Goal: Task Accomplishment & Management: Manage account settings

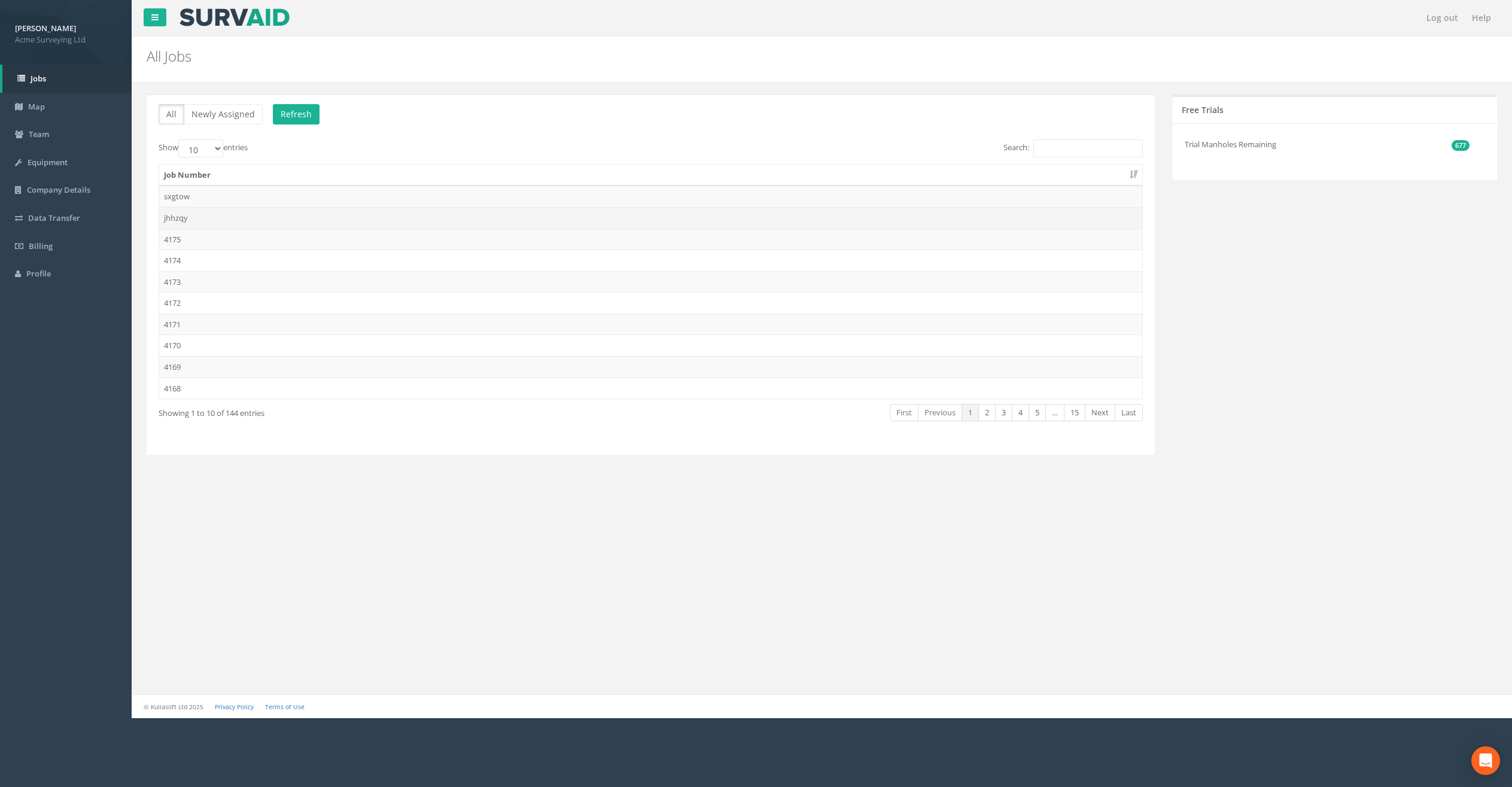
click at [441, 222] on td "jhhzqy" at bounding box center [651, 218] width 983 height 21
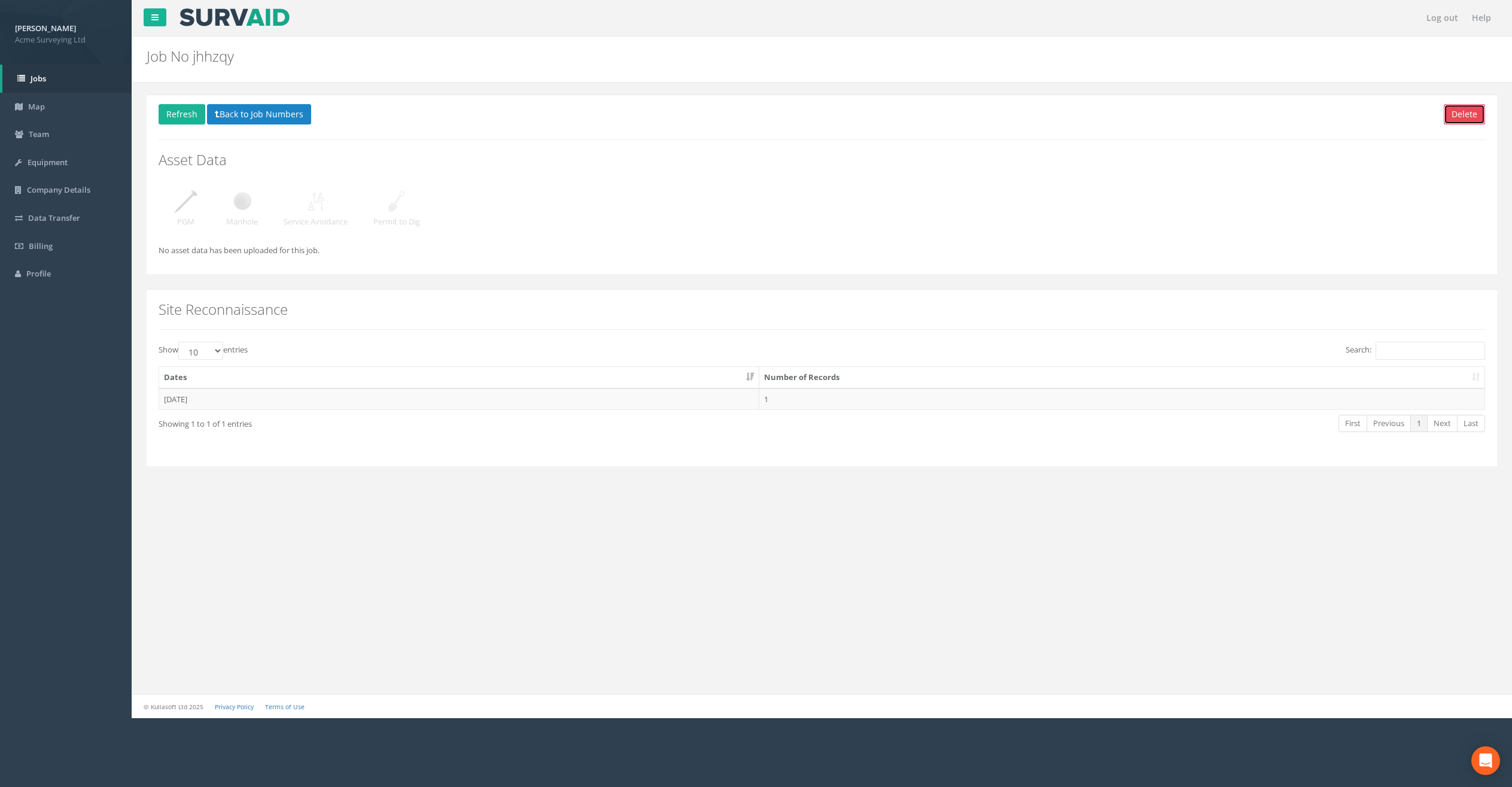
click at [1469, 113] on button "Delete" at bounding box center [1464, 113] width 42 height 20
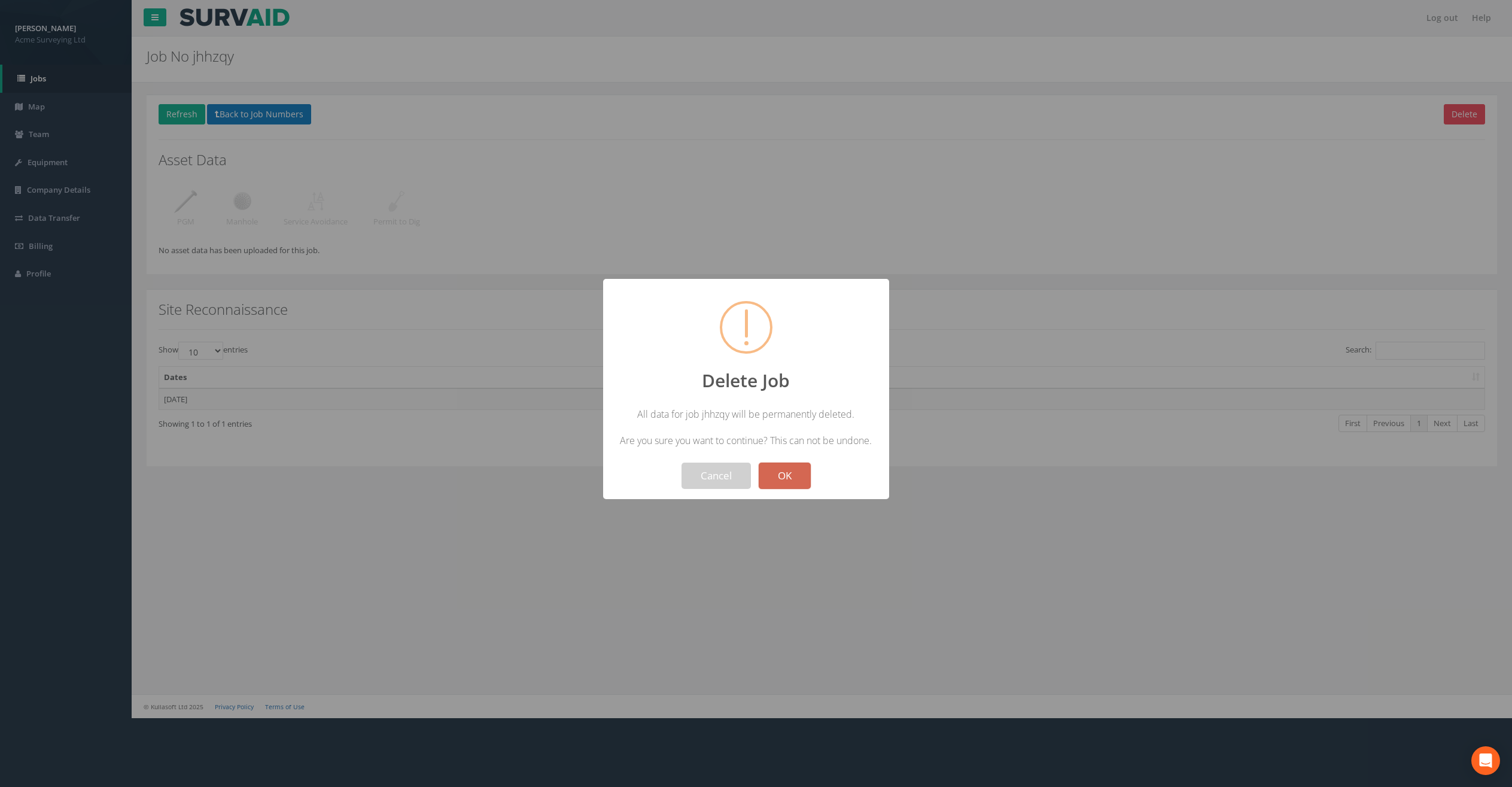
click at [798, 477] on button "OK" at bounding box center [784, 476] width 52 height 27
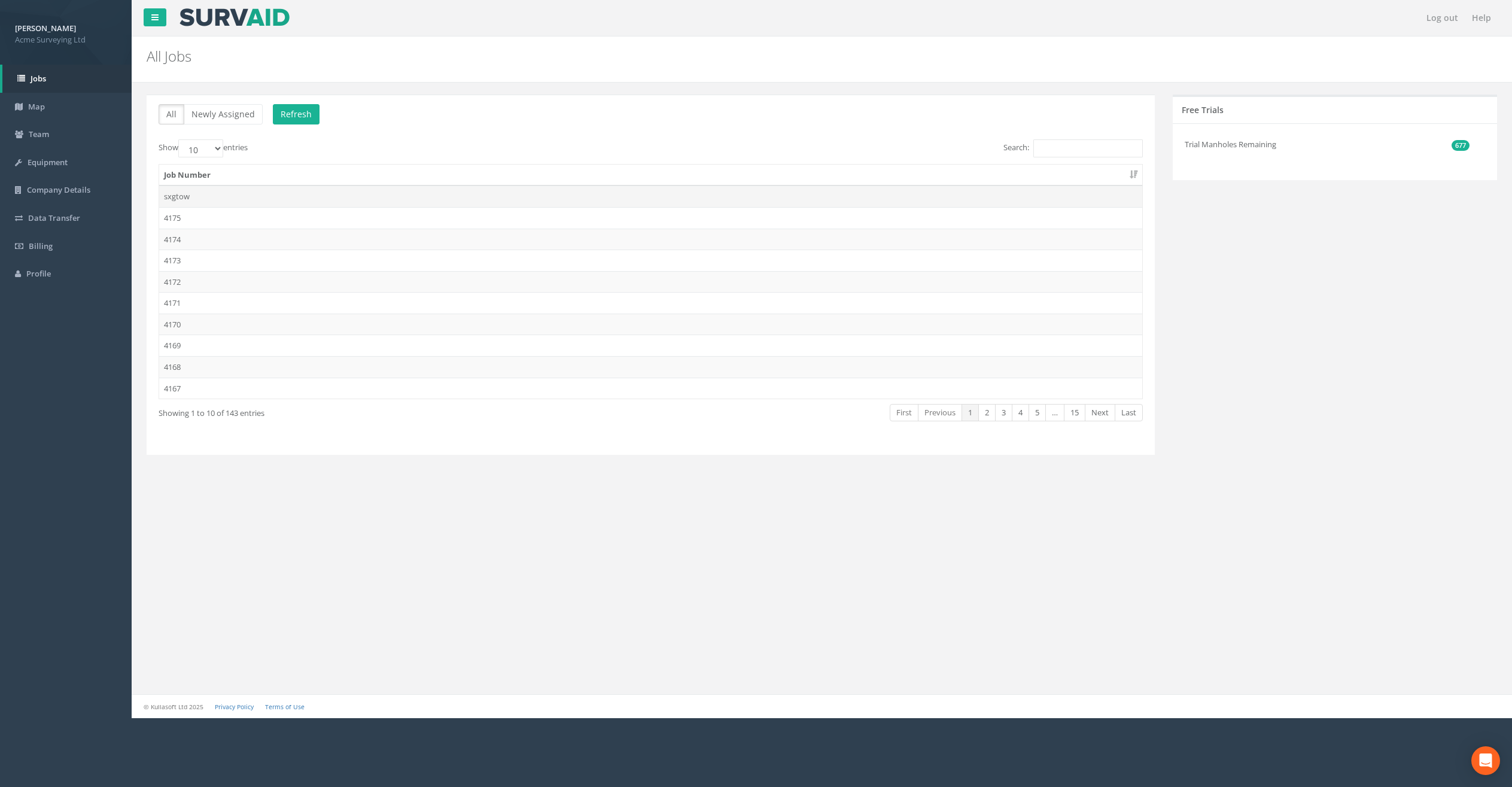
click at [308, 200] on td "sxgtow" at bounding box center [651, 196] width 983 height 21
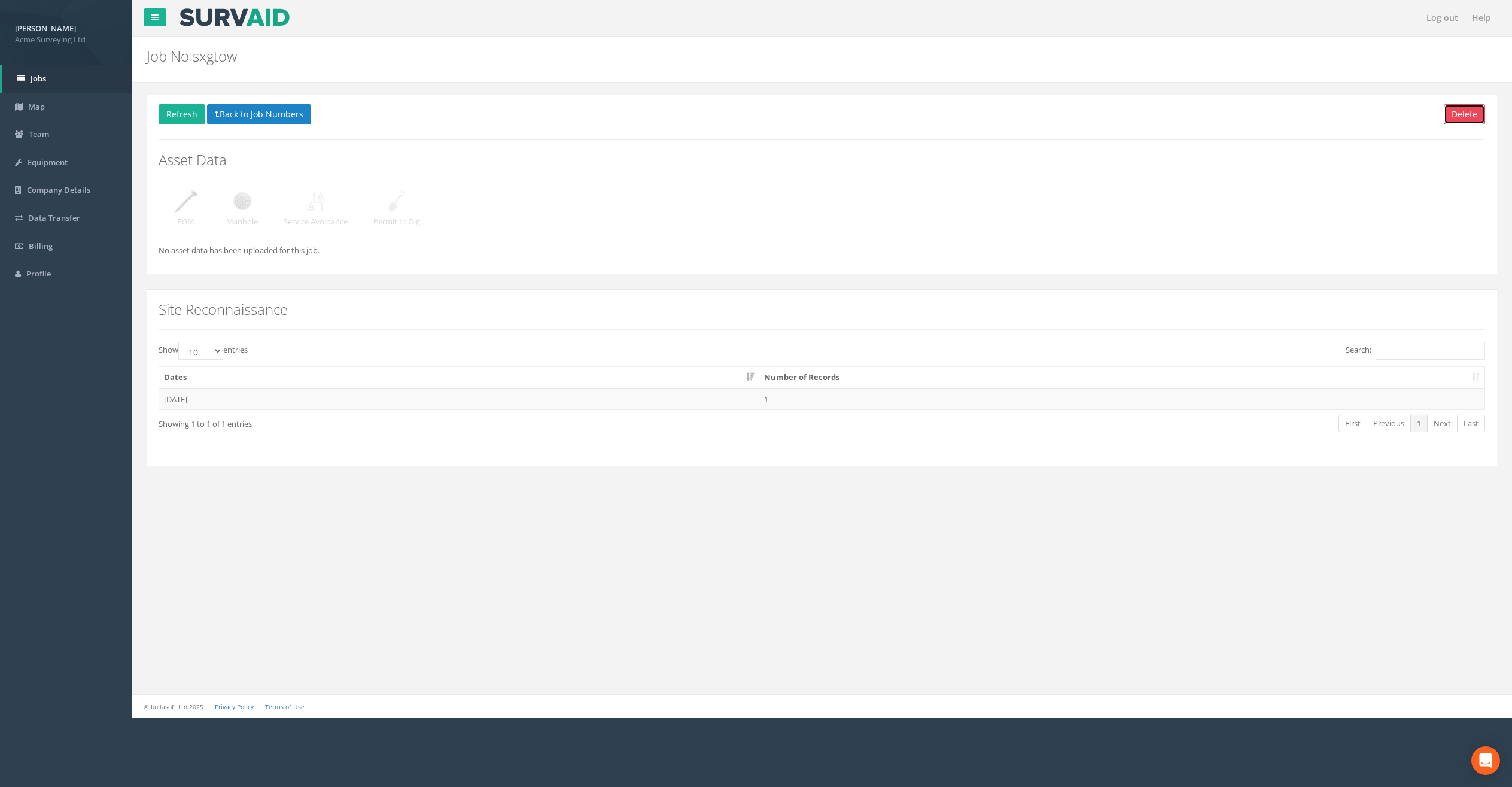
click at [1469, 120] on button "Delete" at bounding box center [1464, 113] width 42 height 20
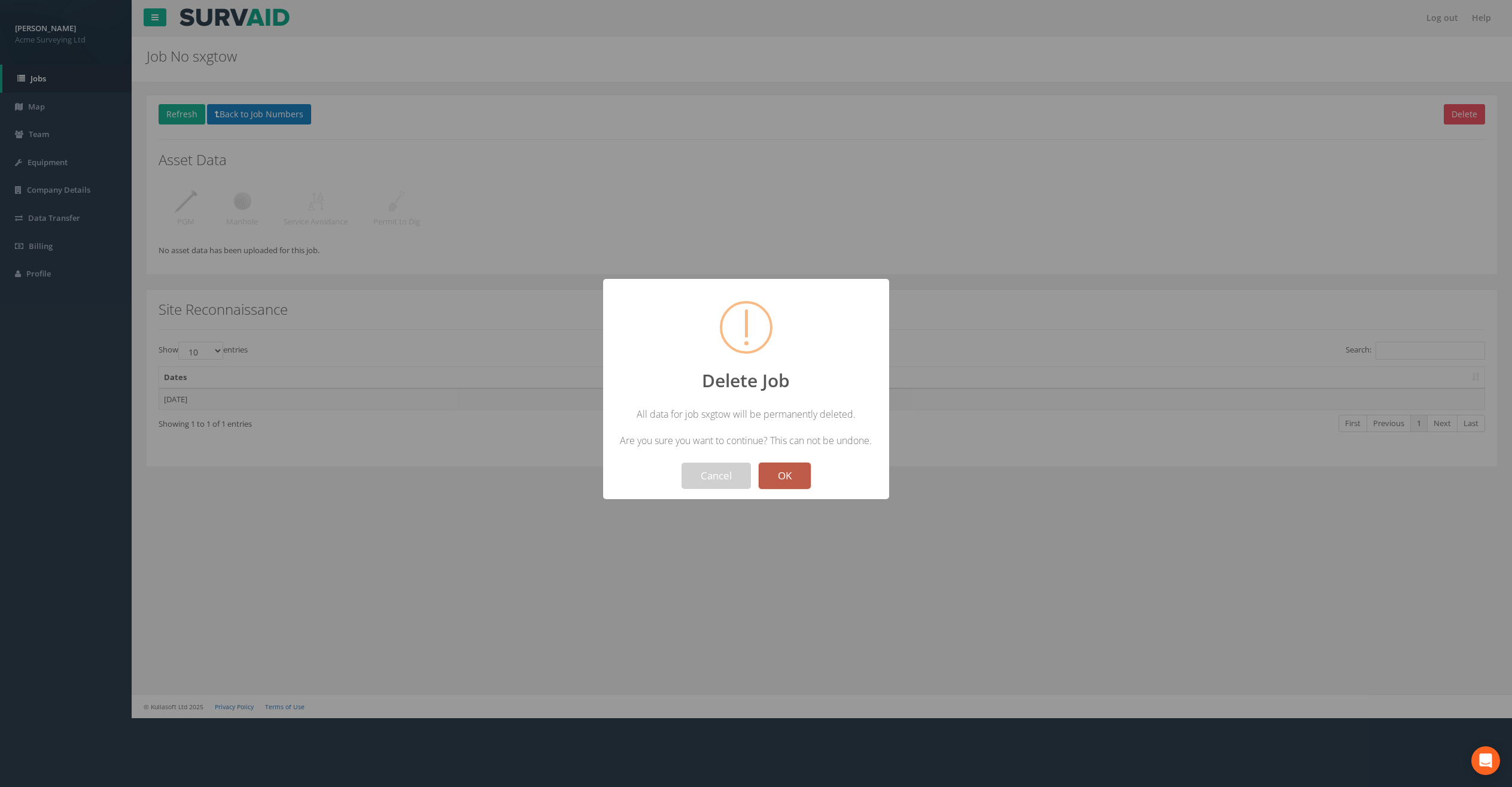
click at [800, 471] on button "OK" at bounding box center [784, 476] width 52 height 27
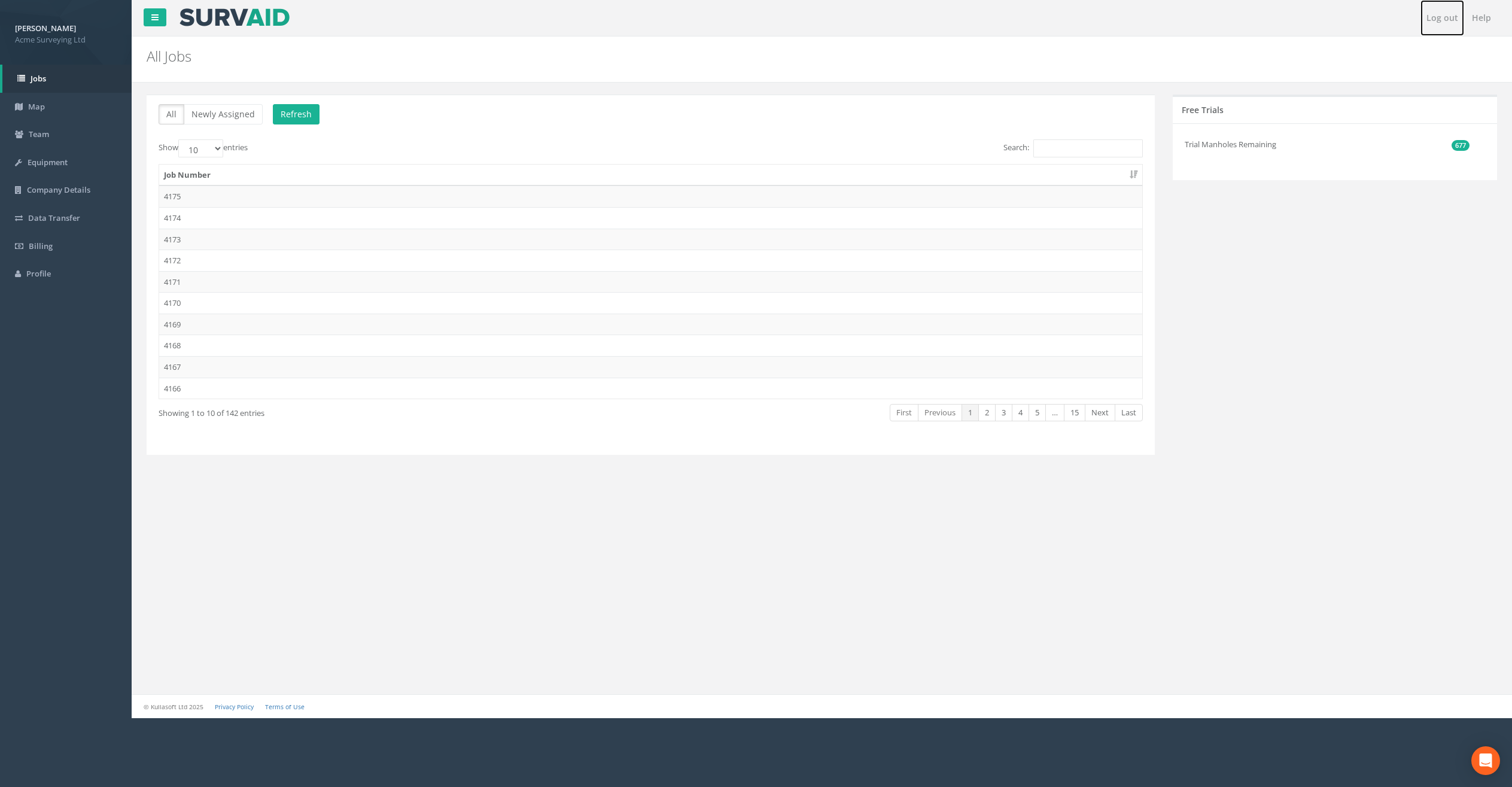
click at [1444, 23] on link "Log out" at bounding box center [1442, 18] width 43 height 36
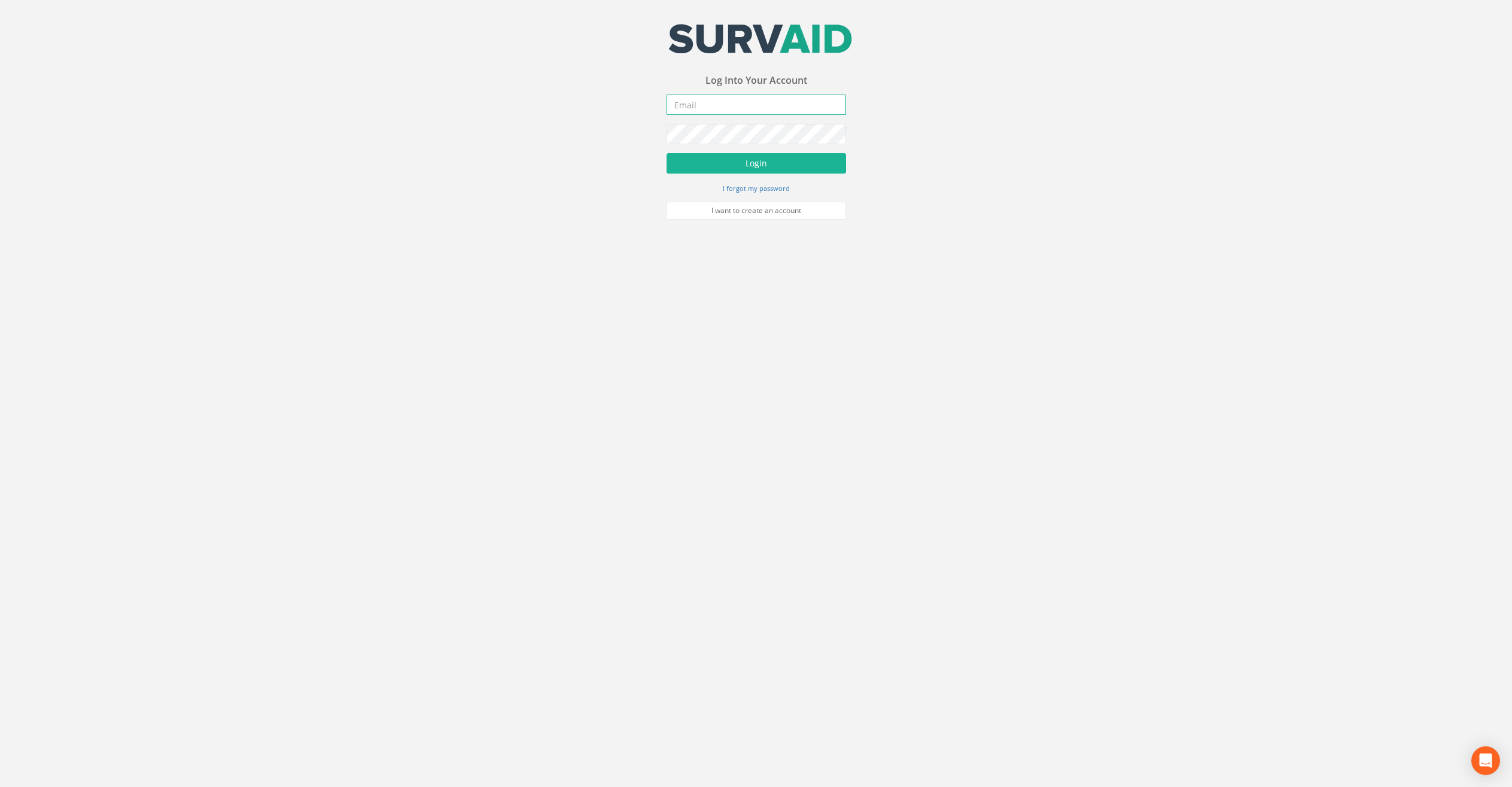
click at [735, 106] on input "email" at bounding box center [756, 105] width 180 height 20
type input "a@[DOMAIN_NAME]"
click at [666, 153] on button "Login" at bounding box center [756, 163] width 180 height 20
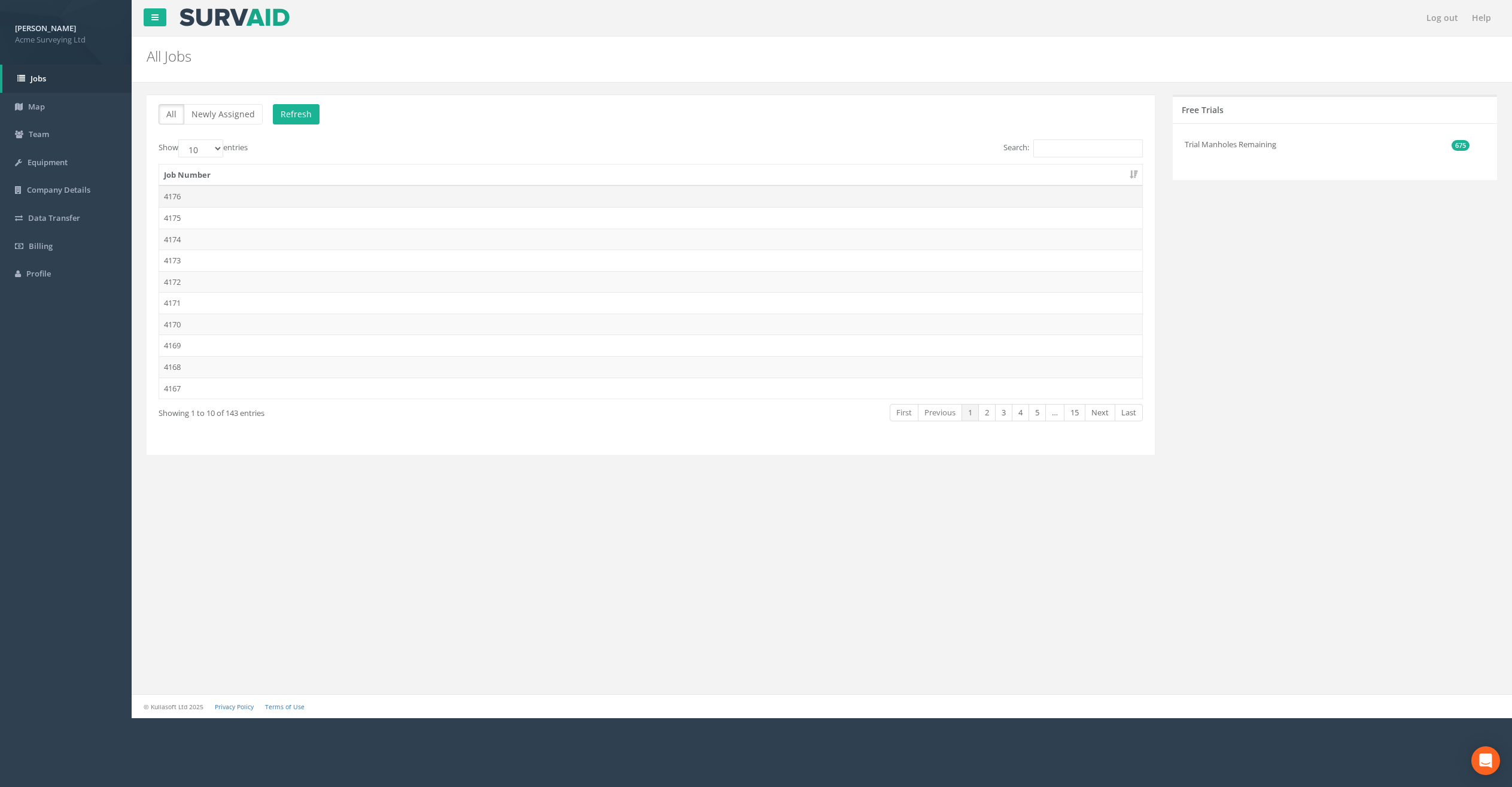
click at [661, 198] on td "4176" at bounding box center [651, 196] width 983 height 21
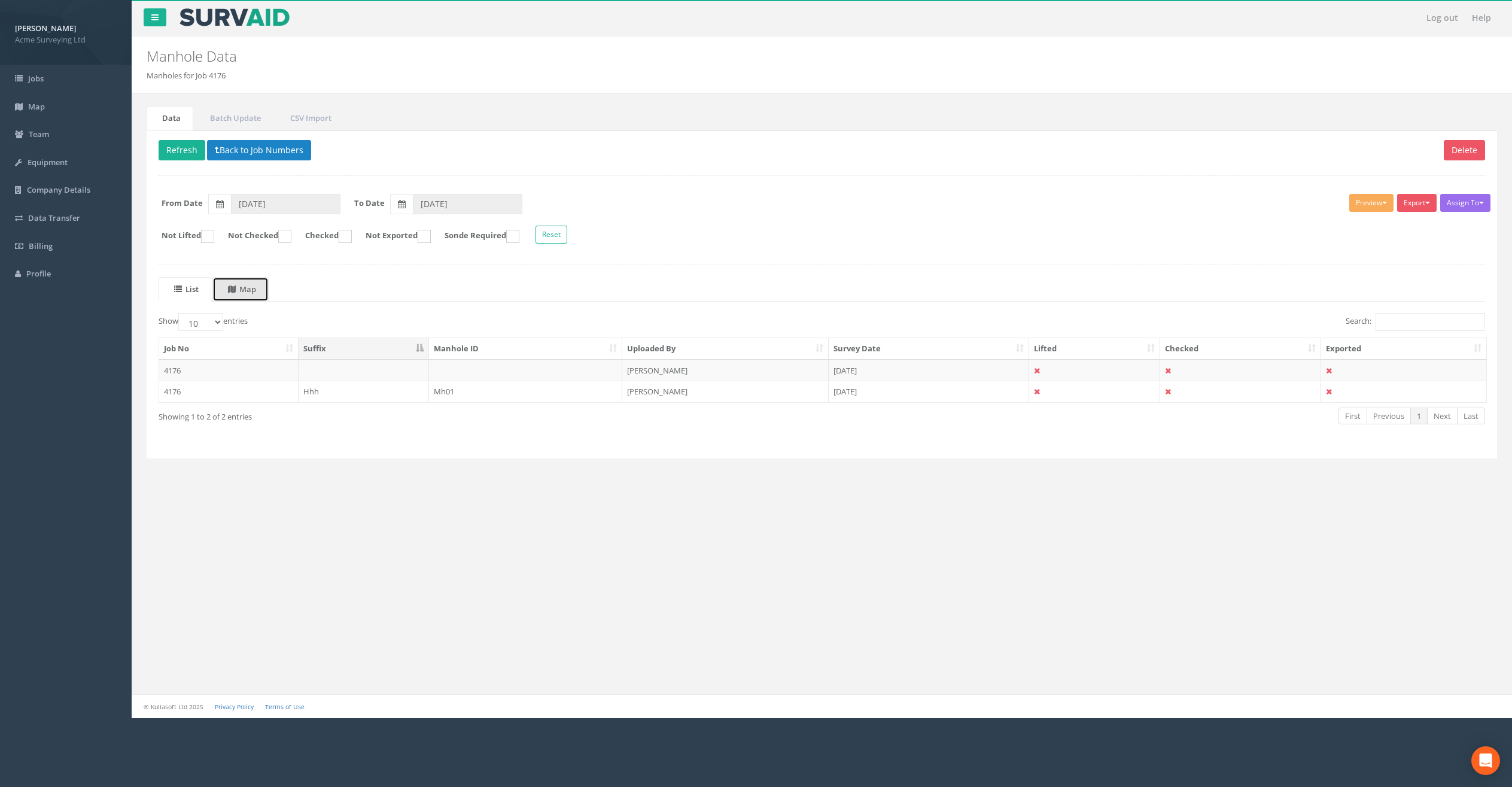
drag, startPoint x: 244, startPoint y: 289, endPoint x: 314, endPoint y: 350, distance: 92.8
click at [245, 289] on uib-tab-heading "Map" at bounding box center [242, 289] width 28 height 11
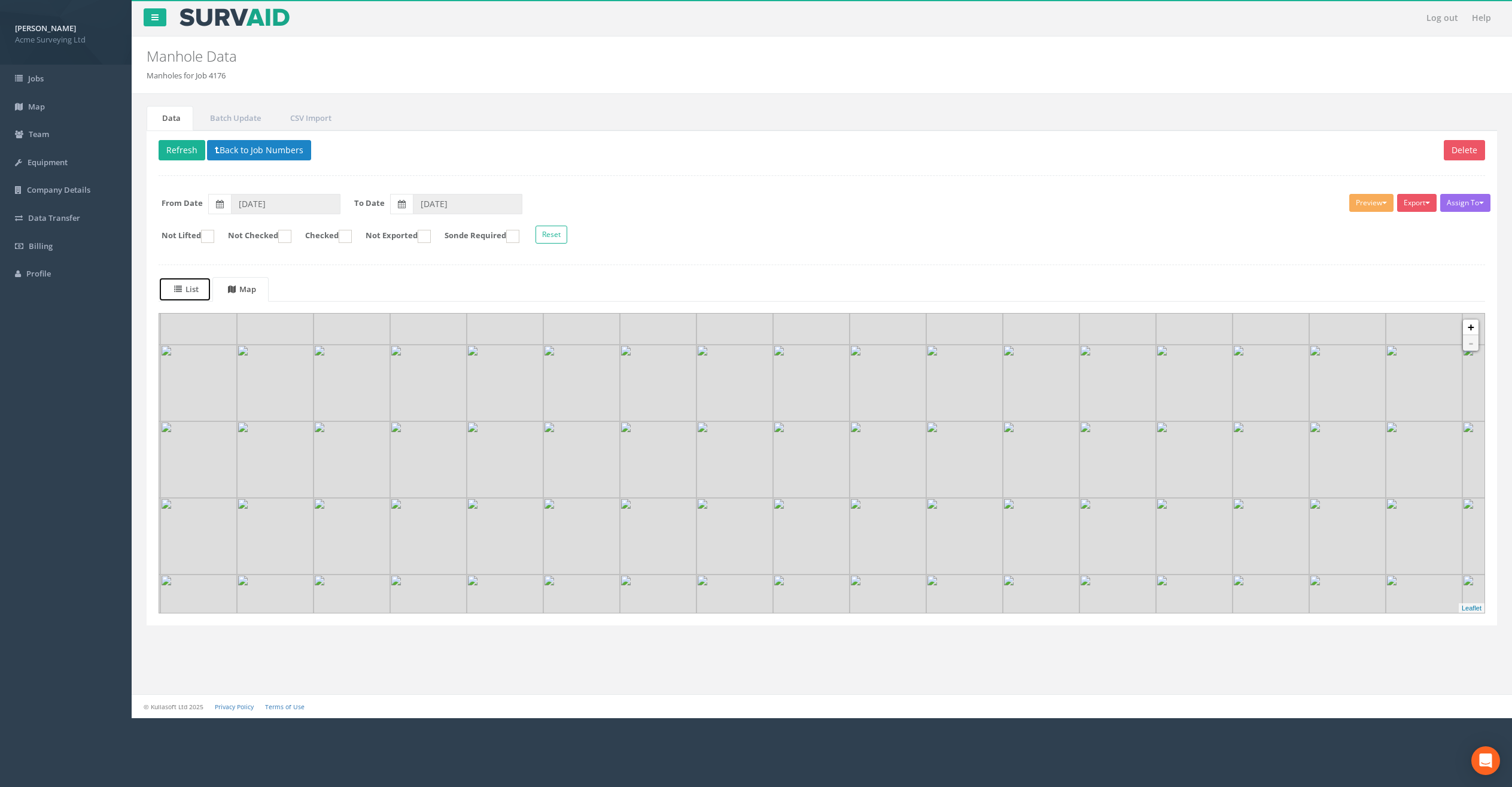
drag, startPoint x: 183, startPoint y: 290, endPoint x: 193, endPoint y: 289, distance: 10.0
click at [184, 290] on span at bounding box center [179, 289] width 12 height 11
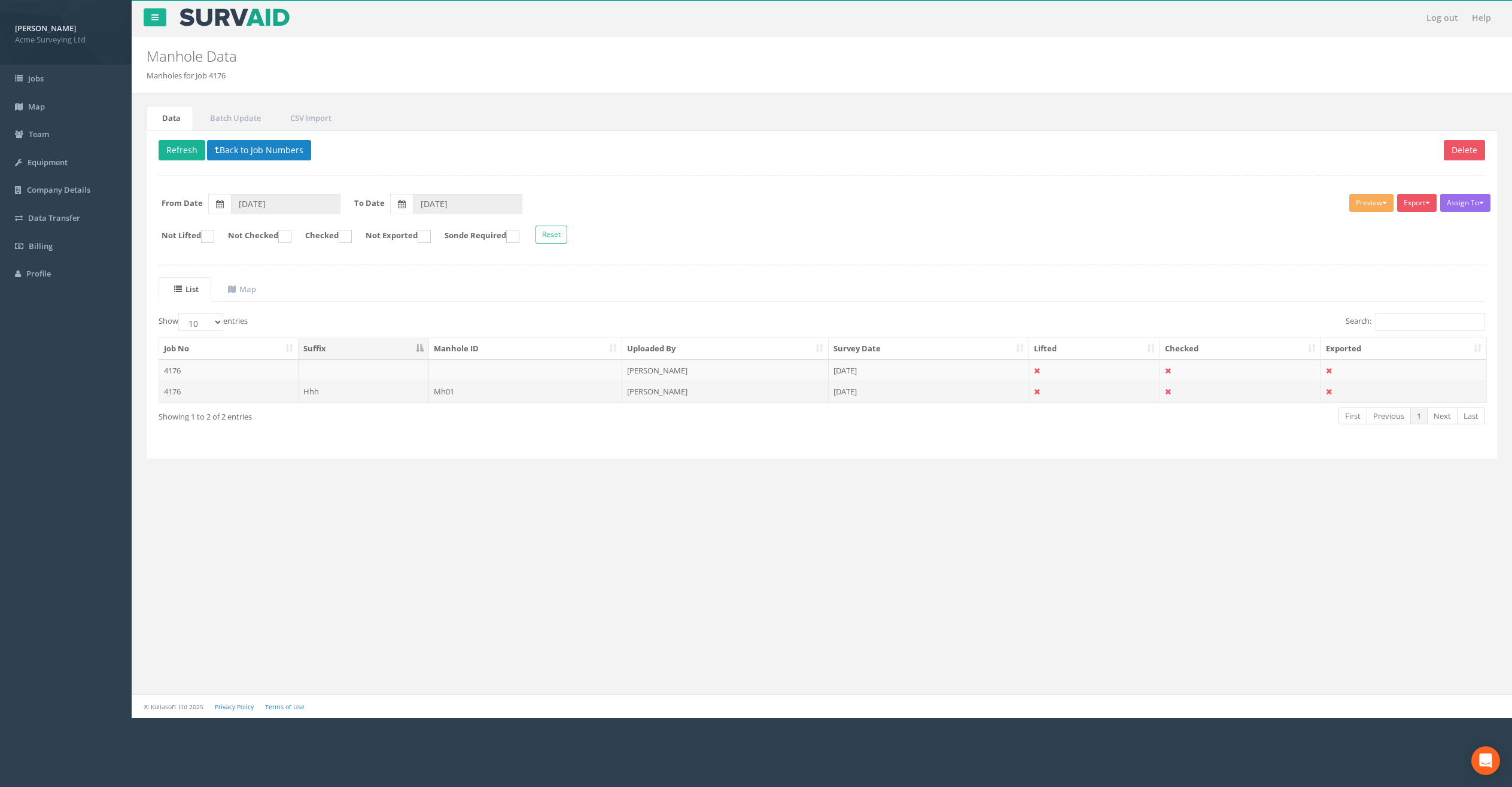
click at [565, 396] on td "Mh01" at bounding box center [526, 391] width 194 height 21
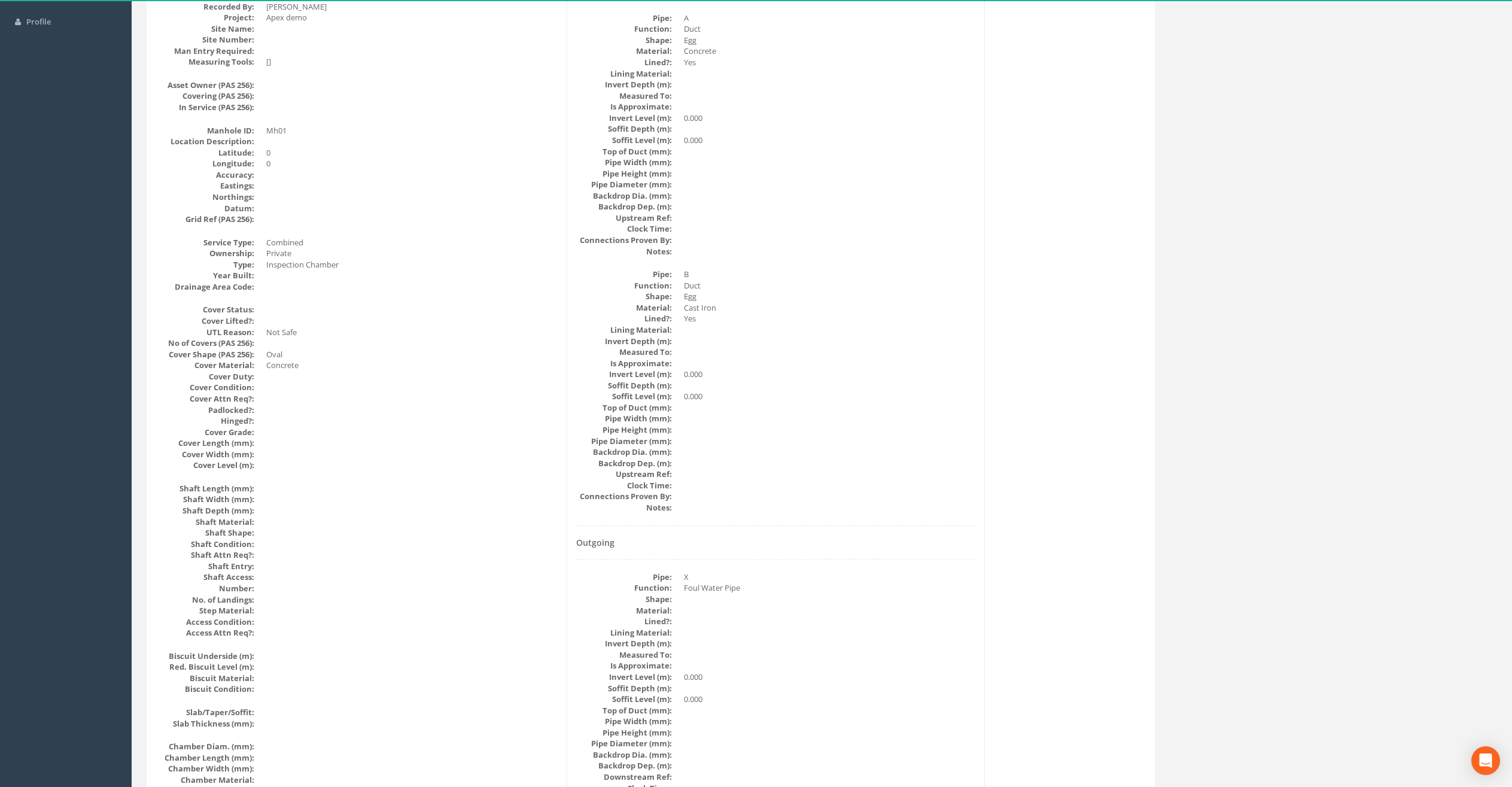
scroll to position [264, 0]
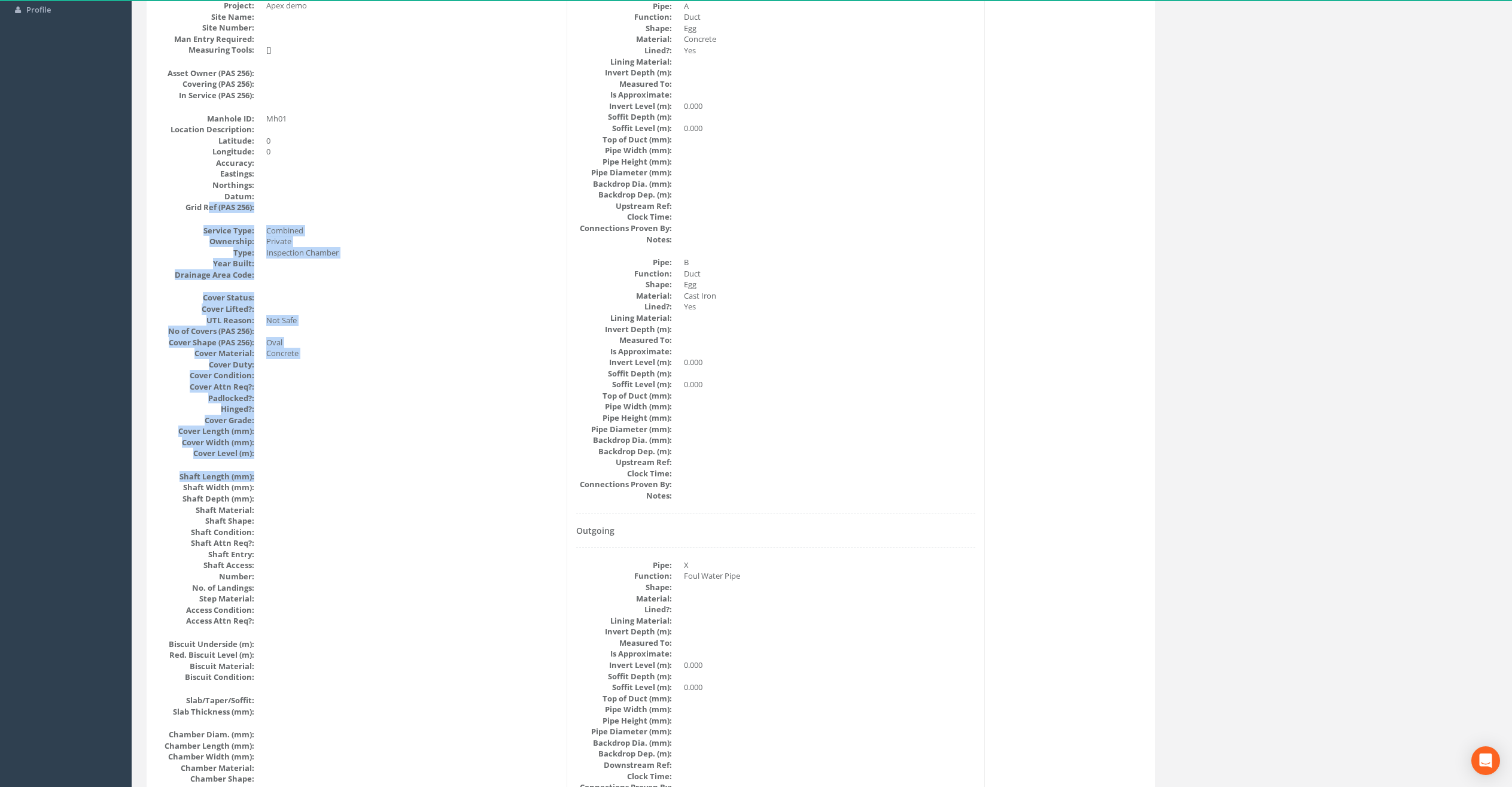
drag, startPoint x: 208, startPoint y: 213, endPoint x: 243, endPoint y: 456, distance: 245.5
click at [238, 460] on div "Manhole Data Survey Date: [DATE] Surveyed By: Recorded By: [PERSON_NAME] Projec…" at bounding box center [358, 660] width 417 height 1463
click at [329, 385] on dd at bounding box center [411, 386] width 292 height 12
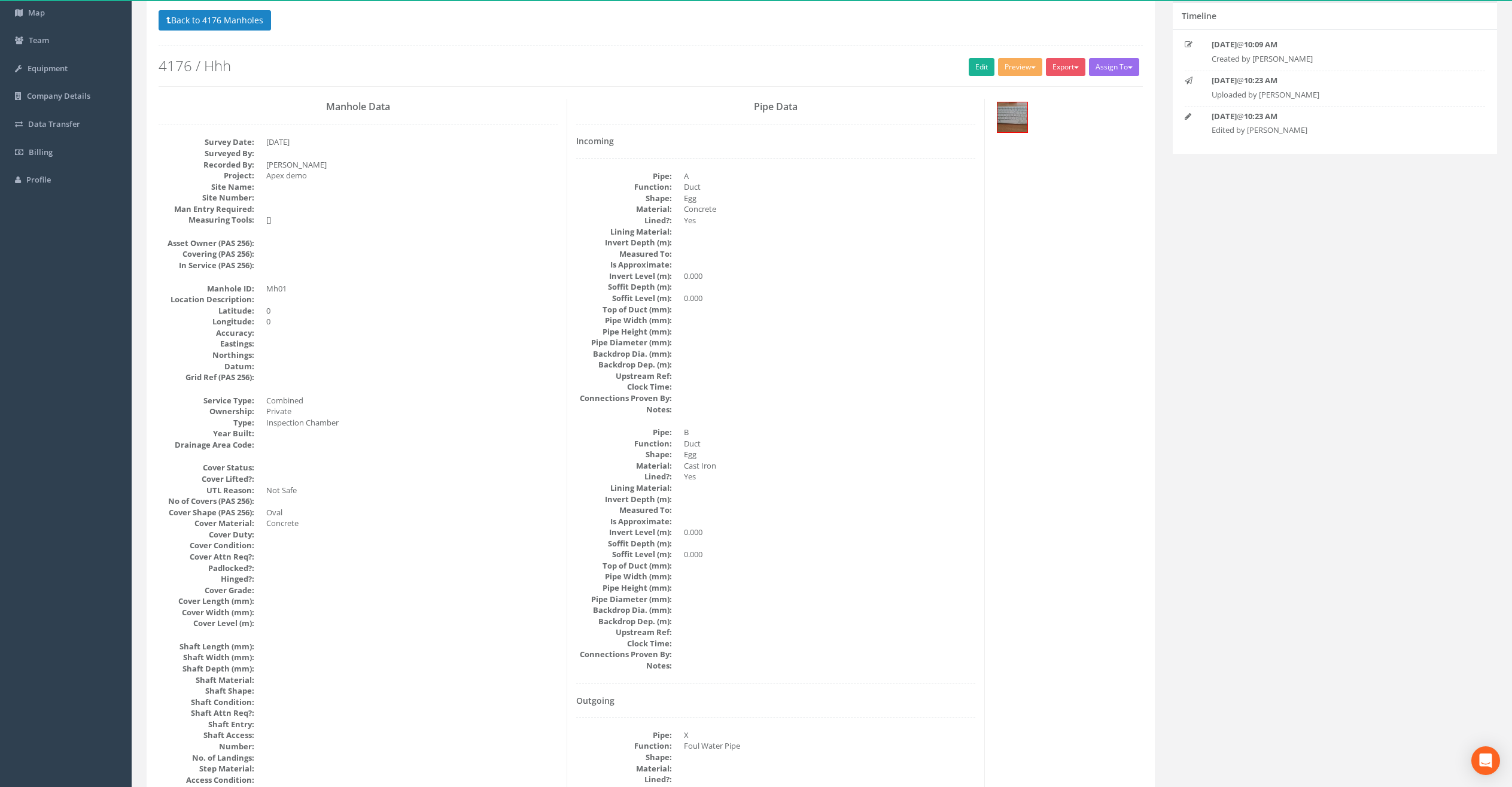
scroll to position [36, 0]
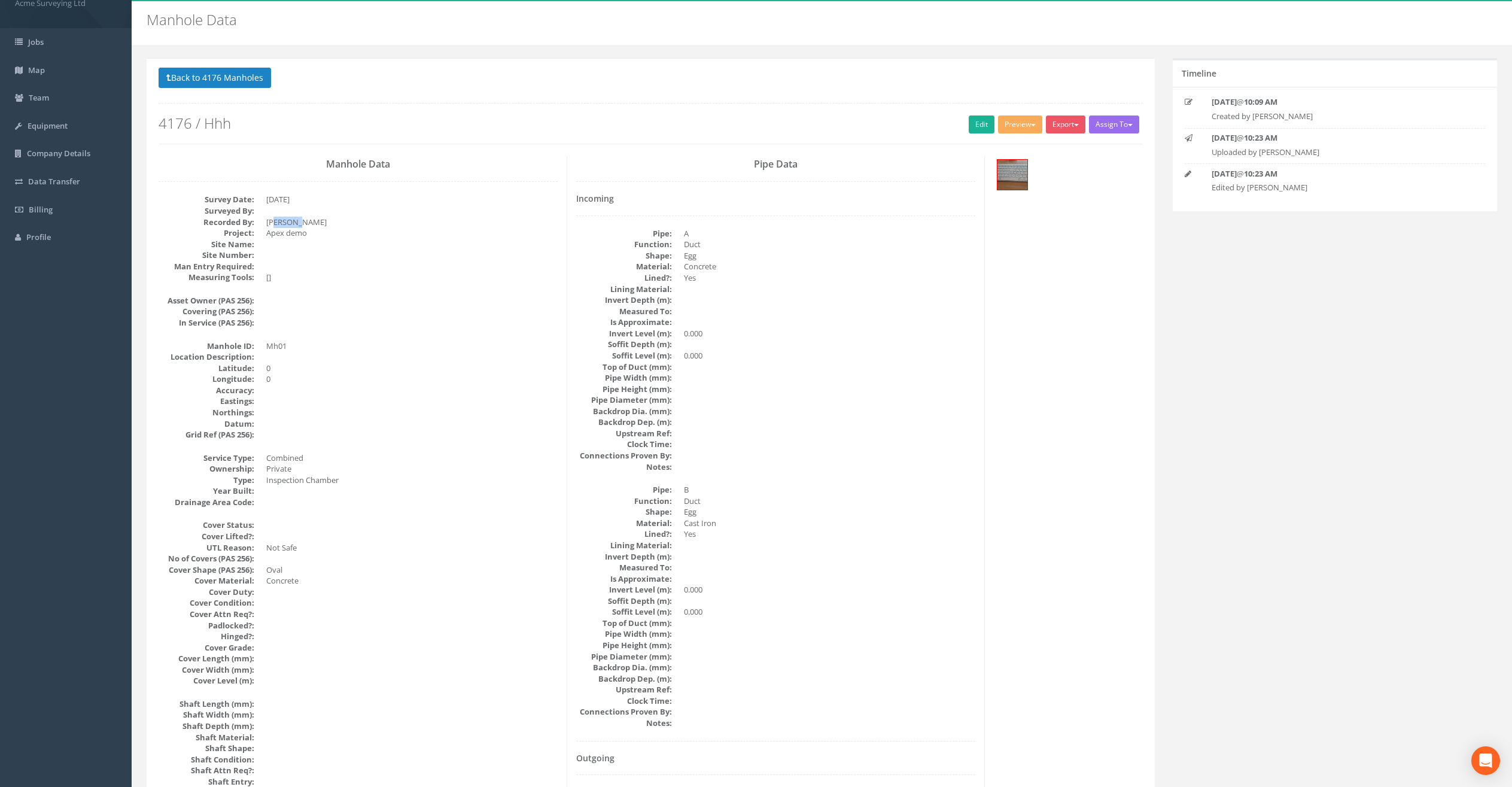
drag, startPoint x: 272, startPoint y: 223, endPoint x: 300, endPoint y: 222, distance: 28.0
click at [300, 222] on dd "[PERSON_NAME]" at bounding box center [411, 222] width 292 height 12
drag, startPoint x: 279, startPoint y: 234, endPoint x: 313, endPoint y: 240, distance: 34.5
click at [311, 238] on dl "Survey Date: [DATE] Surveyed By: Recorded By: [PERSON_NAME] Project: Apex demo …" at bounding box center [358, 238] width 399 height 90
drag, startPoint x: 282, startPoint y: 470, endPoint x: 271, endPoint y: 471, distance: 11.0
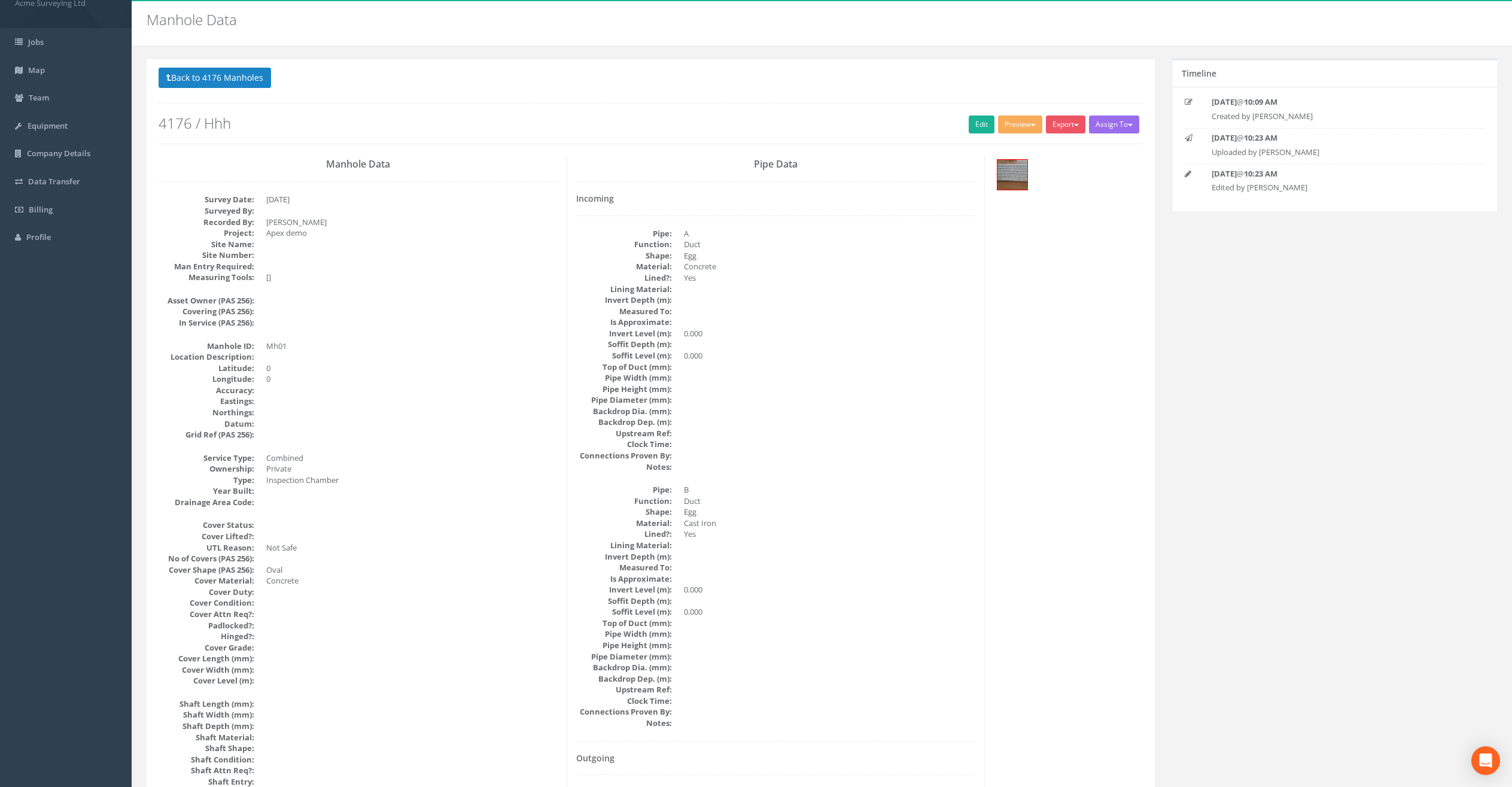
click at [283, 470] on dd "Private" at bounding box center [411, 469] width 292 height 12
drag, startPoint x: 258, startPoint y: 457, endPoint x: 308, endPoint y: 481, distance: 55.5
click at [308, 481] on dl "Service Type: Combined Ownership: Private Type: Inspection Chamber Year Built: …" at bounding box center [358, 479] width 399 height 56
click at [366, 409] on dd at bounding box center [411, 412] width 292 height 12
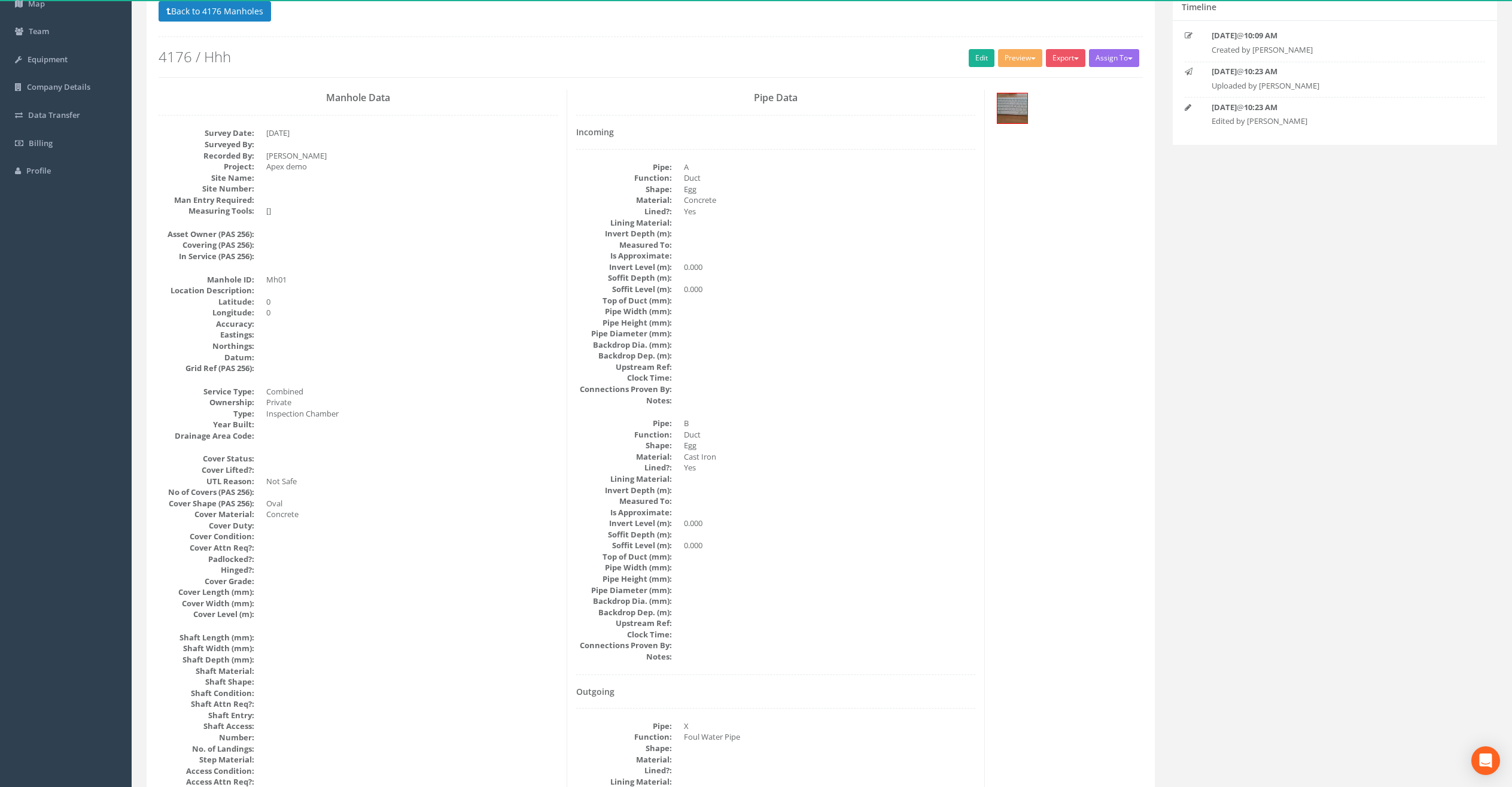
scroll to position [85, 0]
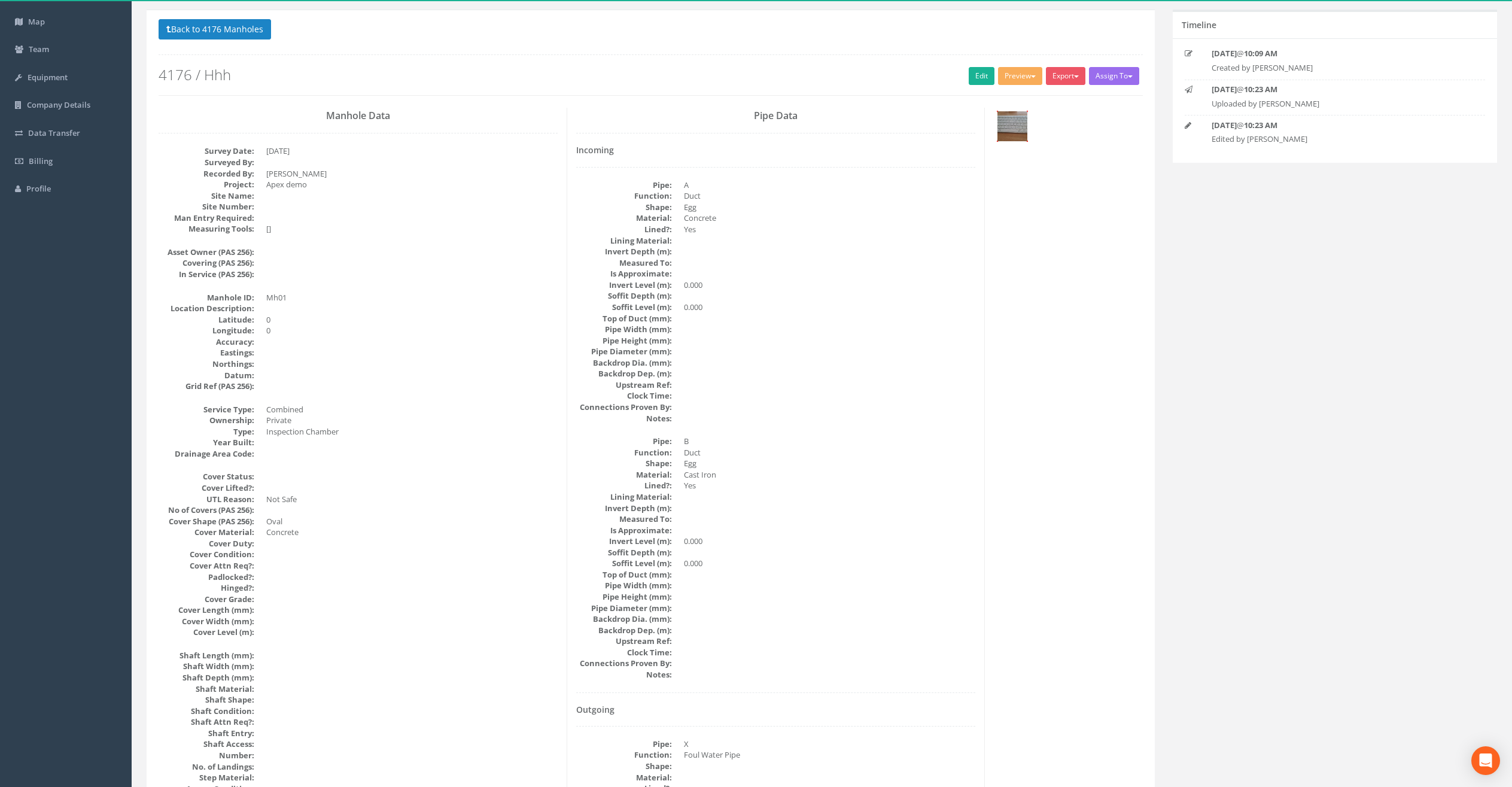
click at [1017, 125] on img at bounding box center [1013, 127] width 30 height 30
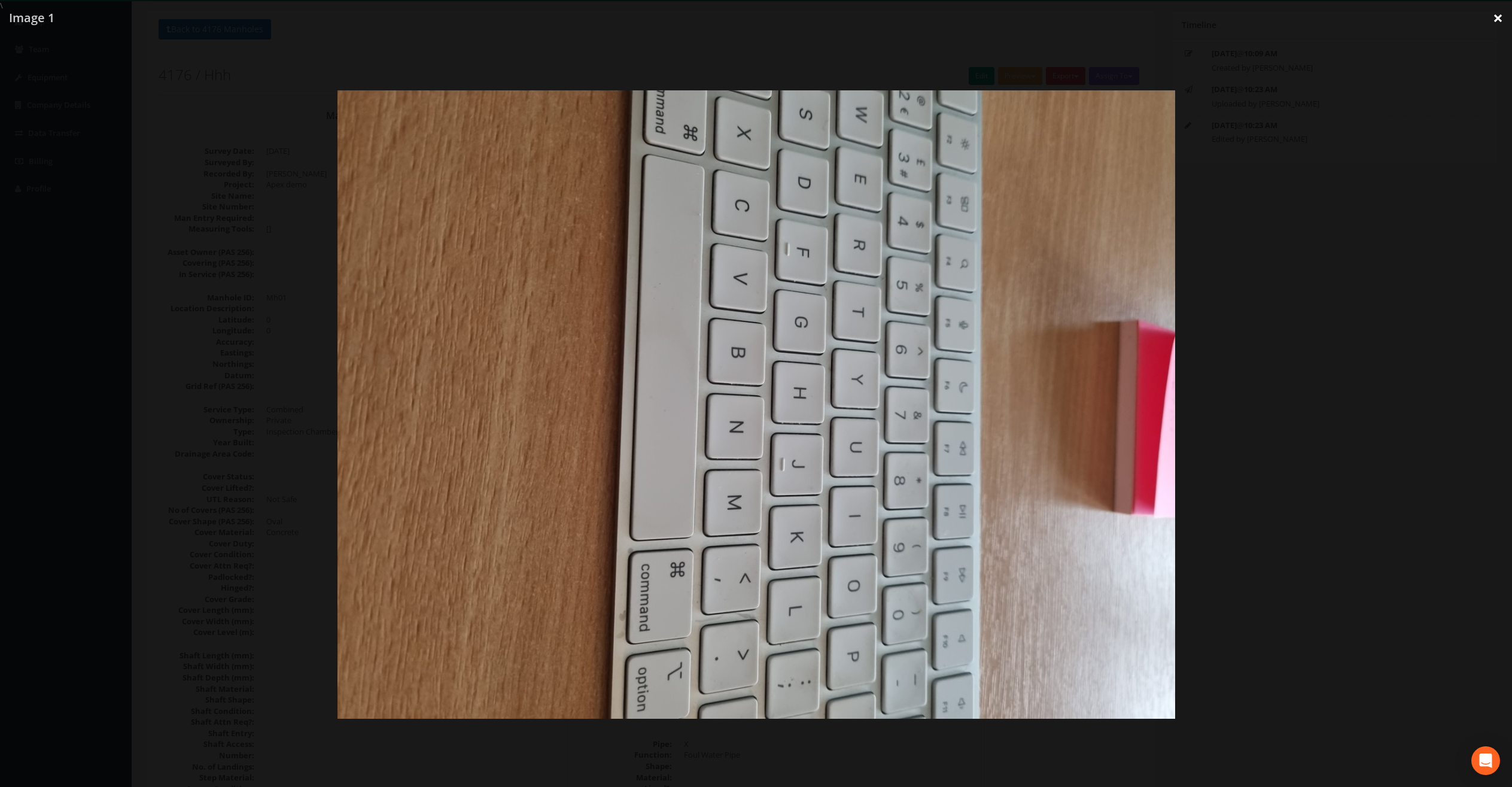
click at [1493, 19] on link "×" at bounding box center [1498, 18] width 28 height 36
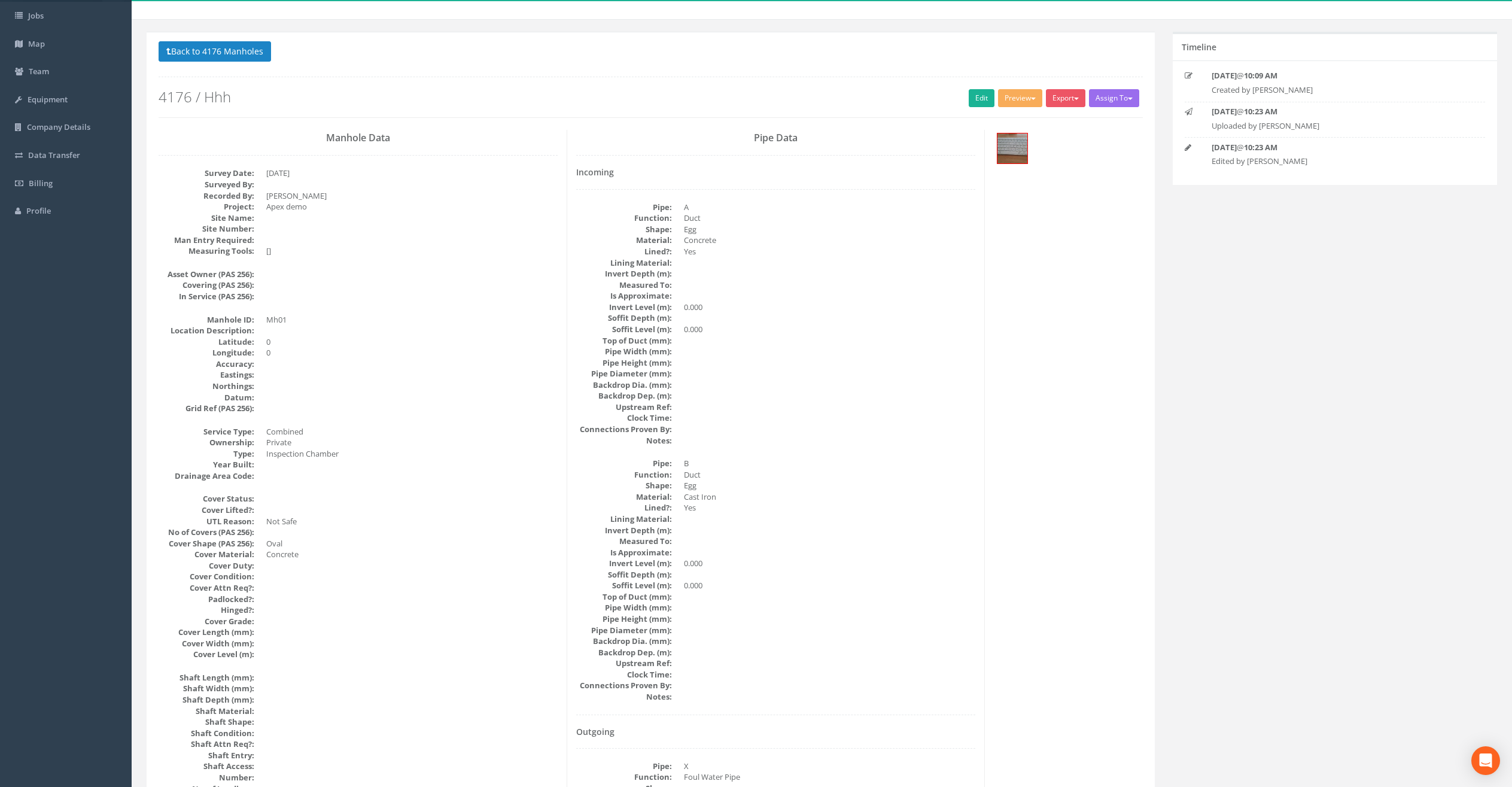
scroll to position [0, 0]
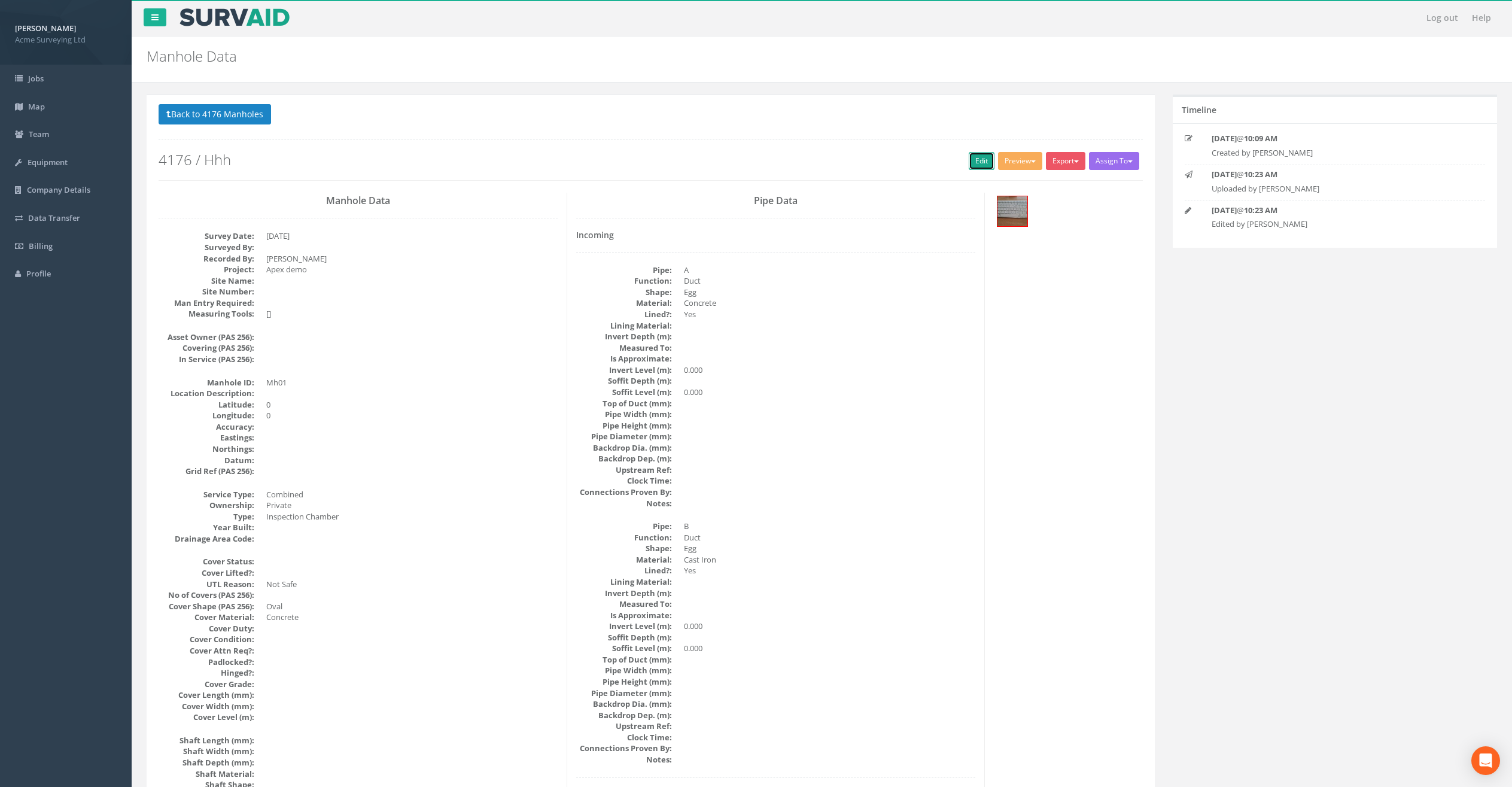
click at [970, 159] on link "Edit" at bounding box center [981, 160] width 26 height 18
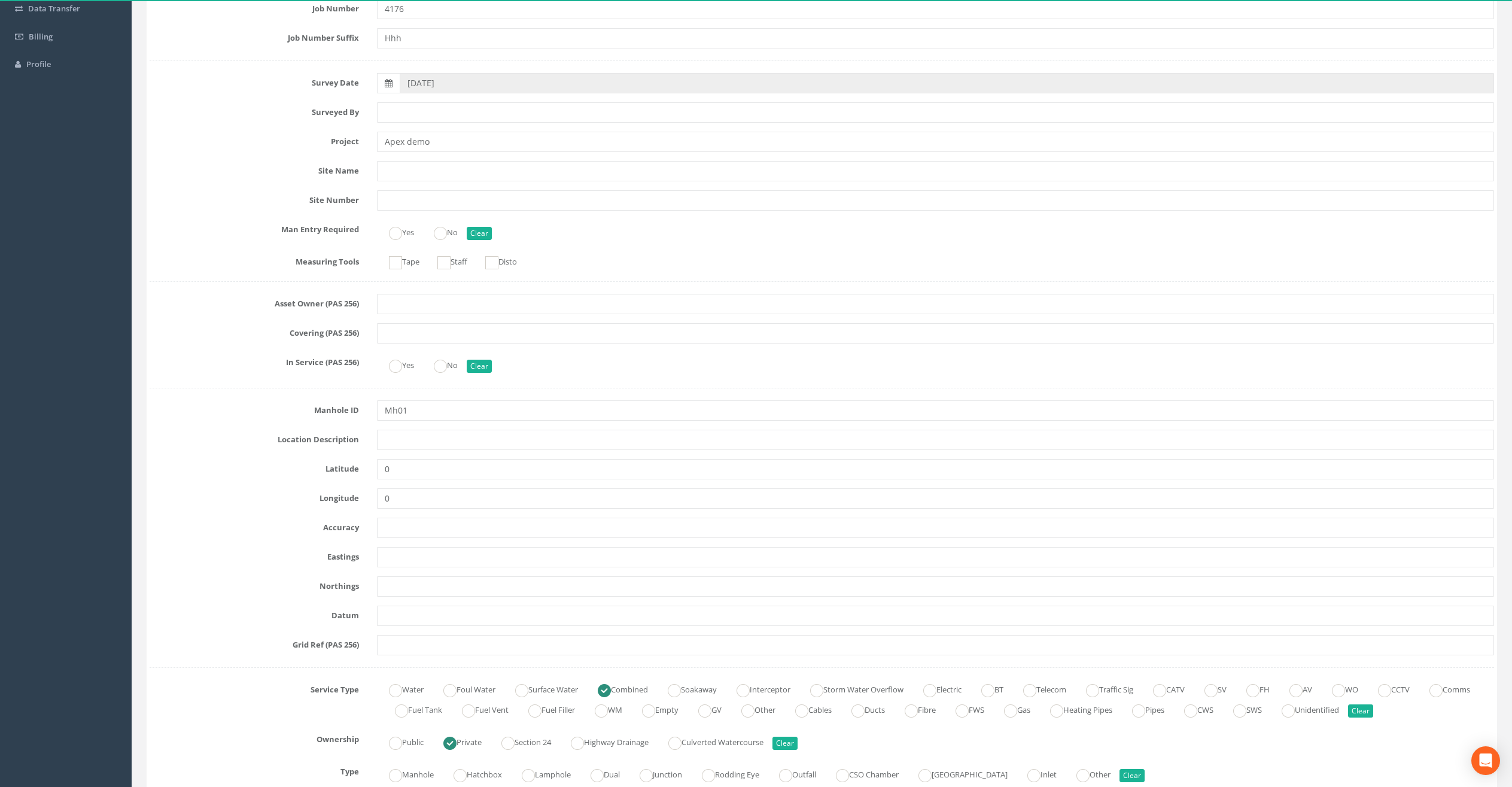
scroll to position [222, 0]
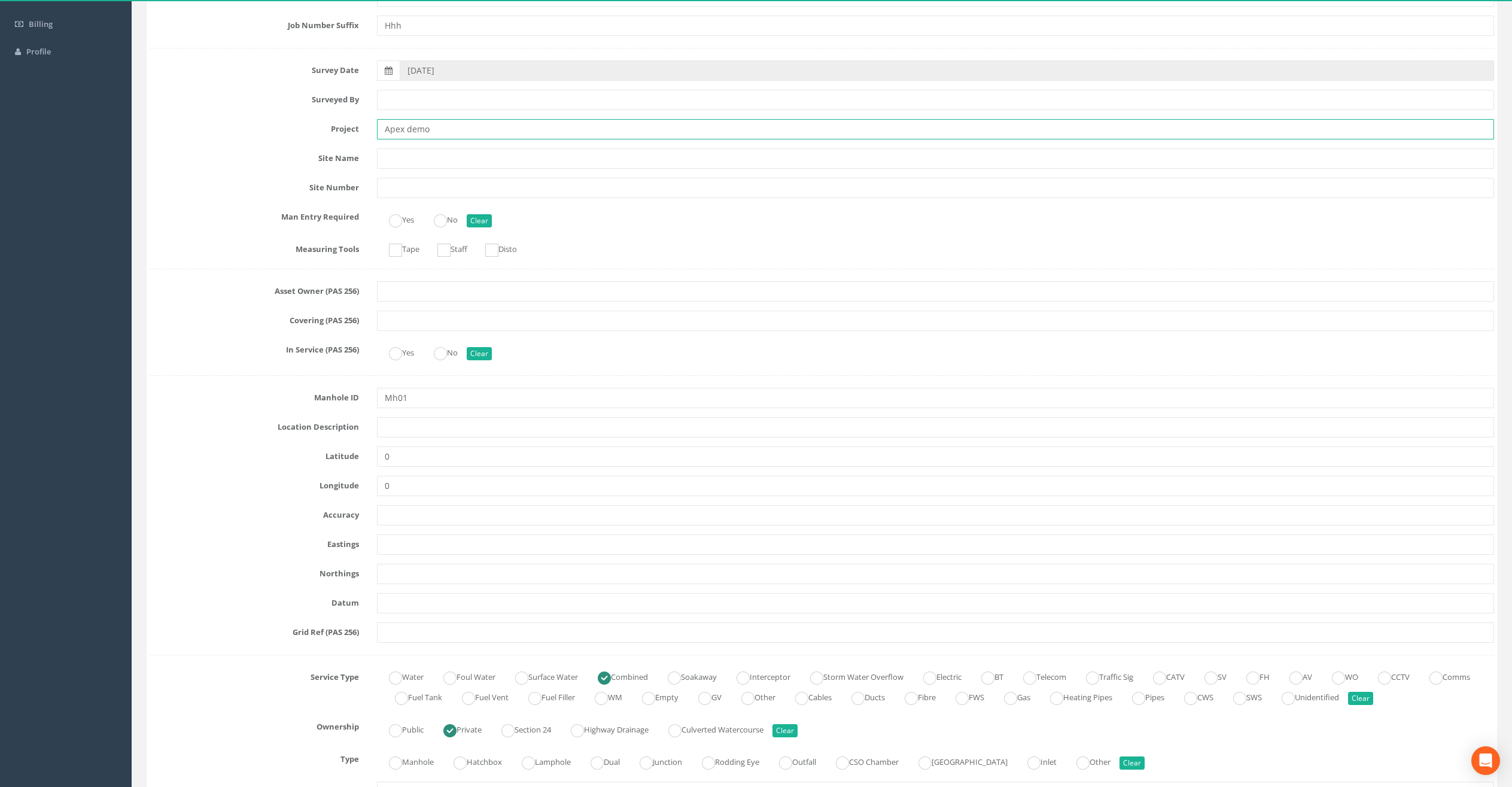
click at [438, 134] on input "Apex demo" at bounding box center [935, 129] width 1118 height 20
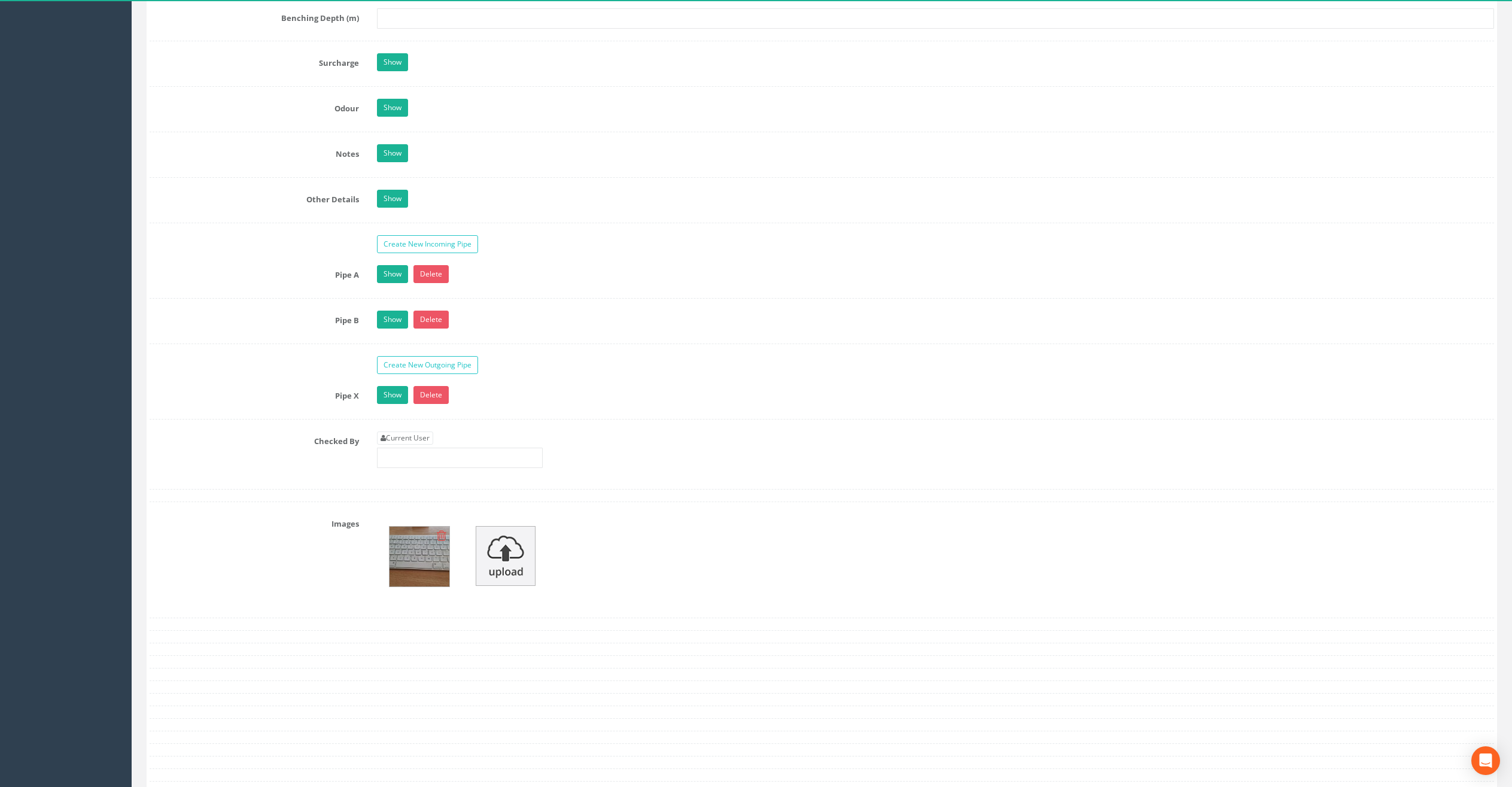
scroll to position [1703, 0]
type input "Apex demoxxx"
click at [382, 272] on link "Show" at bounding box center [392, 271] width 31 height 18
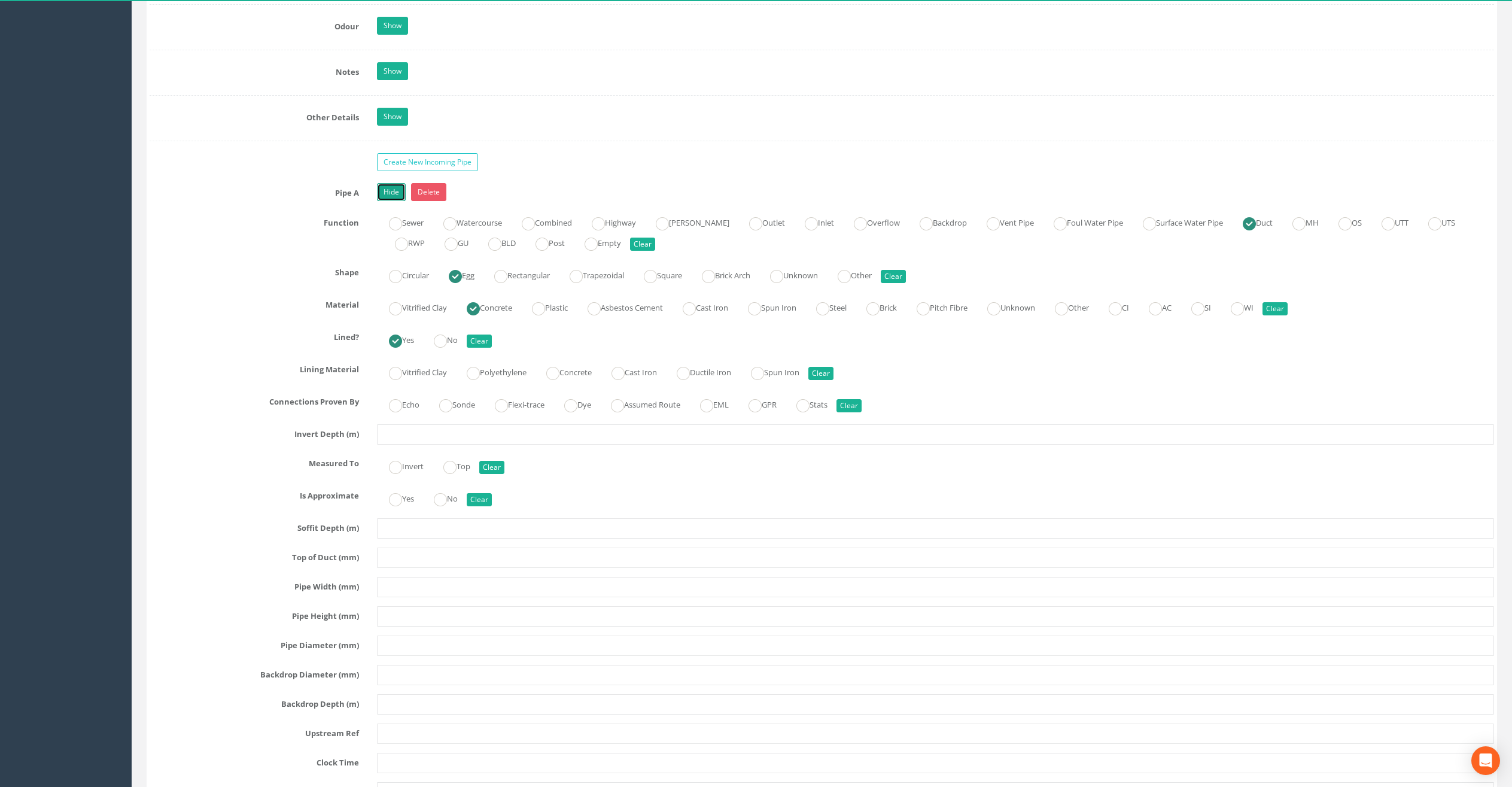
scroll to position [1785, 0]
click at [402, 115] on link "Show" at bounding box center [392, 114] width 31 height 18
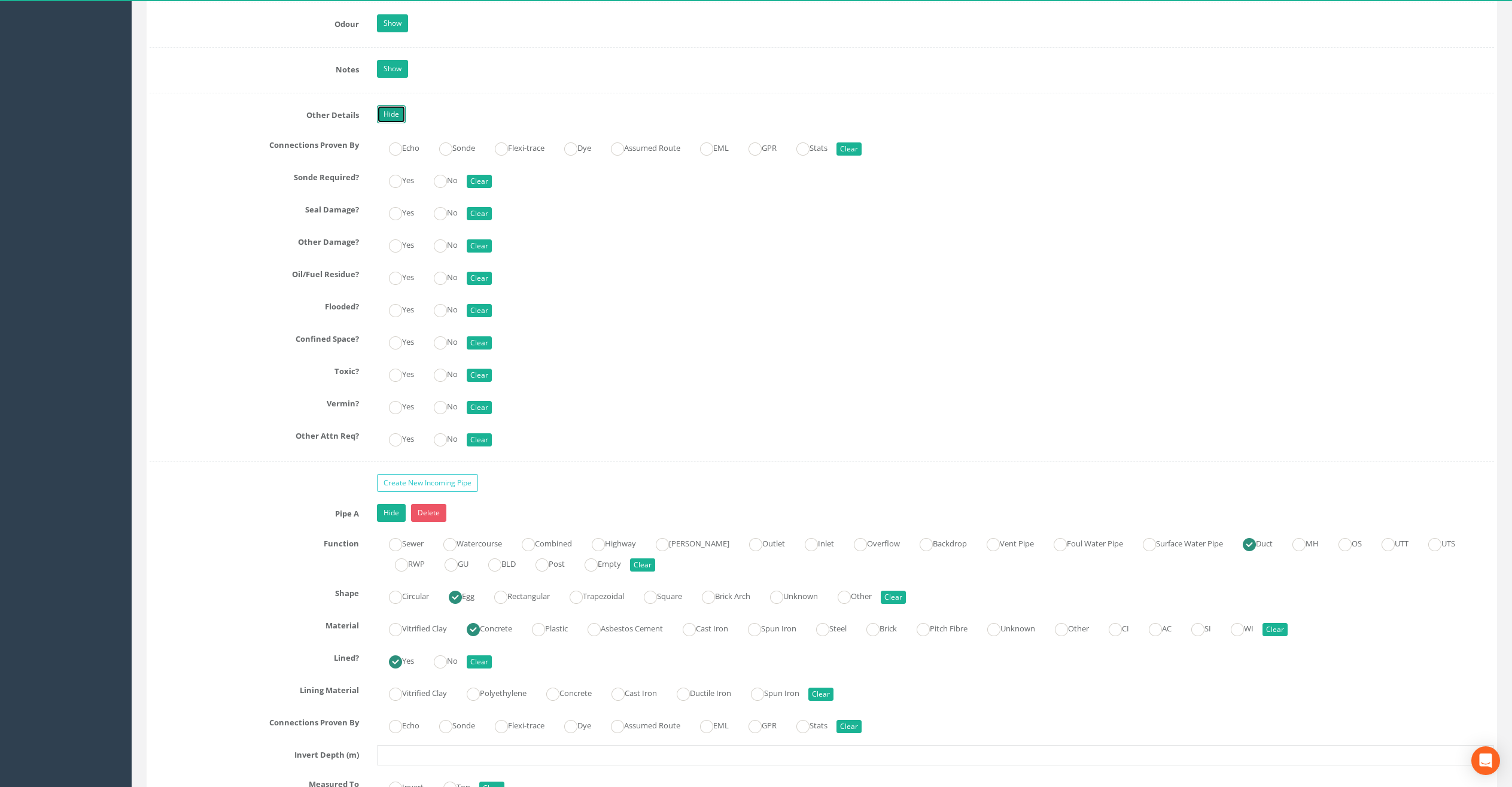
click at [394, 117] on link "Hide" at bounding box center [391, 114] width 28 height 18
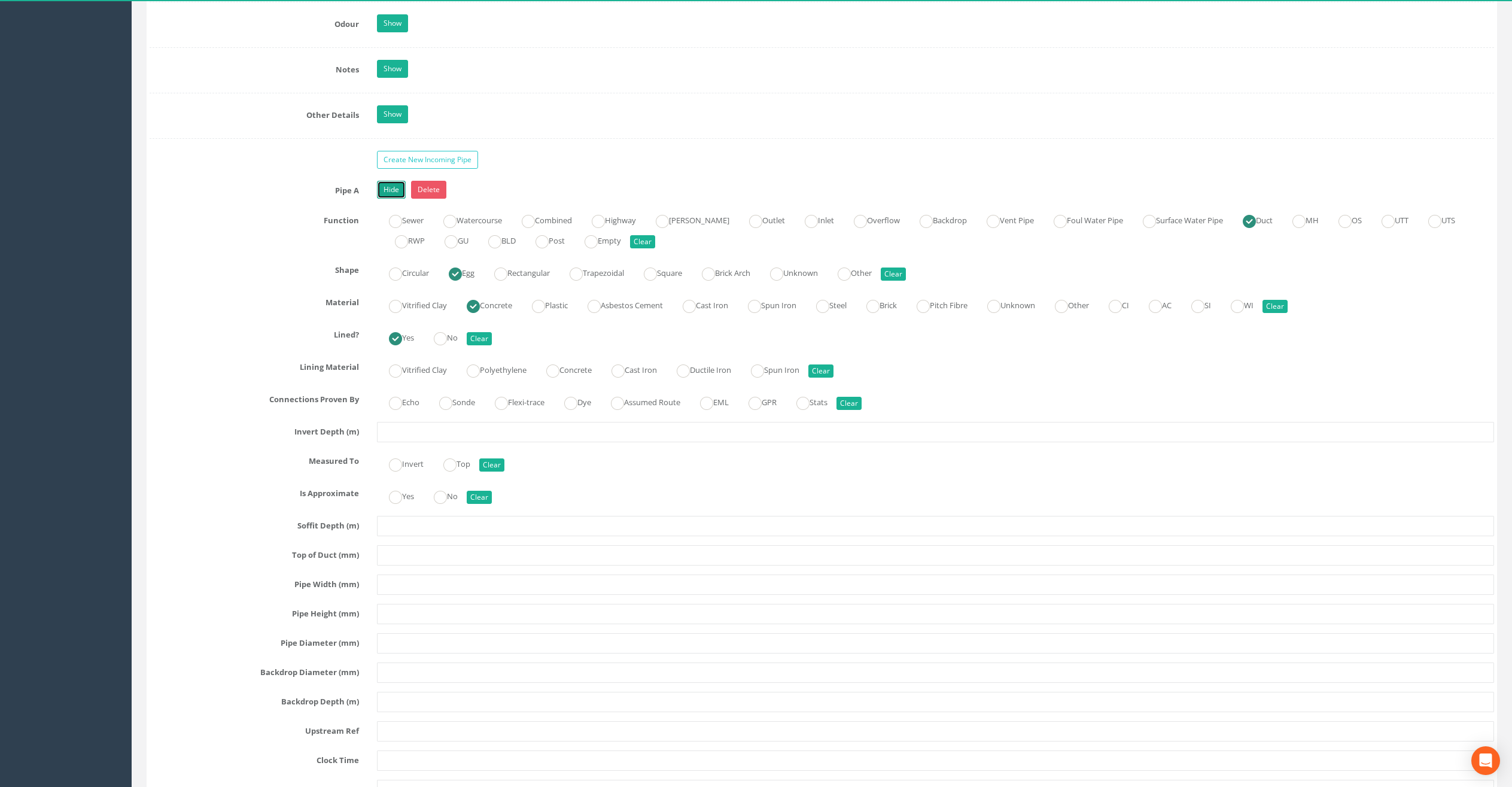
click at [390, 194] on link "Hide" at bounding box center [391, 190] width 28 height 18
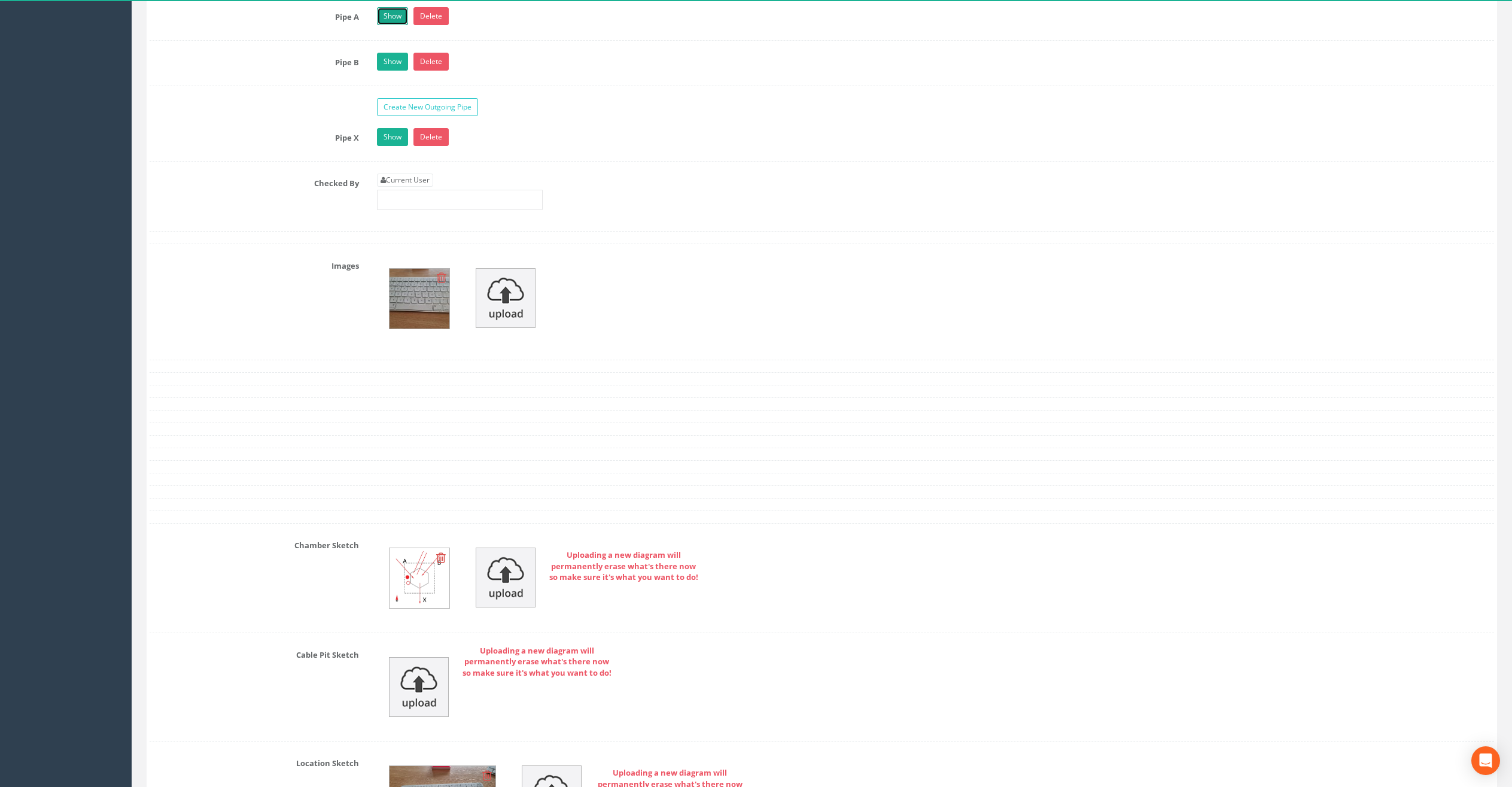
scroll to position [1961, 0]
click at [513, 296] on img at bounding box center [506, 296] width 60 height 60
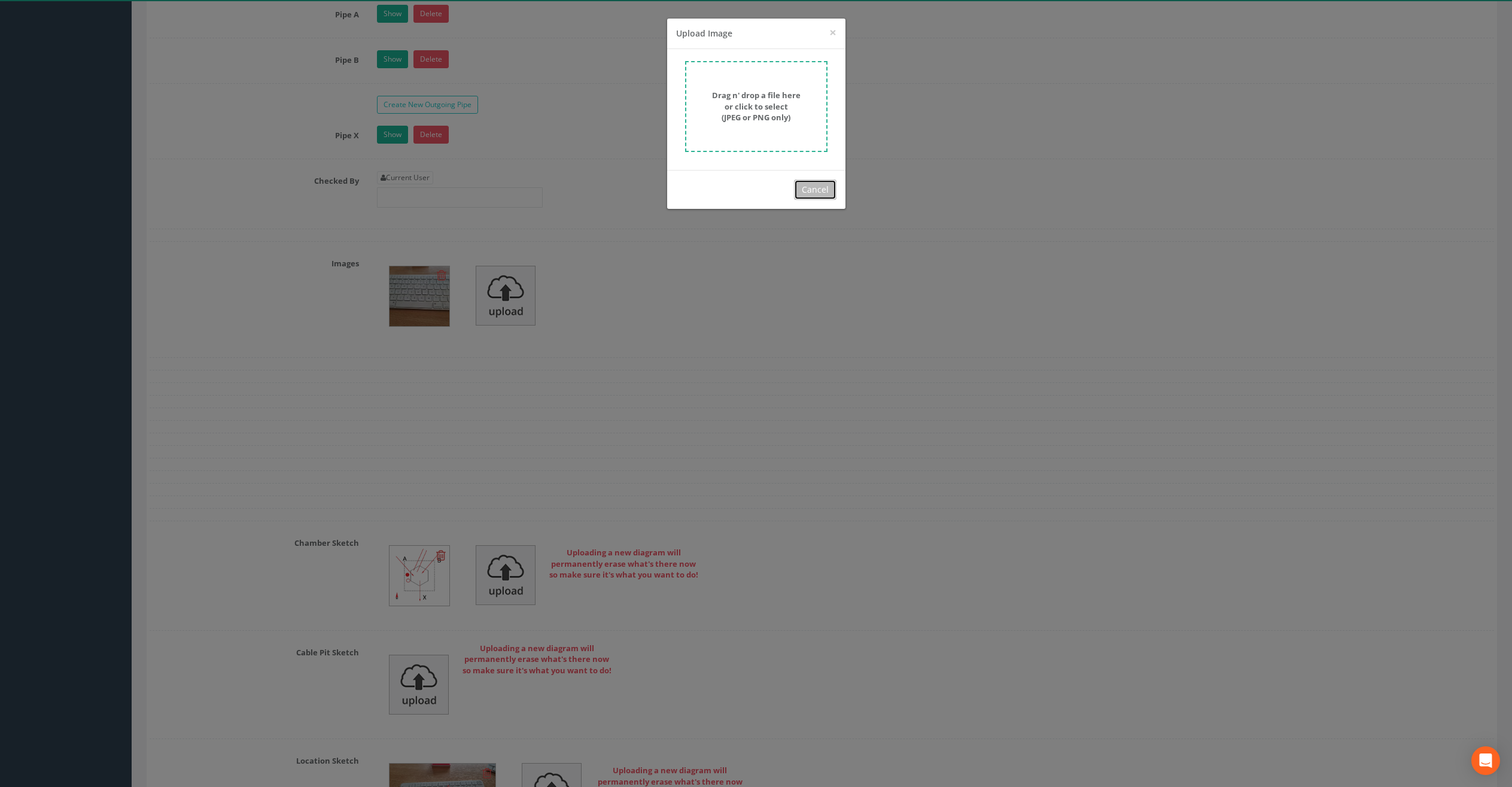
click at [814, 190] on button "Cancel" at bounding box center [815, 190] width 43 height 20
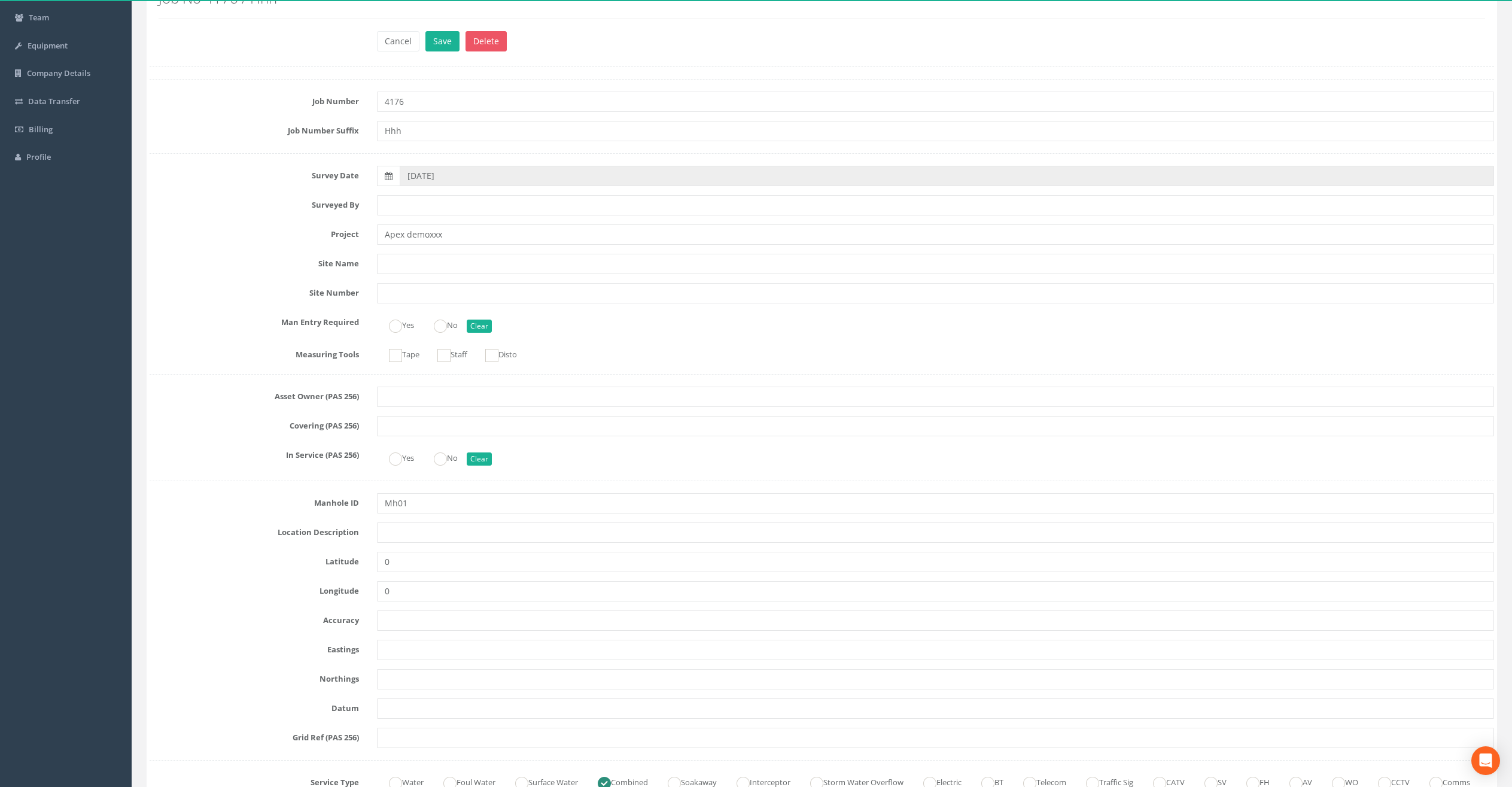
scroll to position [0, 0]
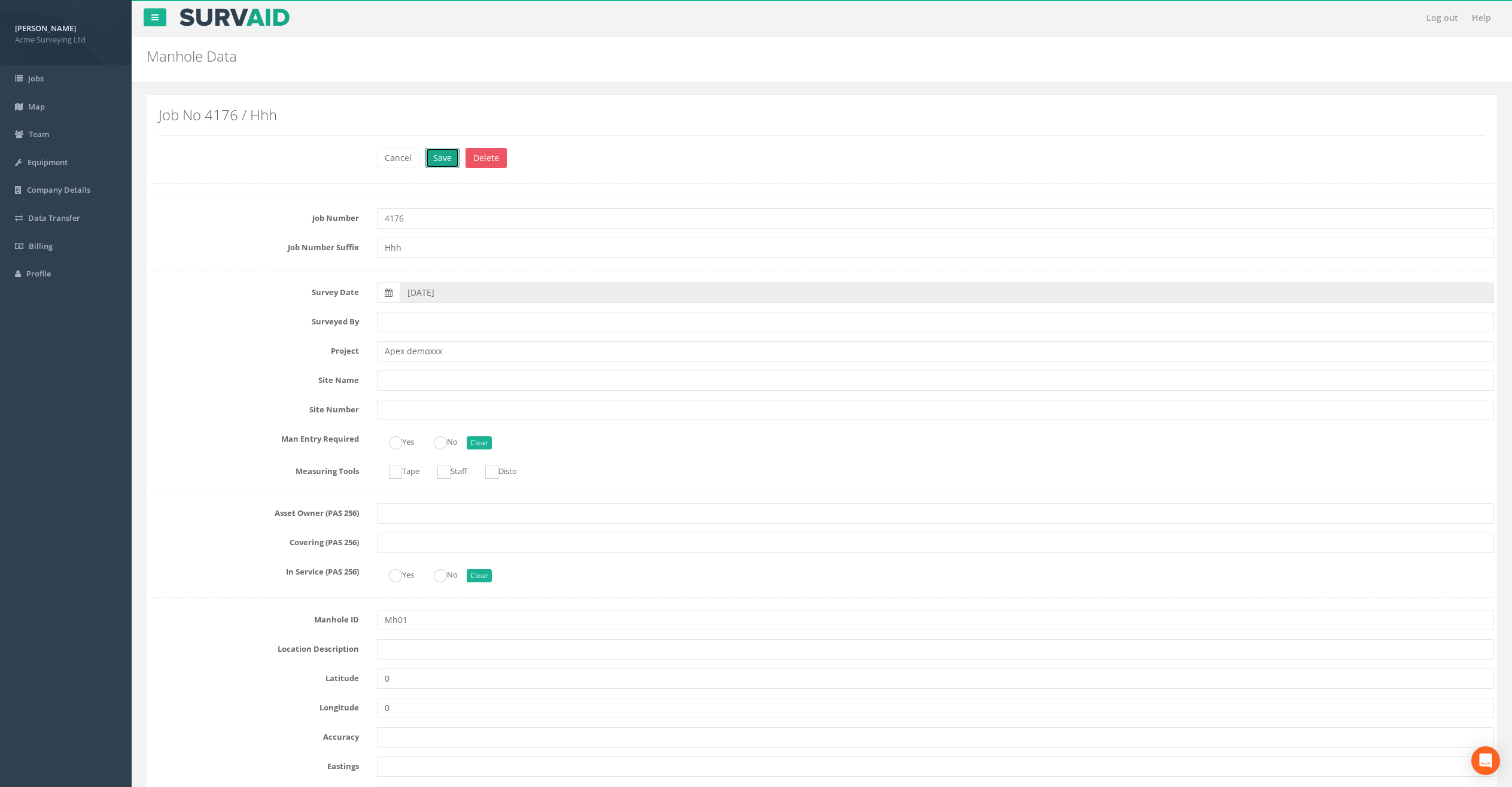
click at [436, 160] on button "Save" at bounding box center [442, 158] width 34 height 20
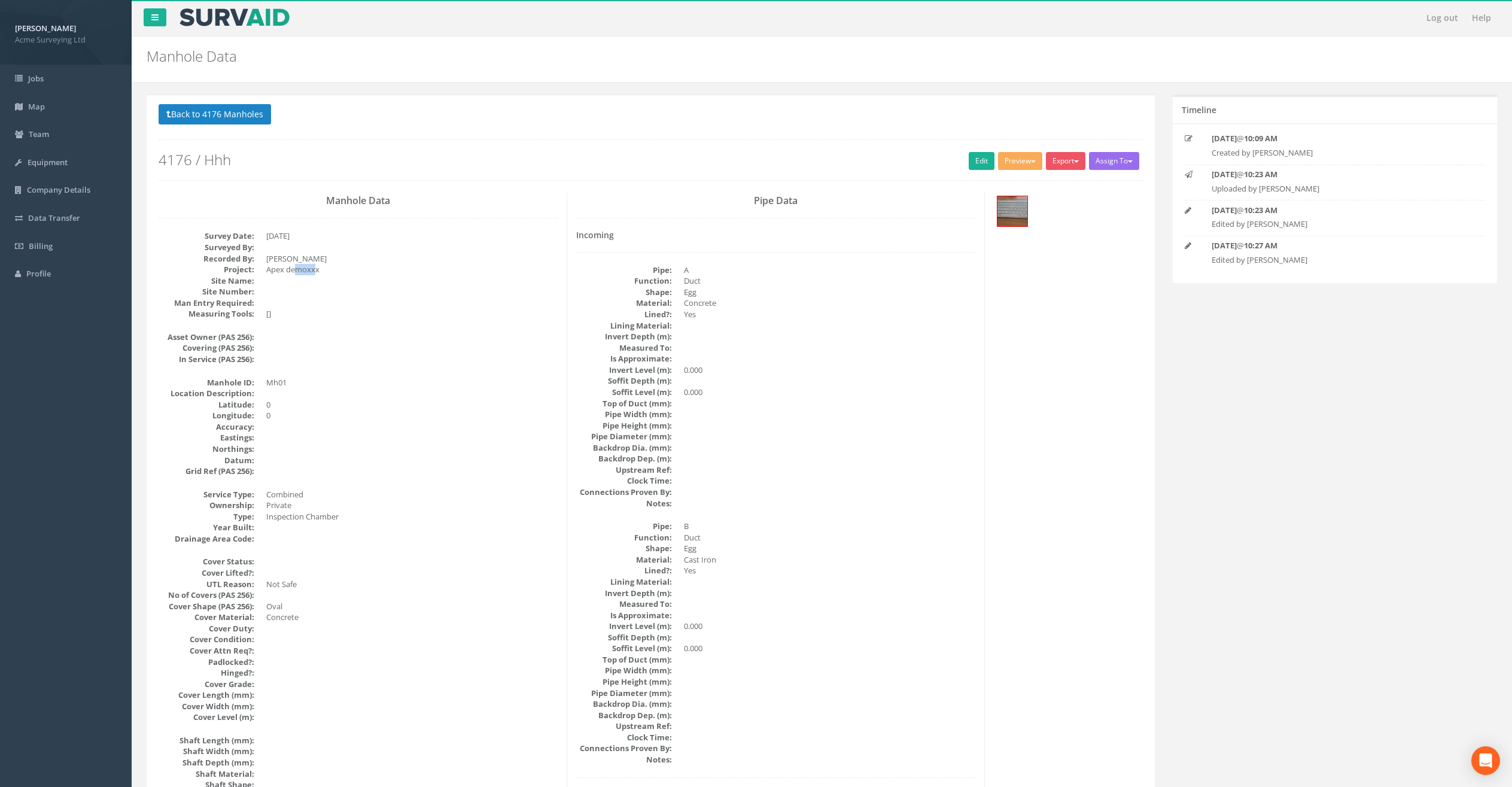
drag, startPoint x: 296, startPoint y: 270, endPoint x: 340, endPoint y: 296, distance: 51.1
click at [317, 274] on dd "Apex demoxxx" at bounding box center [411, 269] width 292 height 12
drag, startPoint x: 353, startPoint y: 264, endPoint x: 363, endPoint y: 276, distance: 15.6
click at [355, 265] on dd "Apex demoxxx" at bounding box center [411, 269] width 292 height 12
click at [279, 385] on dd "Mh01" at bounding box center [411, 382] width 292 height 12
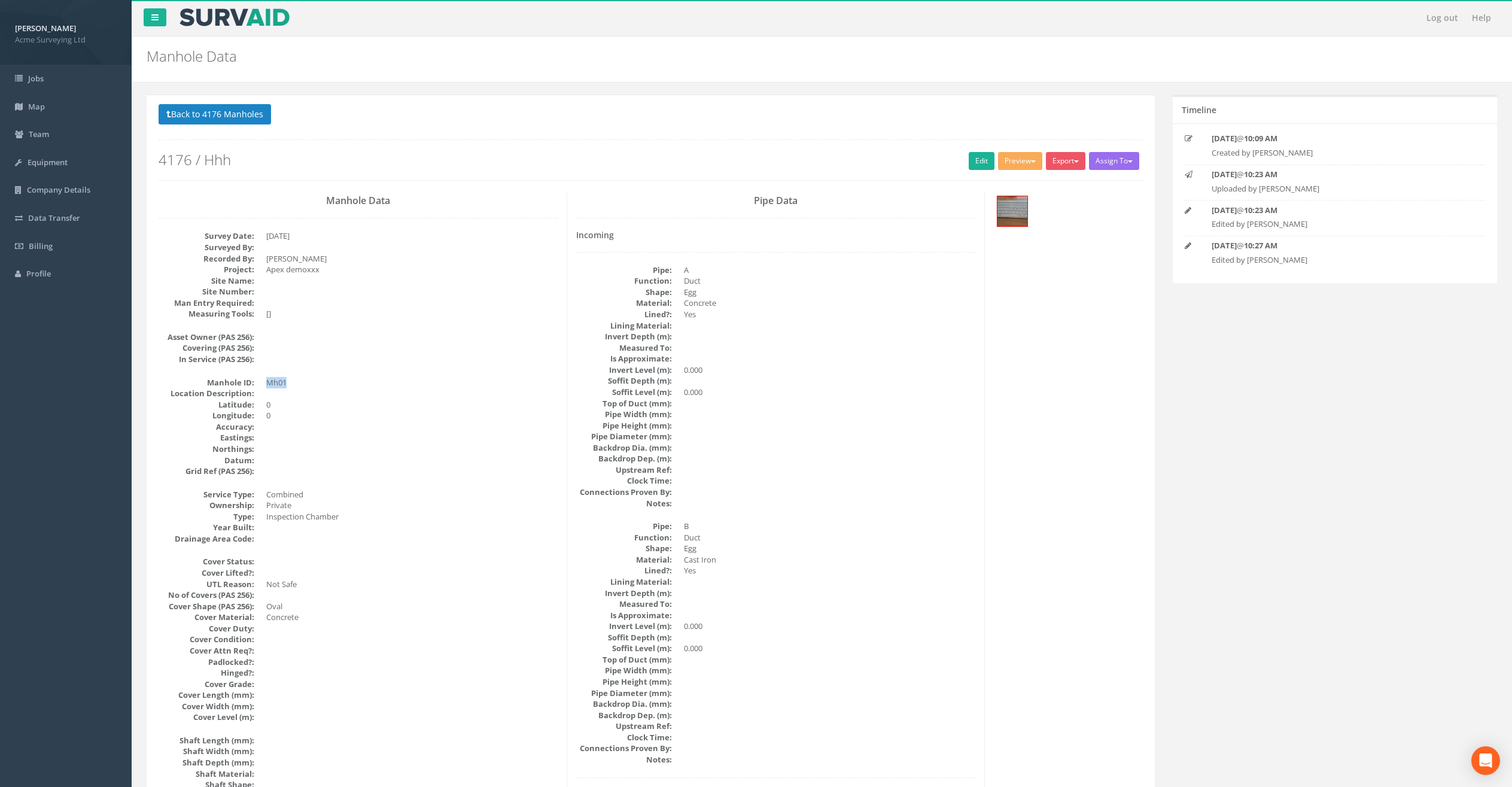
drag, startPoint x: 267, startPoint y: 382, endPoint x: 397, endPoint y: 451, distance: 147.2
click at [301, 381] on dd "Mh01" at bounding box center [411, 382] width 292 height 12
click at [969, 159] on link "Edit" at bounding box center [981, 160] width 26 height 18
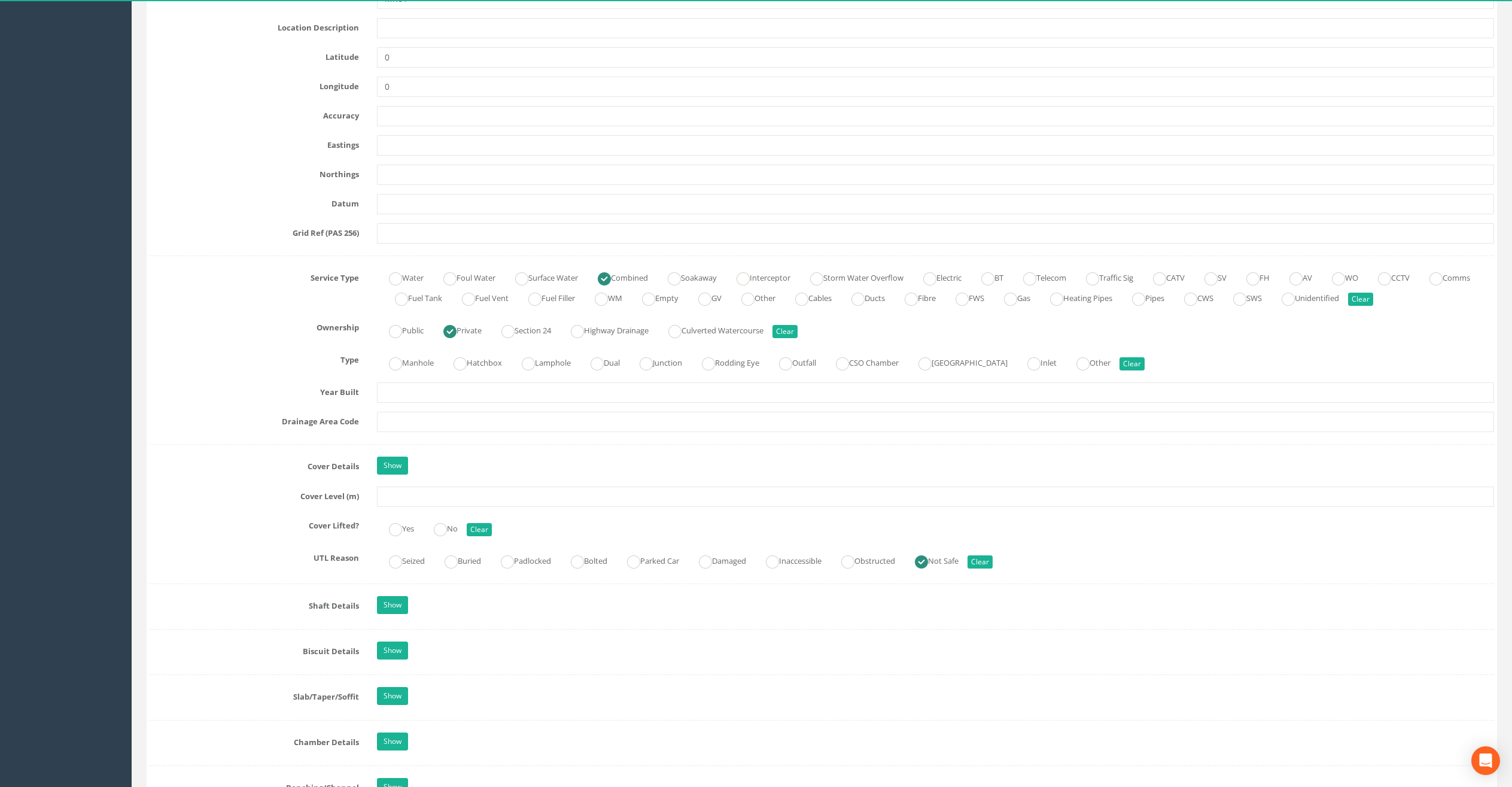
scroll to position [638, 0]
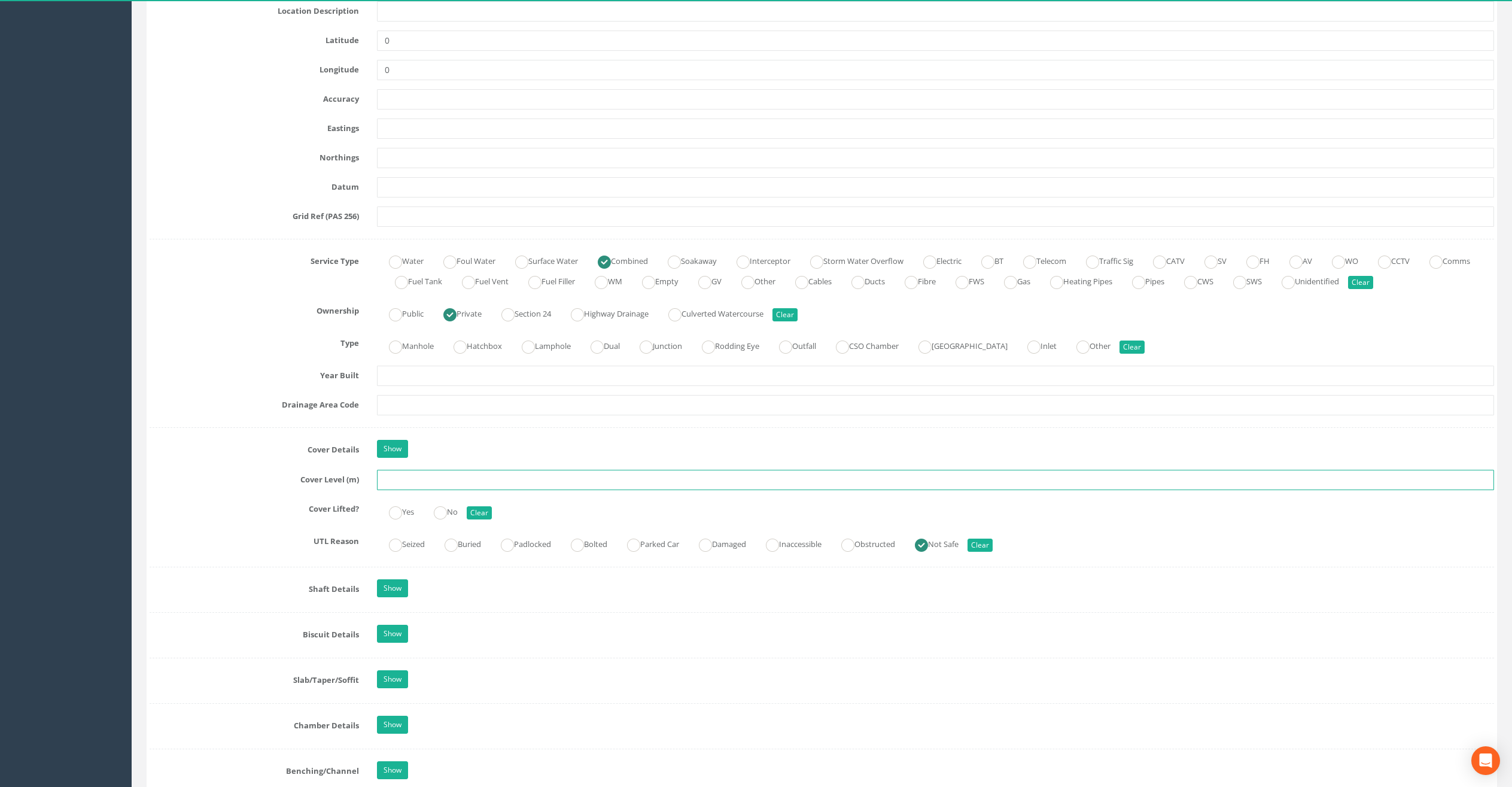
click at [415, 486] on input "text" at bounding box center [935, 479] width 1118 height 20
click at [386, 128] on input "text" at bounding box center [935, 129] width 1118 height 20
click at [406, 157] on input "text" at bounding box center [935, 158] width 1118 height 20
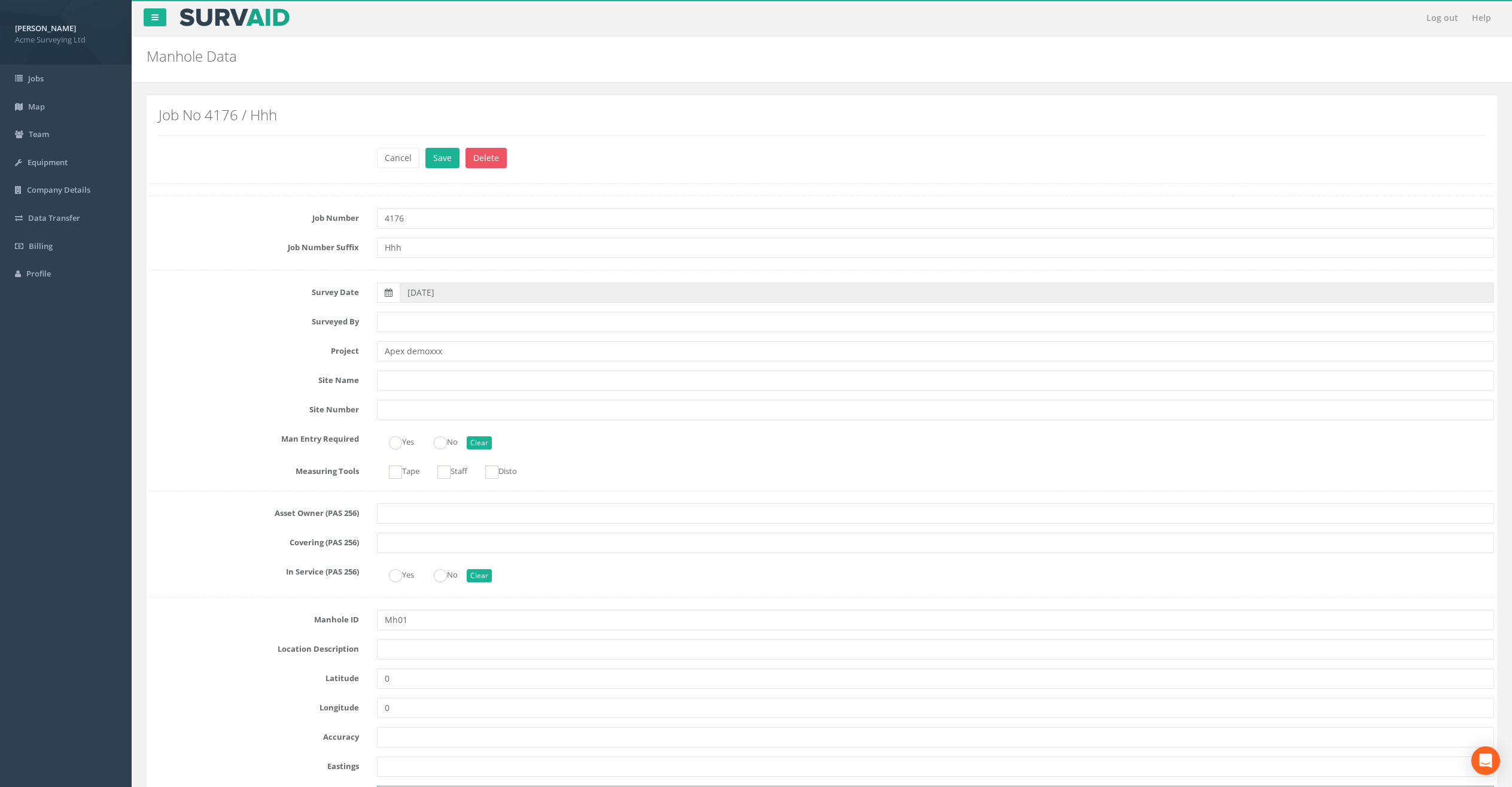
scroll to position [191, 0]
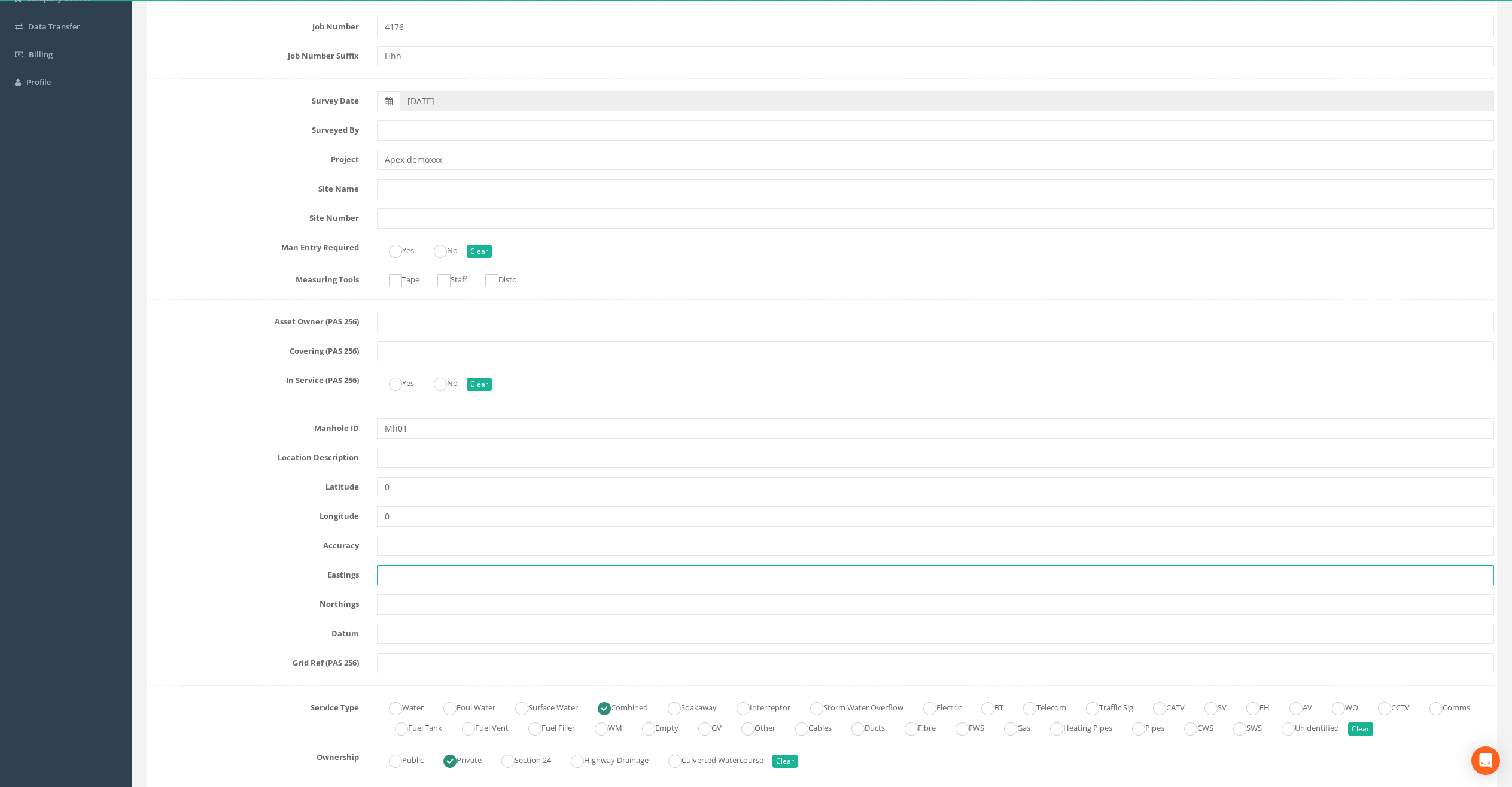
click at [433, 580] on input "text" at bounding box center [935, 574] width 1118 height 20
type input "123"
click at [415, 602] on input "text" at bounding box center [935, 604] width 1118 height 20
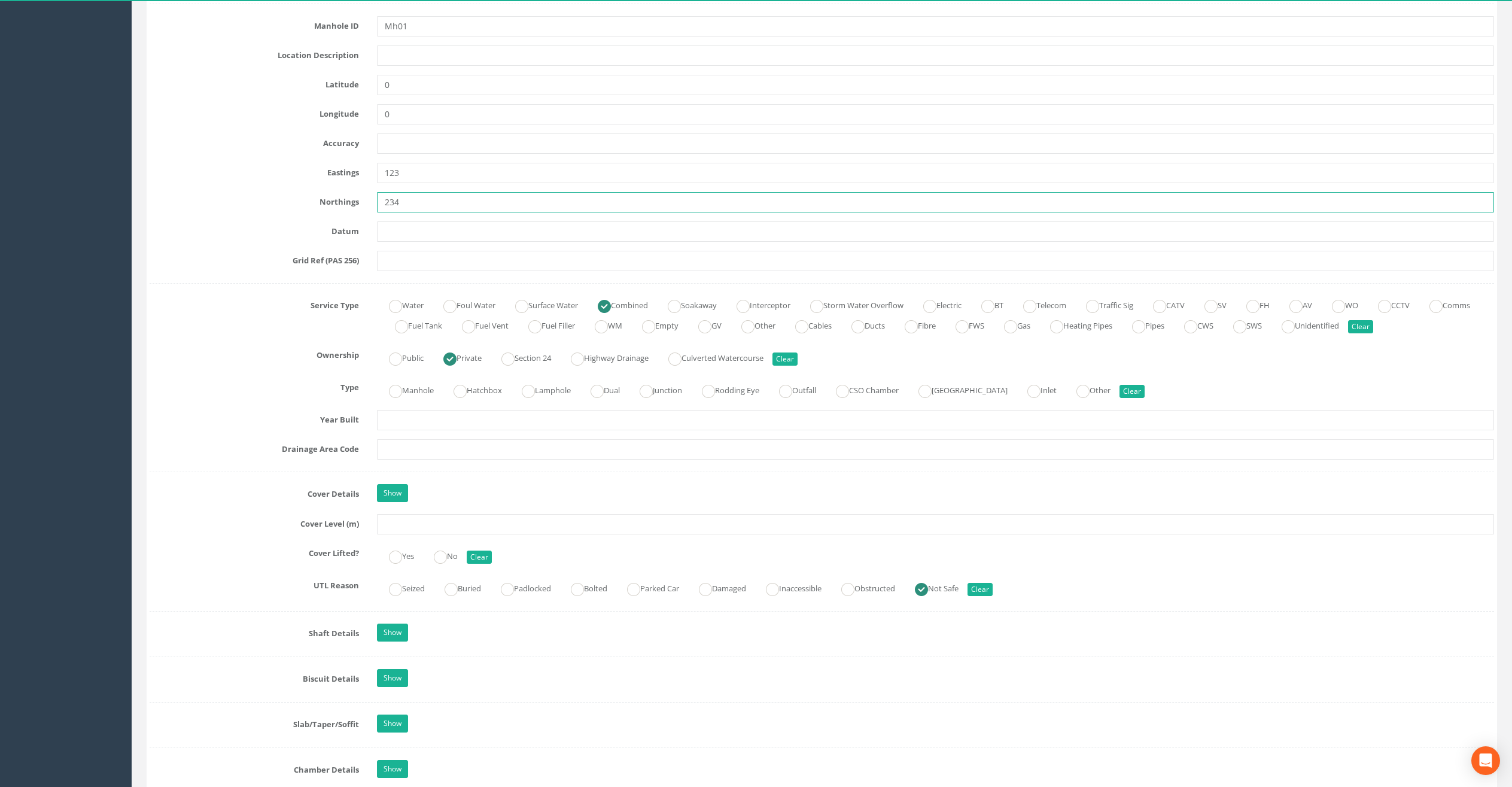
scroll to position [631, 0]
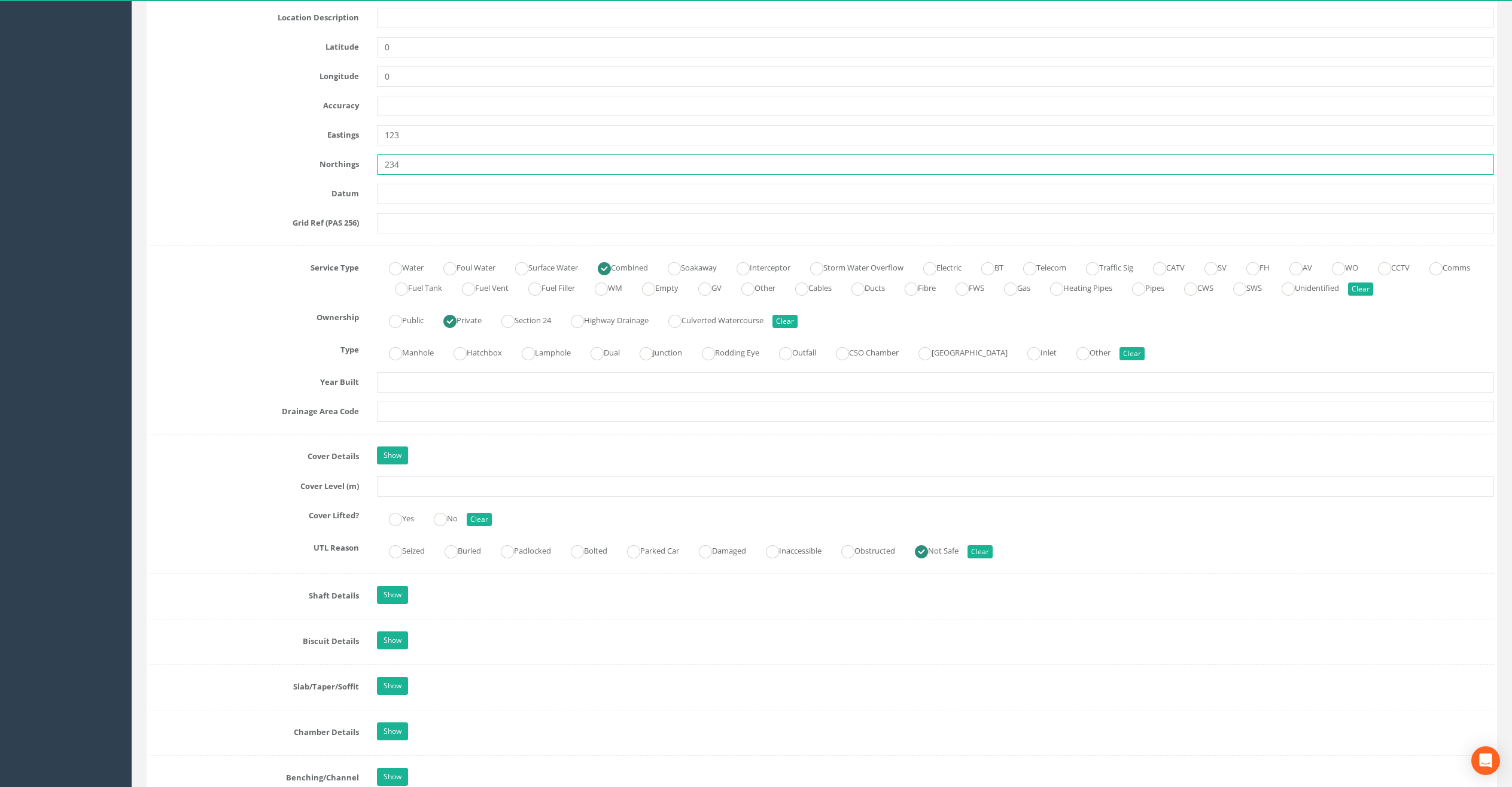
type input "234"
click at [412, 487] on input "text" at bounding box center [935, 486] width 1118 height 20
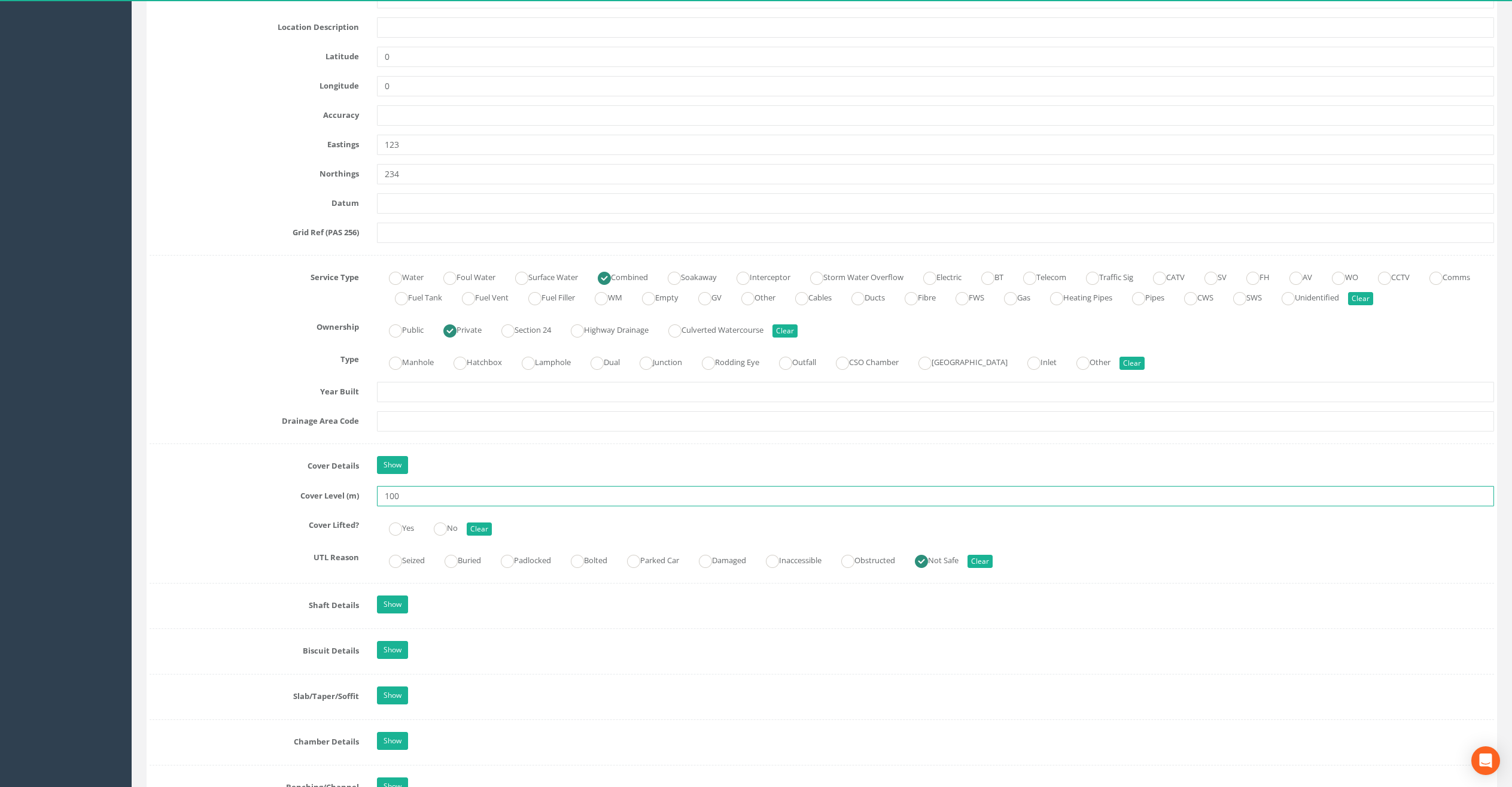
scroll to position [0, 0]
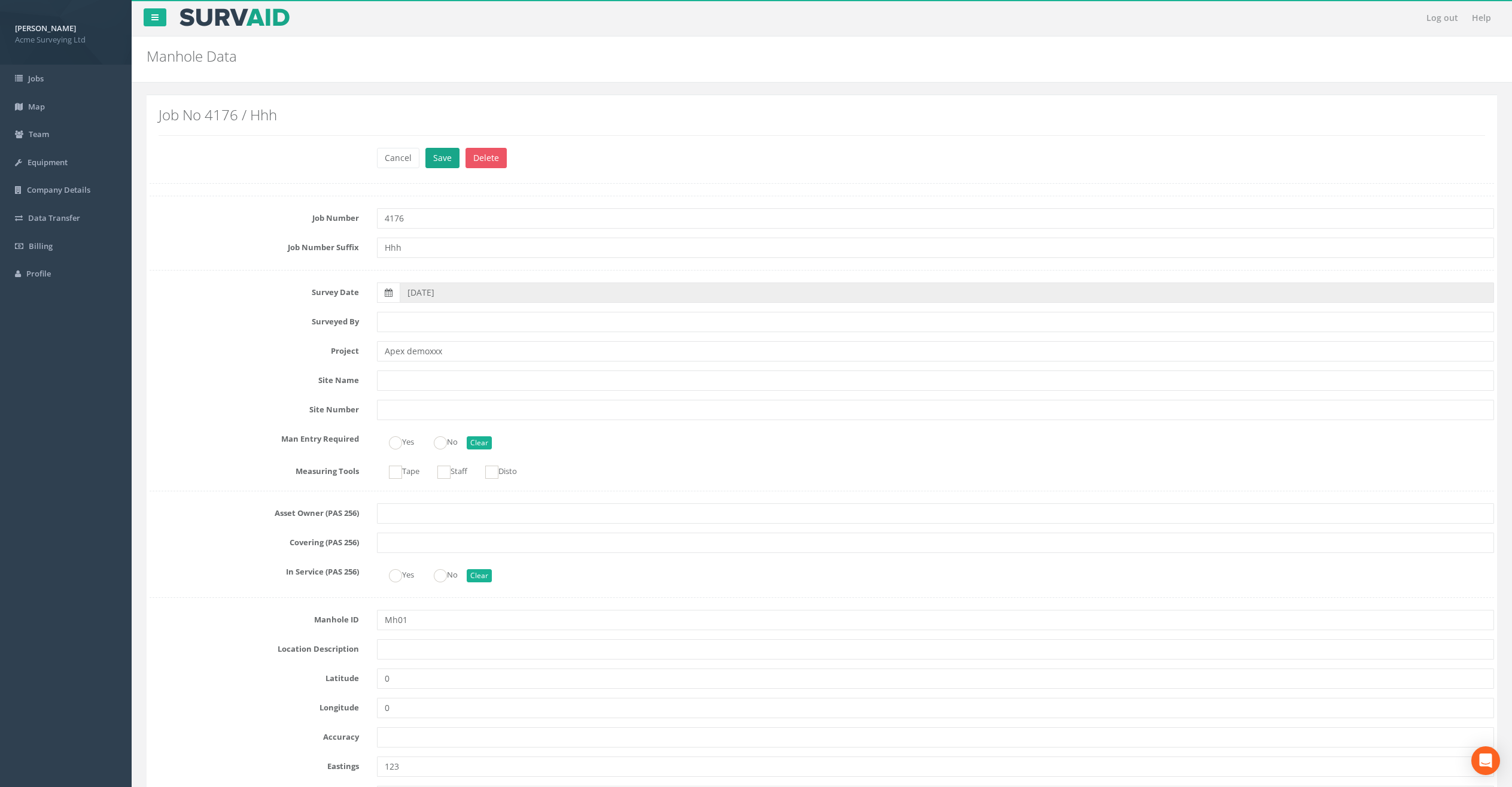
type input "100"
click at [443, 151] on button "Save" at bounding box center [442, 158] width 34 height 20
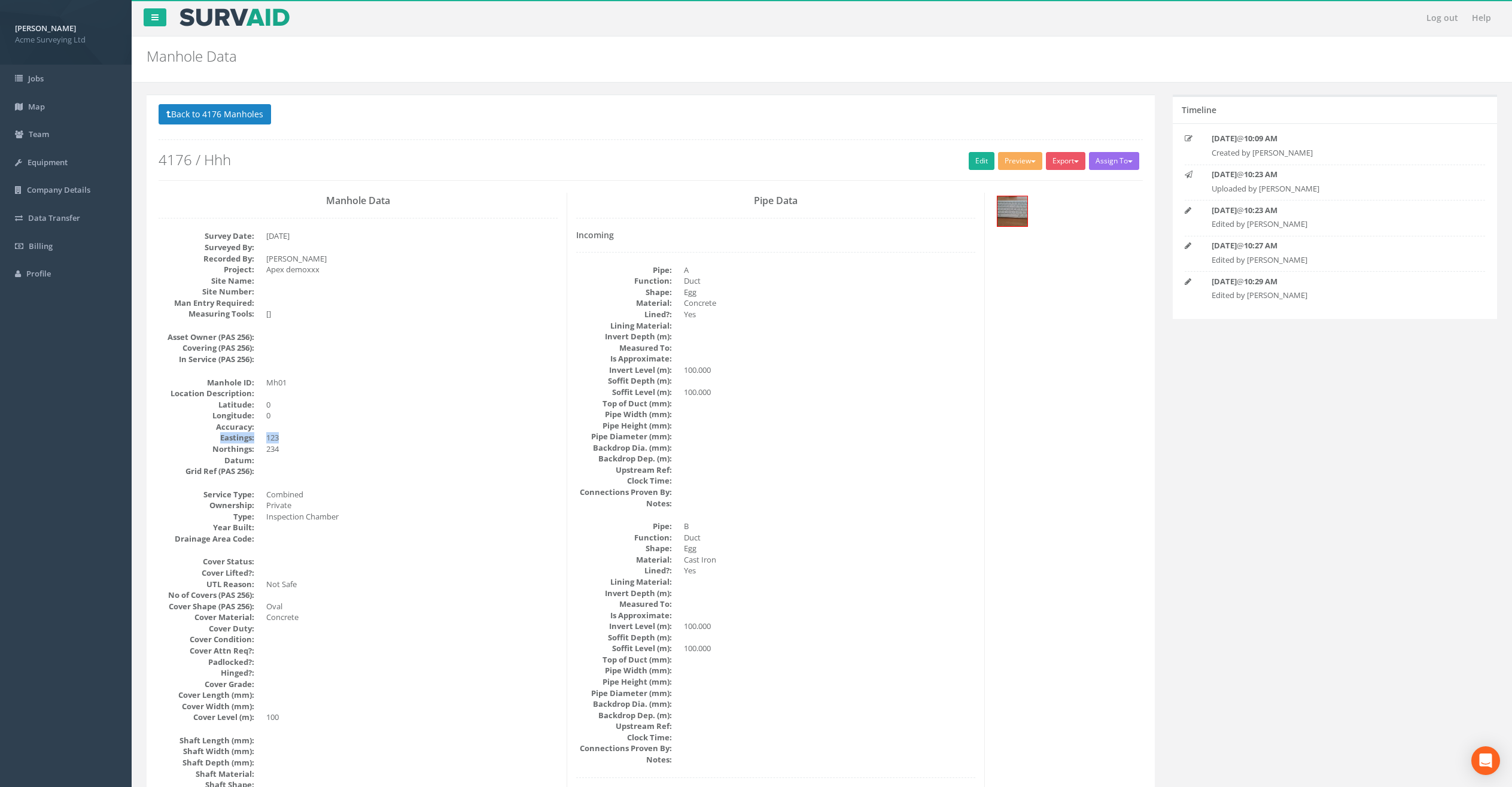
drag, startPoint x: 215, startPoint y: 436, endPoint x: 302, endPoint y: 441, distance: 87.1
click at [302, 441] on dl "Manhole ID: Mh01 Location Description: [GEOGRAPHIC_DATA] Accuracy: Eastings: 12…" at bounding box center [358, 426] width 399 height 100
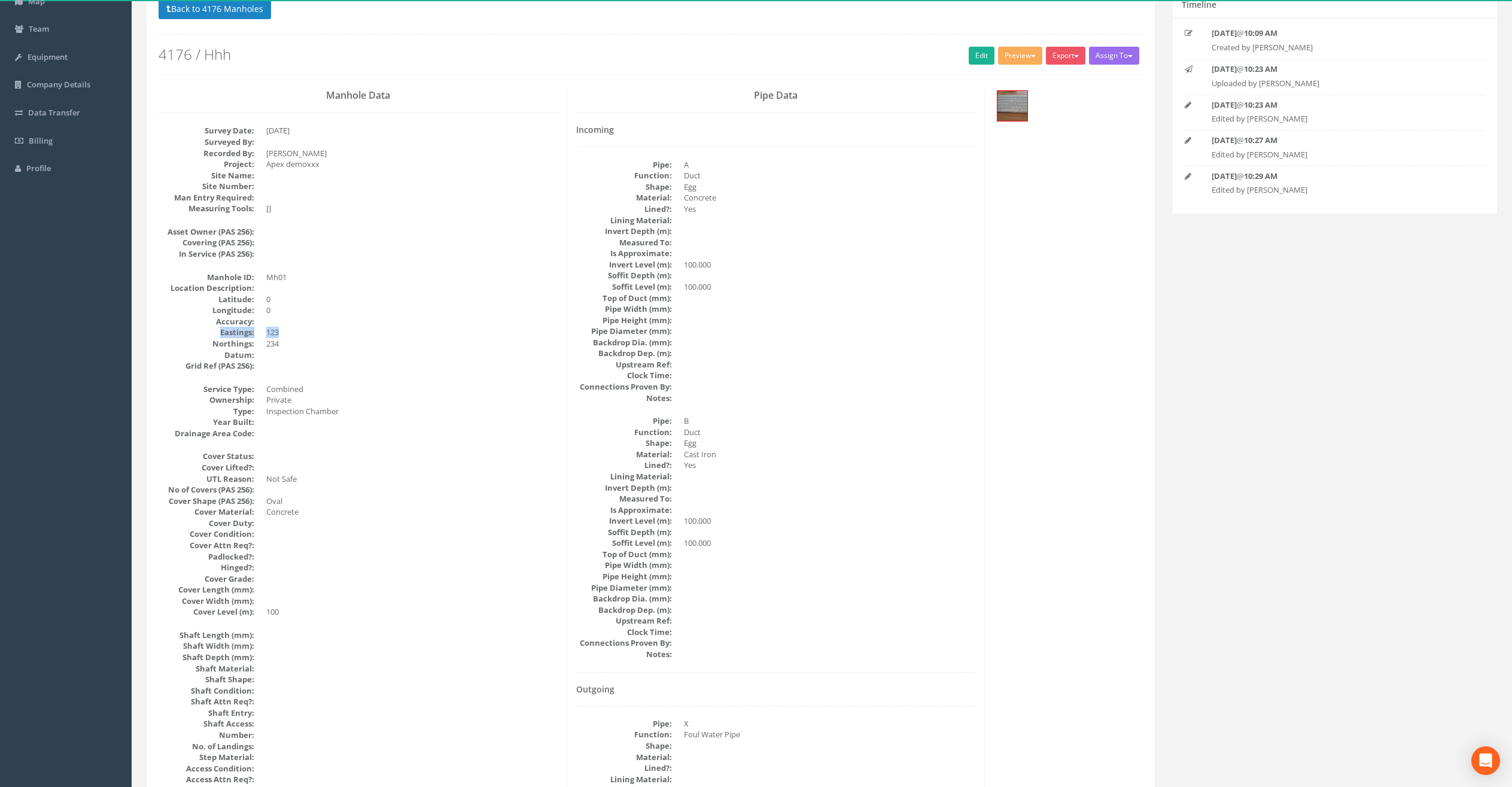
scroll to position [108, 0]
drag, startPoint x: 268, startPoint y: 610, endPoint x: 293, endPoint y: 607, distance: 25.2
click at [293, 607] on dd "100" at bounding box center [411, 609] width 292 height 12
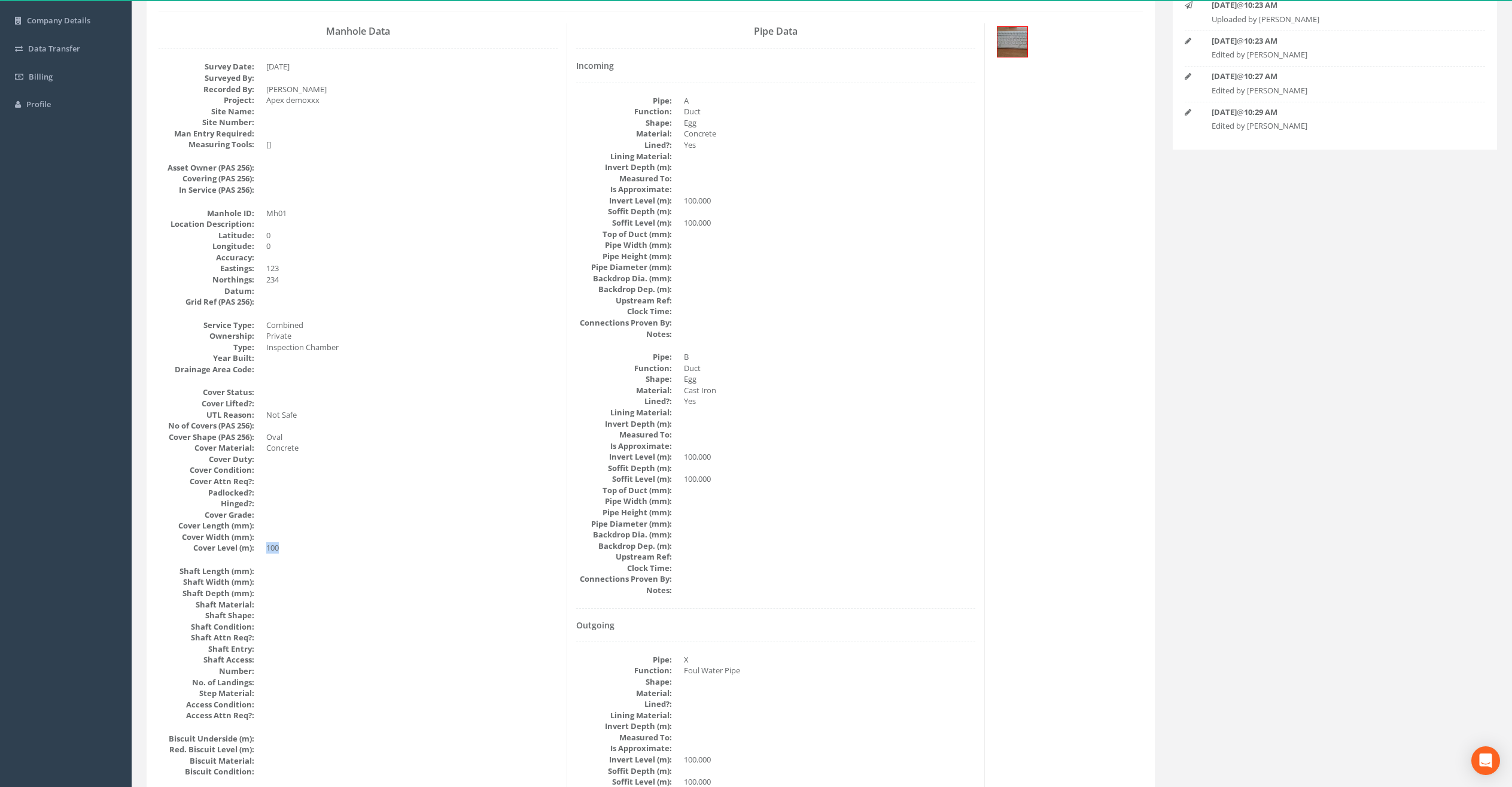
scroll to position [186, 0]
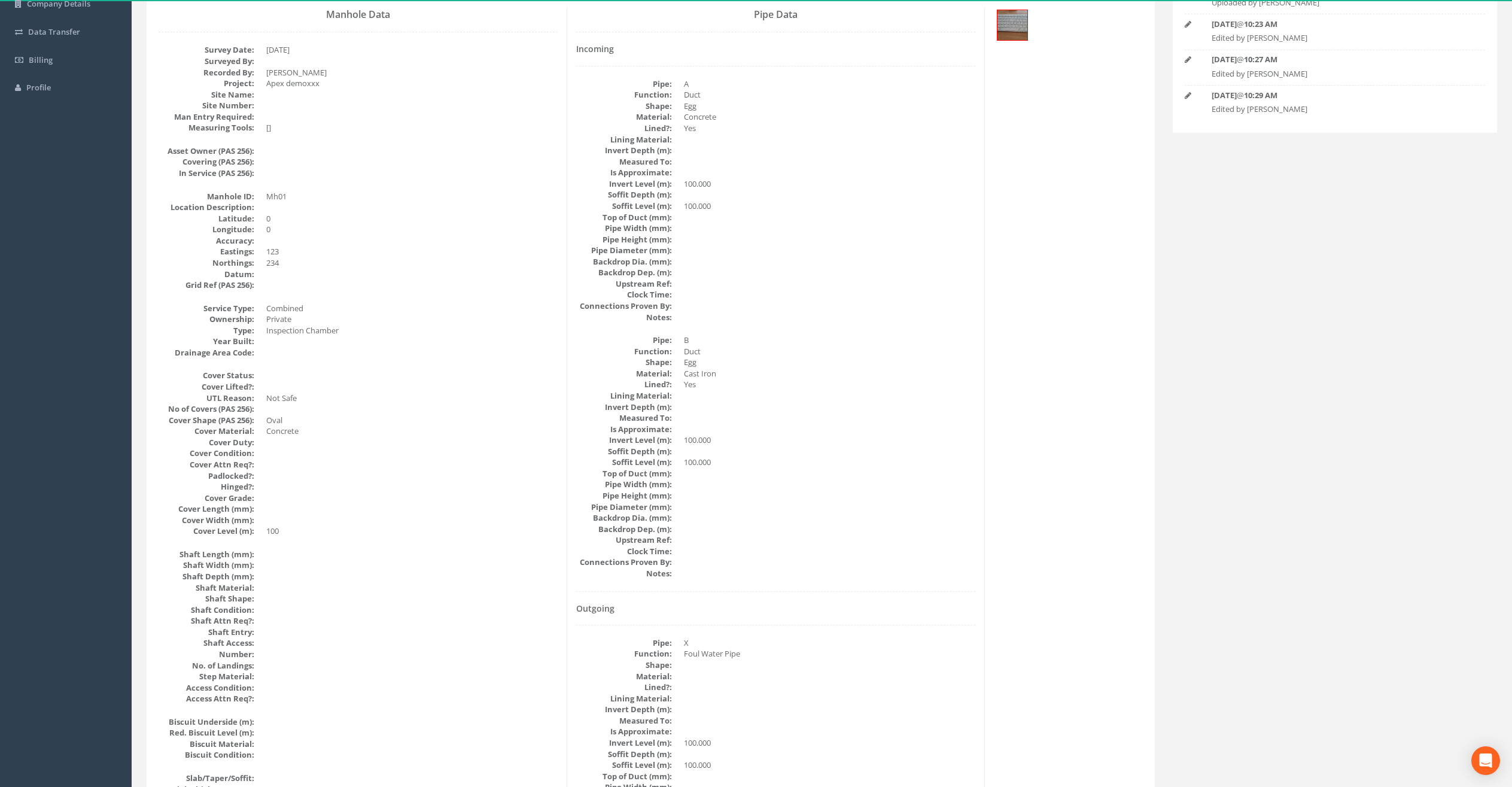
click at [708, 197] on dd at bounding box center [830, 194] width 292 height 12
drag, startPoint x: 684, startPoint y: 184, endPoint x: 712, endPoint y: 184, distance: 28.0
click at [712, 184] on dd "100.000" at bounding box center [830, 183] width 292 height 12
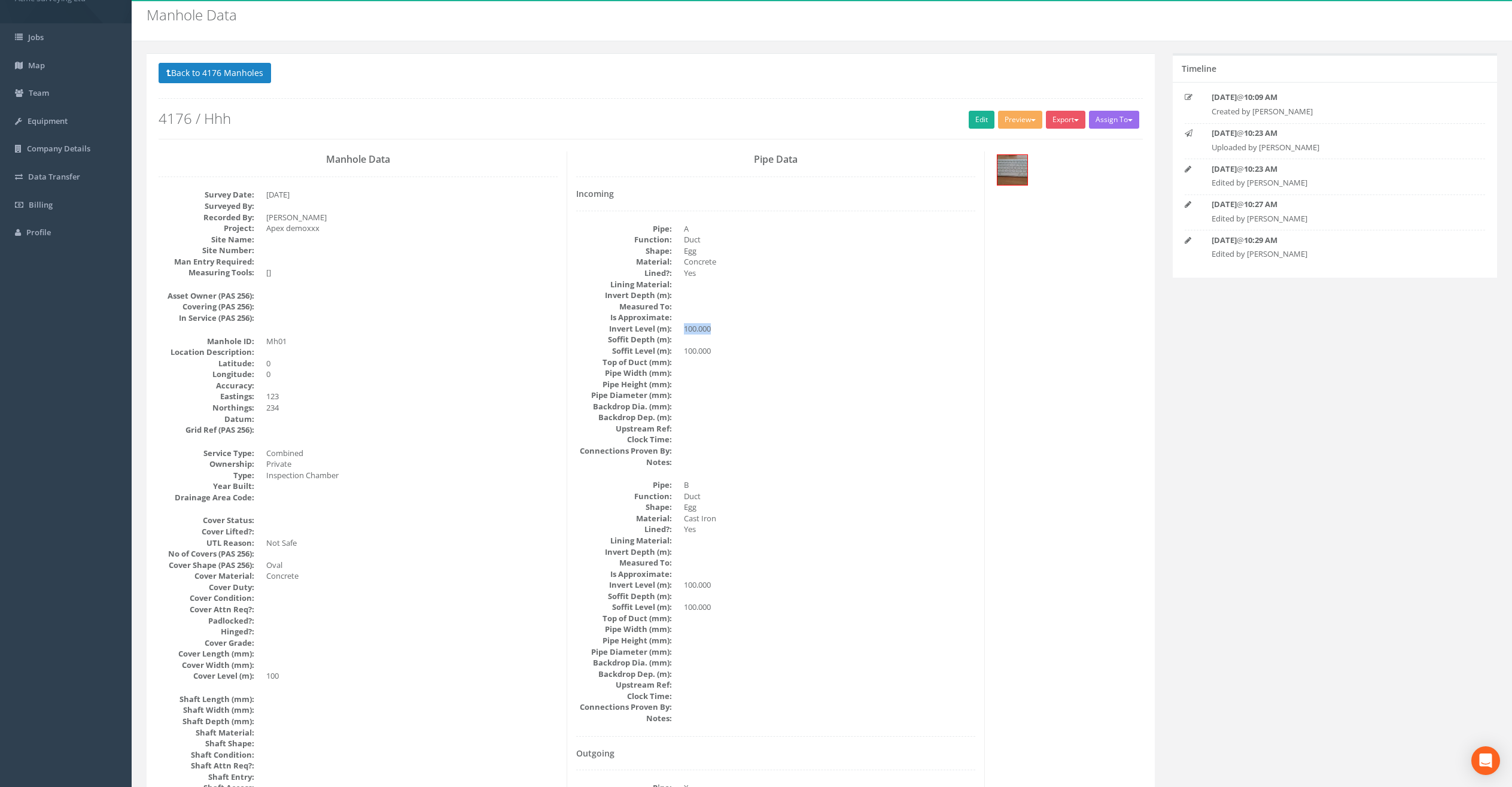
scroll to position [0, 0]
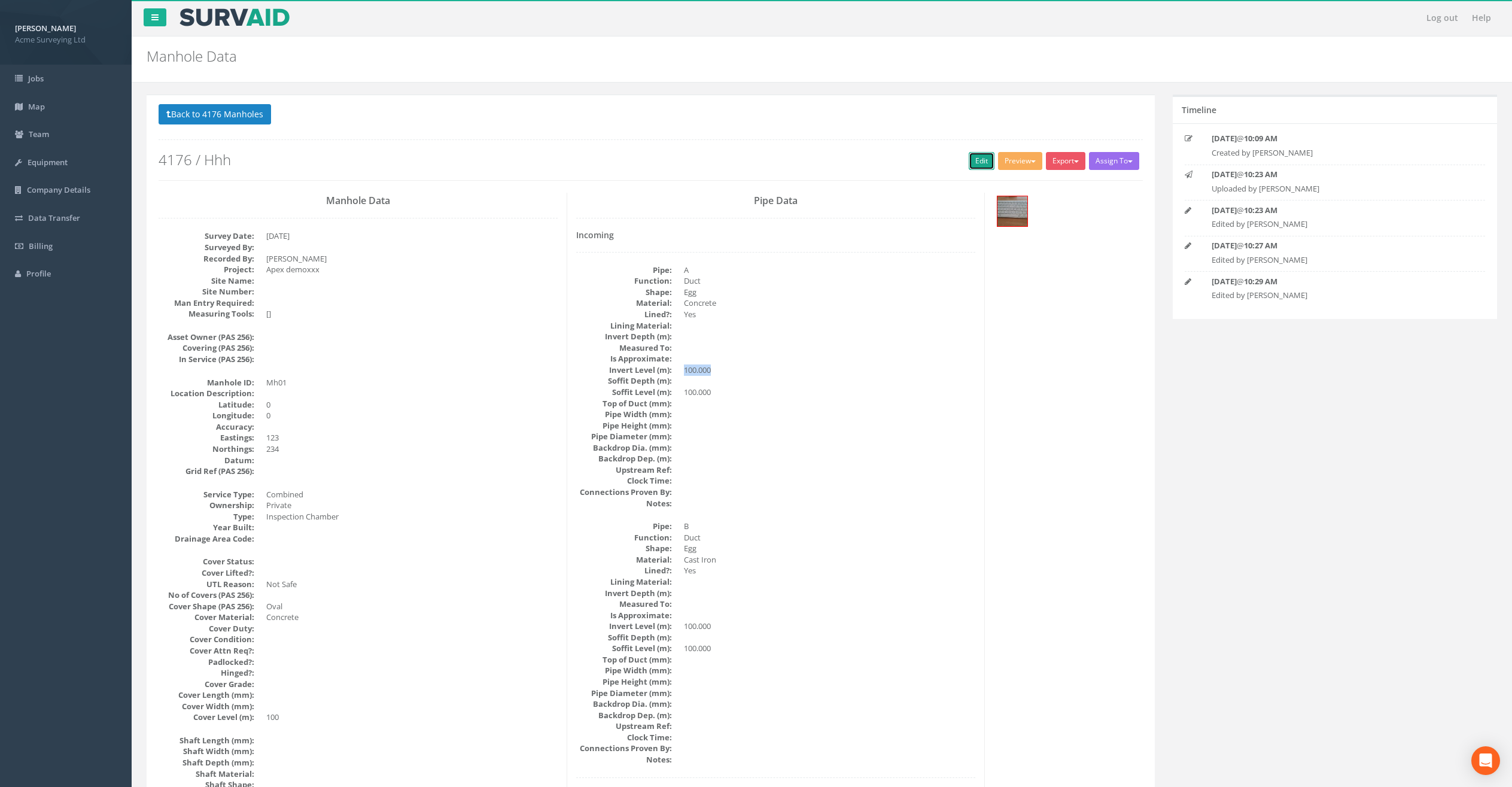
click at [975, 160] on link "Edit" at bounding box center [981, 160] width 26 height 18
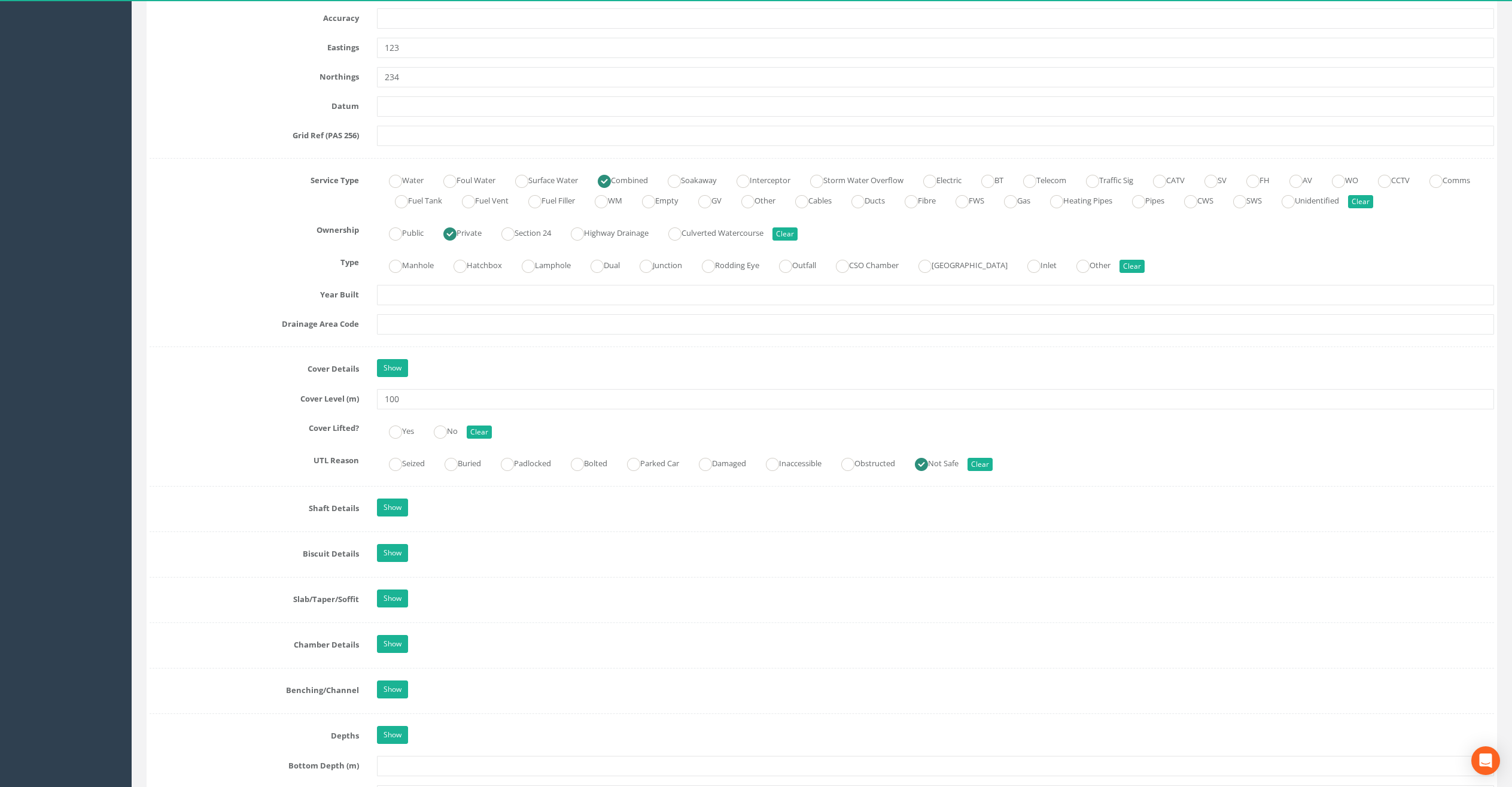
scroll to position [723, 0]
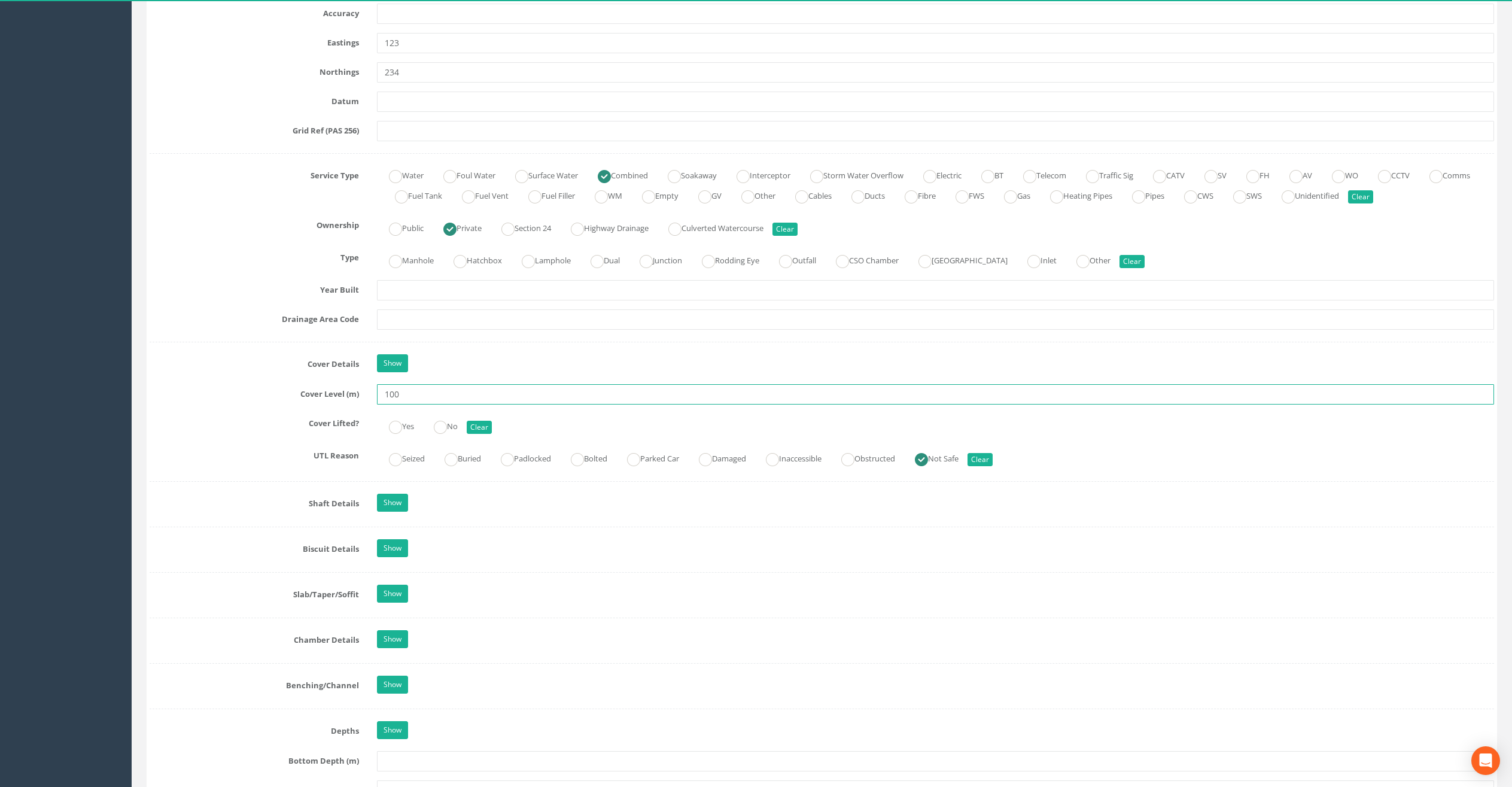
drag, startPoint x: 402, startPoint y: 397, endPoint x: 375, endPoint y: 399, distance: 27.1
click at [375, 399] on div "100" at bounding box center [935, 394] width 1135 height 20
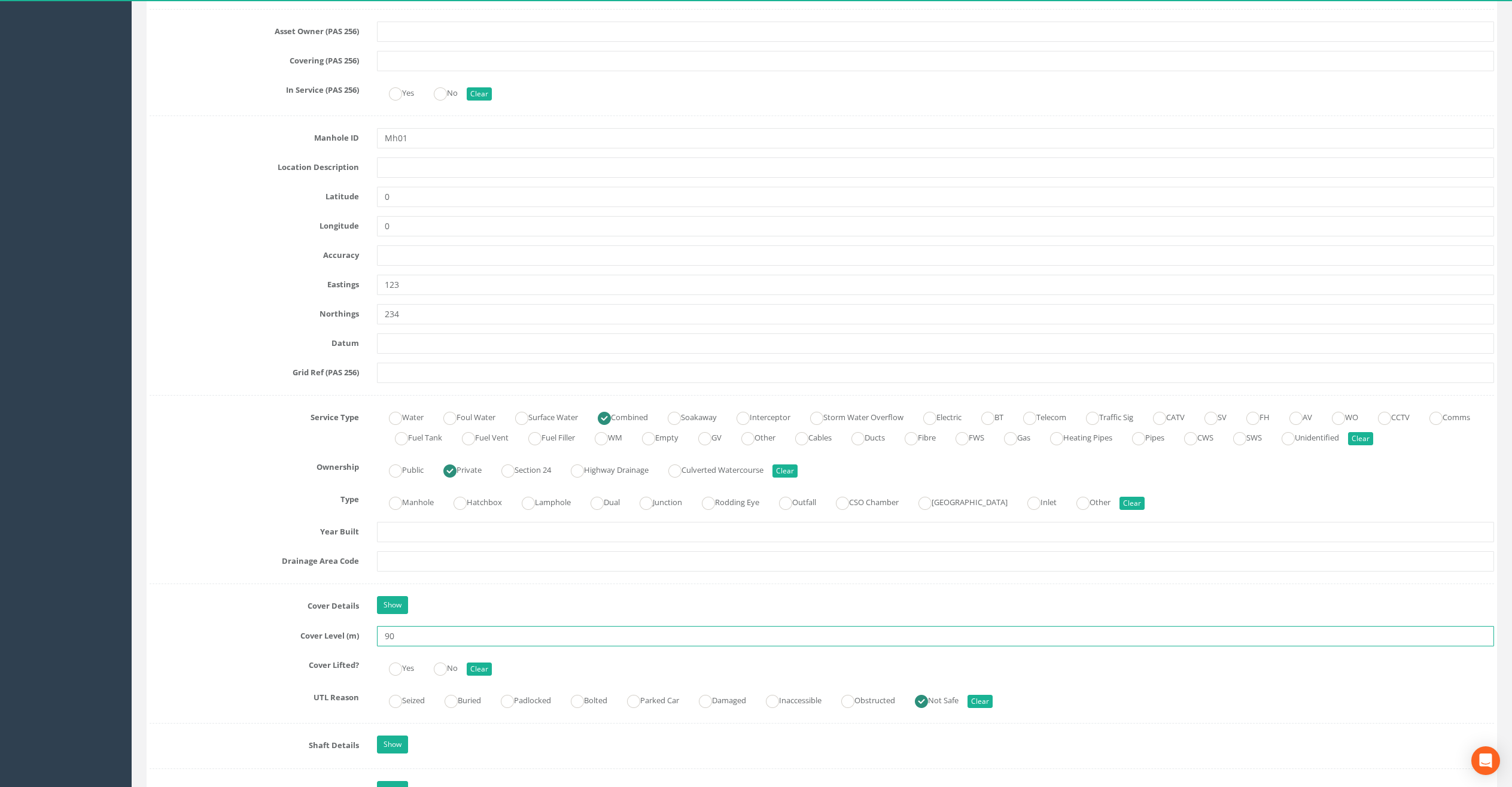
scroll to position [0, 0]
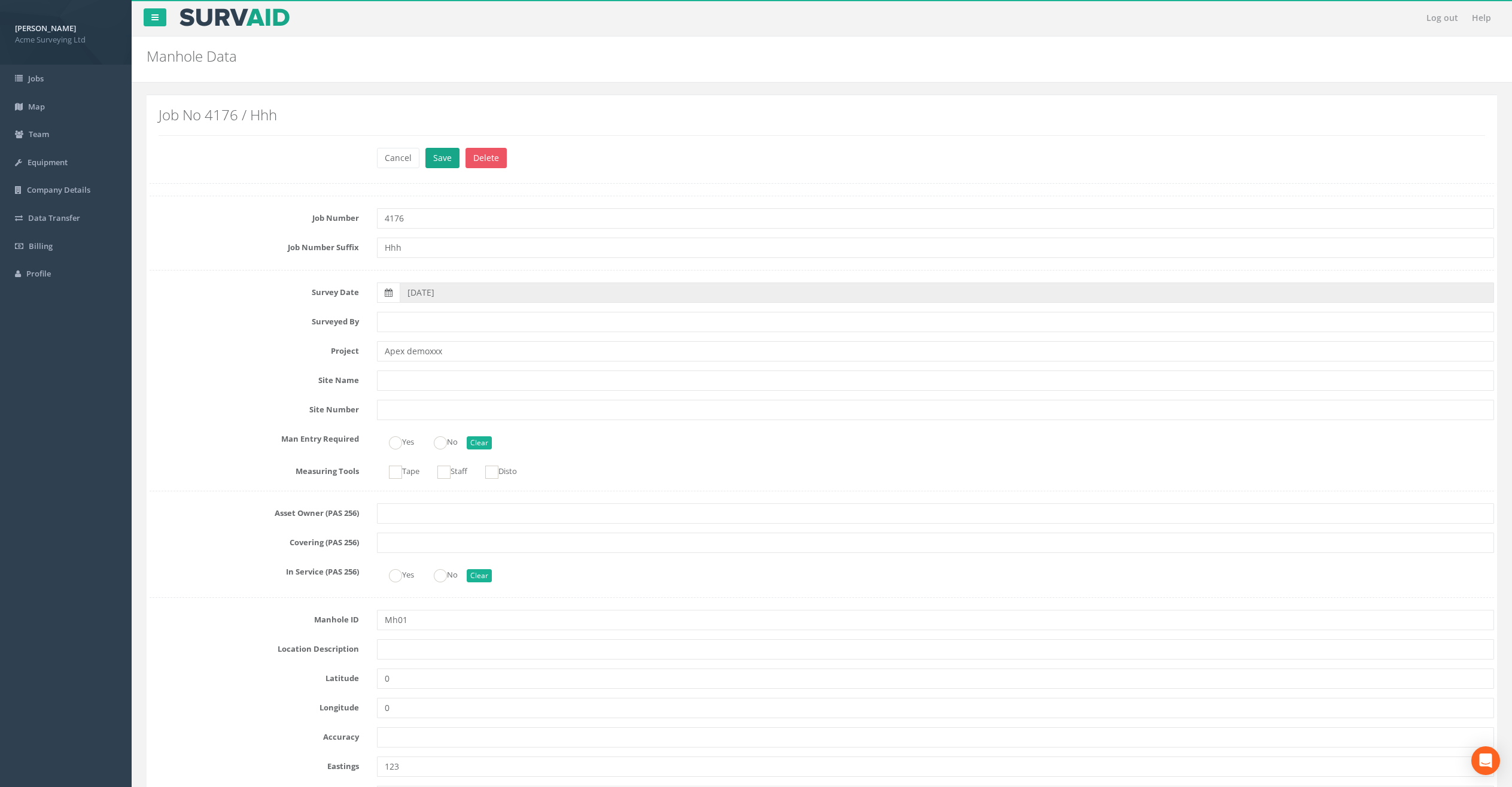
type input "90"
click at [443, 160] on button "Save" at bounding box center [442, 158] width 34 height 20
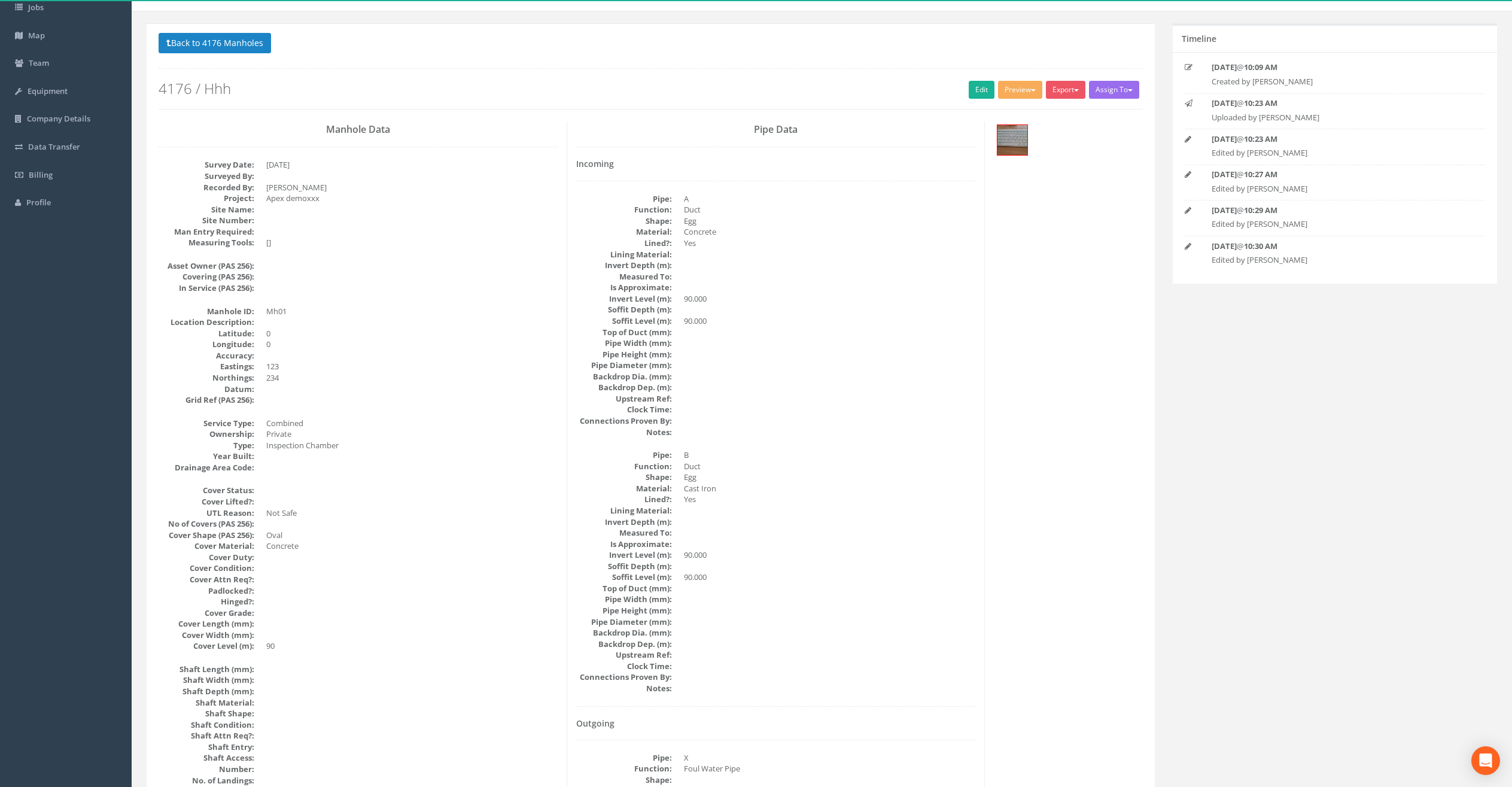
scroll to position [84, 0]
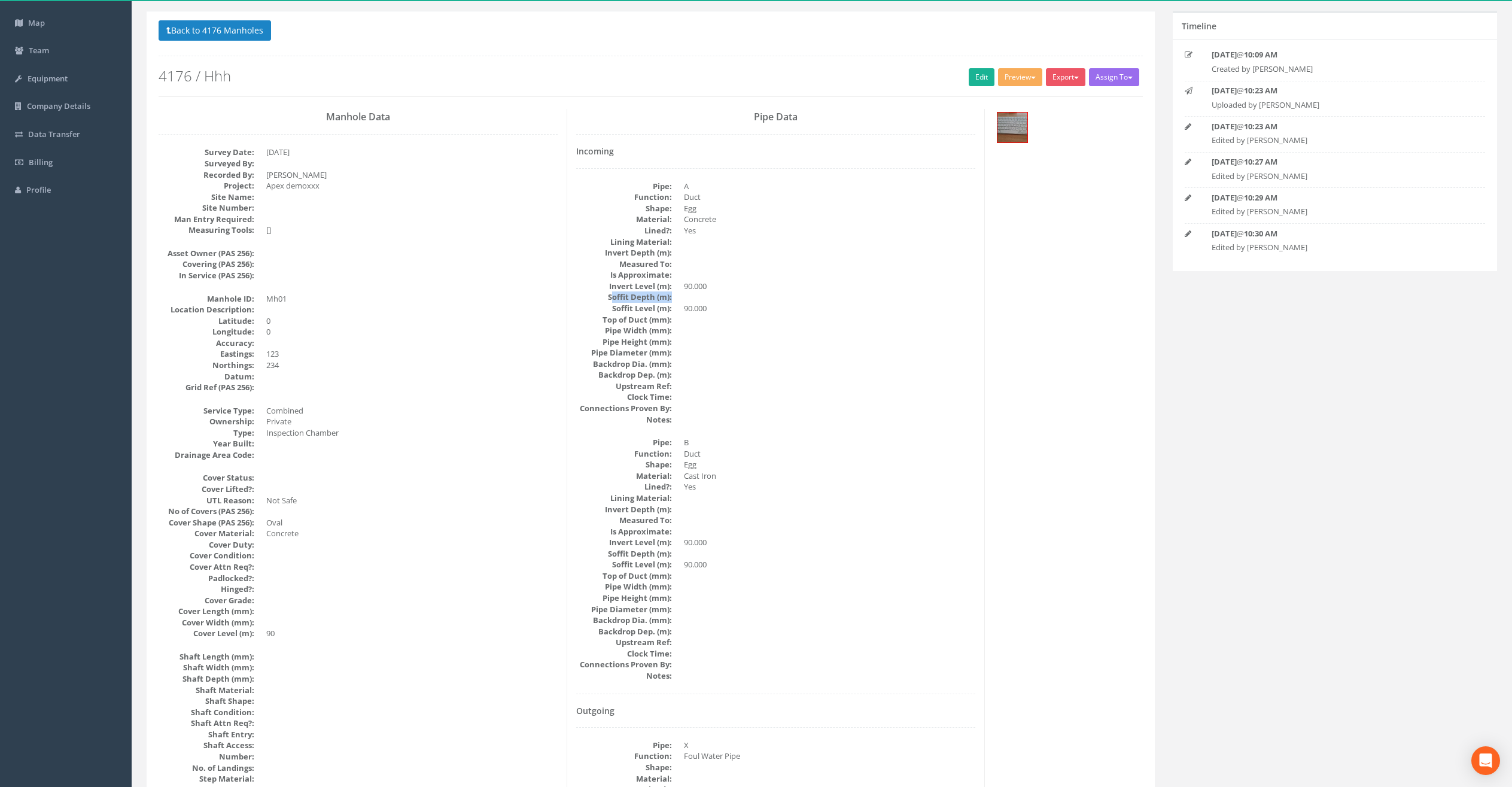
drag, startPoint x: 611, startPoint y: 298, endPoint x: 671, endPoint y: 300, distance: 60.0
click at [671, 300] on dt "Soffit Depth (m):" at bounding box center [624, 297] width 96 height 12
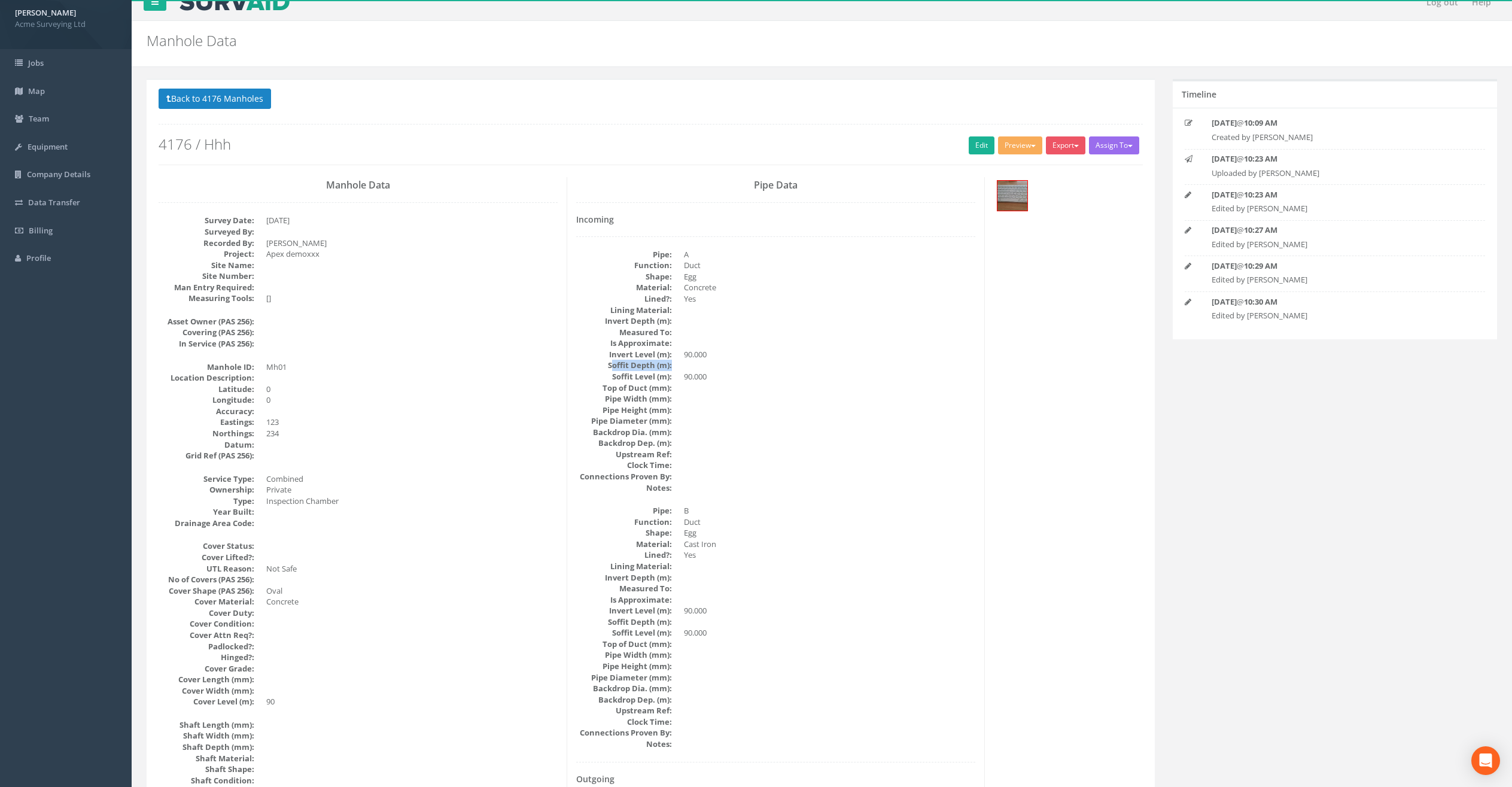
scroll to position [0, 0]
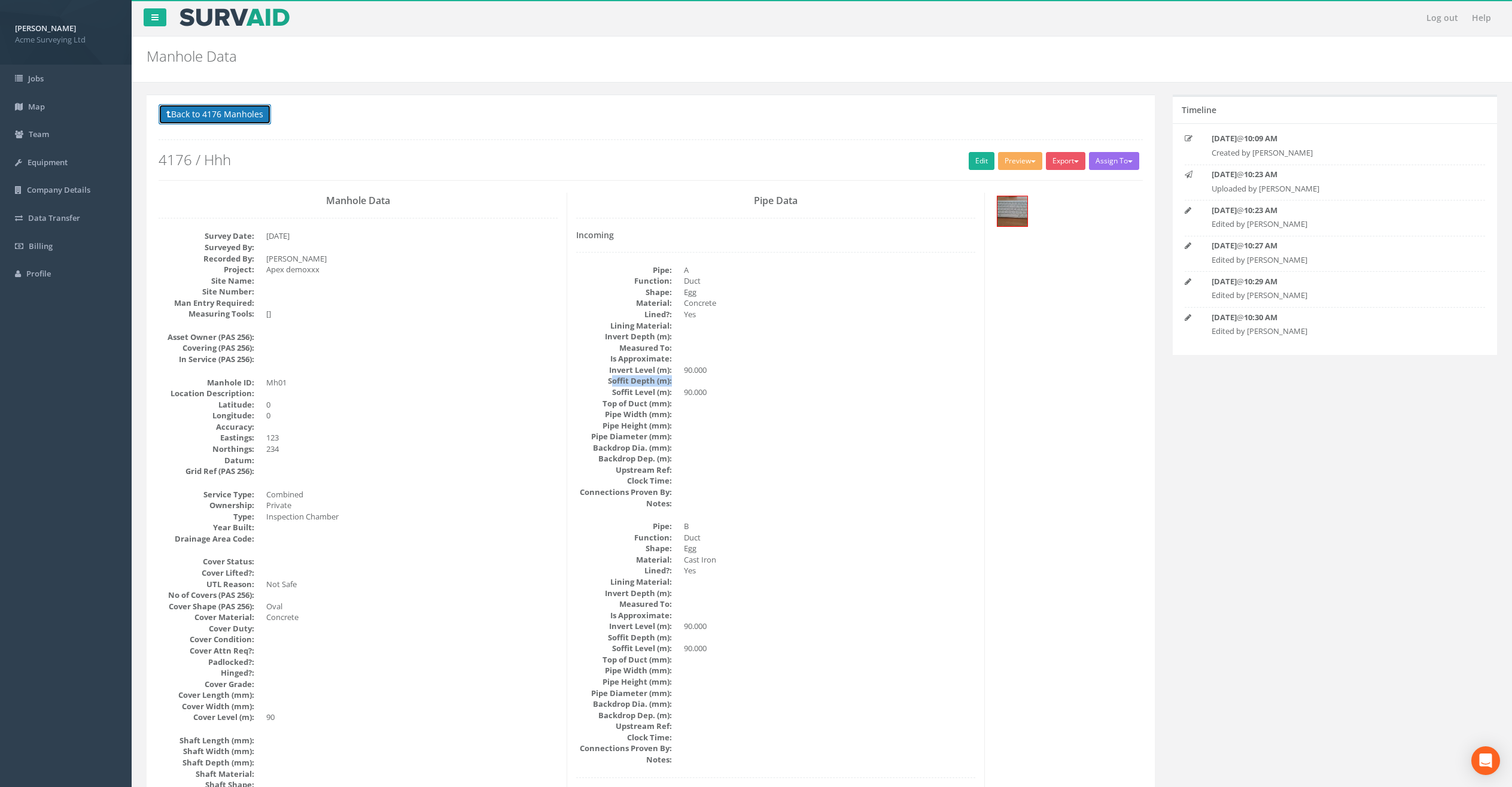
click at [222, 117] on button "Back to 4176 Manholes" at bounding box center [214, 113] width 113 height 20
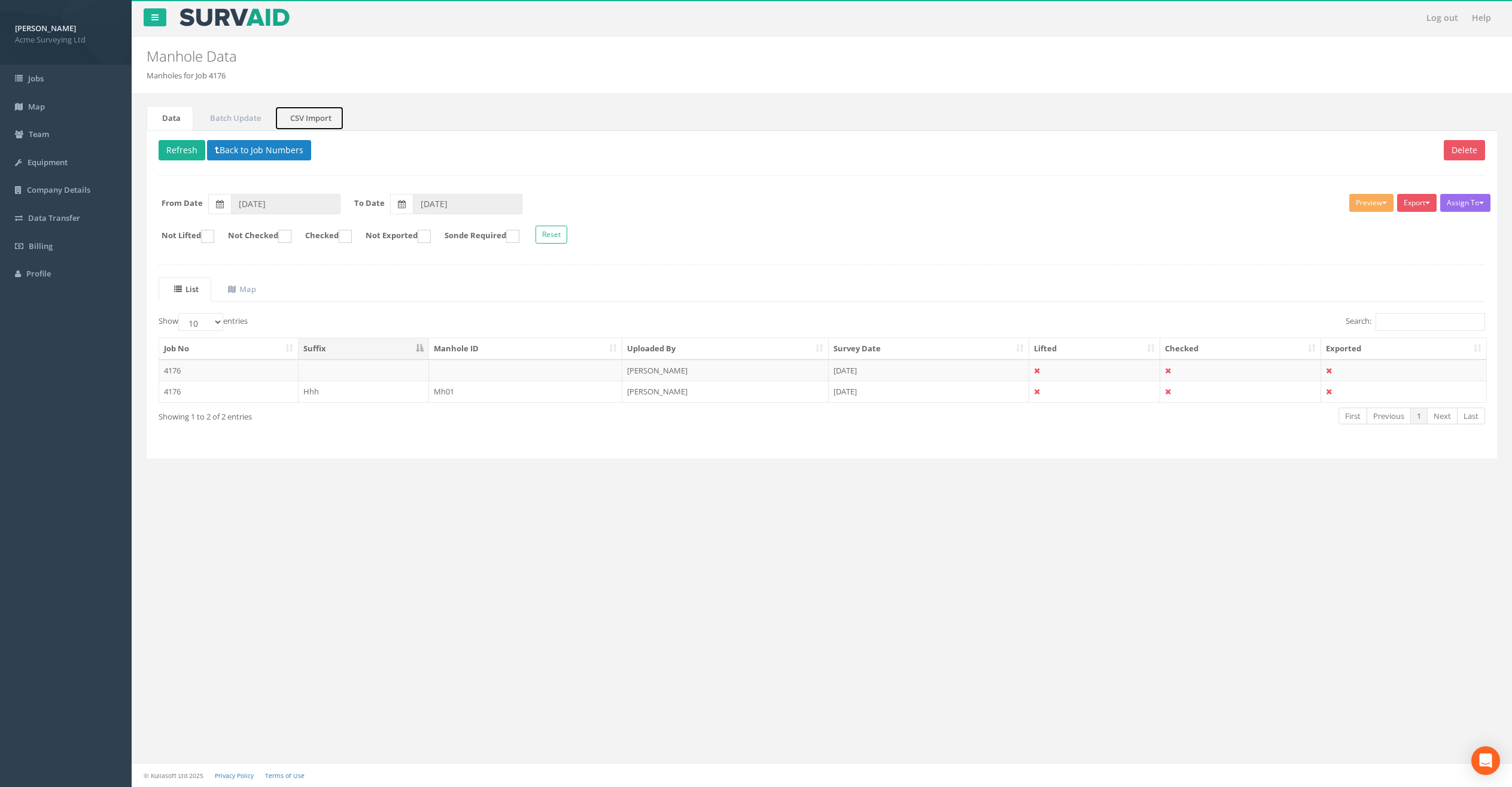
click at [303, 110] on link "CSV Import" at bounding box center [309, 119] width 69 height 25
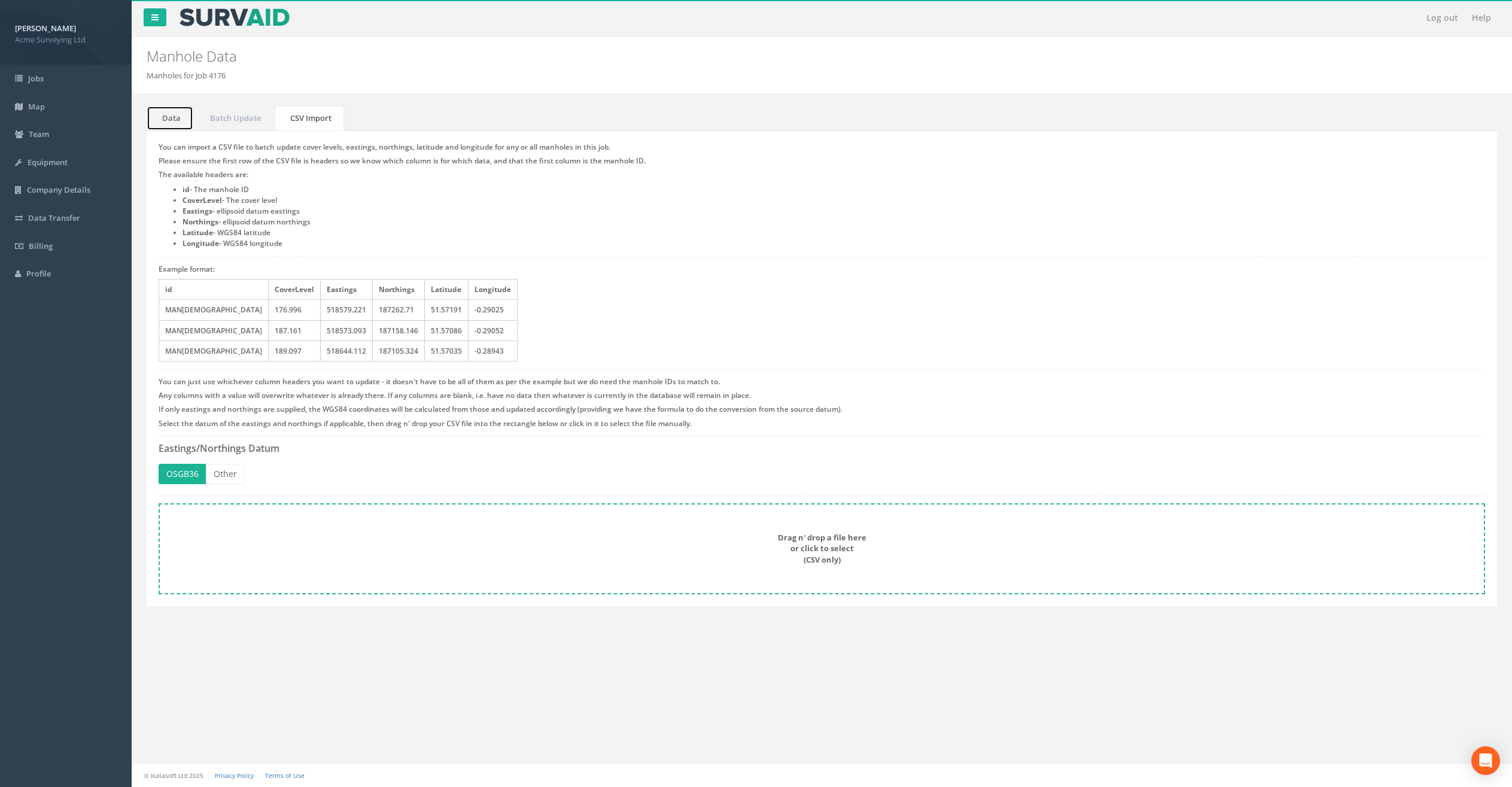
click at [170, 121] on link "Data" at bounding box center [169, 119] width 47 height 25
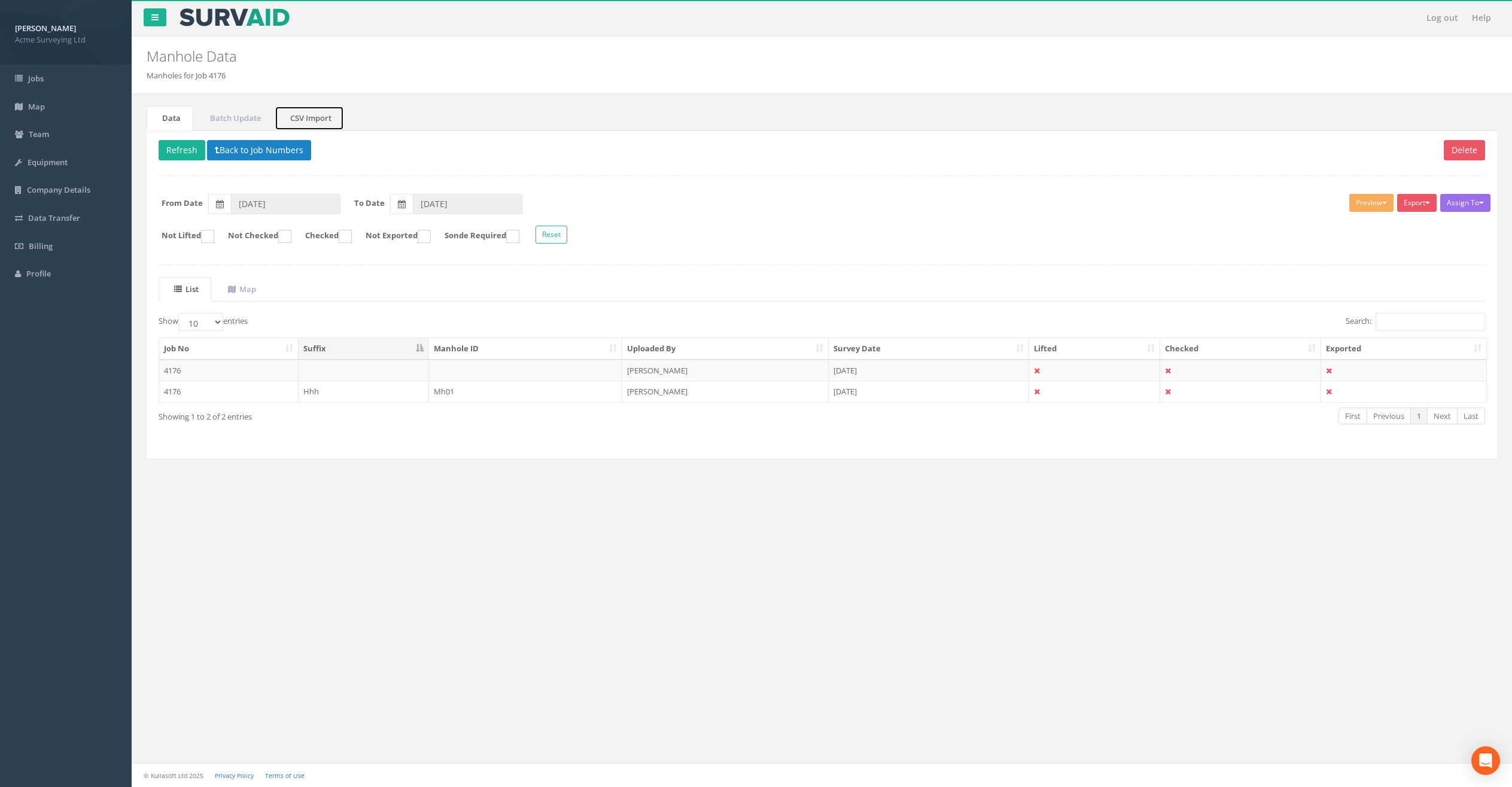
click at [312, 121] on link "CSV Import" at bounding box center [309, 119] width 69 height 25
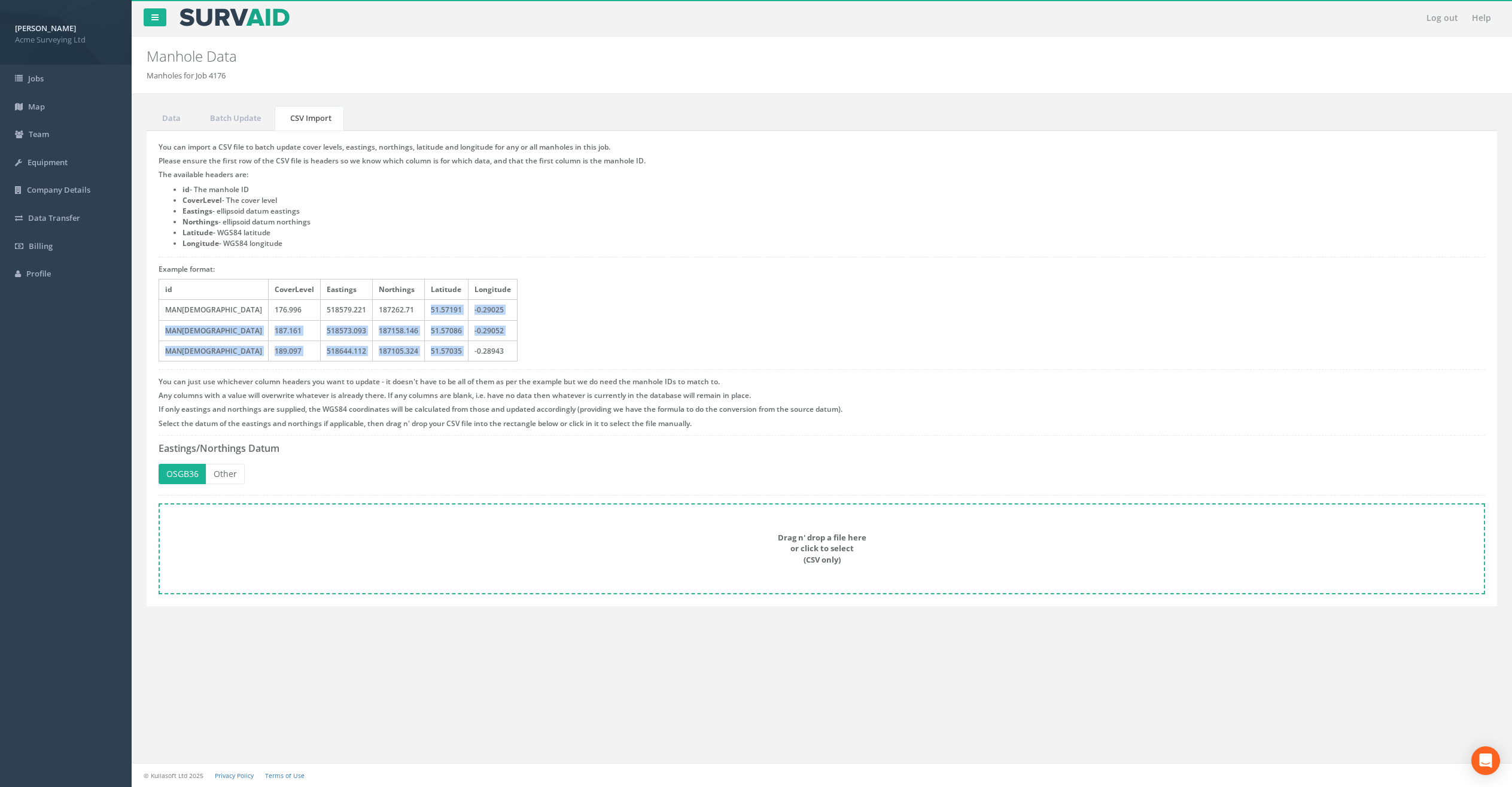
drag, startPoint x: 356, startPoint y: 307, endPoint x: 327, endPoint y: 262, distance: 53.5
click at [416, 339] on tbody "id CoverLevel Eastings Northings Latitude Longitude MAN[DEMOGRAPHIC_DATA] 176.9…" at bounding box center [339, 320] width 358 height 82
click at [175, 121] on link "Data" at bounding box center [169, 119] width 47 height 25
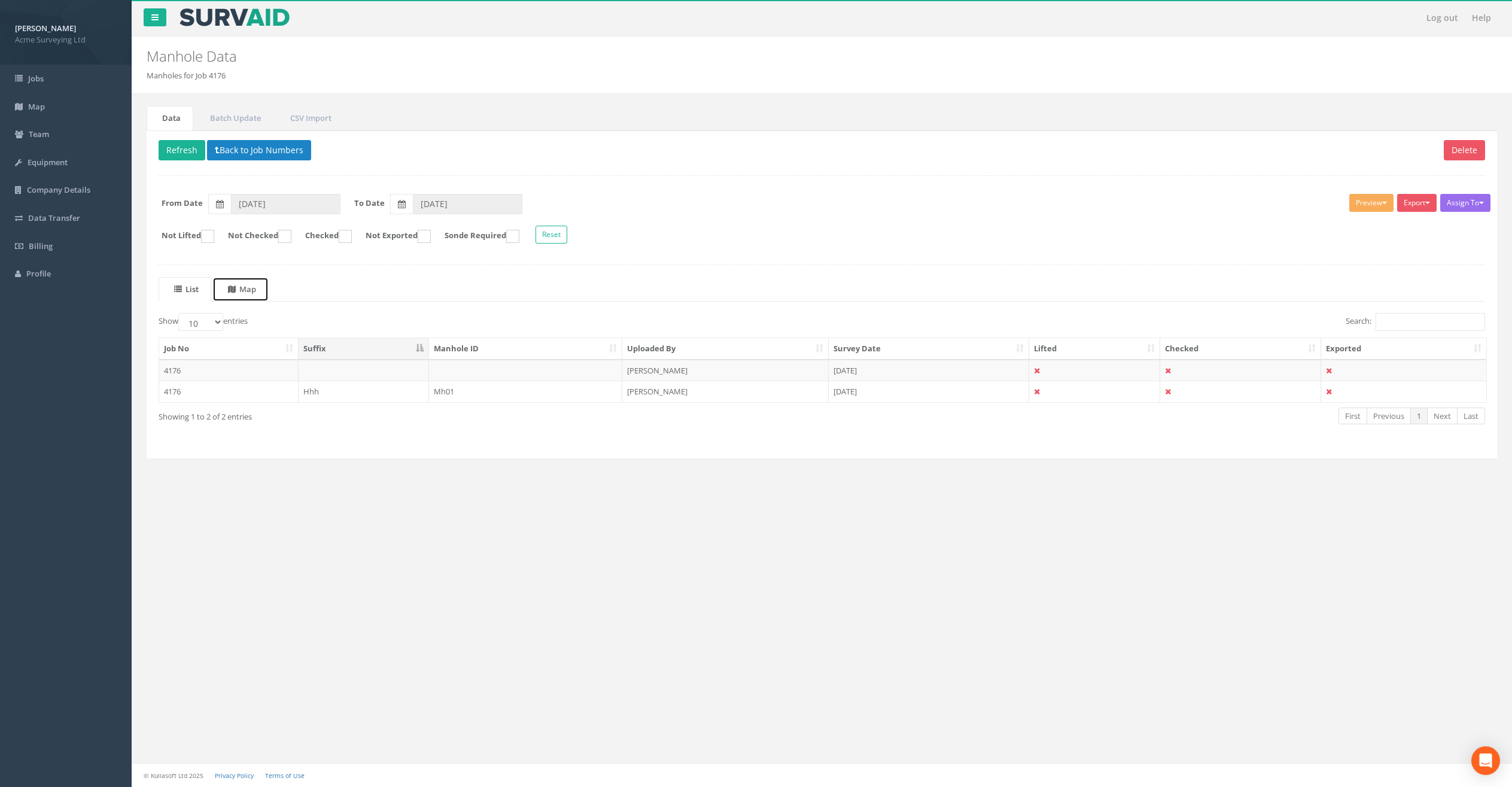
click at [248, 294] on uib-tab-heading "Map" at bounding box center [242, 289] width 28 height 11
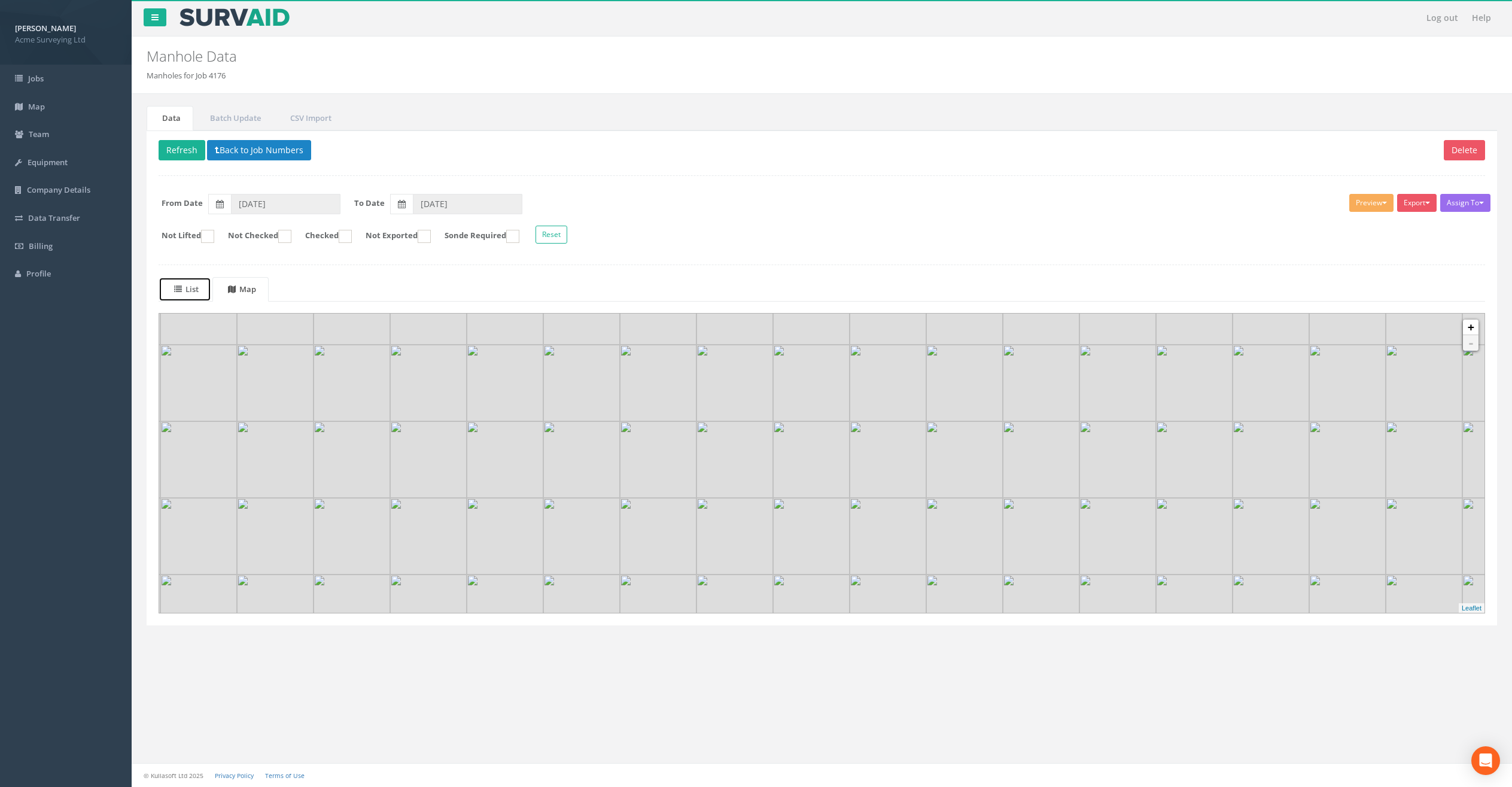
click at [191, 290] on uib-tab-heading "List" at bounding box center [186, 289] width 25 height 11
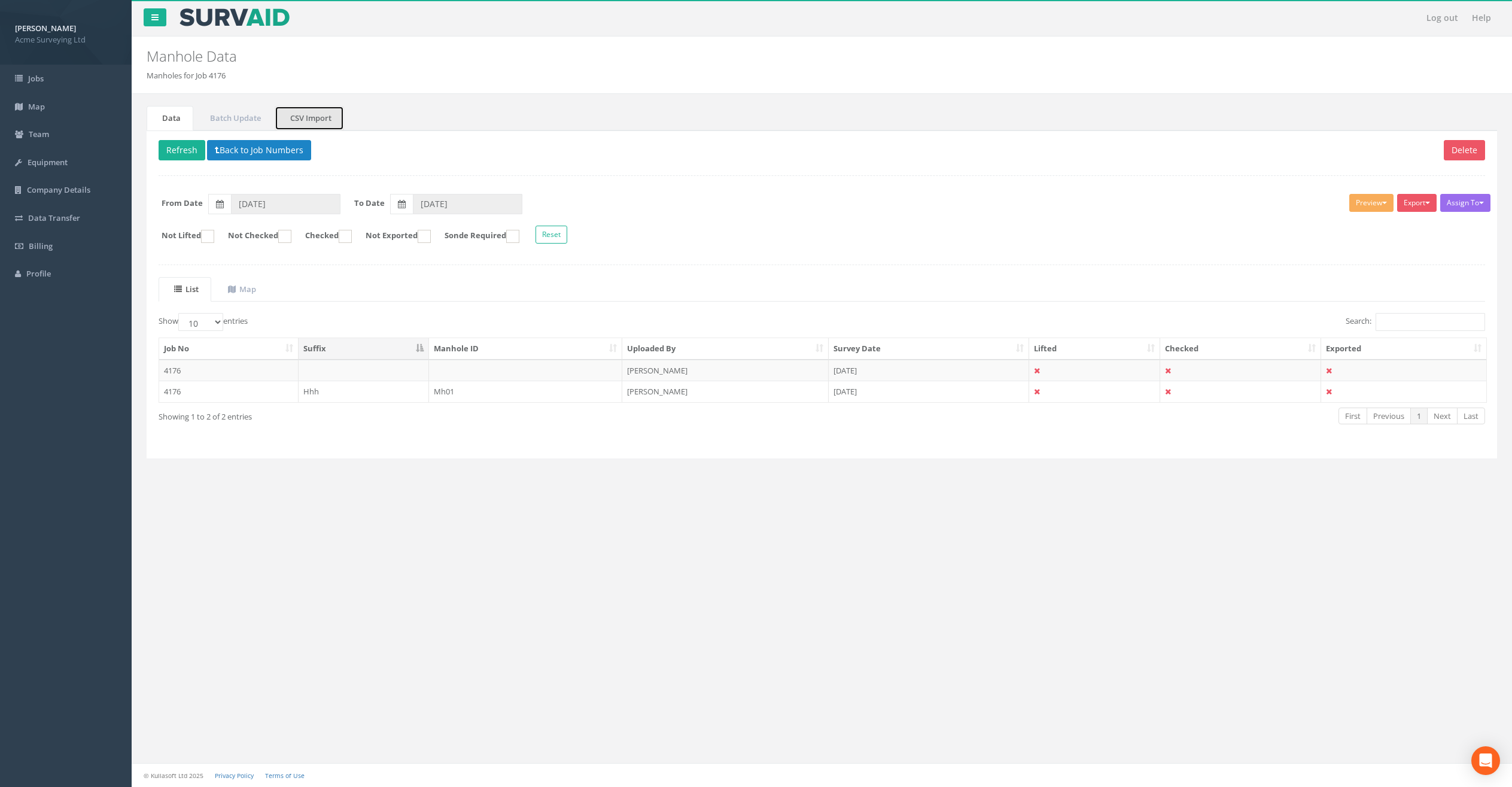
drag, startPoint x: 322, startPoint y: 121, endPoint x: 390, endPoint y: 165, distance: 81.0
click at [322, 122] on link "CSV Import" at bounding box center [309, 119] width 69 height 25
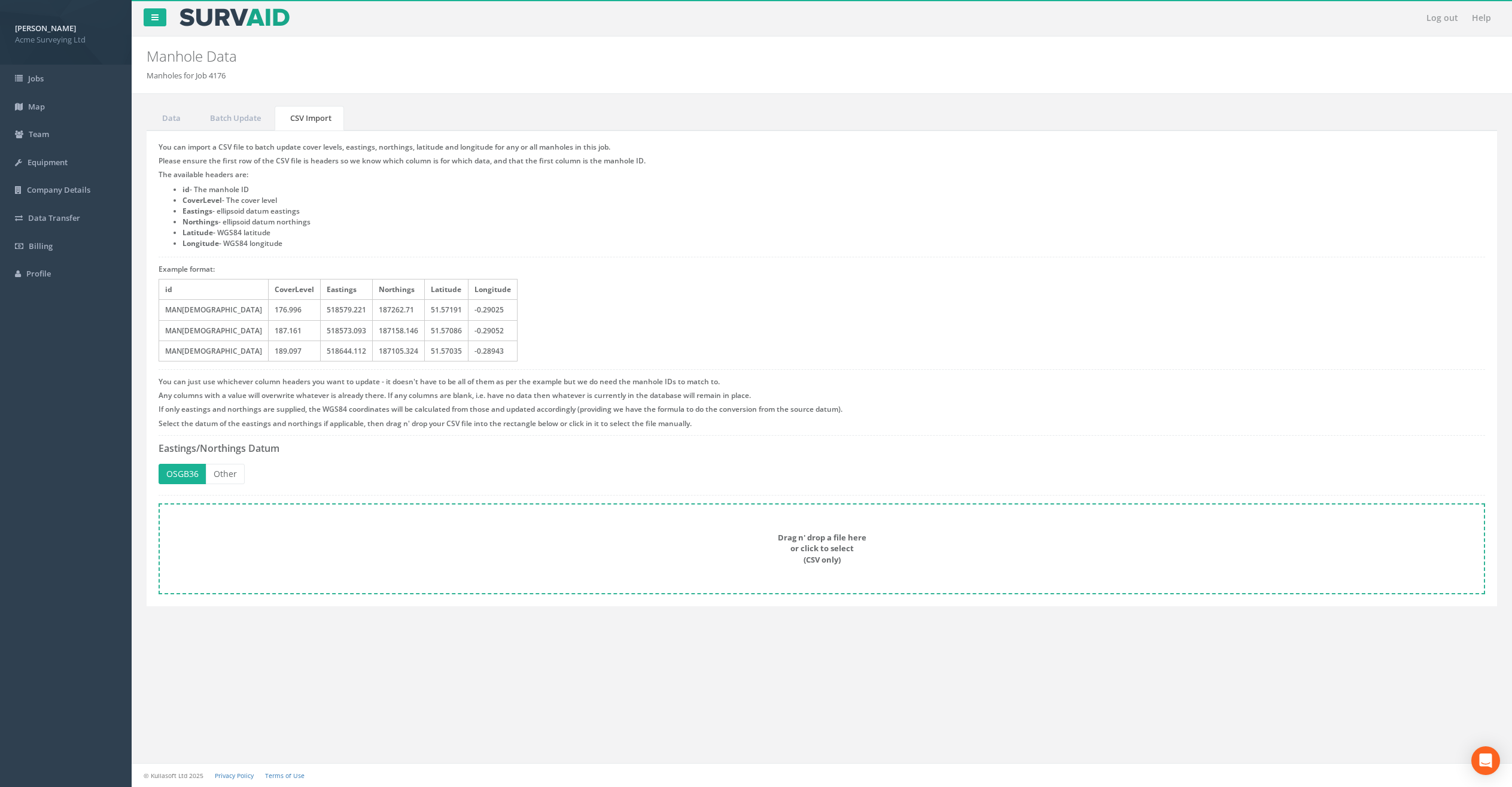
click at [491, 331] on h5 "id CoverLevel Eastings Northings Latitude Longitude MAN[DEMOGRAPHIC_DATA] 176.9…" at bounding box center [822, 320] width 1327 height 82
click at [222, 121] on link "Batch Update" at bounding box center [233, 119] width 79 height 25
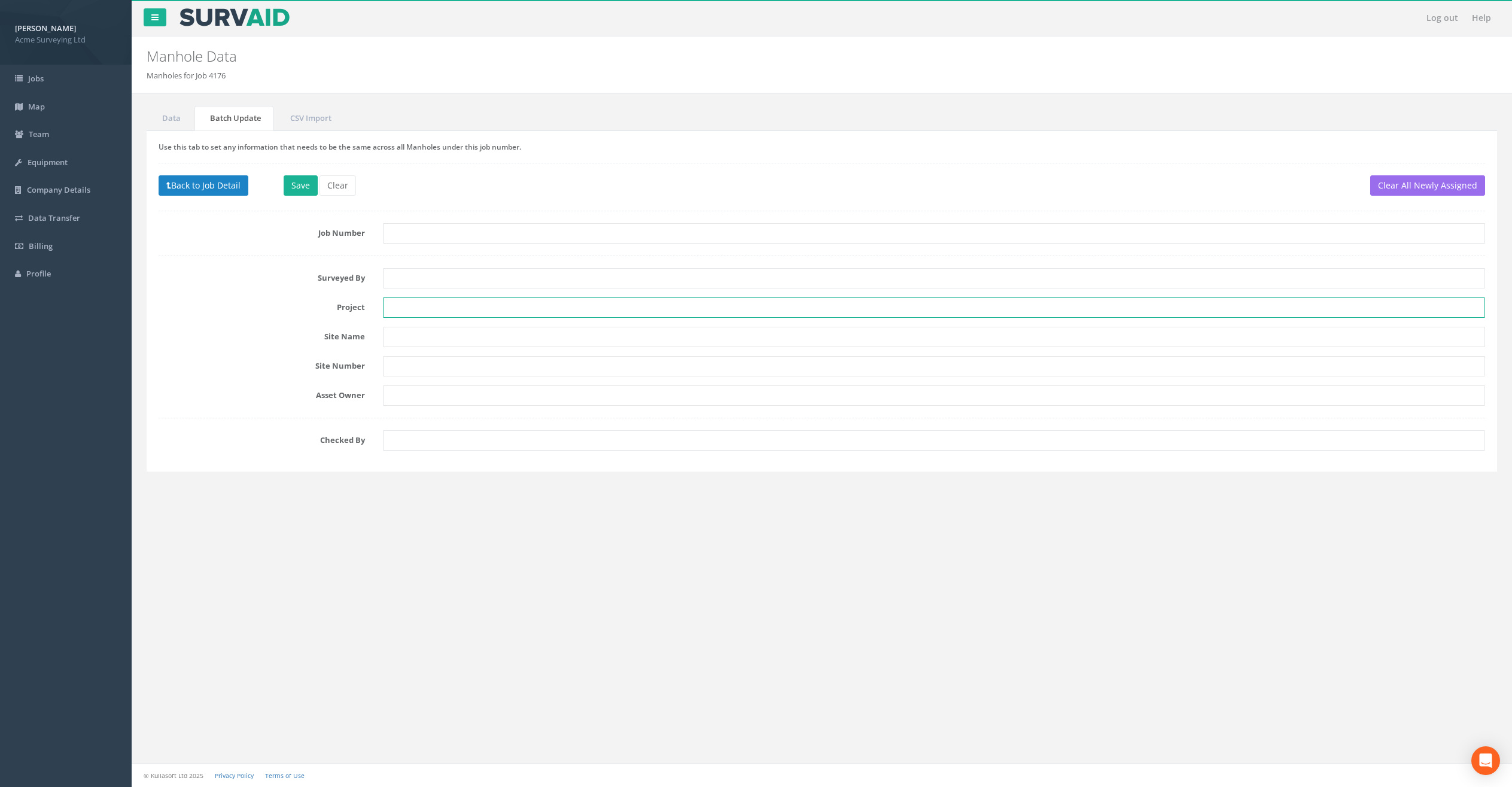
click at [423, 309] on input "text" at bounding box center [934, 308] width 1103 height 20
type input "Apex Demo"
click at [298, 180] on button "Save" at bounding box center [300, 185] width 34 height 20
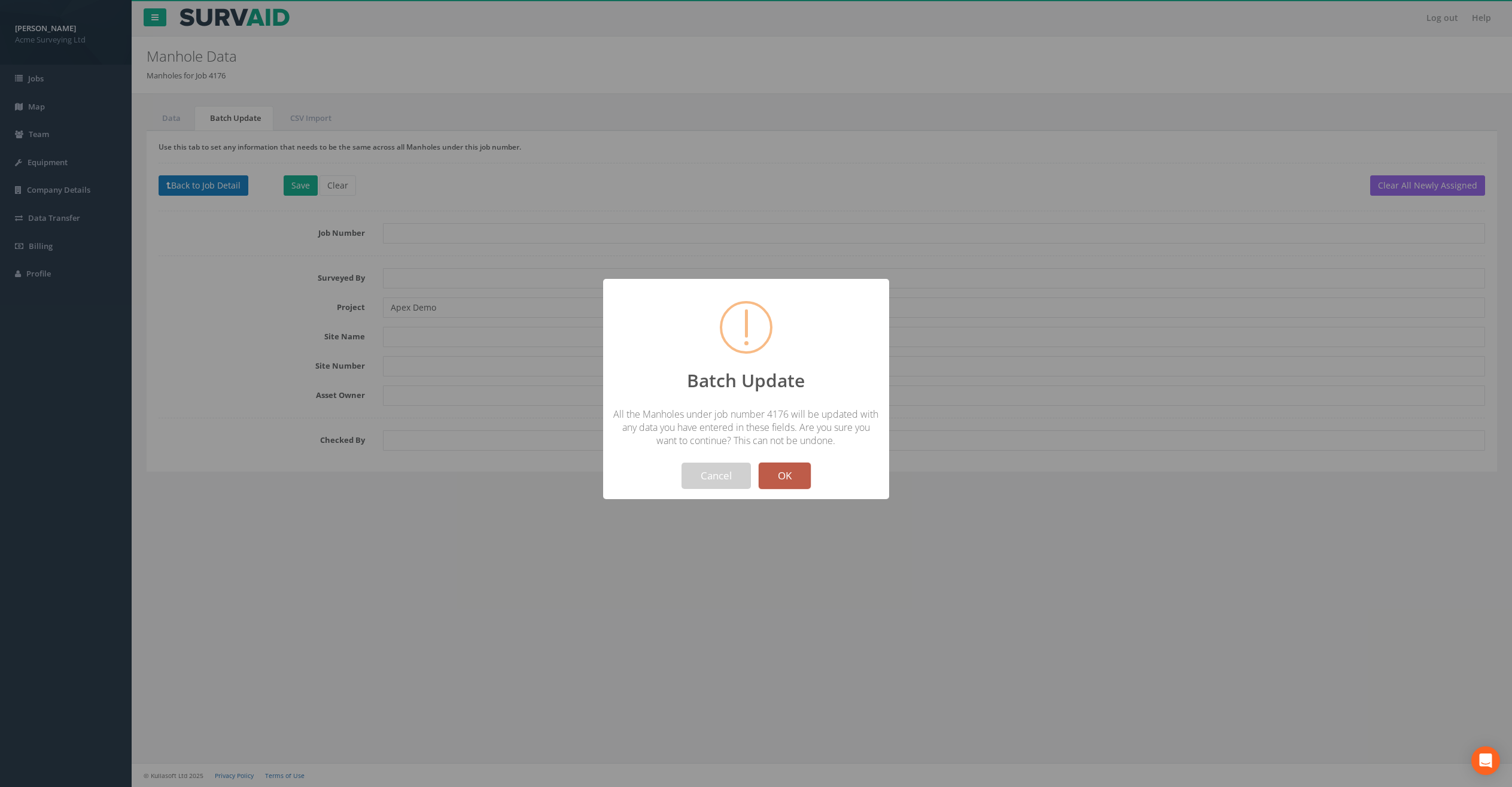
click at [791, 472] on button "OK" at bounding box center [784, 476] width 52 height 27
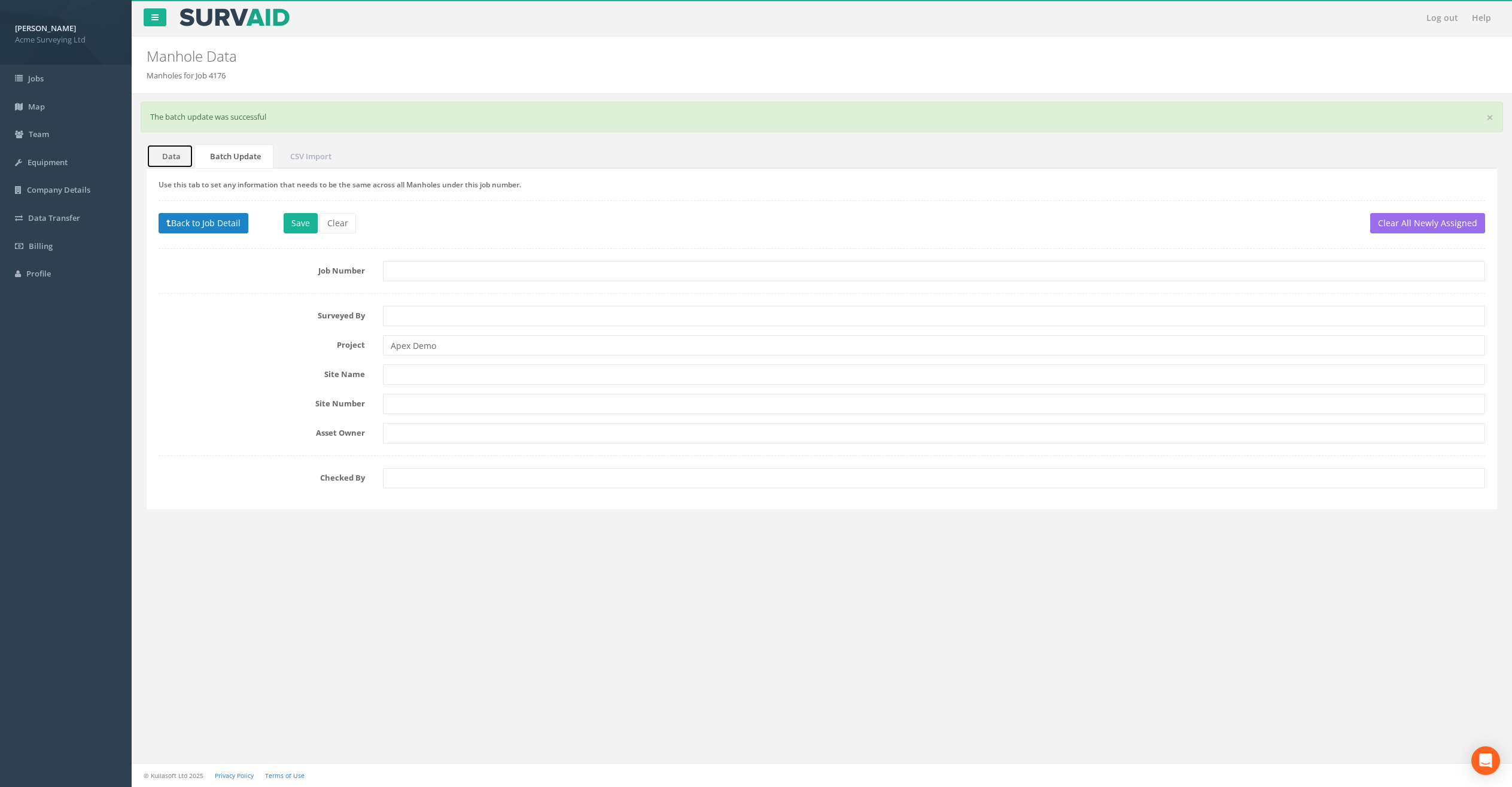
click at [168, 154] on link "Data" at bounding box center [169, 157] width 47 height 25
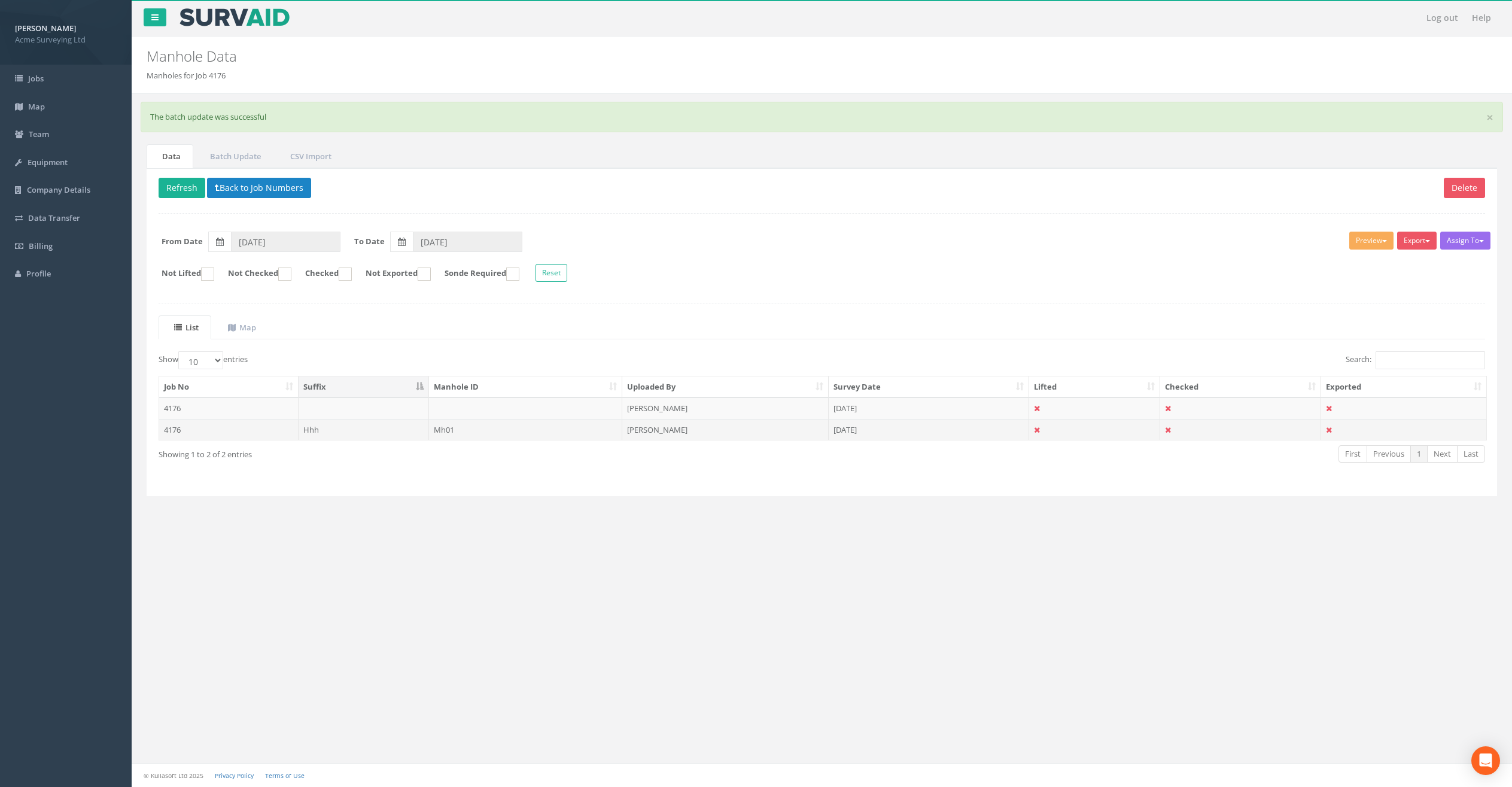
click at [501, 427] on td "Mh01" at bounding box center [526, 430] width 194 height 21
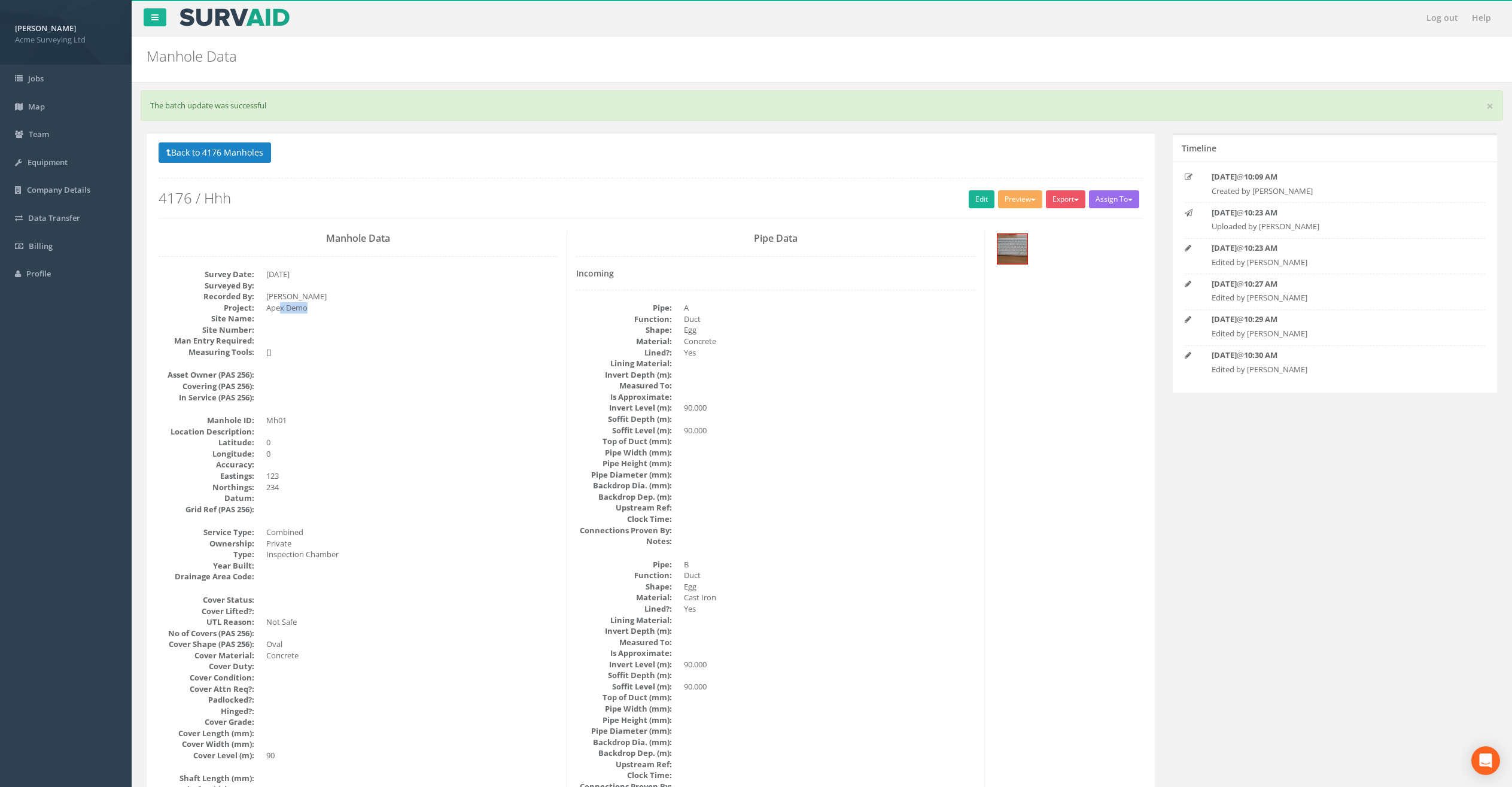
drag, startPoint x: 308, startPoint y: 306, endPoint x: 278, endPoint y: 306, distance: 30.0
click at [278, 306] on dd "Apex Demo" at bounding box center [411, 308] width 292 height 12
drag, startPoint x: 242, startPoint y: 159, endPoint x: 277, endPoint y: 178, distance: 39.8
click at [243, 160] on button "Back to 4176 Manholes" at bounding box center [214, 152] width 113 height 20
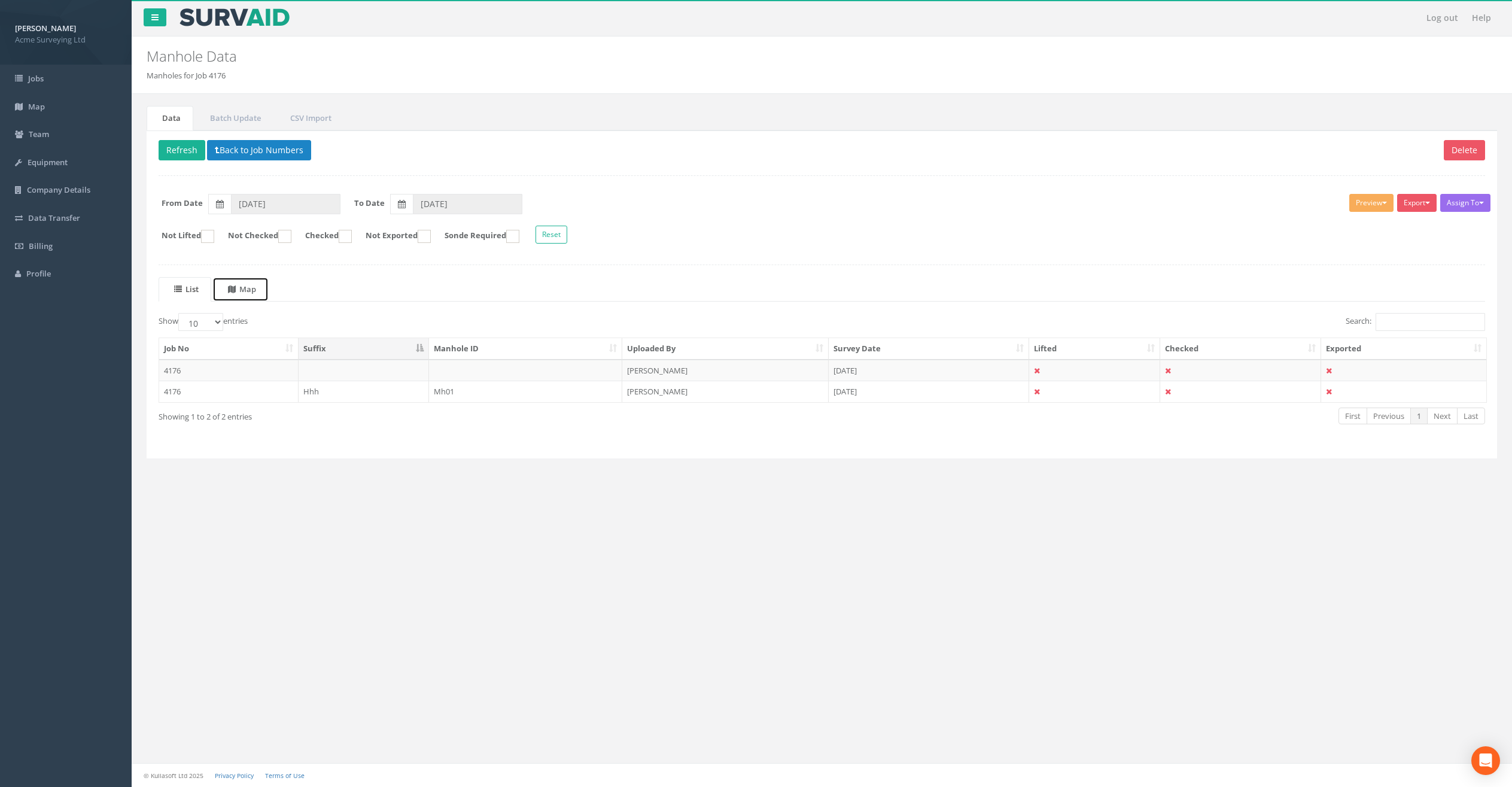
click at [255, 288] on uib-tab-heading "Map" at bounding box center [242, 289] width 28 height 11
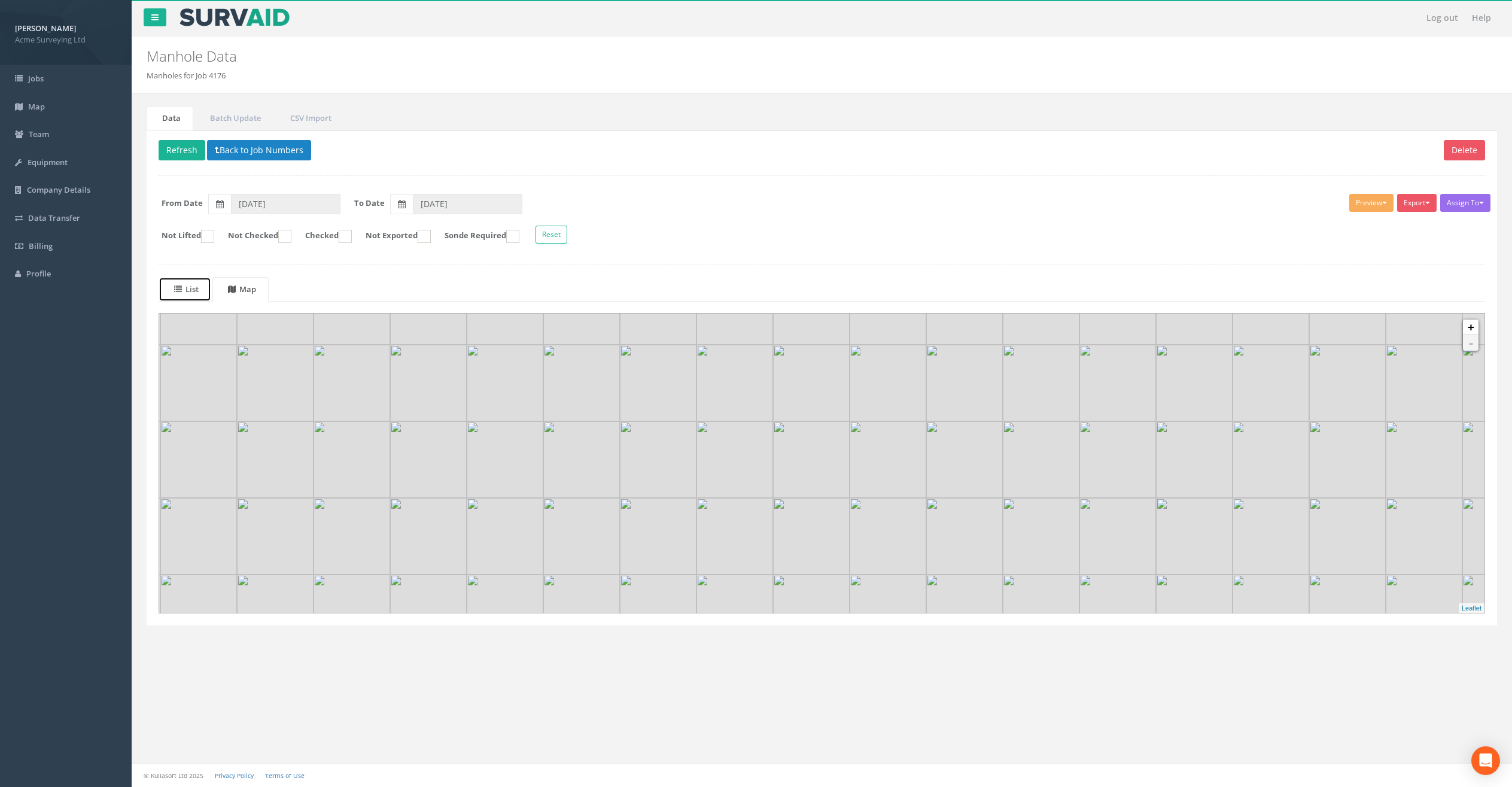
click at [176, 293] on span at bounding box center [179, 289] width 12 height 11
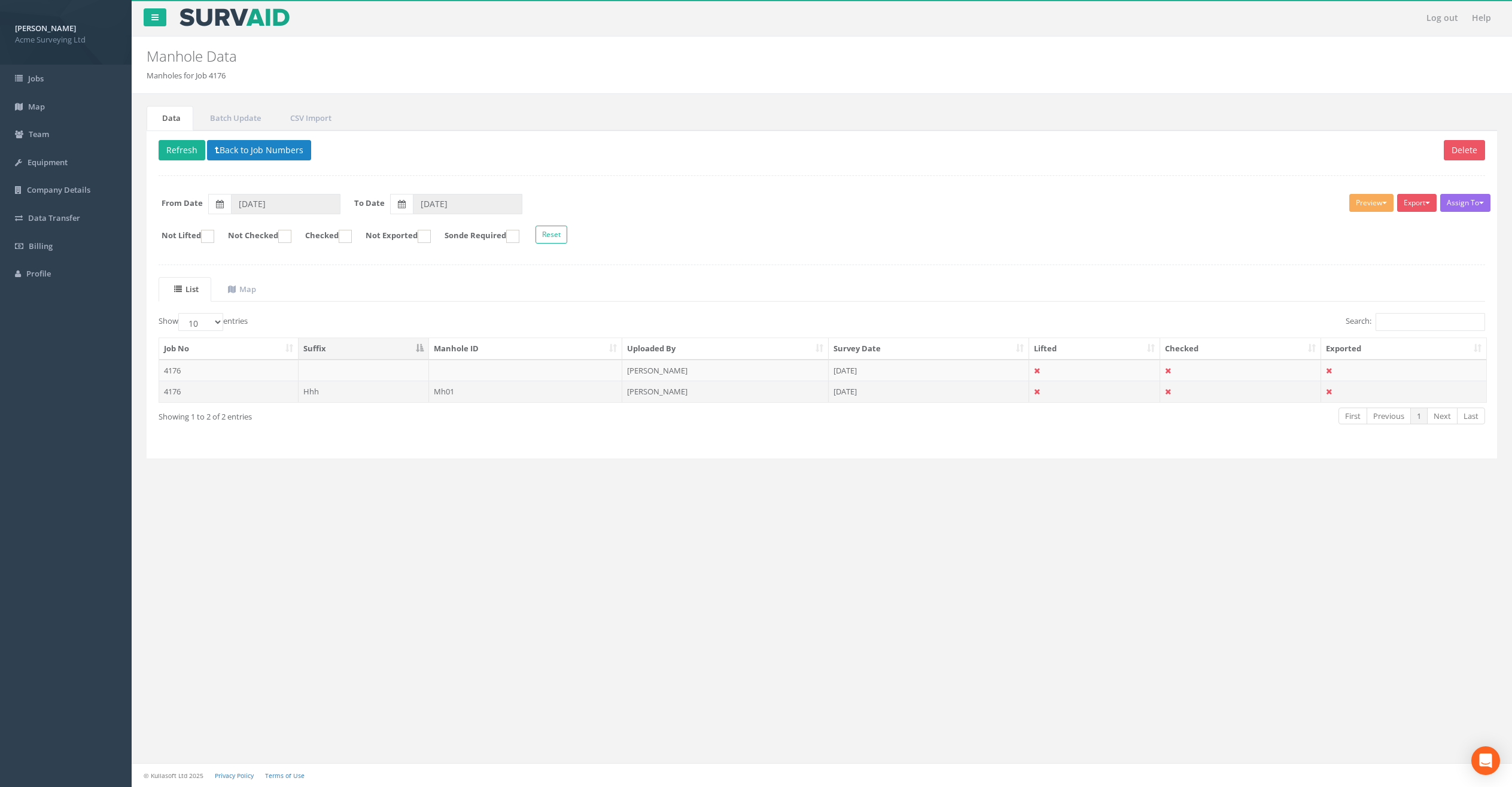
click at [645, 393] on td "[PERSON_NAME]" at bounding box center [725, 391] width 207 height 21
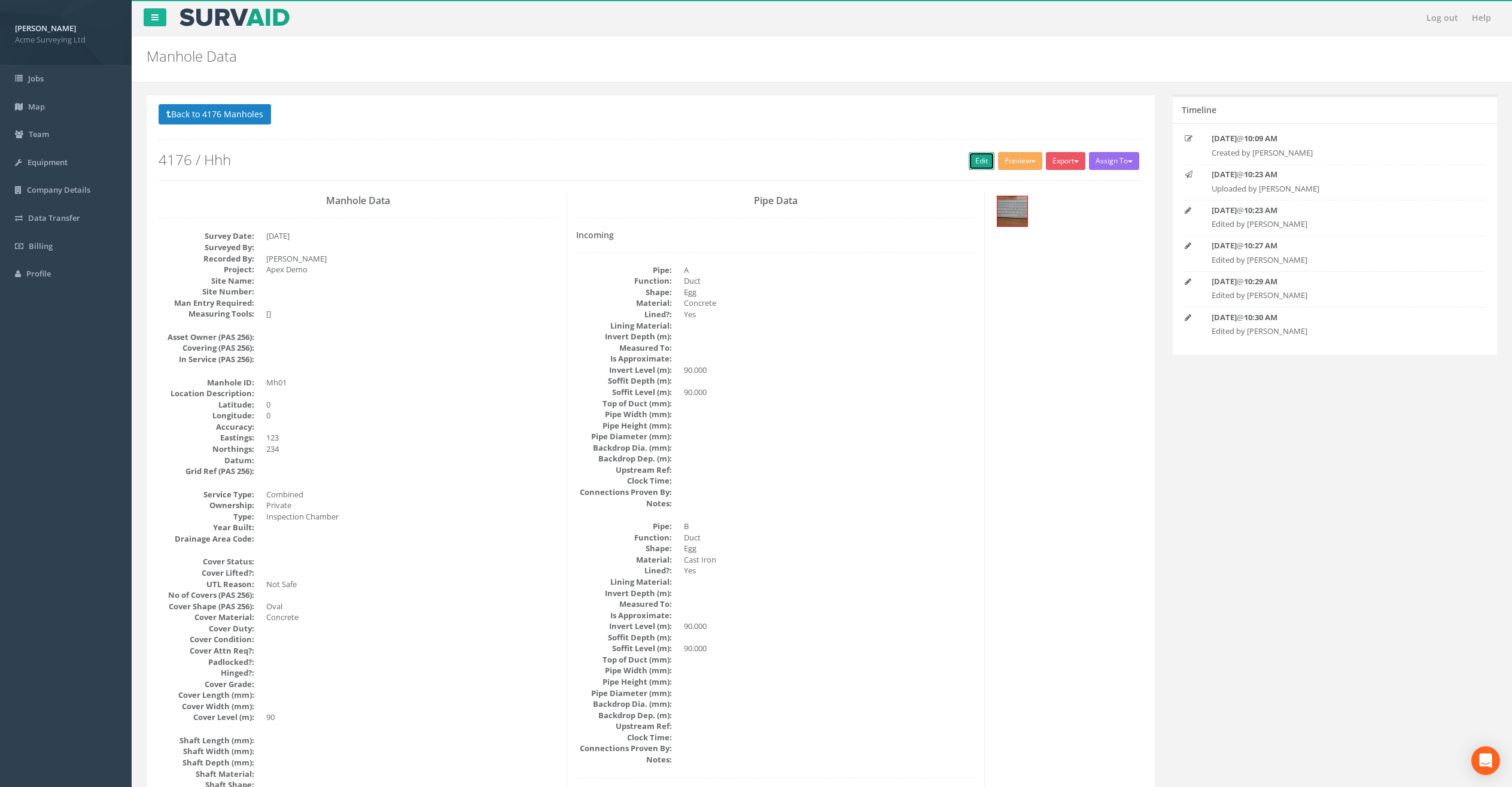
click at [979, 167] on link "Edit" at bounding box center [981, 160] width 26 height 18
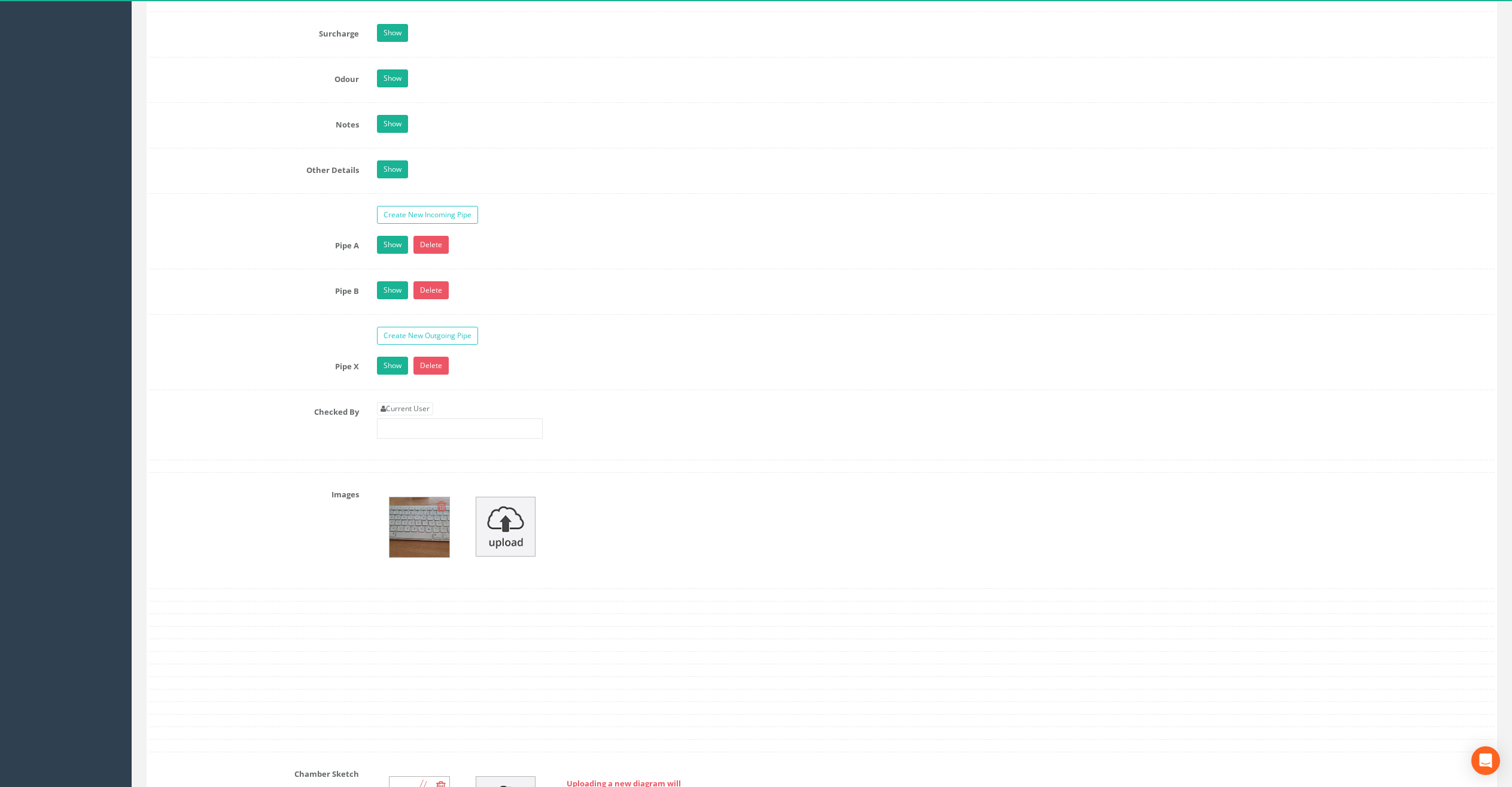
scroll to position [1742, 0]
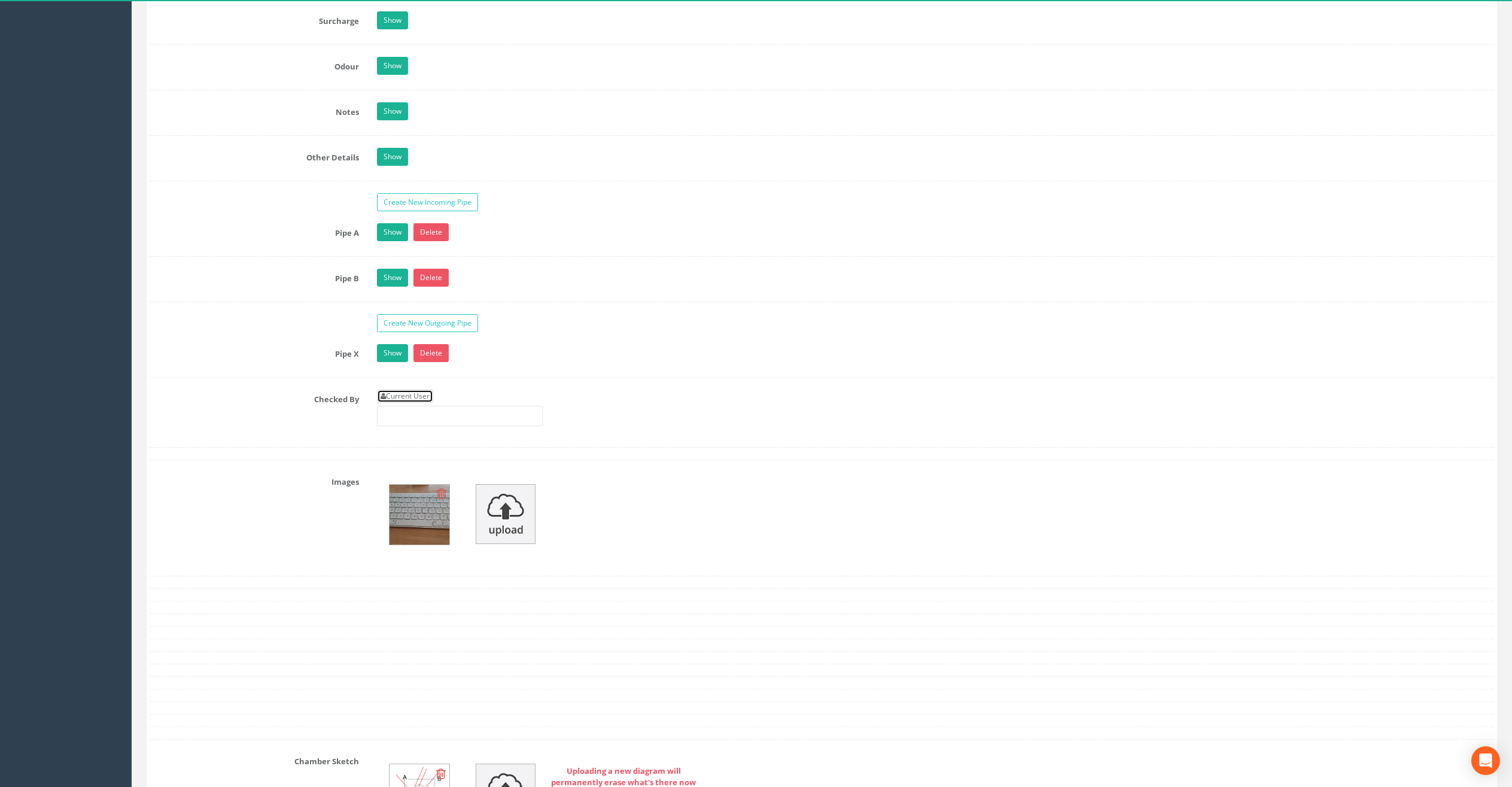
click at [426, 394] on link "Current User" at bounding box center [404, 396] width 56 height 13
drag, startPoint x: 460, startPoint y: 417, endPoint x: 366, endPoint y: 417, distance: 94.0
click at [366, 417] on div "Checked By Current User [PERSON_NAME]" at bounding box center [822, 412] width 1362 height 45
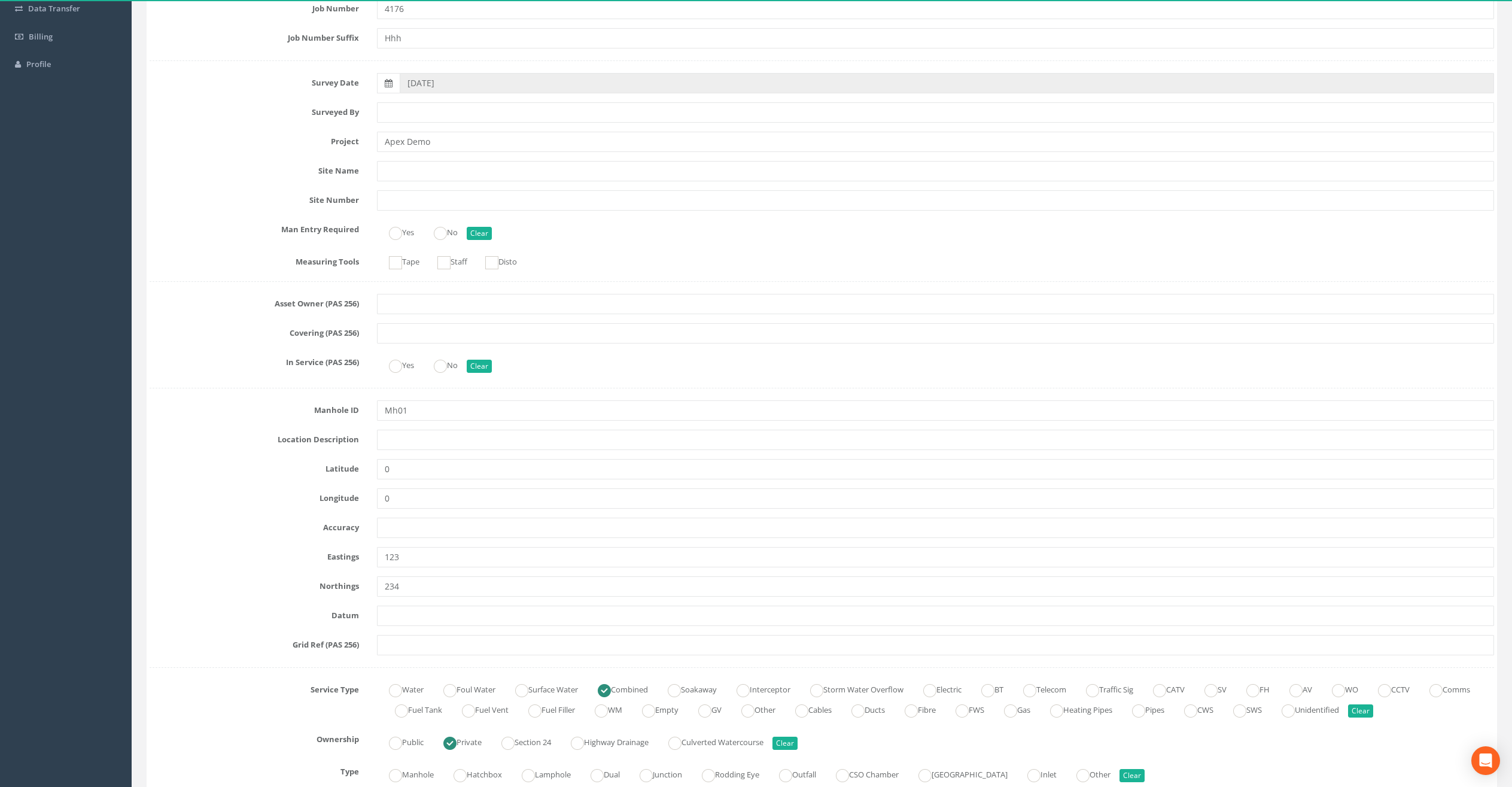
scroll to position [0, 0]
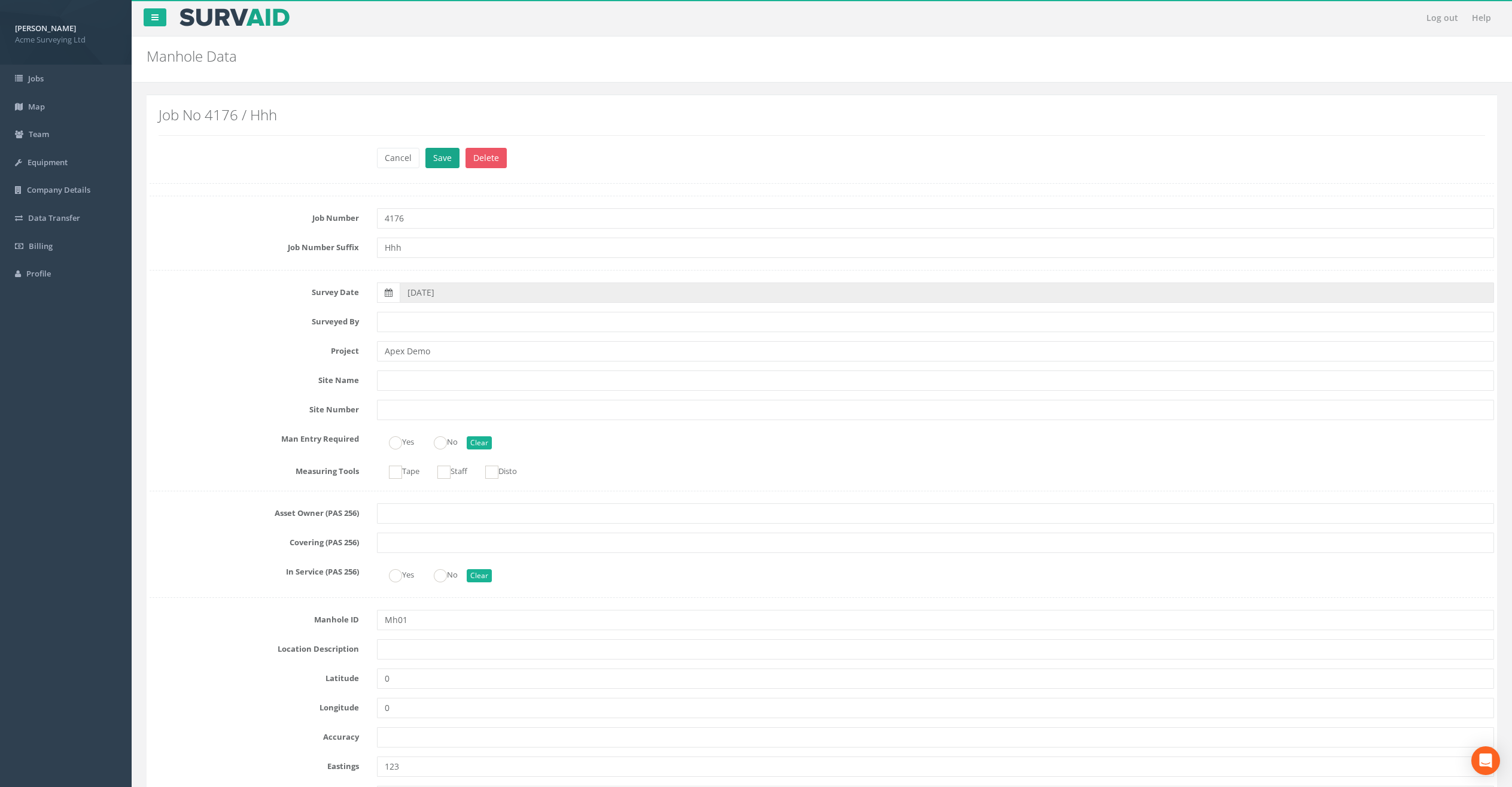
type input "JP"
click at [450, 161] on button "Save" at bounding box center [442, 158] width 34 height 20
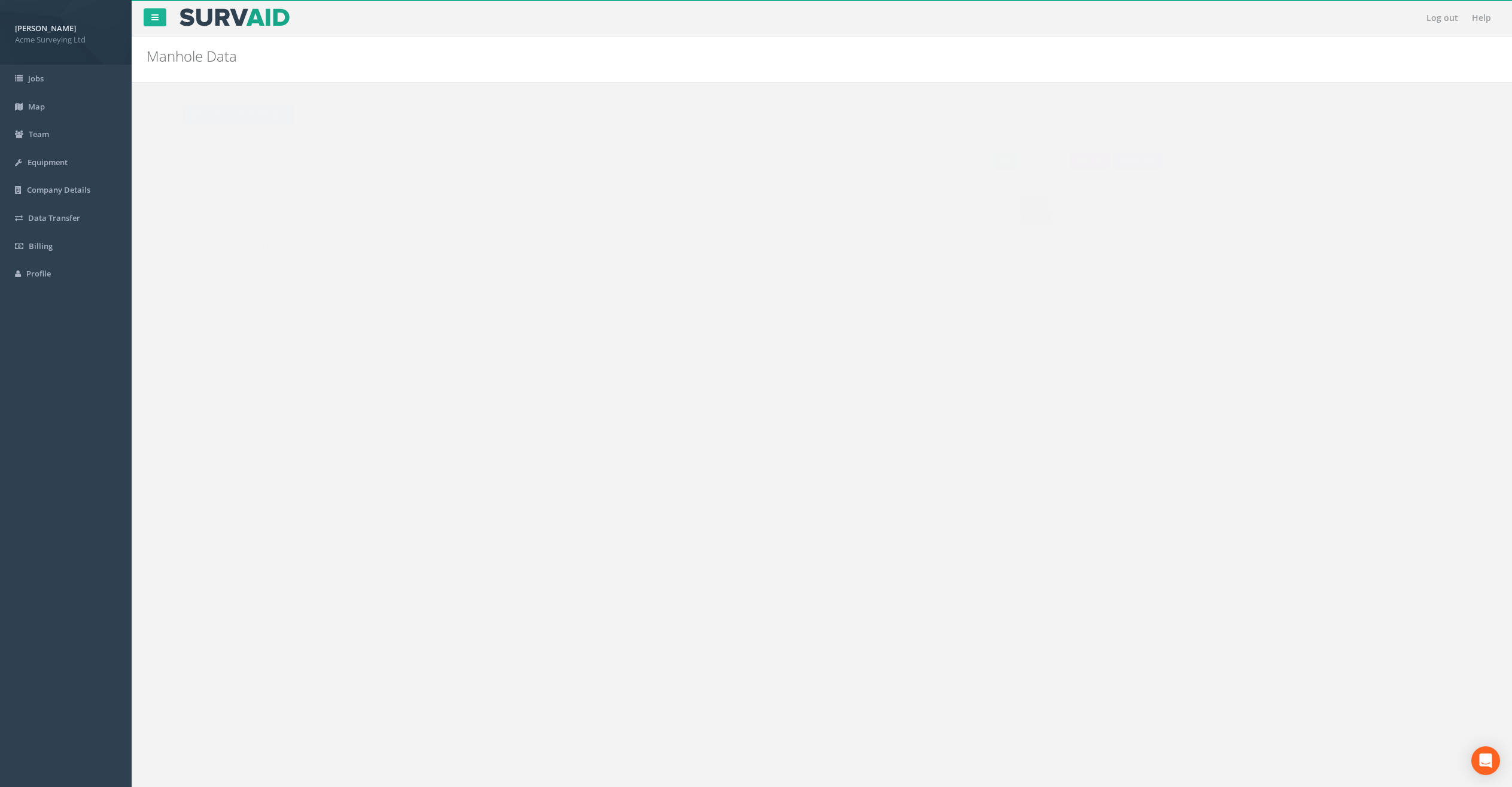
click at [222, 116] on button "Back to 4176 Manholes" at bounding box center [214, 113] width 113 height 20
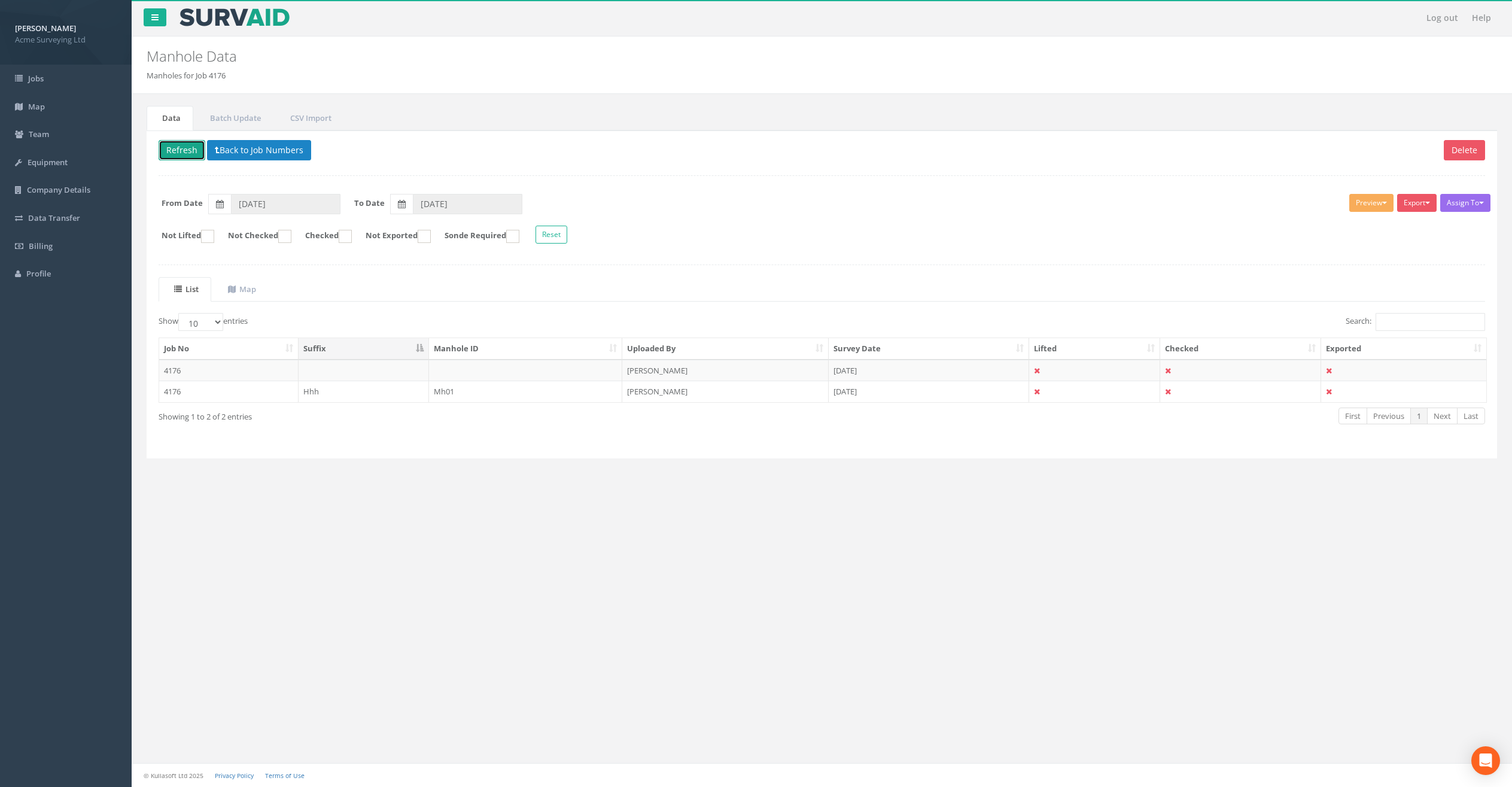
click at [187, 153] on button "Refresh" at bounding box center [182, 150] width 47 height 20
click at [765, 397] on td "[PERSON_NAME]" at bounding box center [725, 391] width 207 height 21
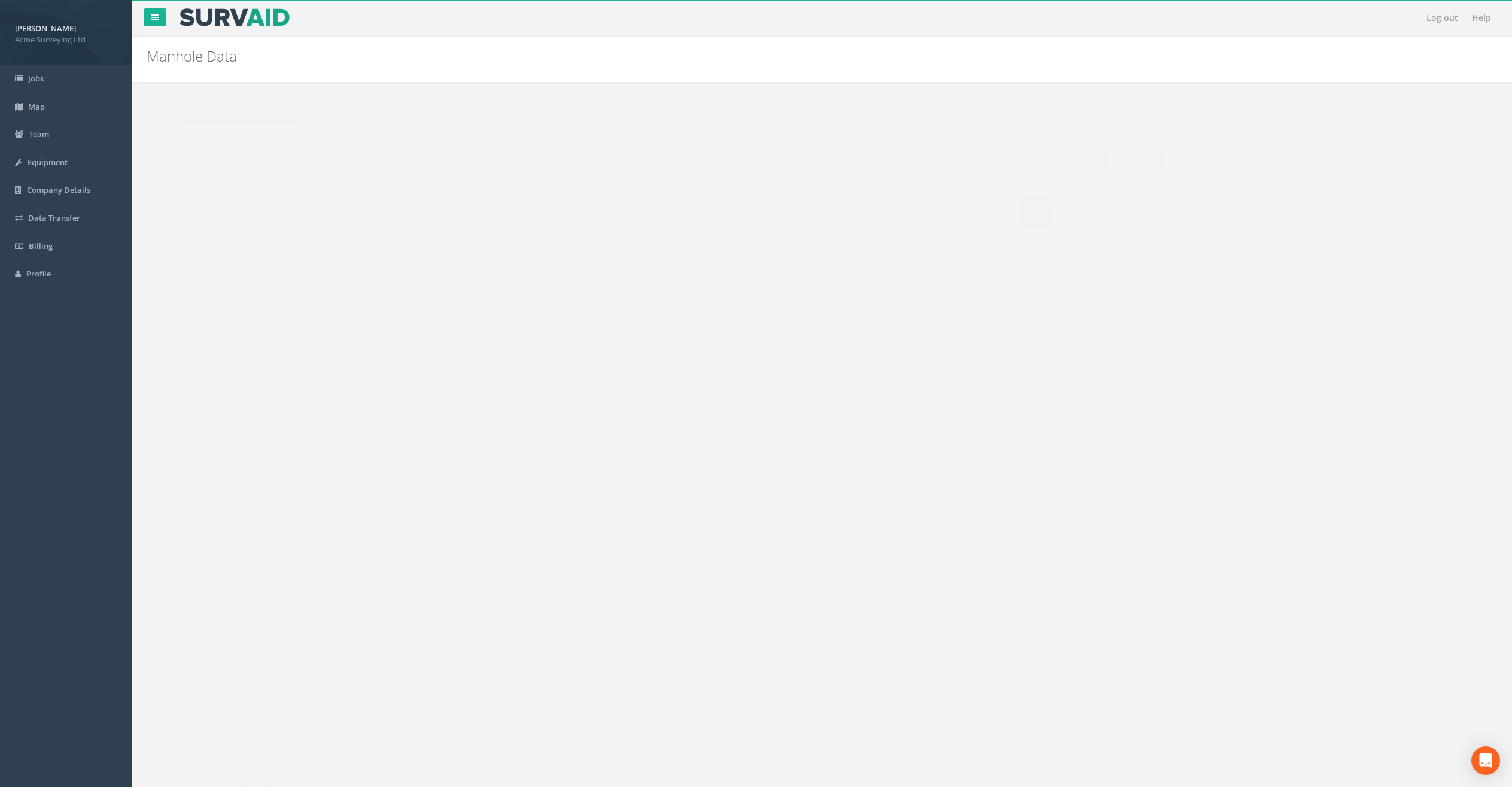
click at [1018, 164] on button "Preview" at bounding box center [1020, 160] width 44 height 18
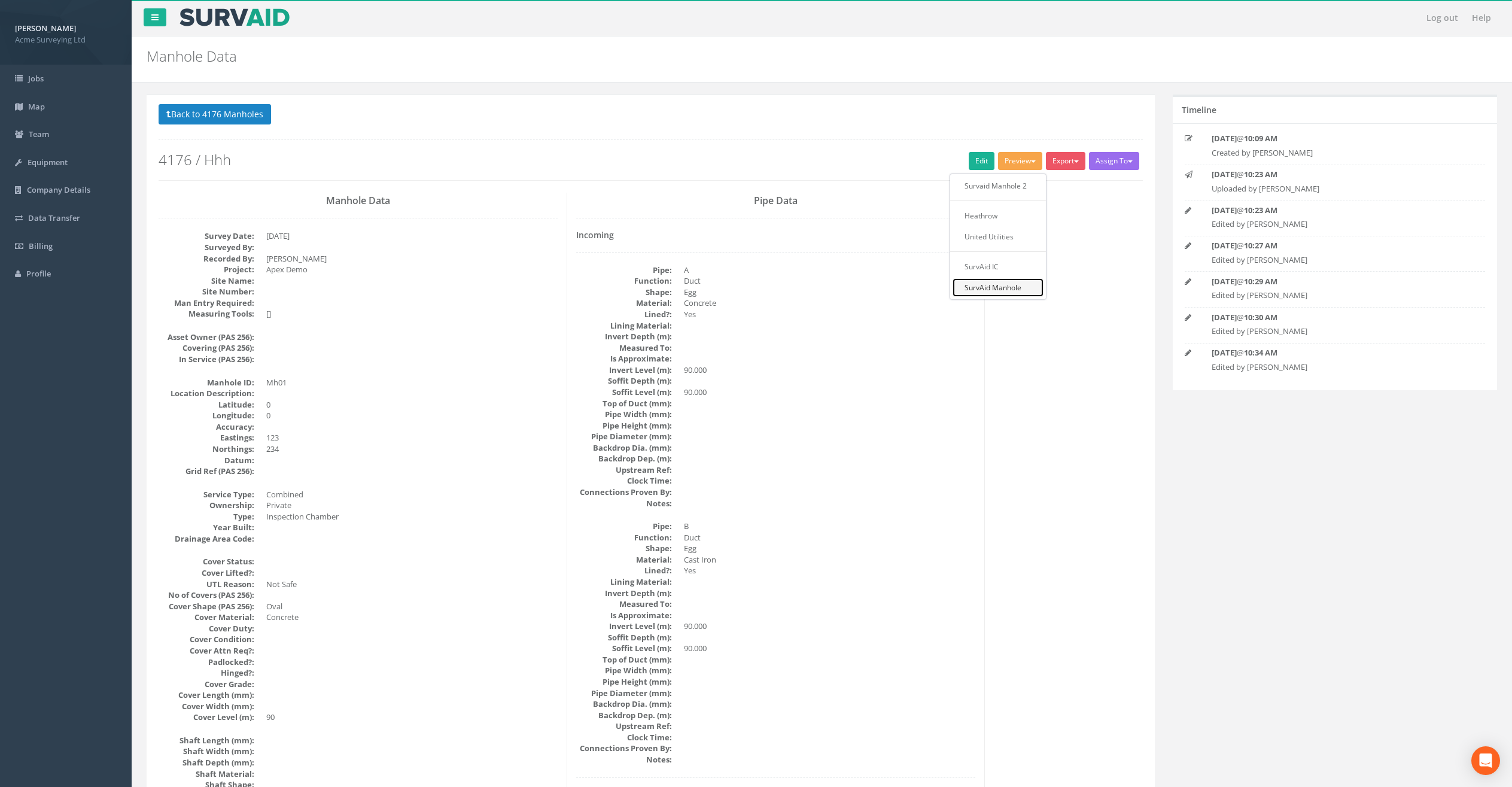
click at [986, 284] on link "SurvAid Manhole" at bounding box center [998, 287] width 91 height 19
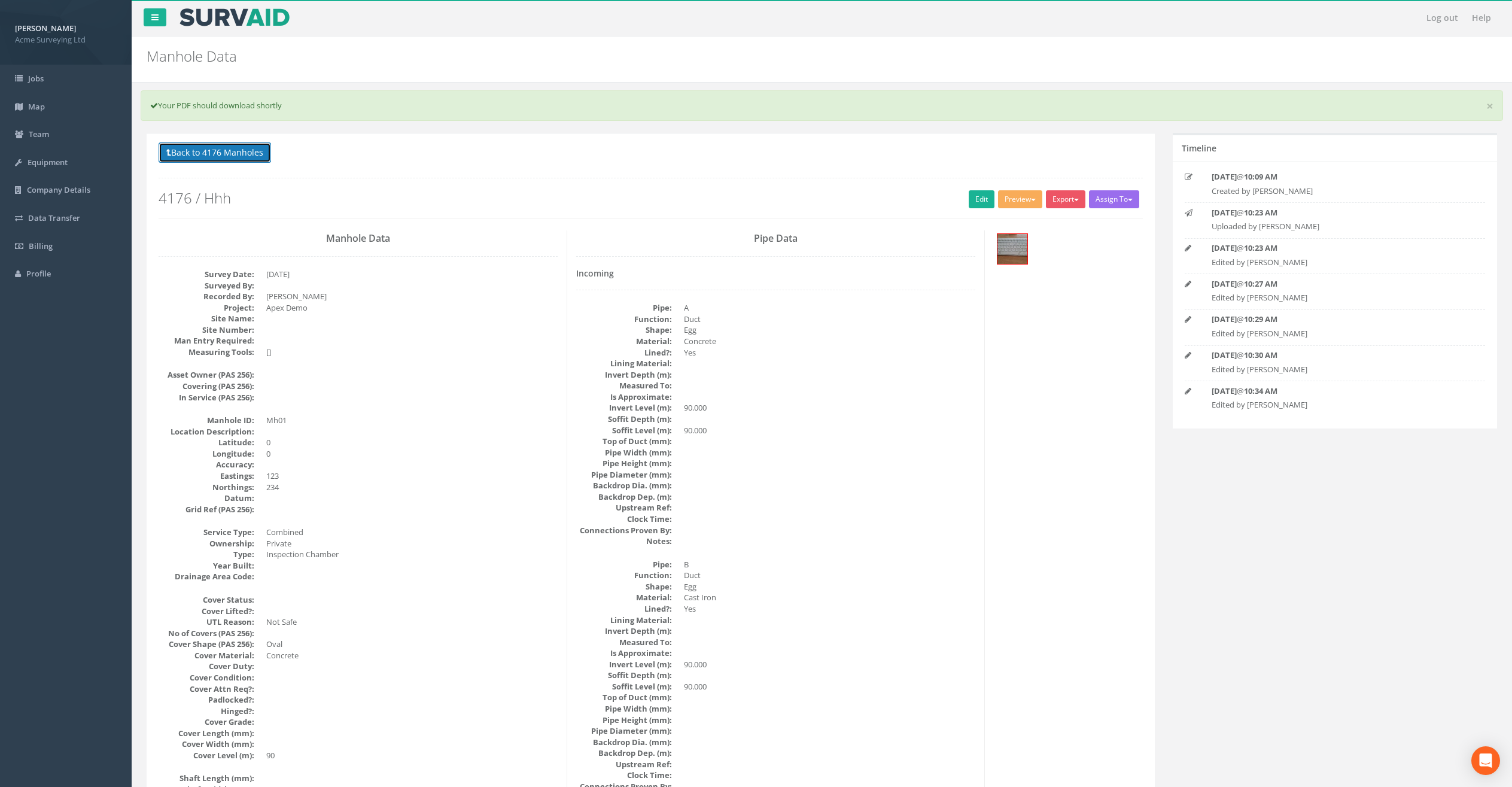
click at [216, 147] on button "Back to 4176 Manholes" at bounding box center [214, 152] width 113 height 20
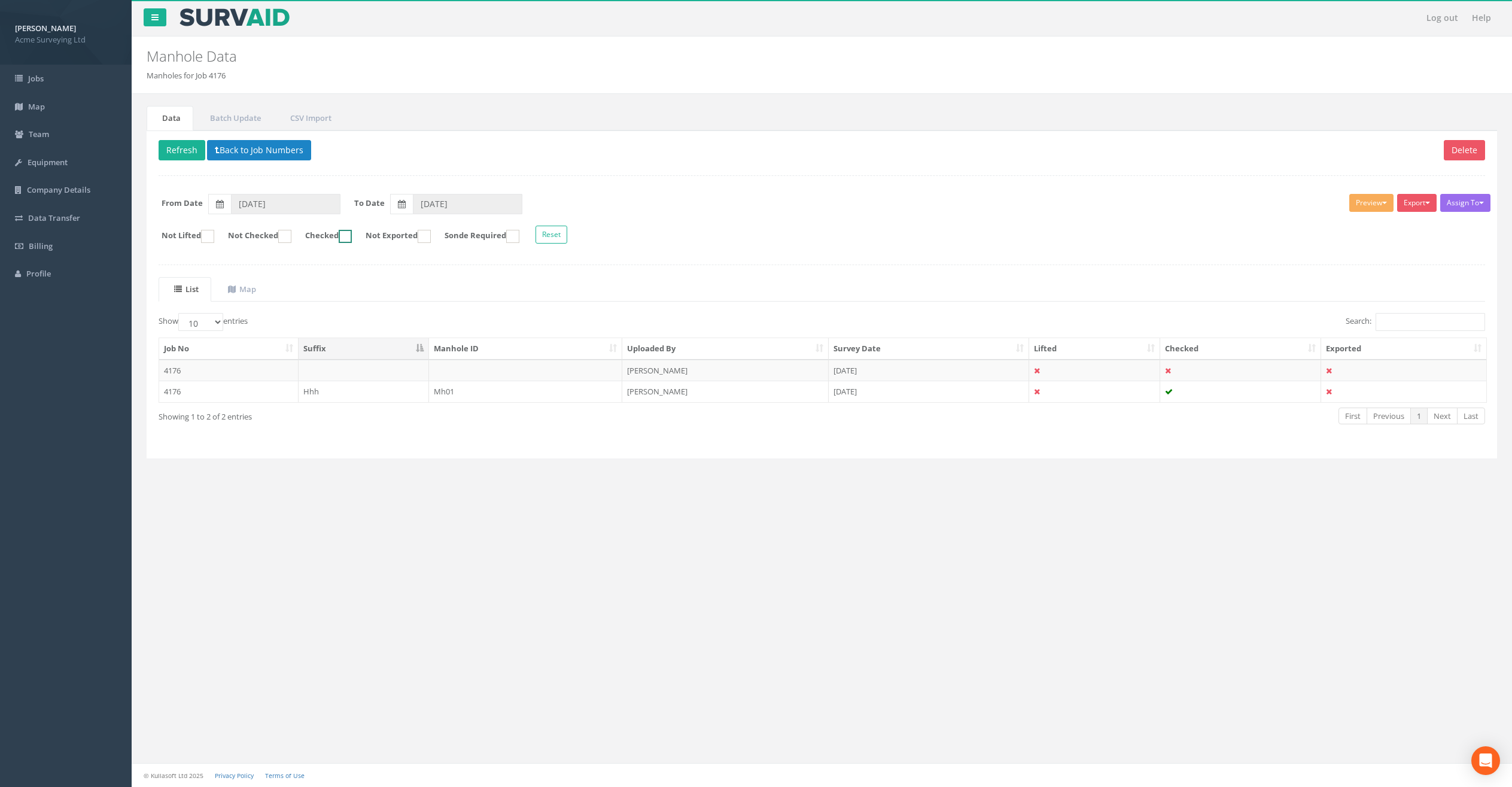
click at [352, 237] on ins at bounding box center [345, 236] width 13 height 13
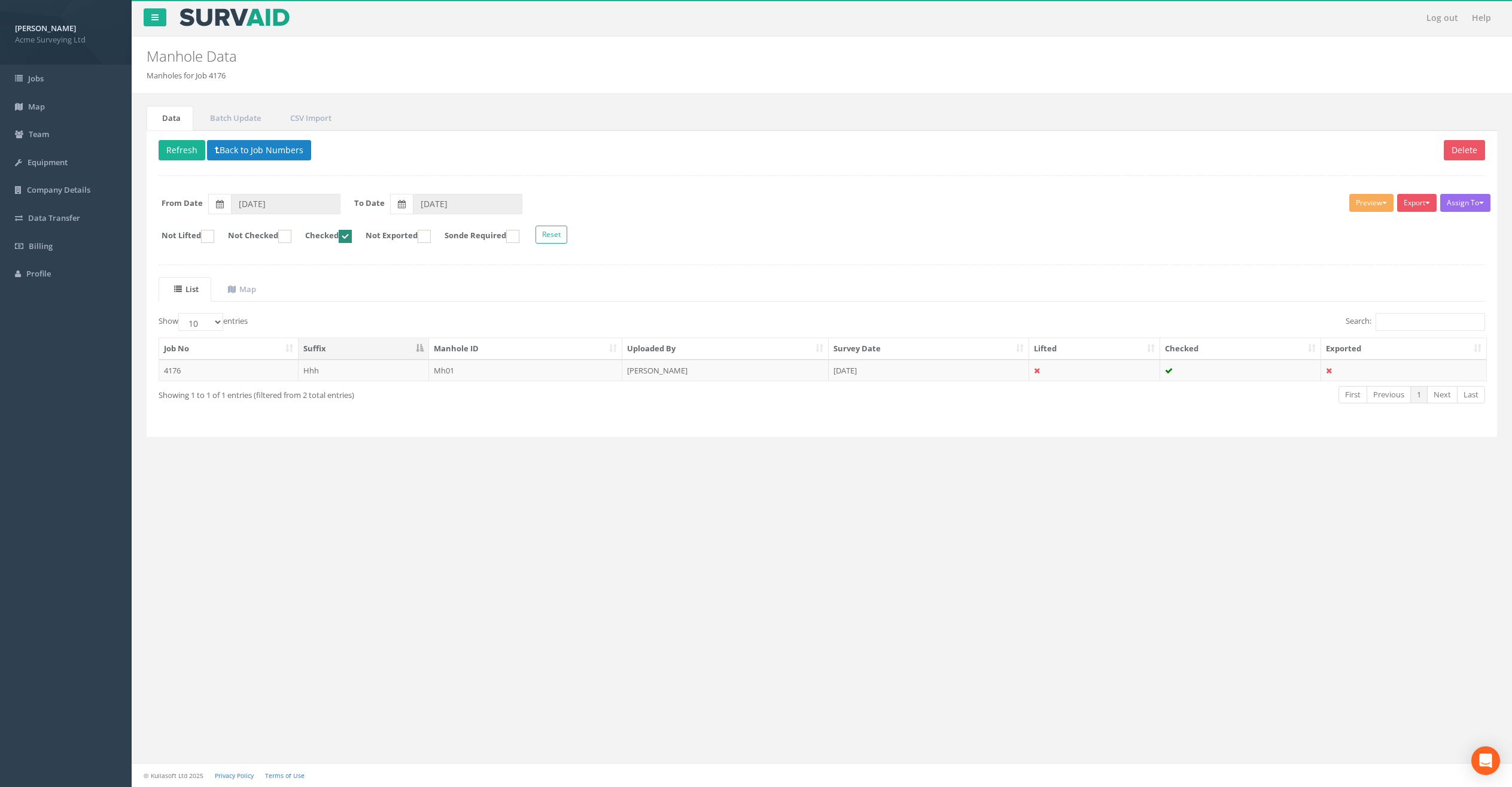
click at [352, 235] on ins at bounding box center [345, 236] width 13 height 13
checkbox input "false"
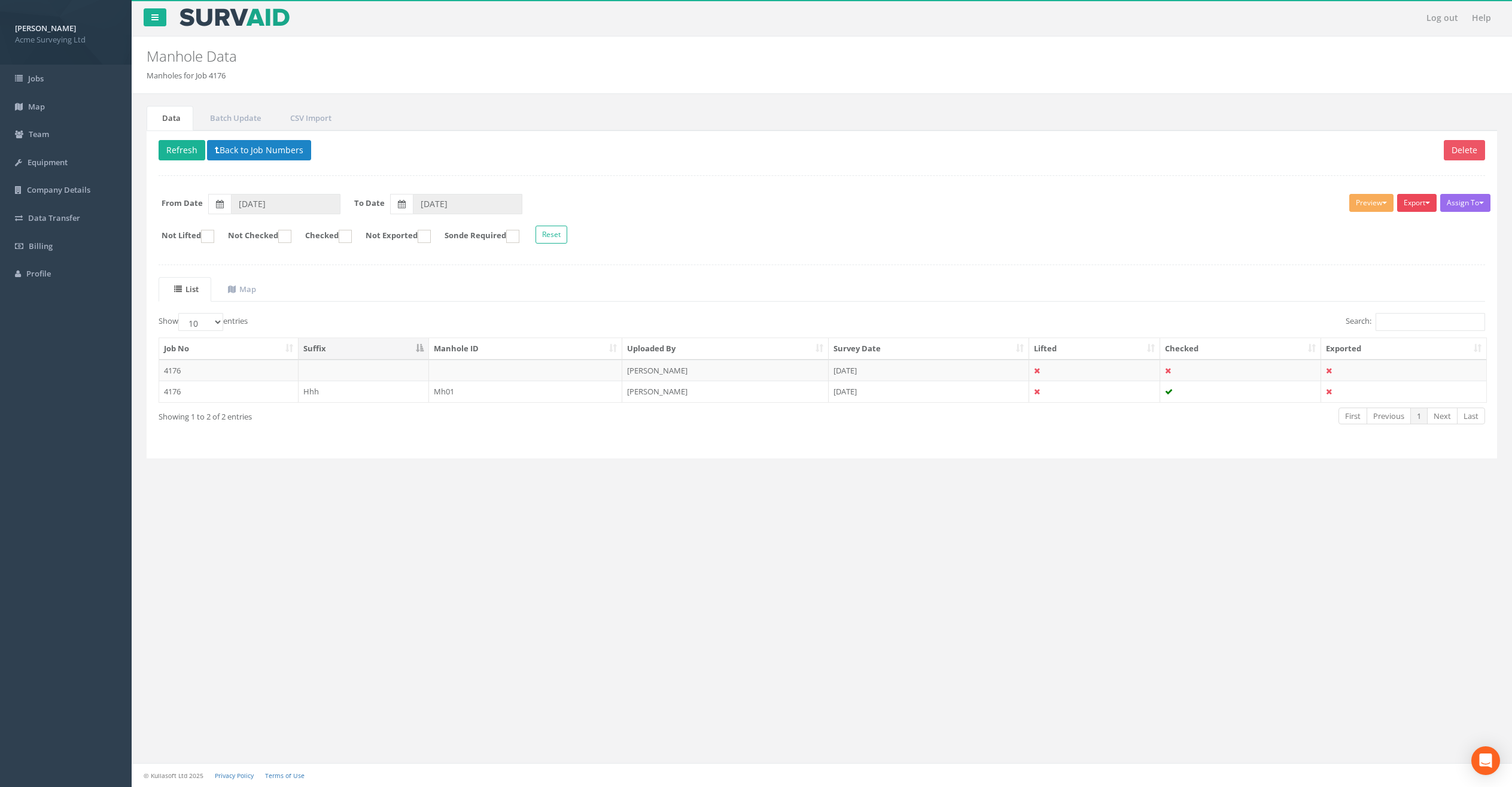
click at [1420, 204] on button "Export" at bounding box center [1417, 203] width 40 height 18
click at [1364, 328] on link "SurvAid Manhole" at bounding box center [1387, 329] width 102 height 19
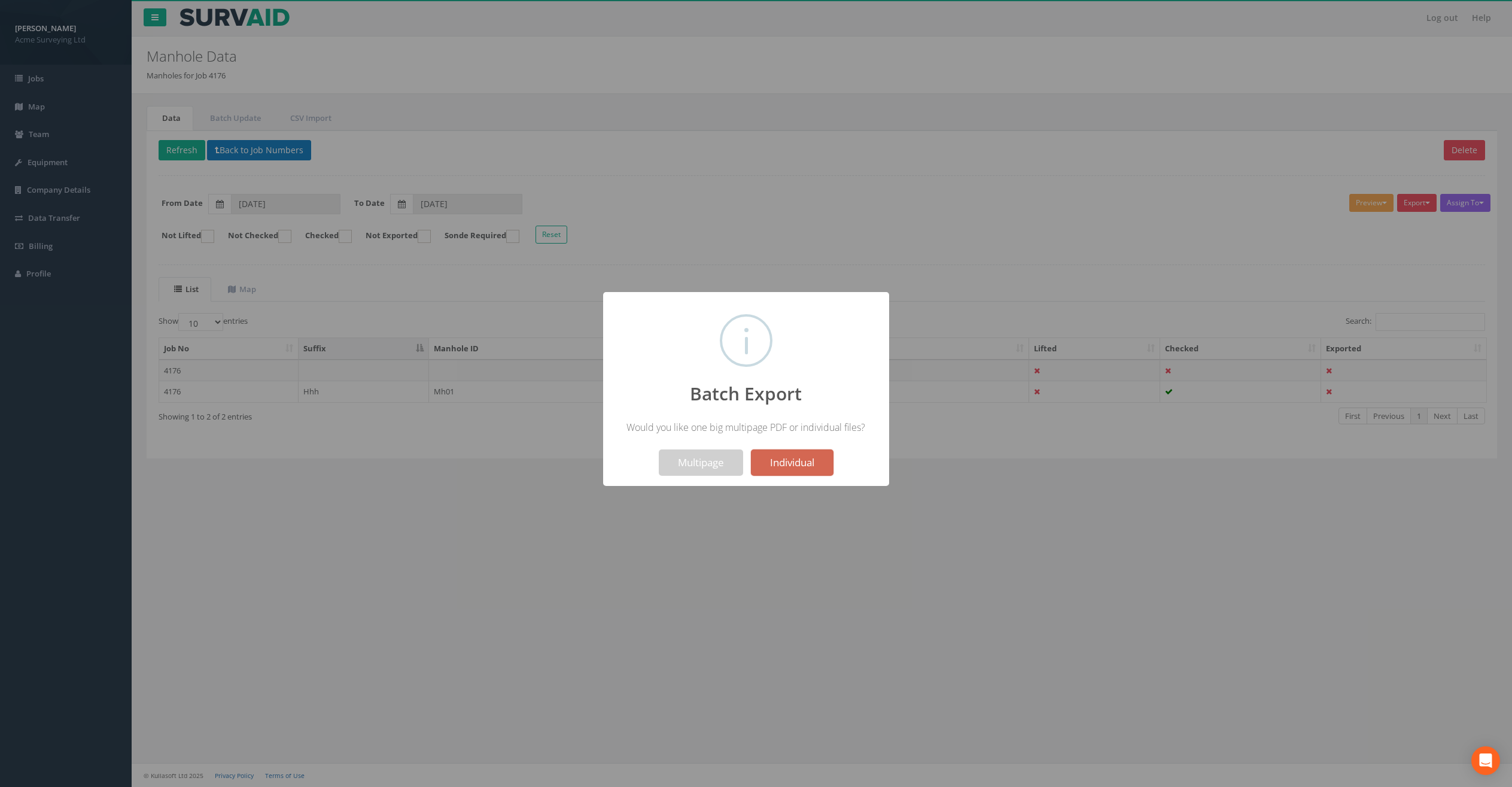
click at [800, 469] on button "Individual" at bounding box center [791, 463] width 82 height 27
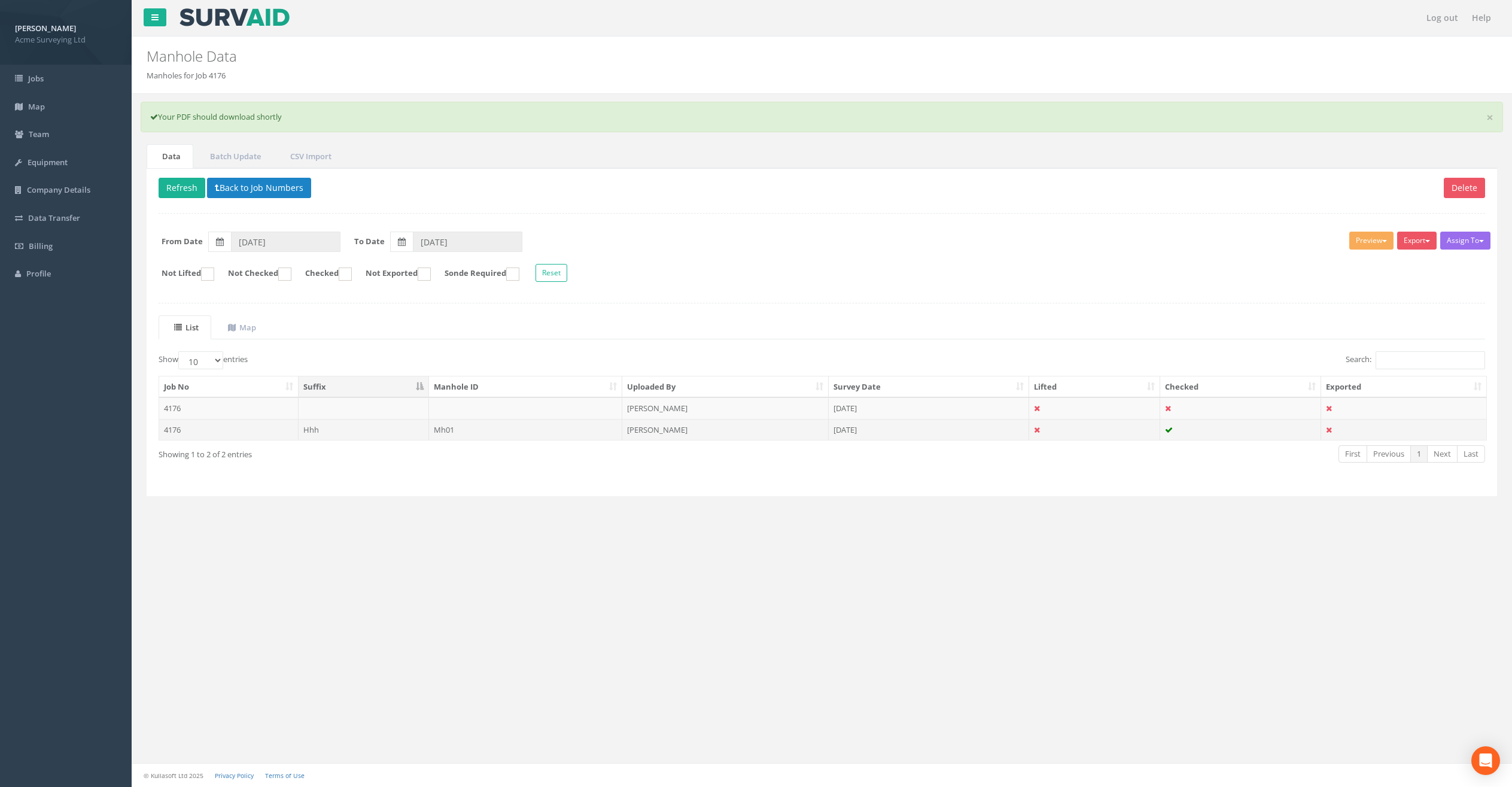
click at [708, 431] on td "[PERSON_NAME]" at bounding box center [725, 430] width 207 height 21
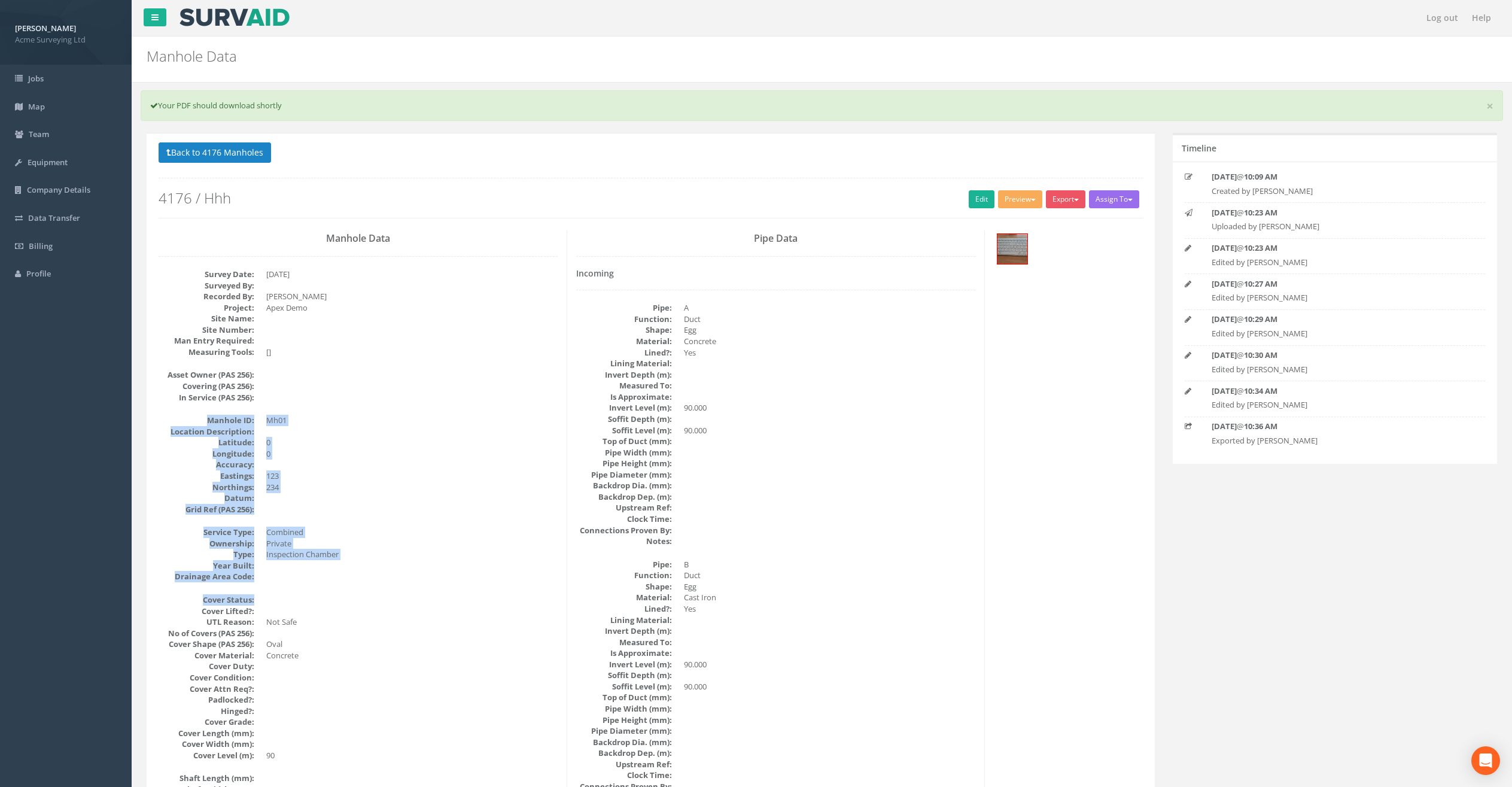
drag, startPoint x: 206, startPoint y: 416, endPoint x: 261, endPoint y: 606, distance: 197.8
click at [228, 152] on button "Back to 4176 Manholes" at bounding box center [214, 152] width 113 height 20
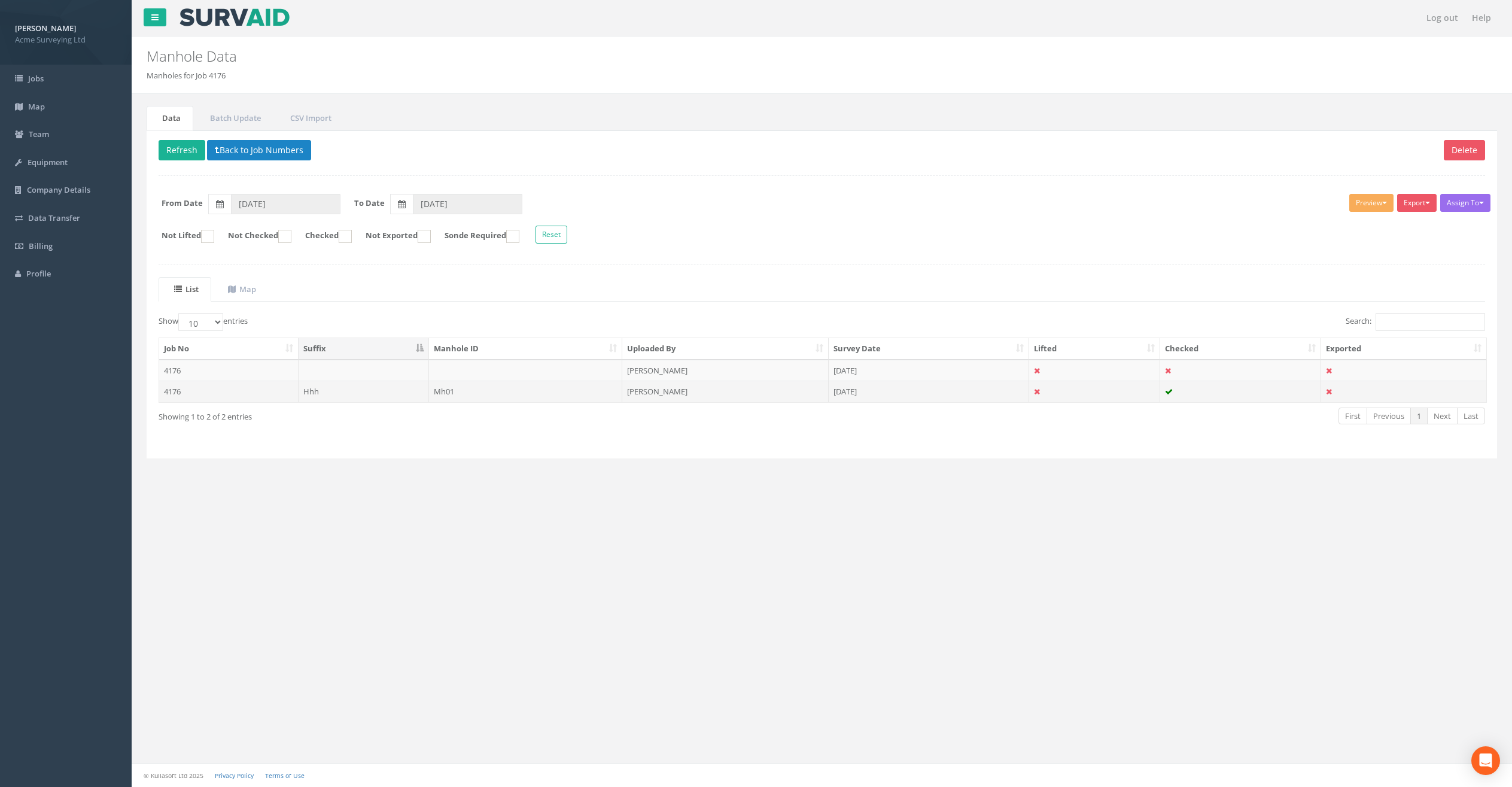
click at [788, 399] on td "[PERSON_NAME]" at bounding box center [725, 391] width 207 height 21
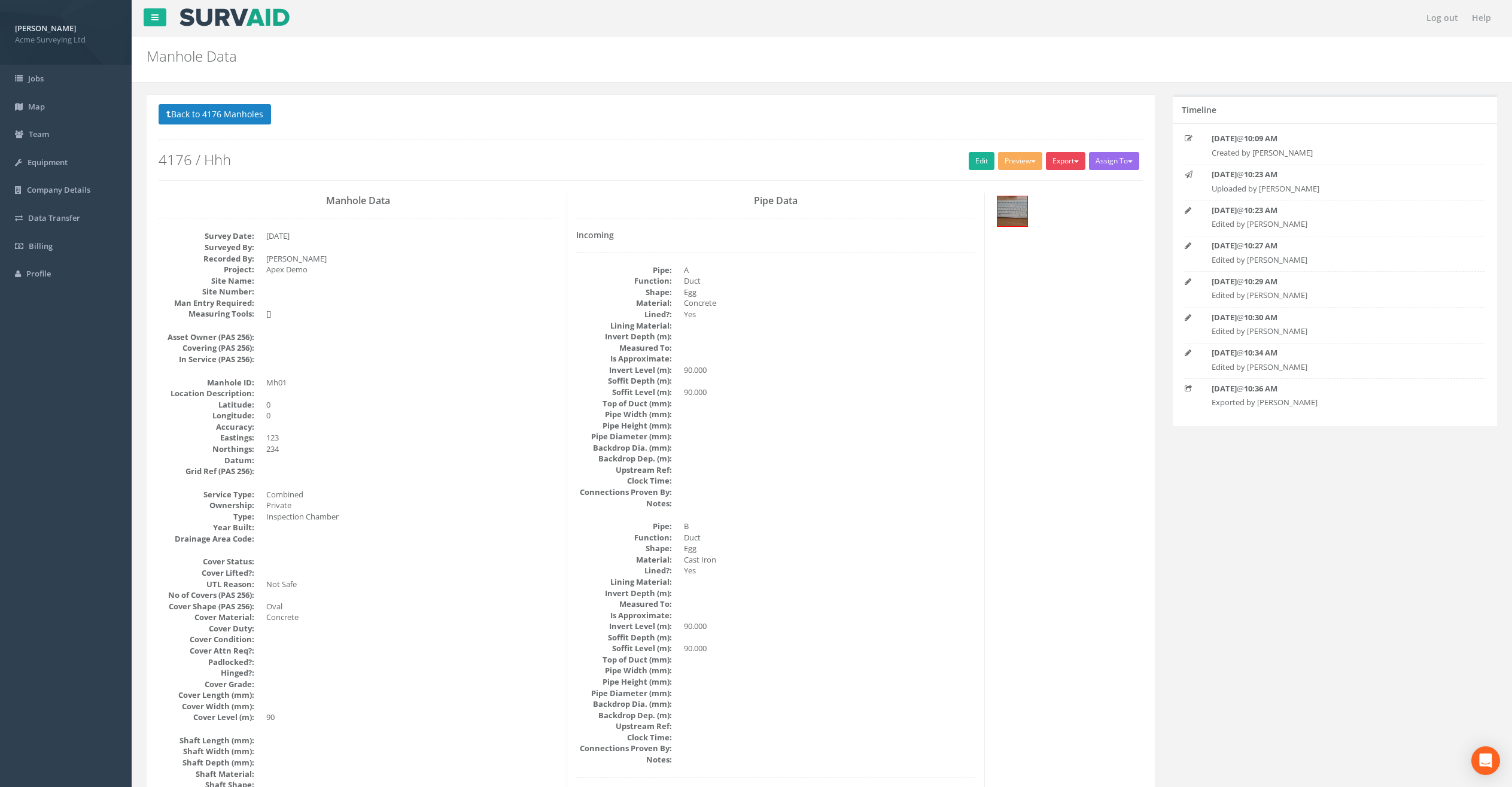
click at [1057, 161] on button "Export" at bounding box center [1065, 160] width 40 height 18
click at [1040, 234] on link "United Utilities" at bounding box center [1040, 237] width 91 height 19
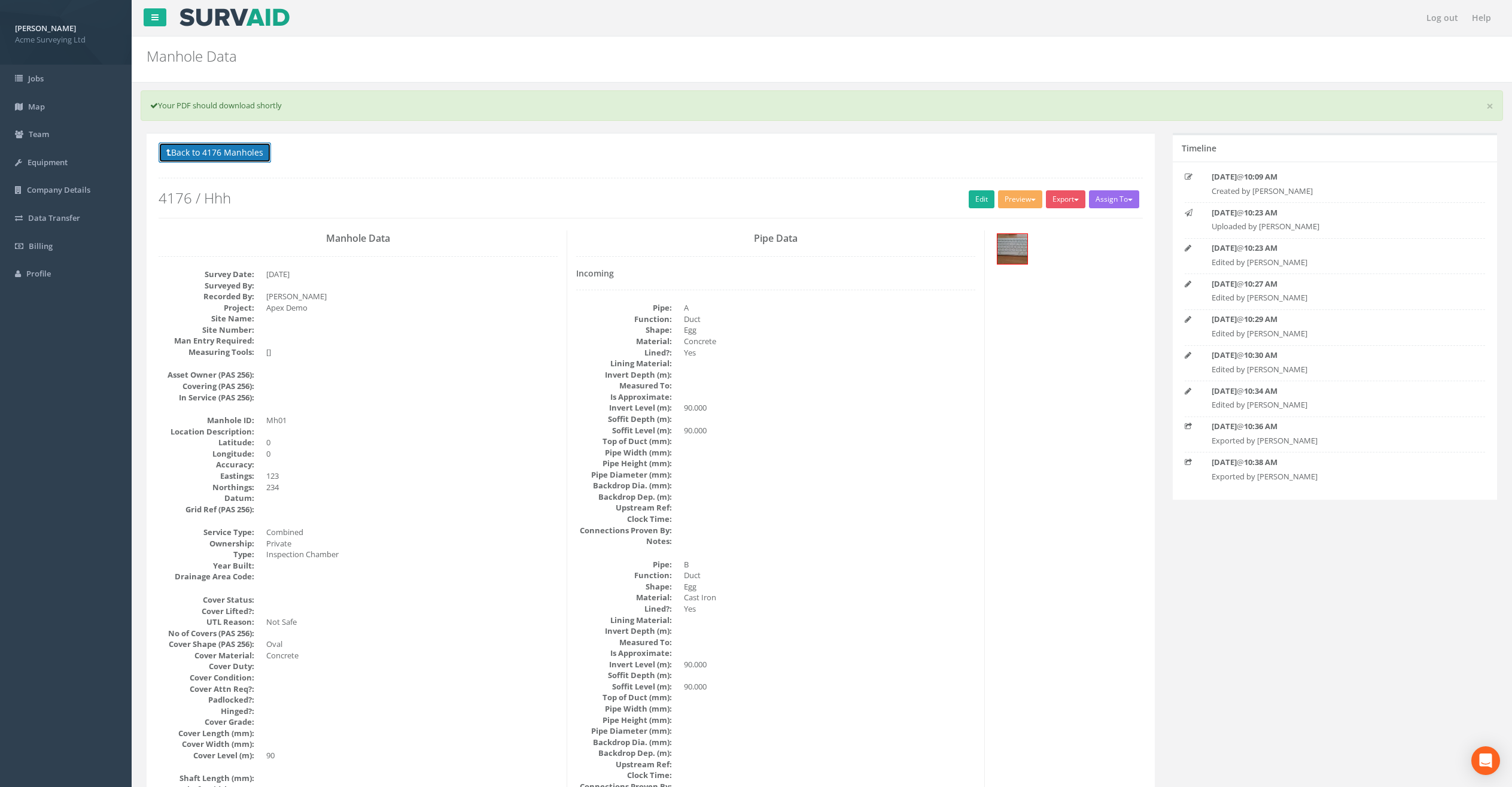
click at [235, 154] on button "Back to 4176 Manholes" at bounding box center [214, 152] width 113 height 20
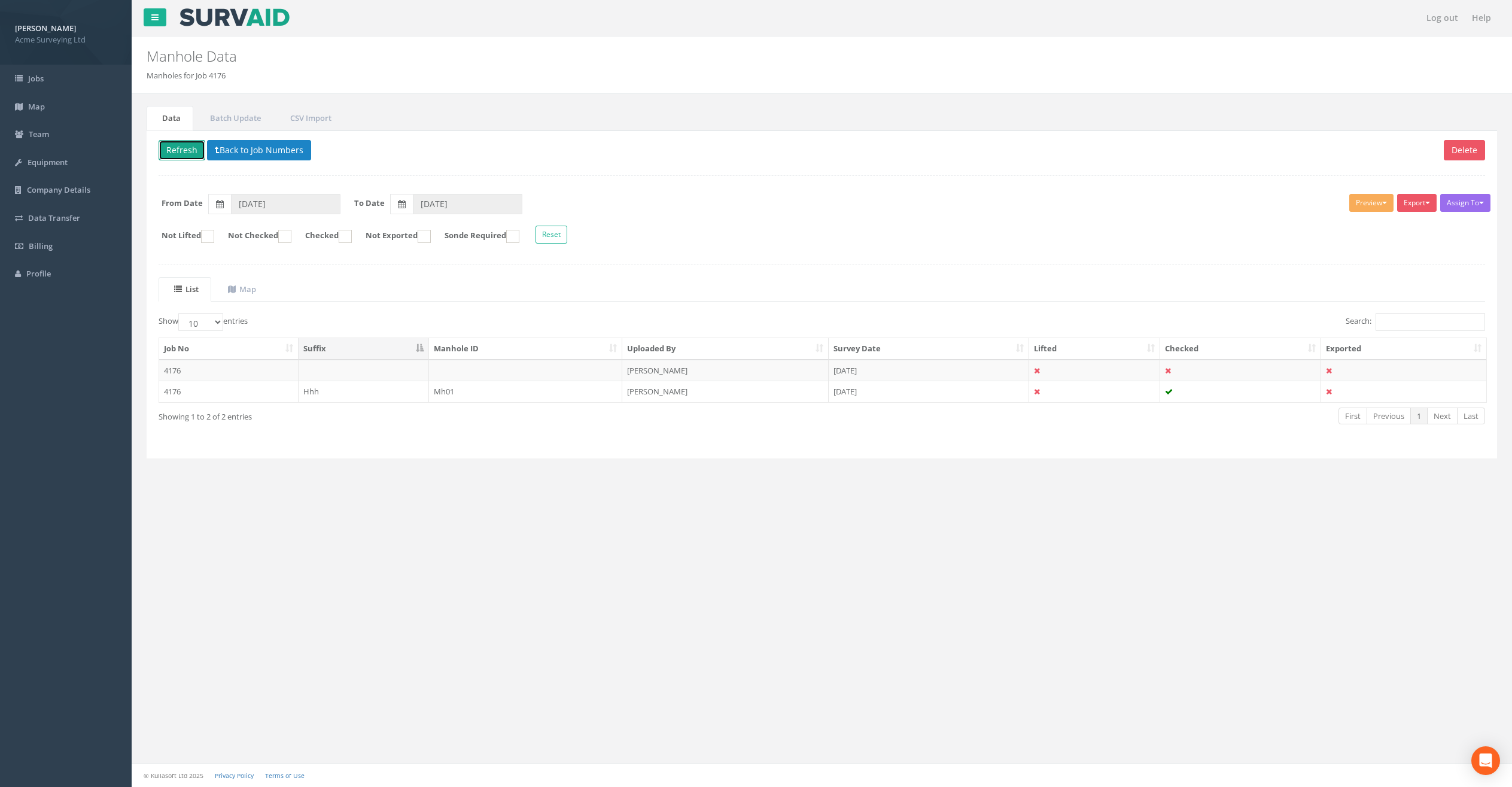
click at [176, 152] on button "Refresh" at bounding box center [182, 150] width 47 height 20
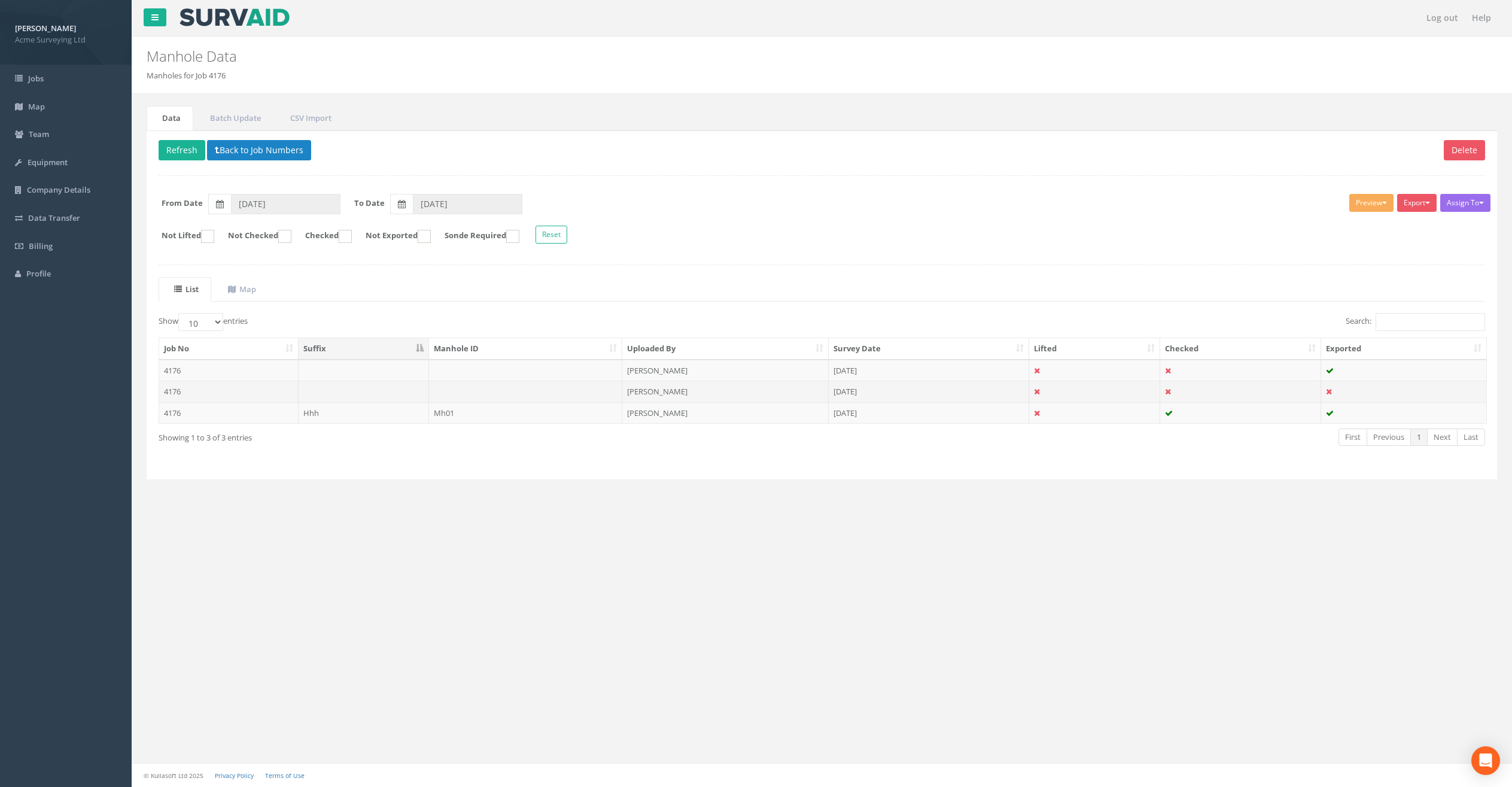
click at [468, 392] on td at bounding box center [526, 391] width 194 height 21
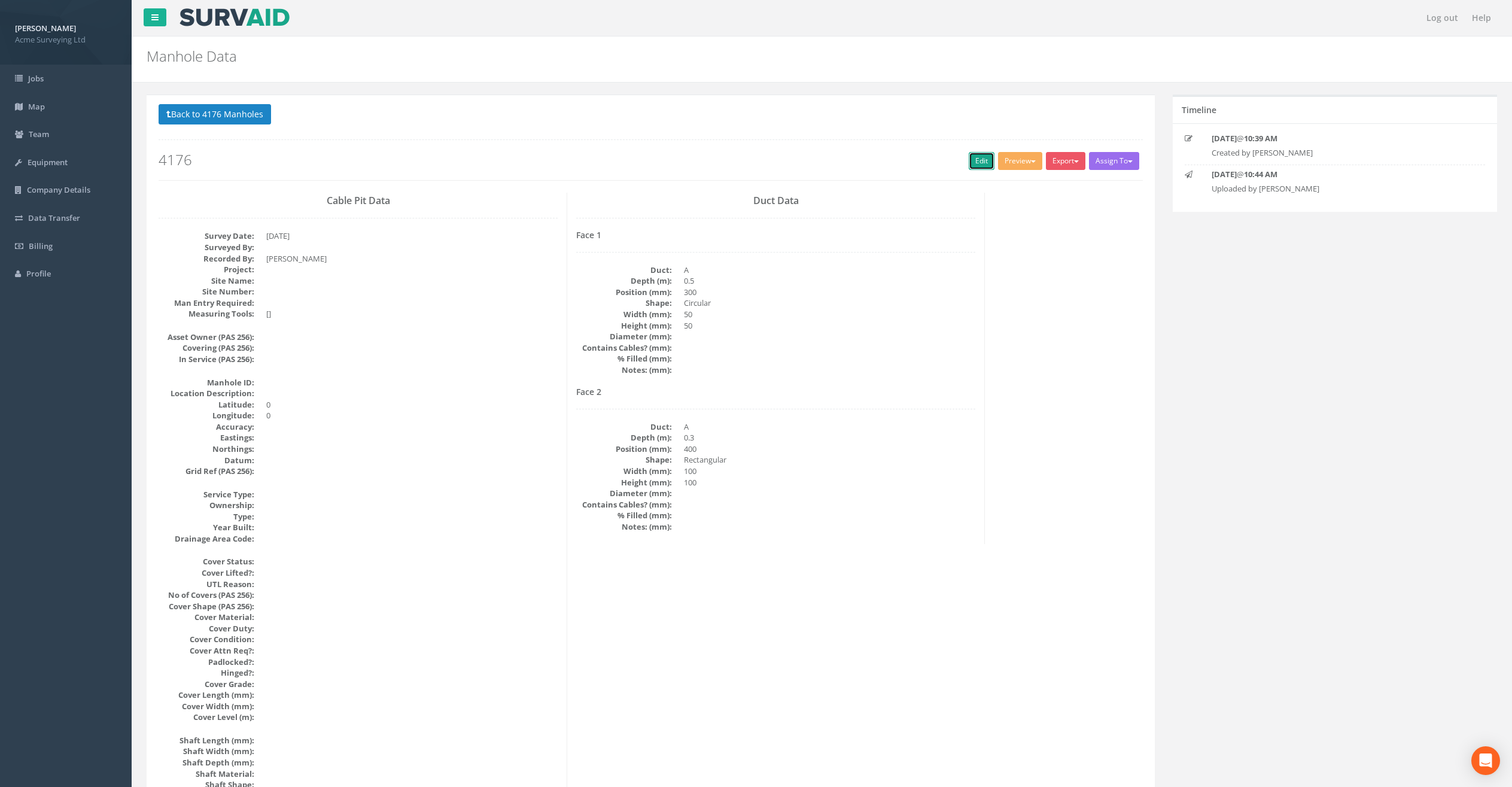
click at [985, 158] on link "Edit" at bounding box center [981, 160] width 26 height 18
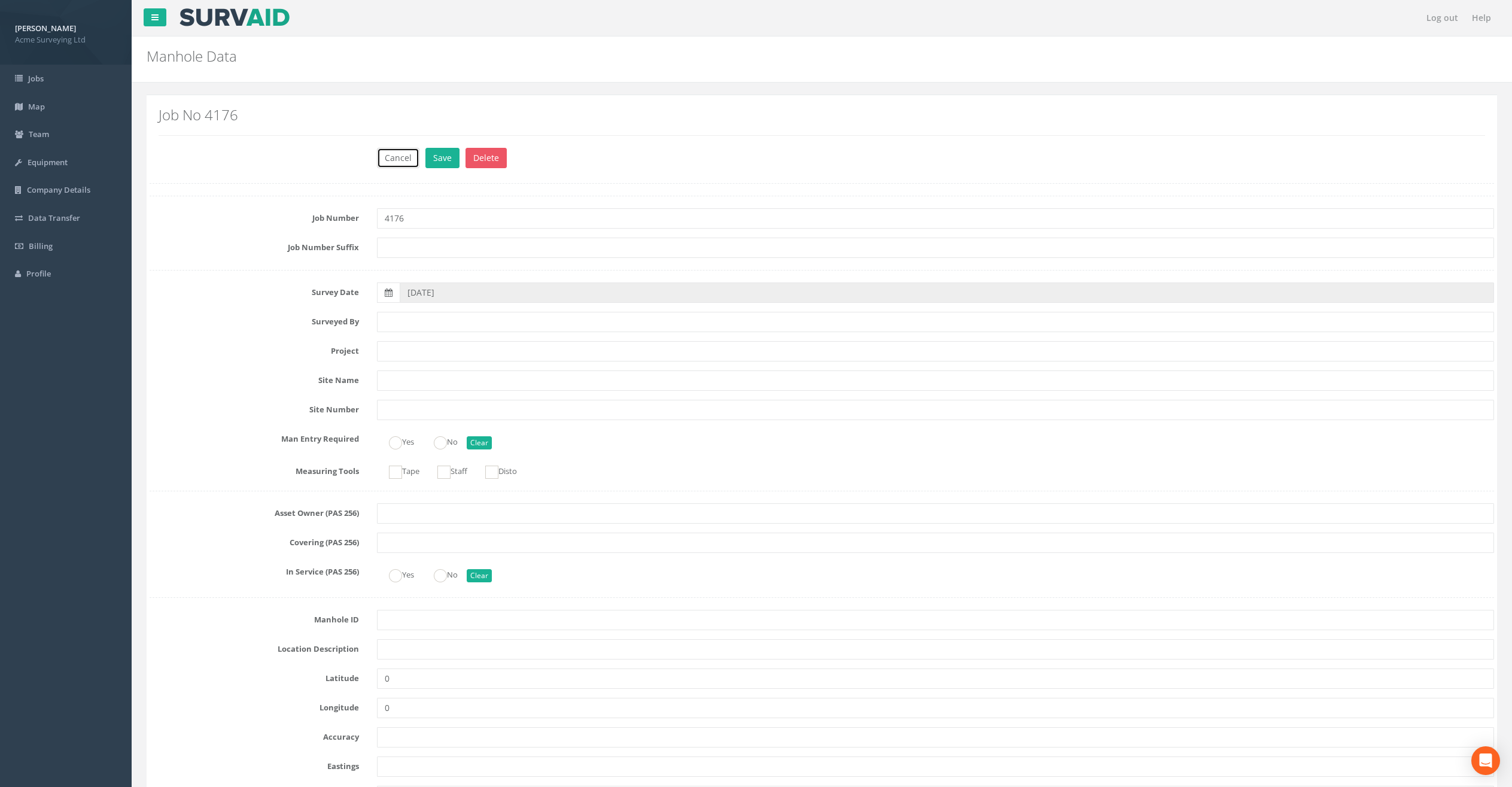
click at [395, 156] on button "Cancel" at bounding box center [398, 158] width 43 height 20
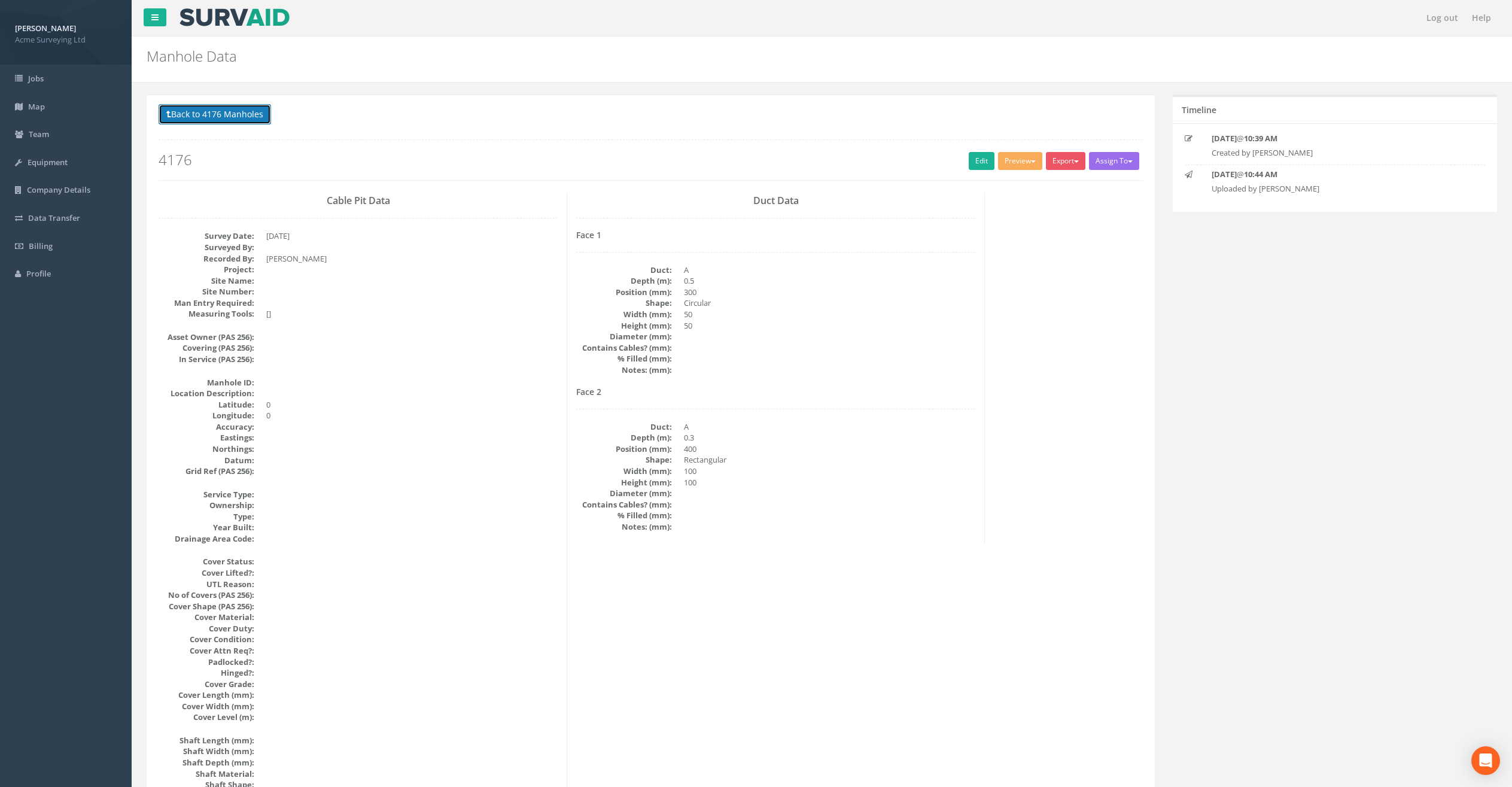
click at [241, 110] on button "Back to 4176 Manholes" at bounding box center [214, 113] width 113 height 20
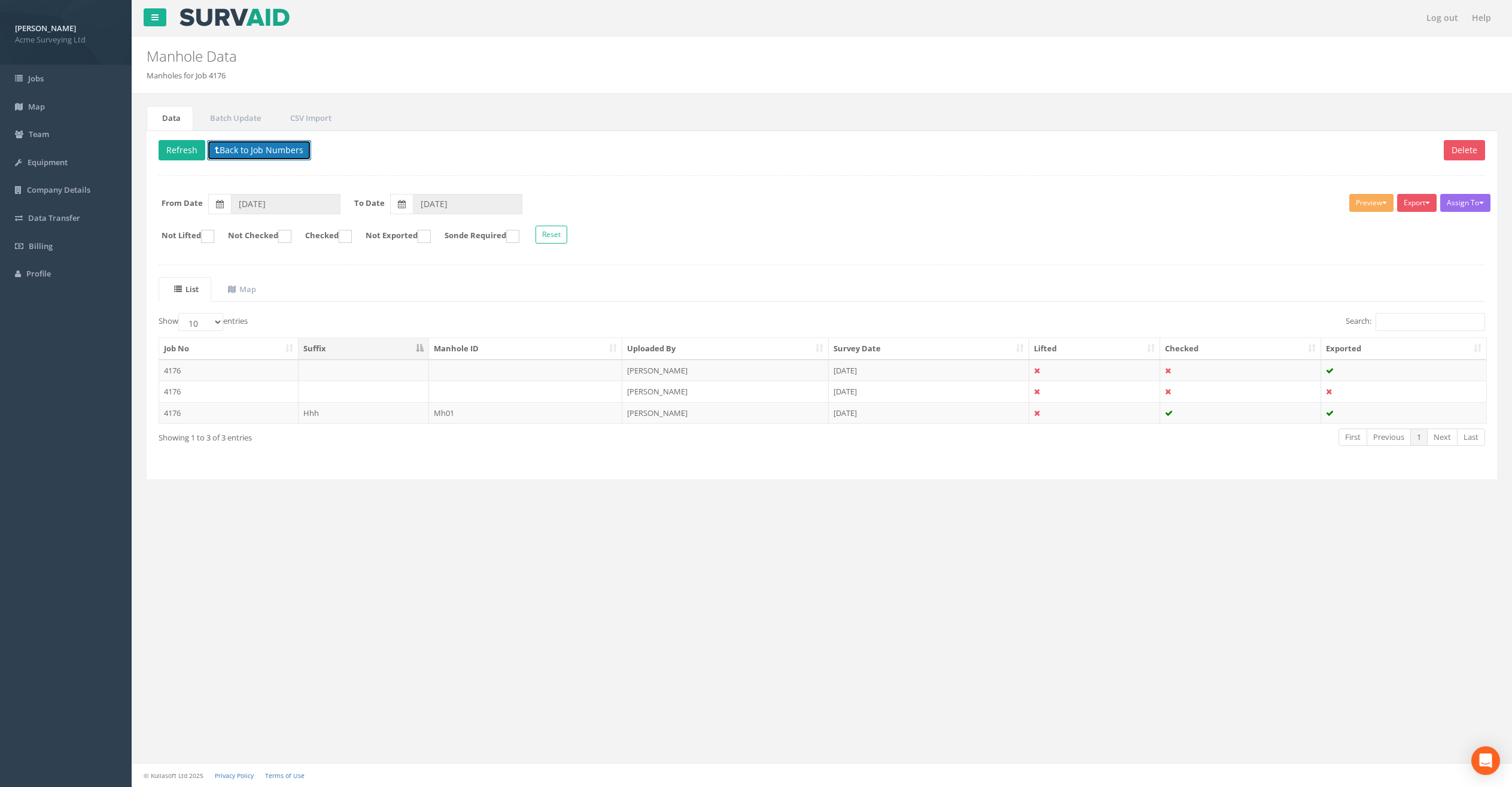
click at [248, 147] on button "Back to Job Numbers" at bounding box center [259, 150] width 104 height 20
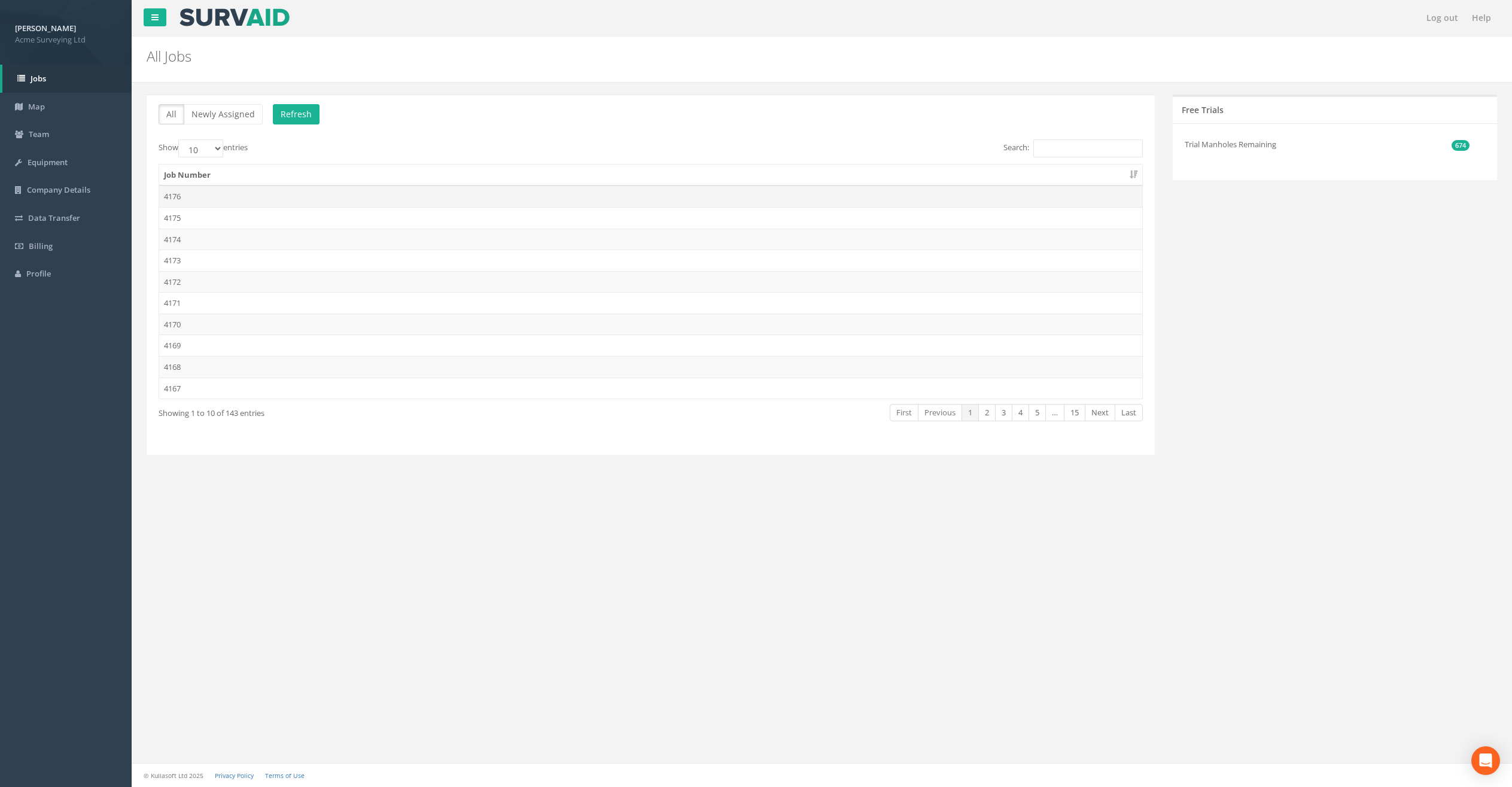
click at [352, 198] on td "4176" at bounding box center [651, 196] width 983 height 21
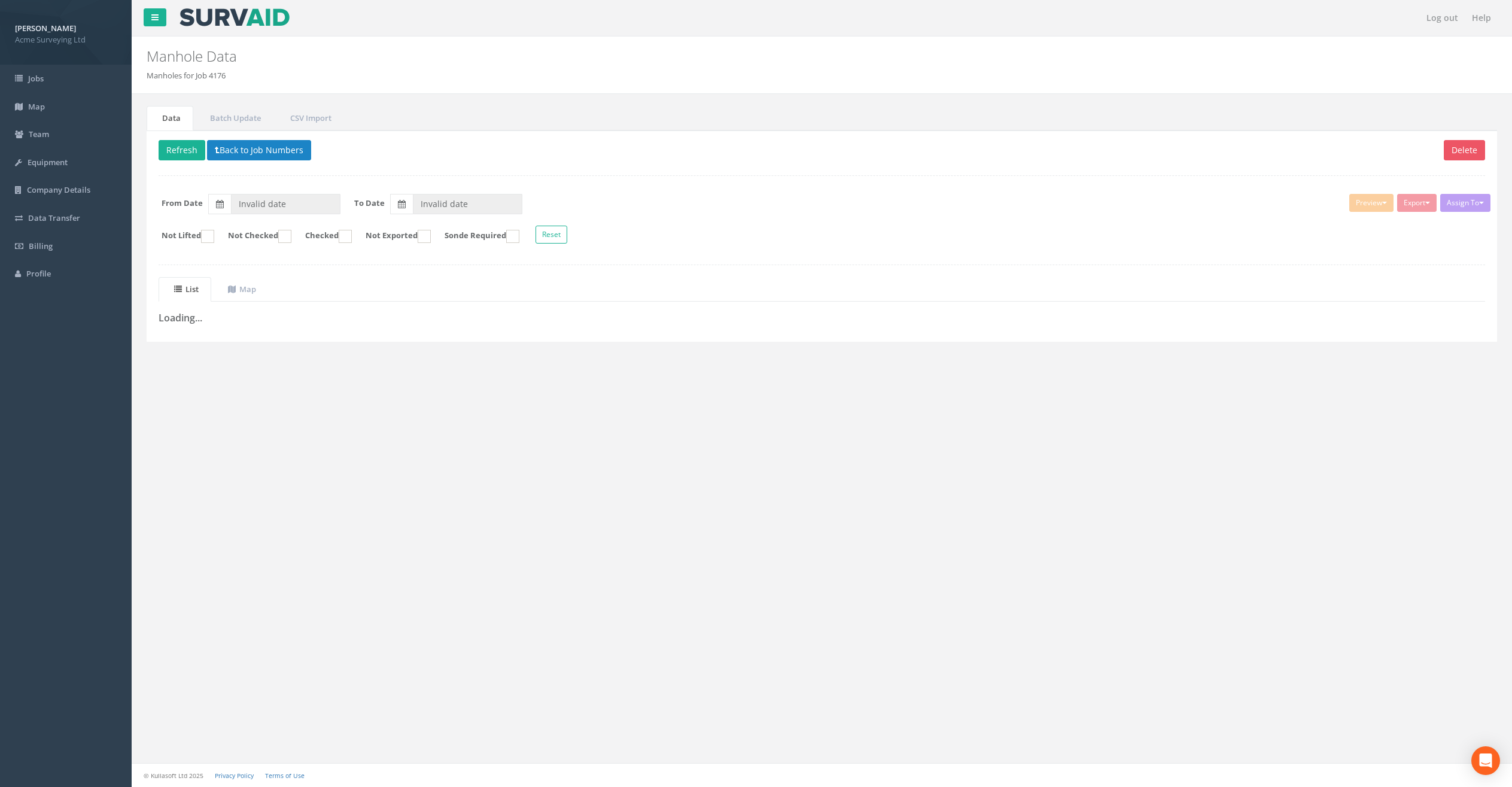
type input "[DATE]"
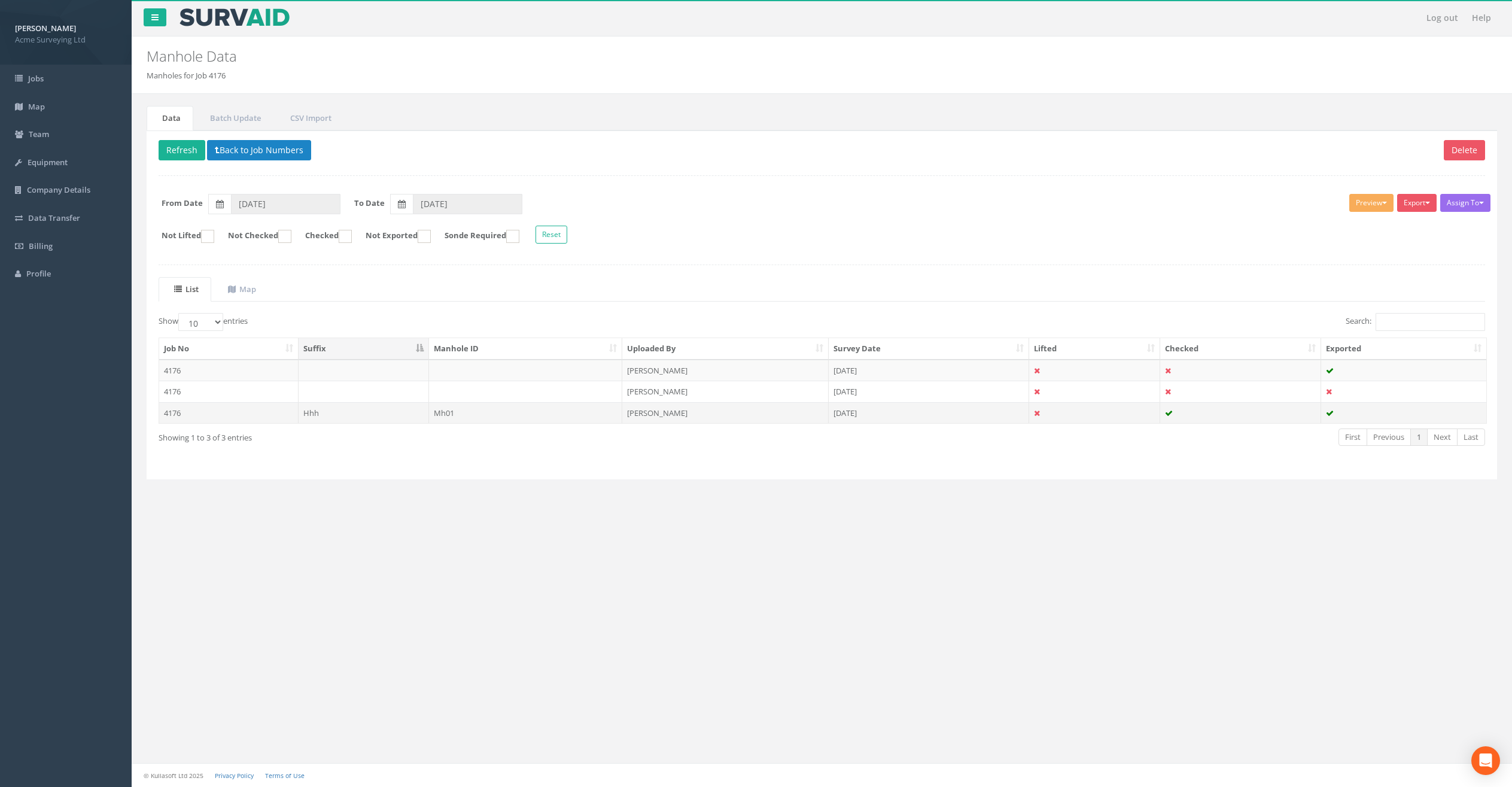
click at [664, 417] on td "[PERSON_NAME]" at bounding box center [725, 413] width 207 height 21
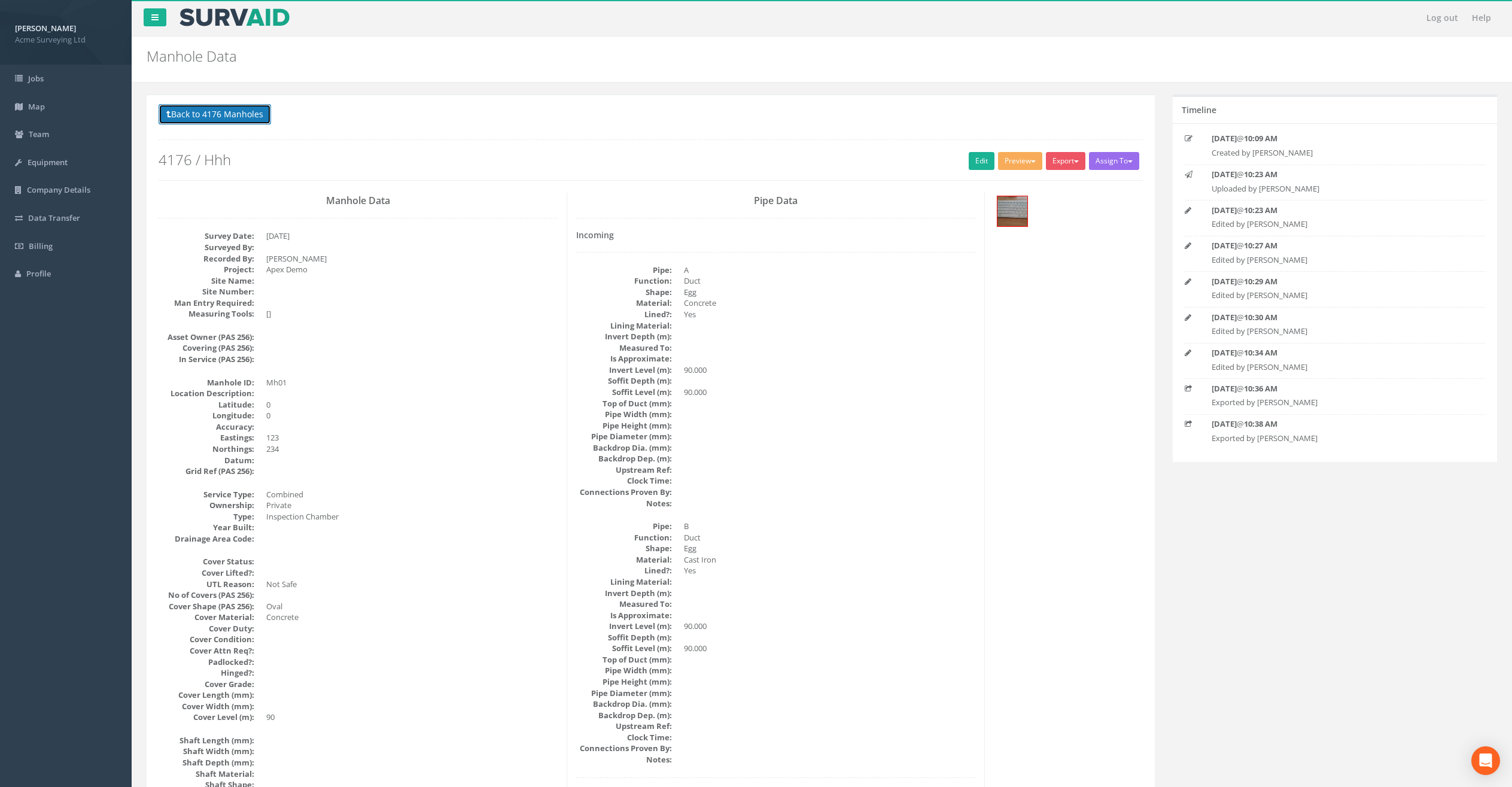
click at [248, 121] on button "Back to 4176 Manholes" at bounding box center [214, 113] width 113 height 20
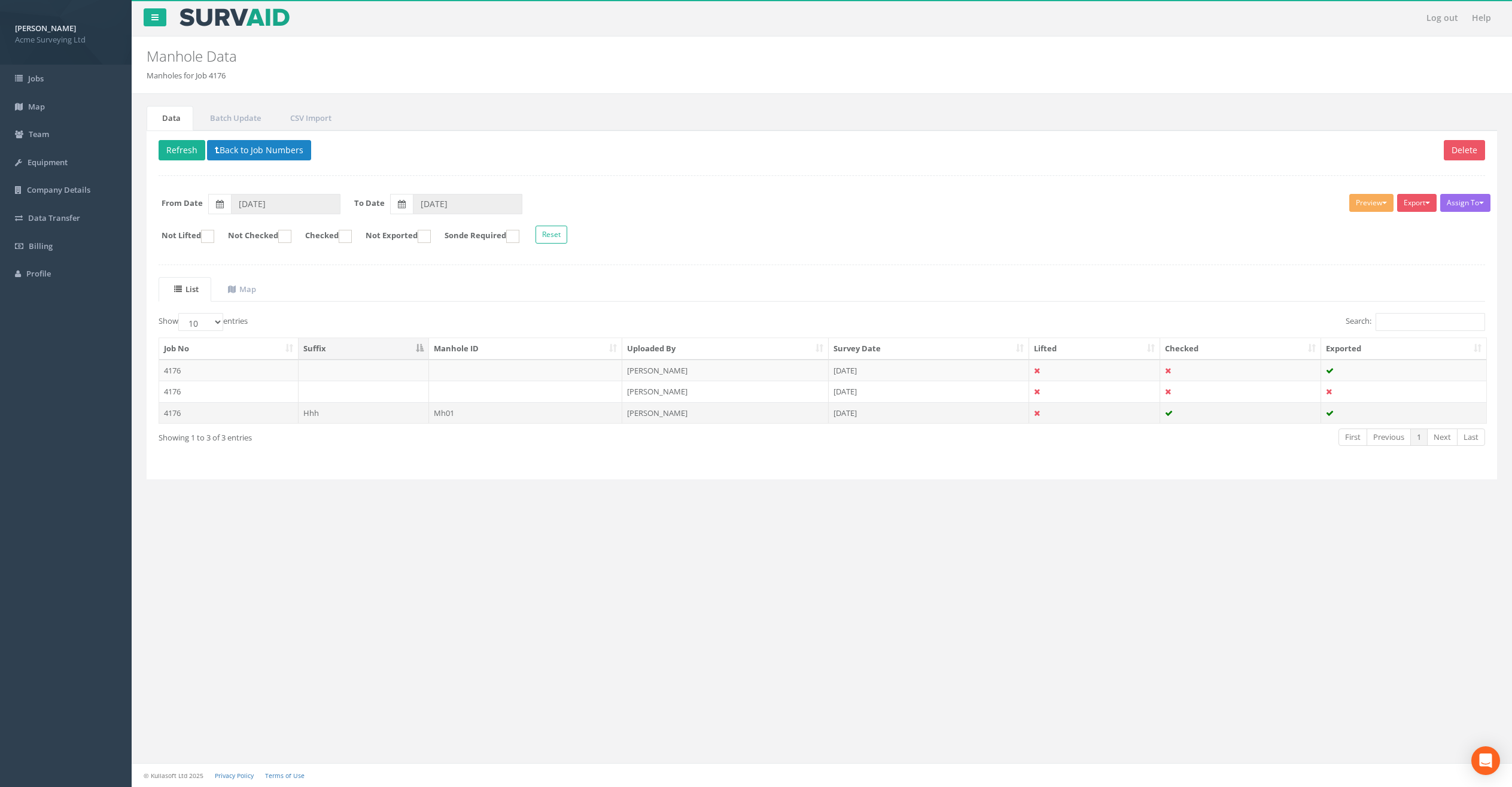
click at [635, 418] on td "[PERSON_NAME]" at bounding box center [725, 413] width 207 height 21
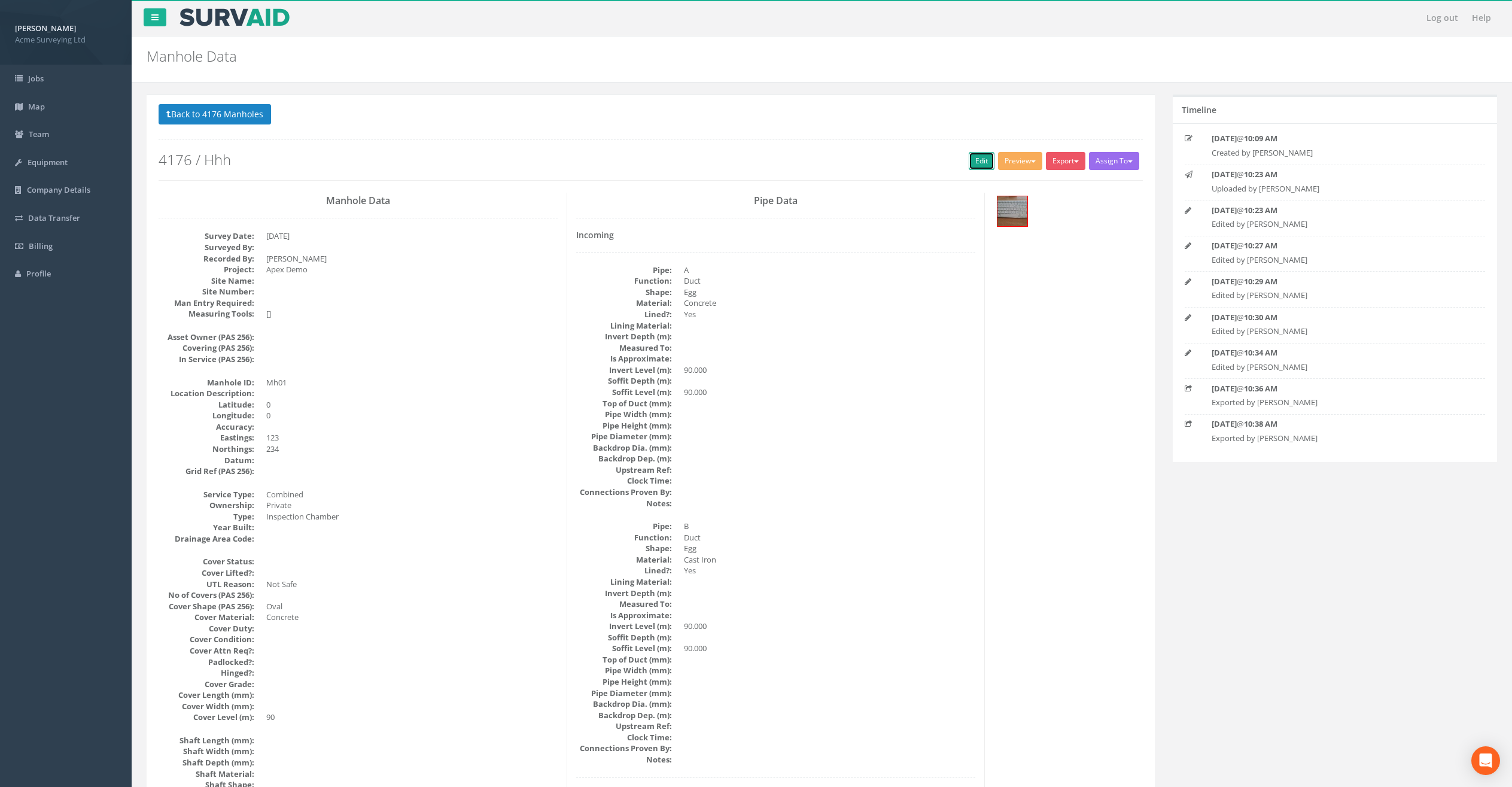
click at [978, 164] on link "Edit" at bounding box center [981, 160] width 26 height 18
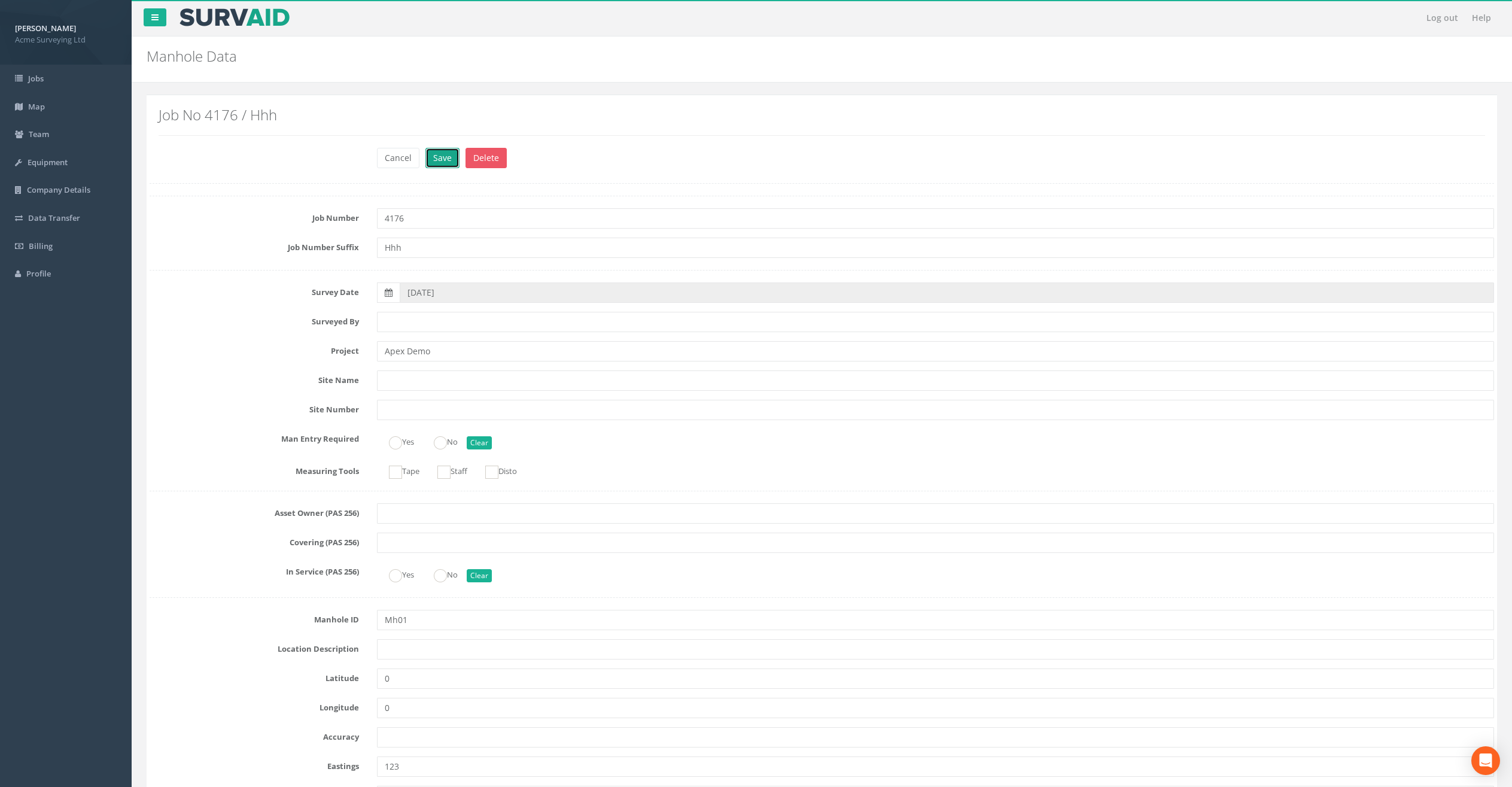
drag, startPoint x: 440, startPoint y: 162, endPoint x: 454, endPoint y: 180, distance: 22.8
click at [441, 162] on button "Save" at bounding box center [442, 158] width 34 height 20
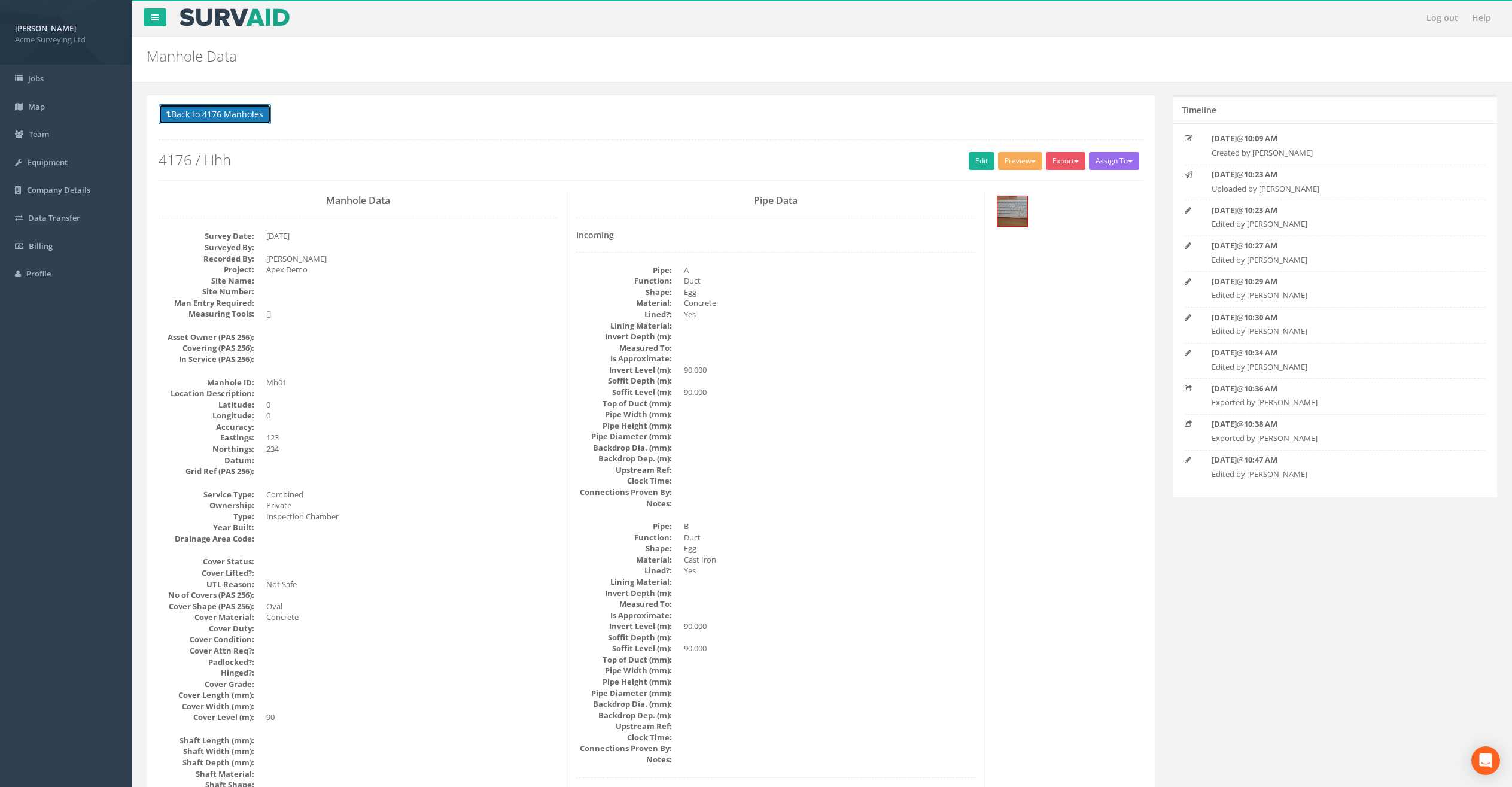
click at [248, 114] on button "Back to 4176 Manholes" at bounding box center [214, 113] width 113 height 20
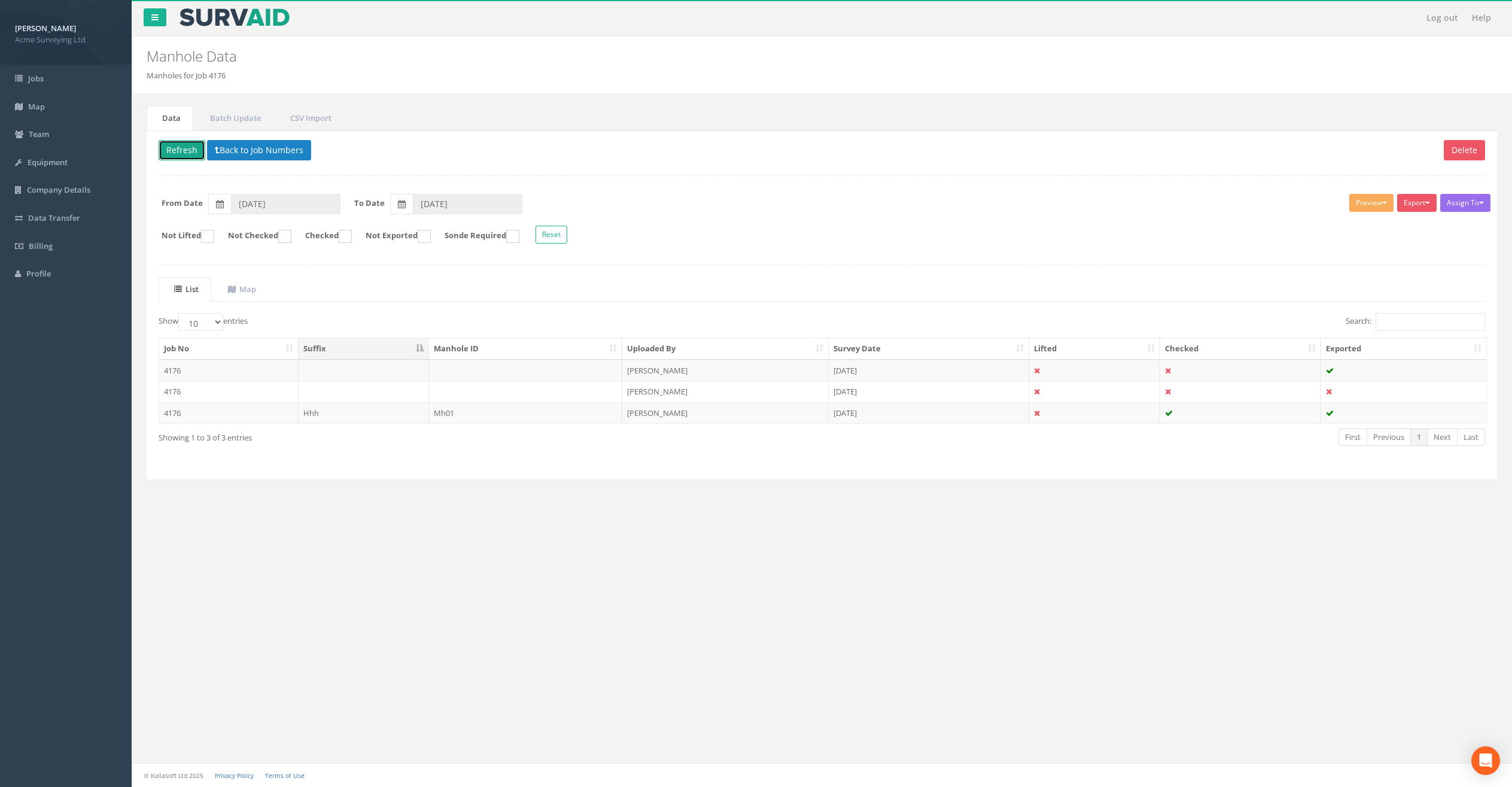
click at [190, 152] on button "Refresh" at bounding box center [182, 150] width 47 height 20
click at [1396, 324] on input "Search:" at bounding box center [1430, 322] width 110 height 18
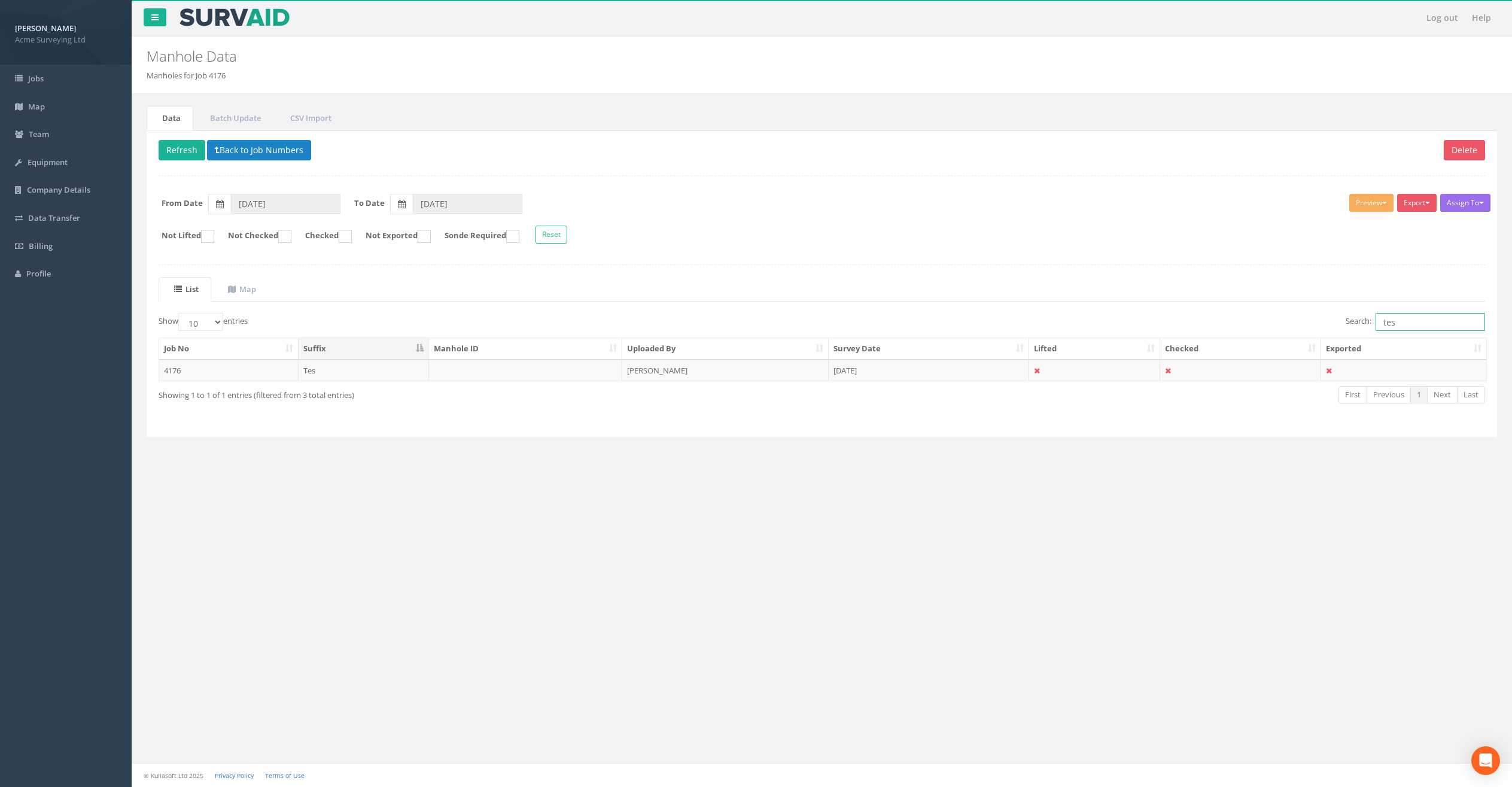
drag, startPoint x: 1407, startPoint y: 323, endPoint x: 1373, endPoint y: 324, distance: 34.0
click at [1373, 324] on label "Search: tes" at bounding box center [1415, 322] width 139 height 18
type input "tes"
click at [64, 81] on link "Jobs" at bounding box center [66, 79] width 132 height 28
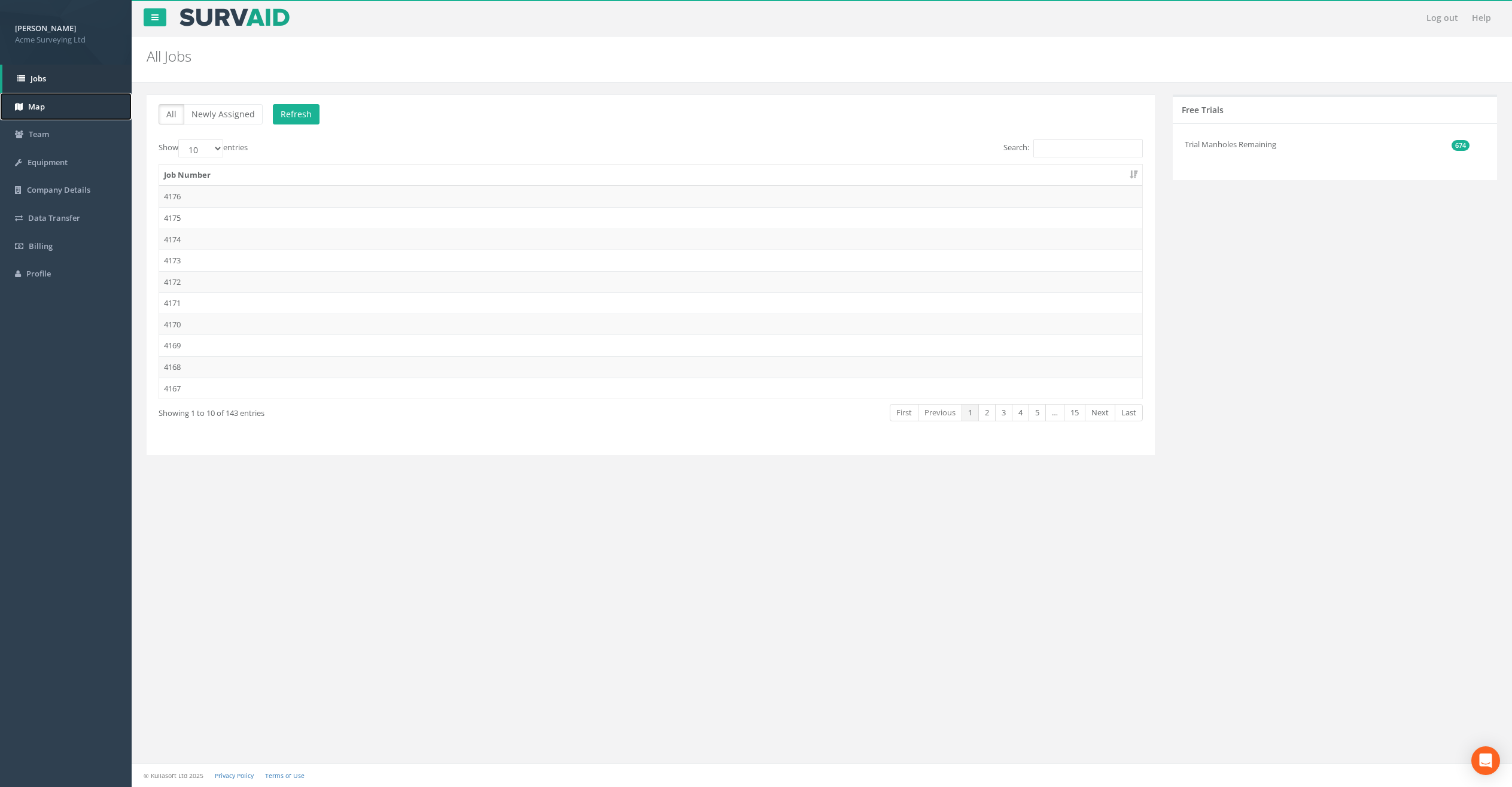
click at [61, 111] on link "Map" at bounding box center [66, 107] width 132 height 28
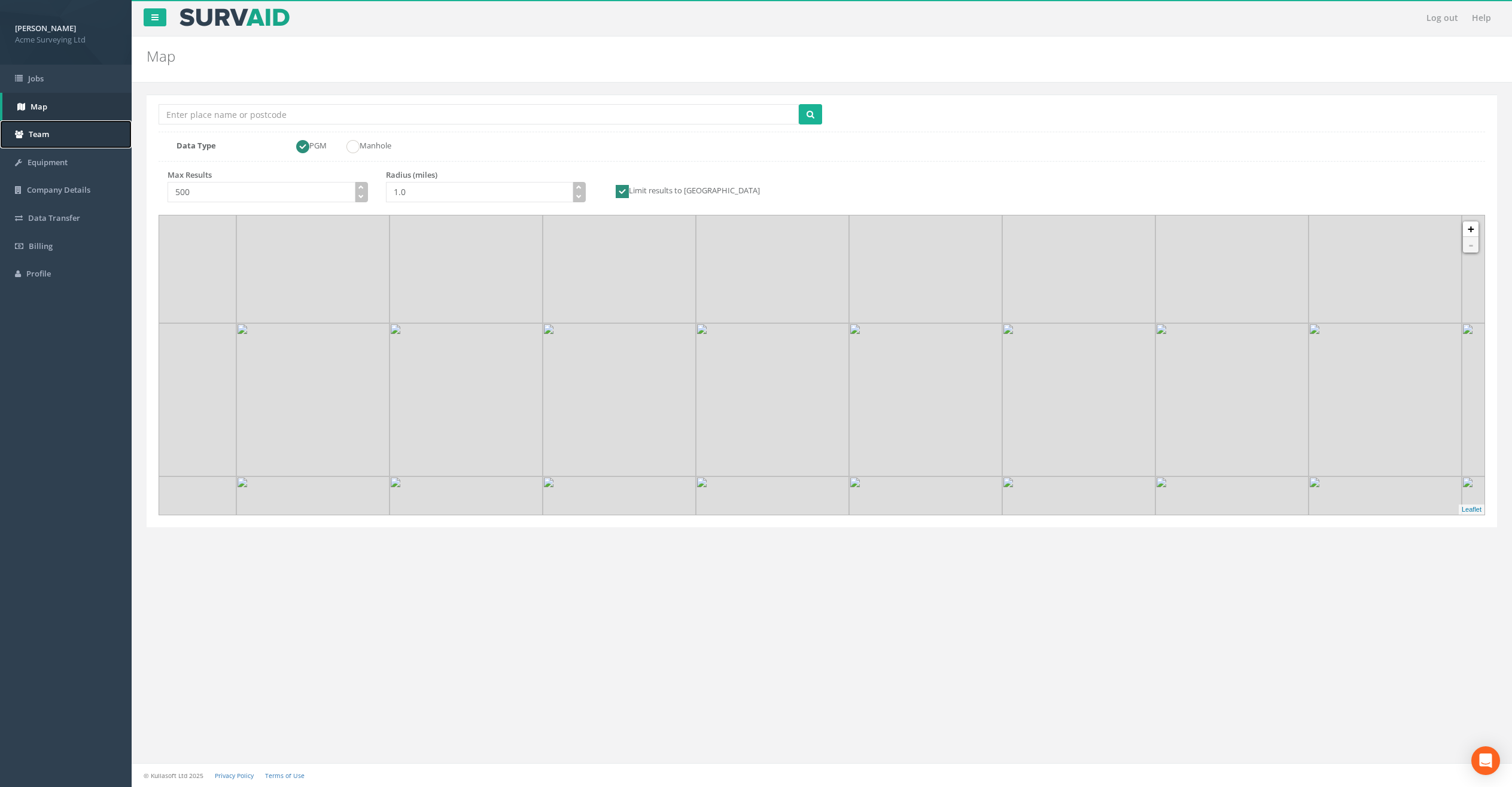
click at [42, 139] on span "Team" at bounding box center [38, 134] width 20 height 11
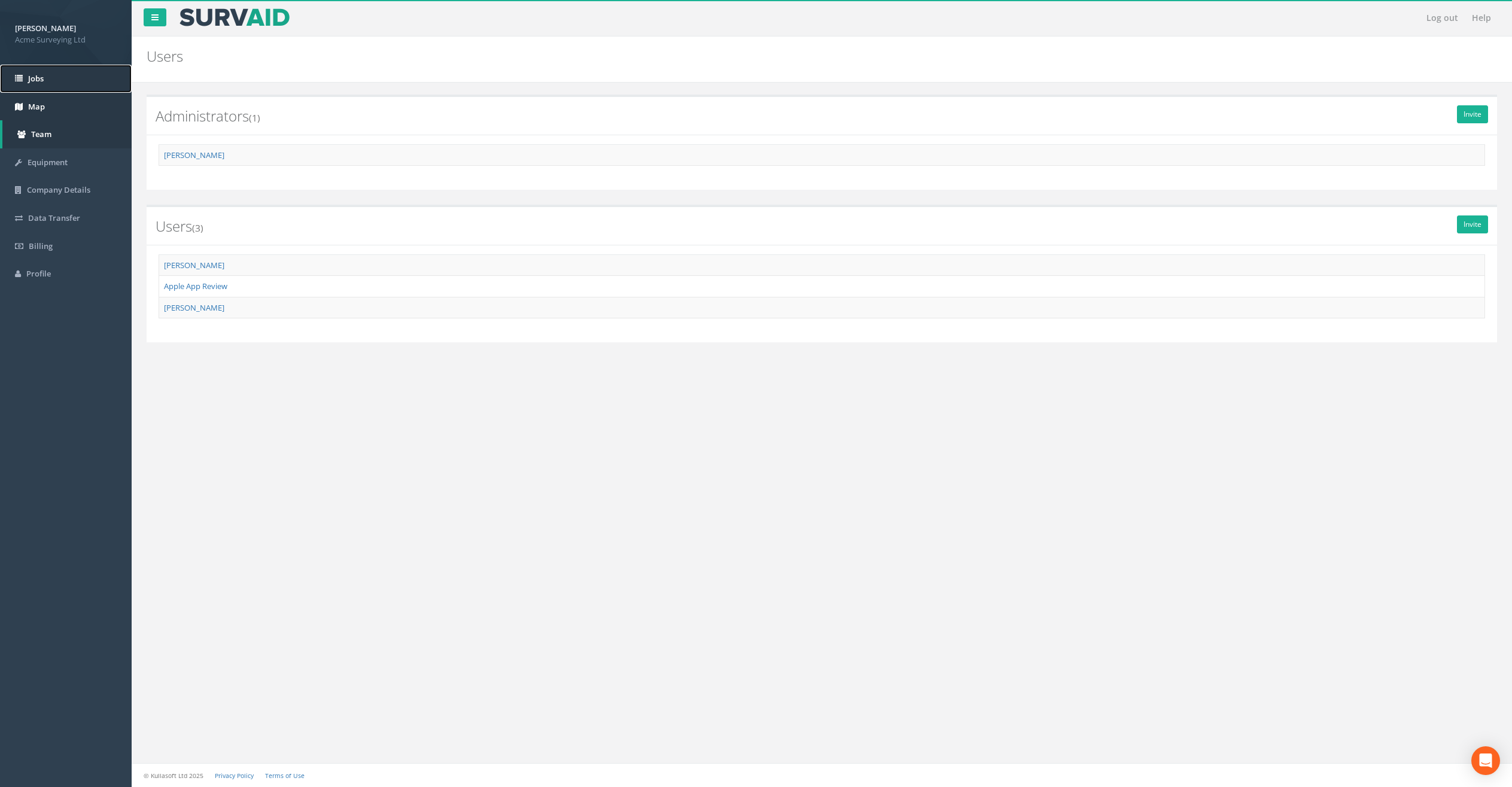
drag, startPoint x: 51, startPoint y: 83, endPoint x: 77, endPoint y: 92, distance: 27.5
click at [51, 83] on link "Jobs" at bounding box center [66, 79] width 132 height 28
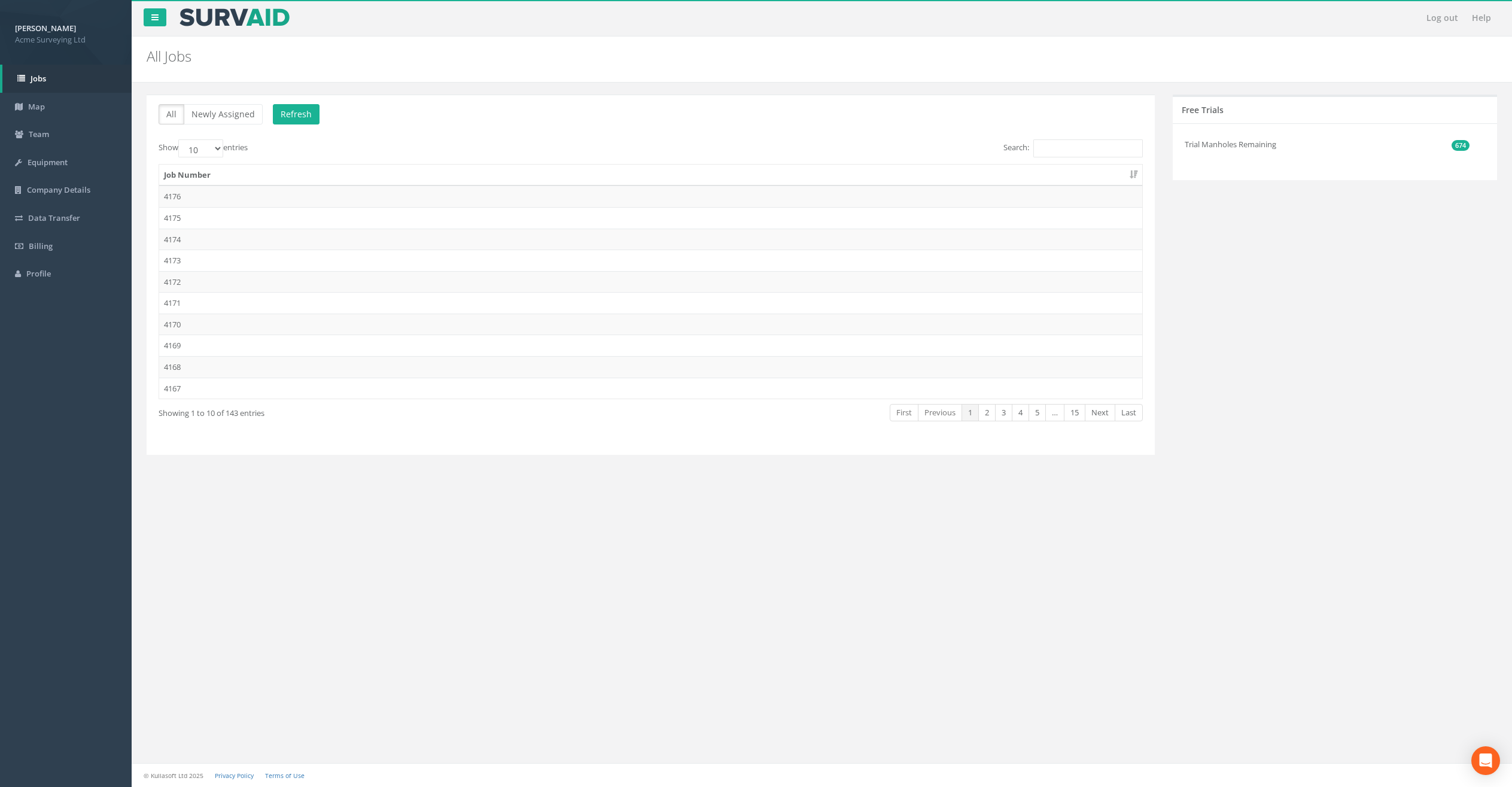
click at [298, 187] on td "4176" at bounding box center [651, 196] width 983 height 21
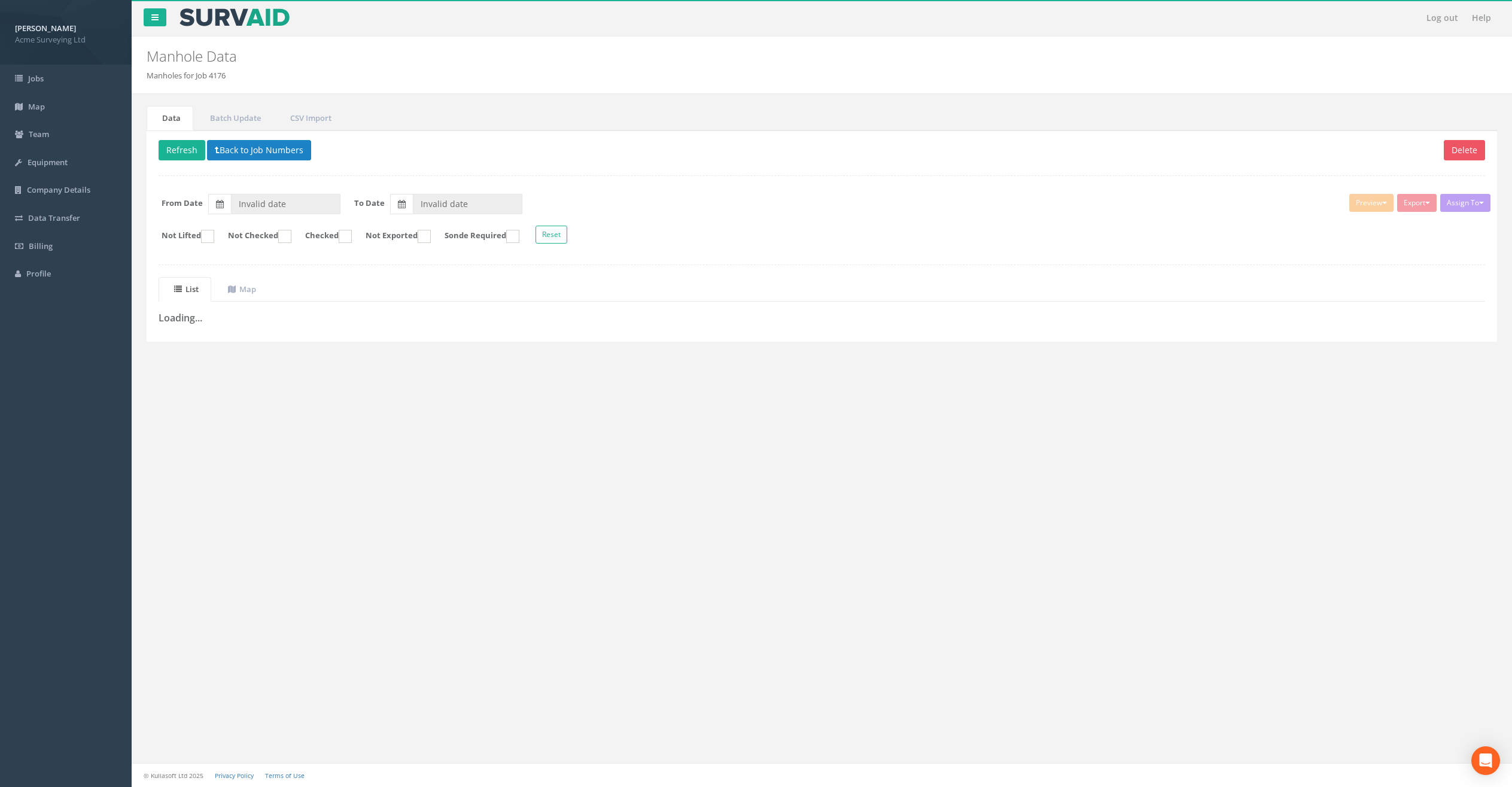
type input "[DATE]"
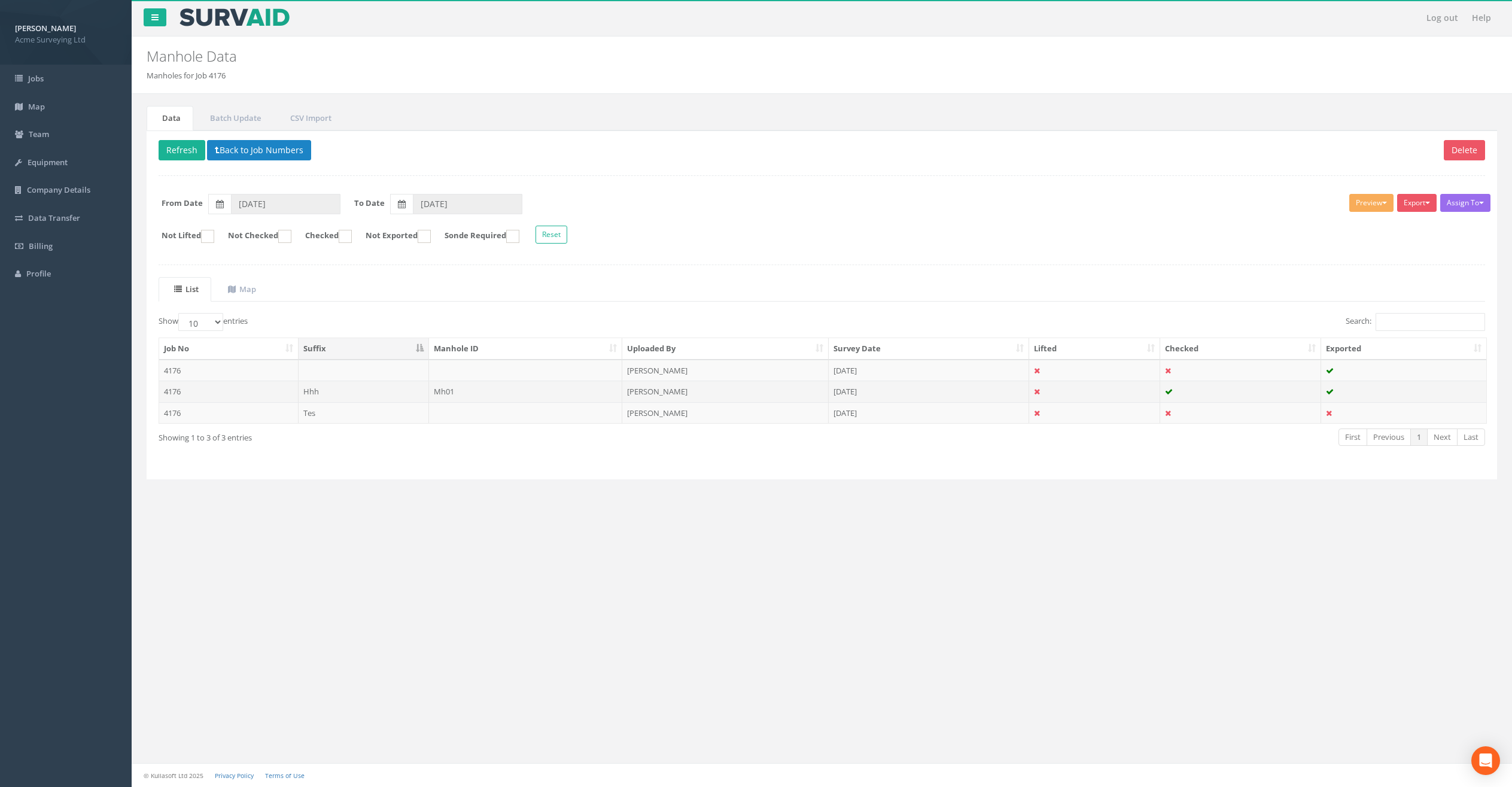
click at [541, 391] on td "Mh01" at bounding box center [526, 391] width 194 height 21
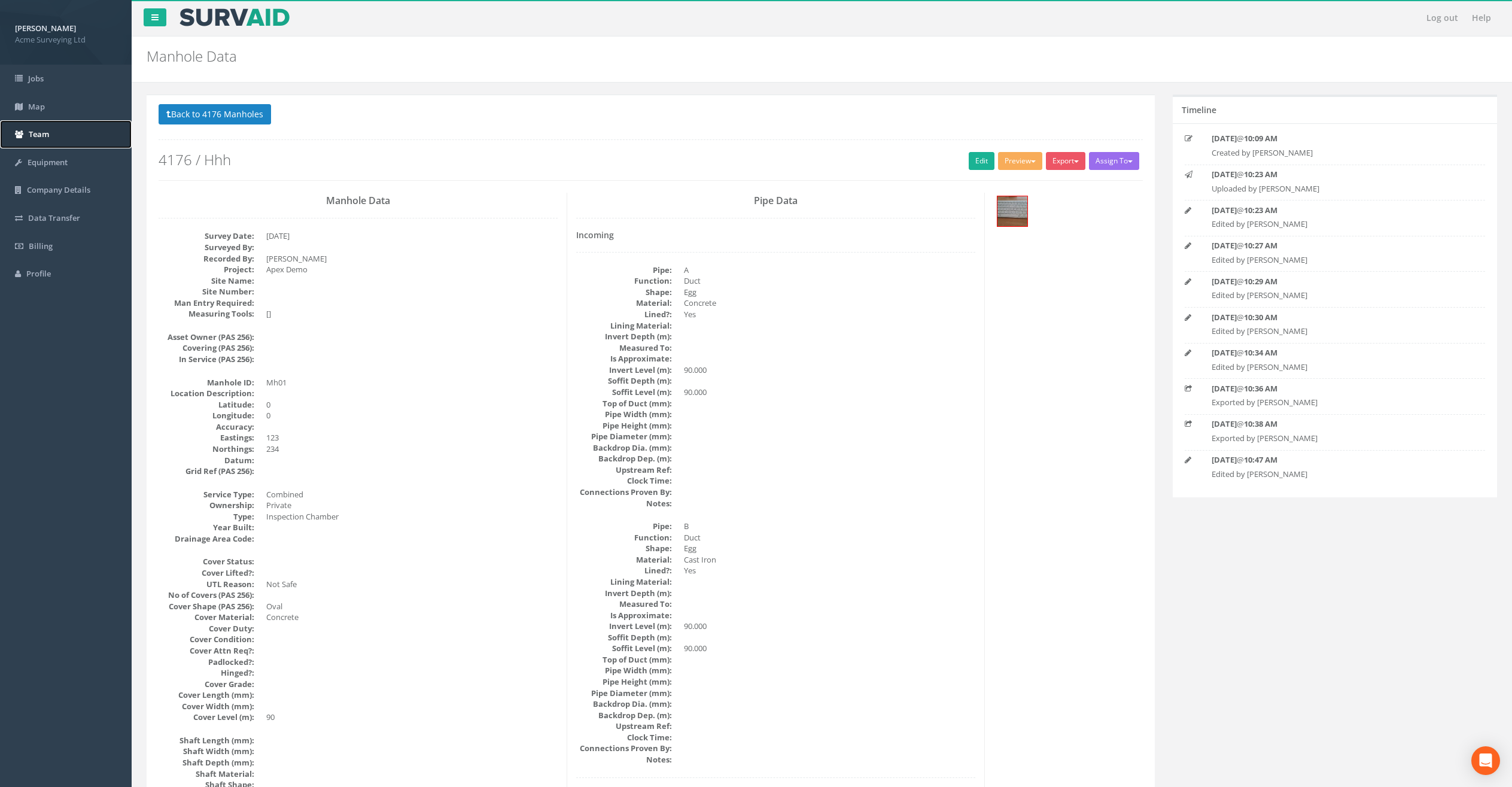
click at [67, 137] on link "Team" at bounding box center [66, 135] width 132 height 28
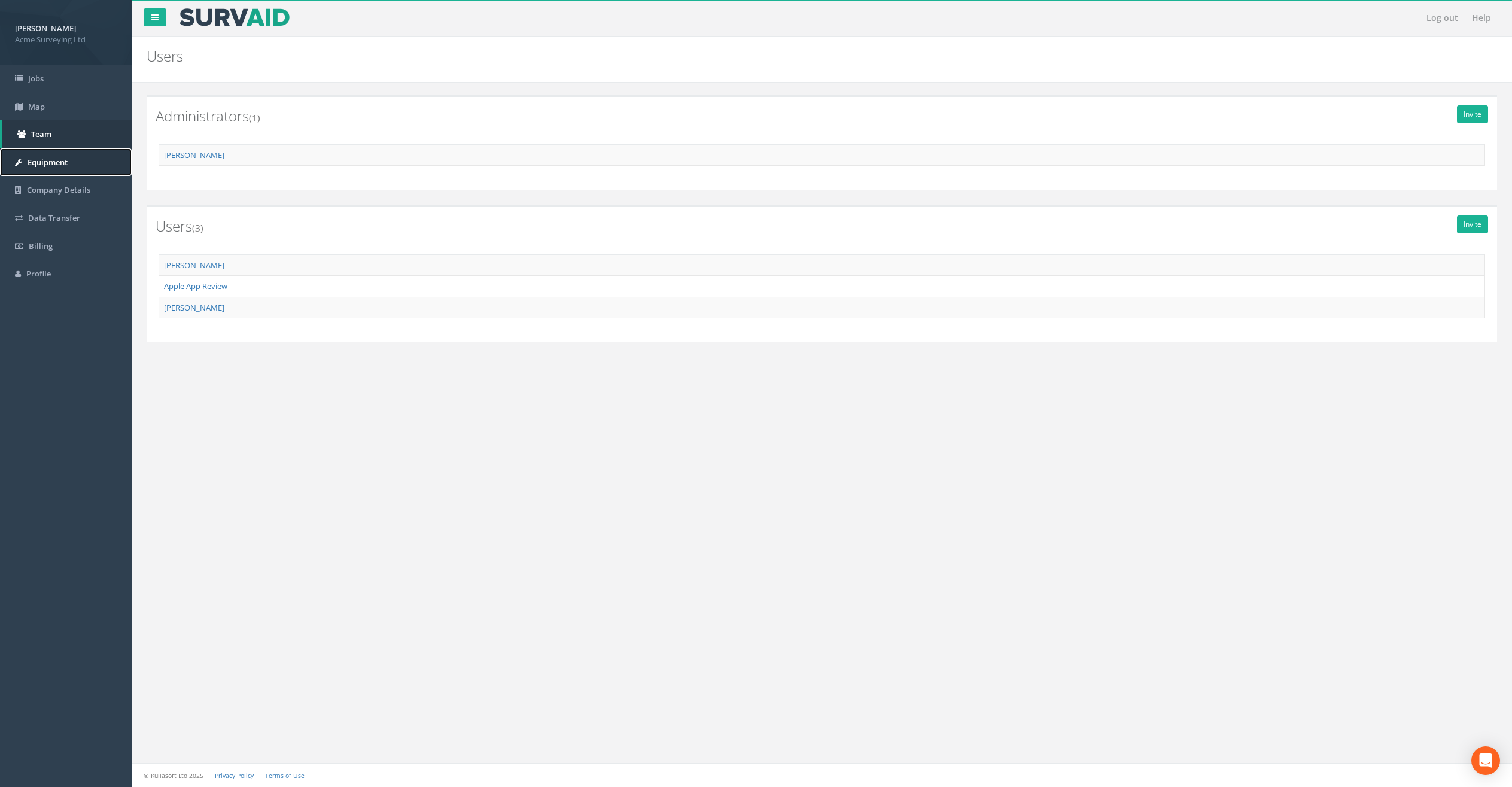
click at [49, 165] on span "Equipment" at bounding box center [47, 162] width 40 height 11
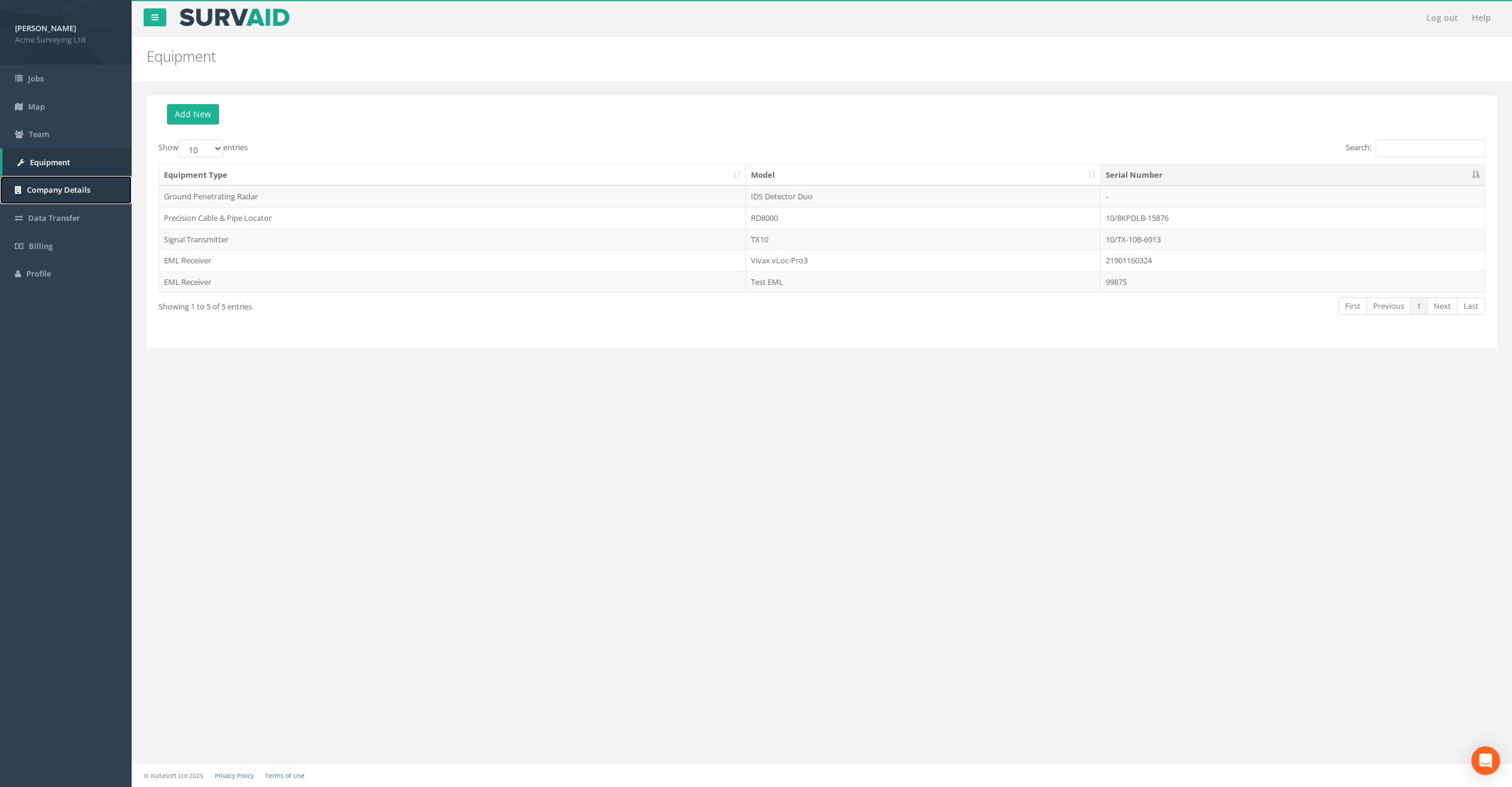
click at [38, 199] on link "Company Details" at bounding box center [66, 191] width 132 height 28
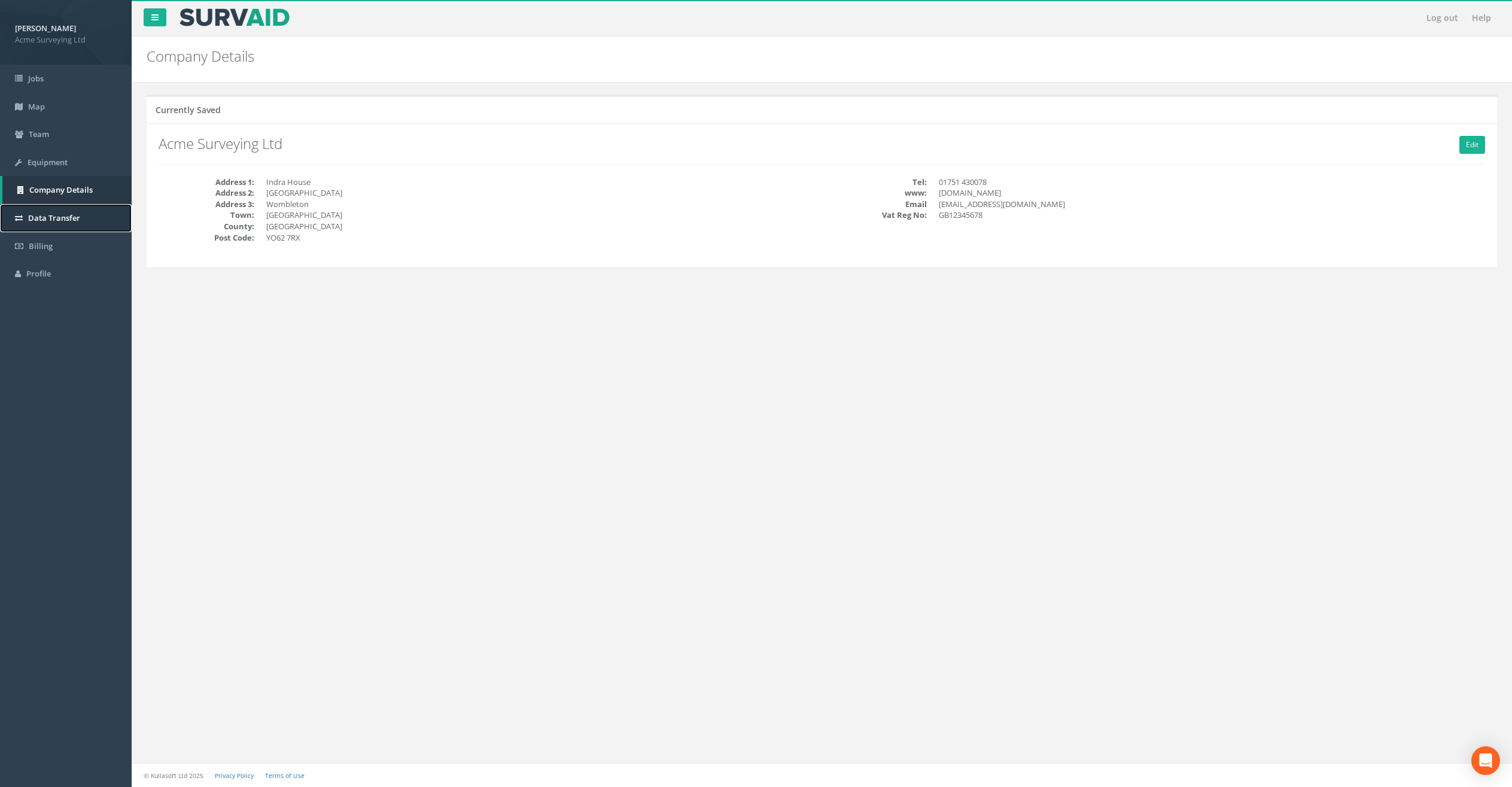
click at [56, 225] on link "Data Transfer" at bounding box center [66, 218] width 132 height 28
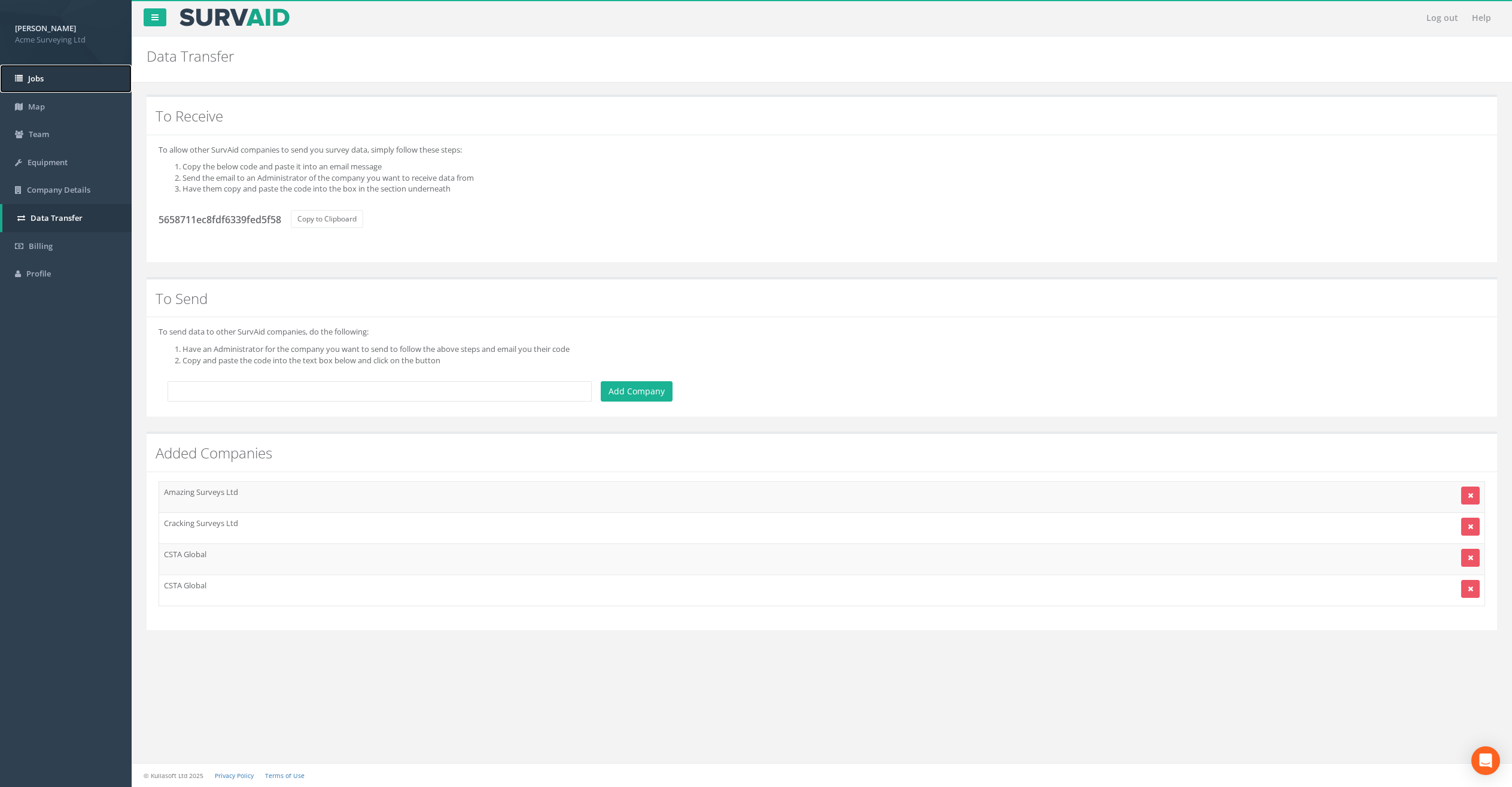
click at [59, 81] on link "Jobs" at bounding box center [66, 79] width 132 height 28
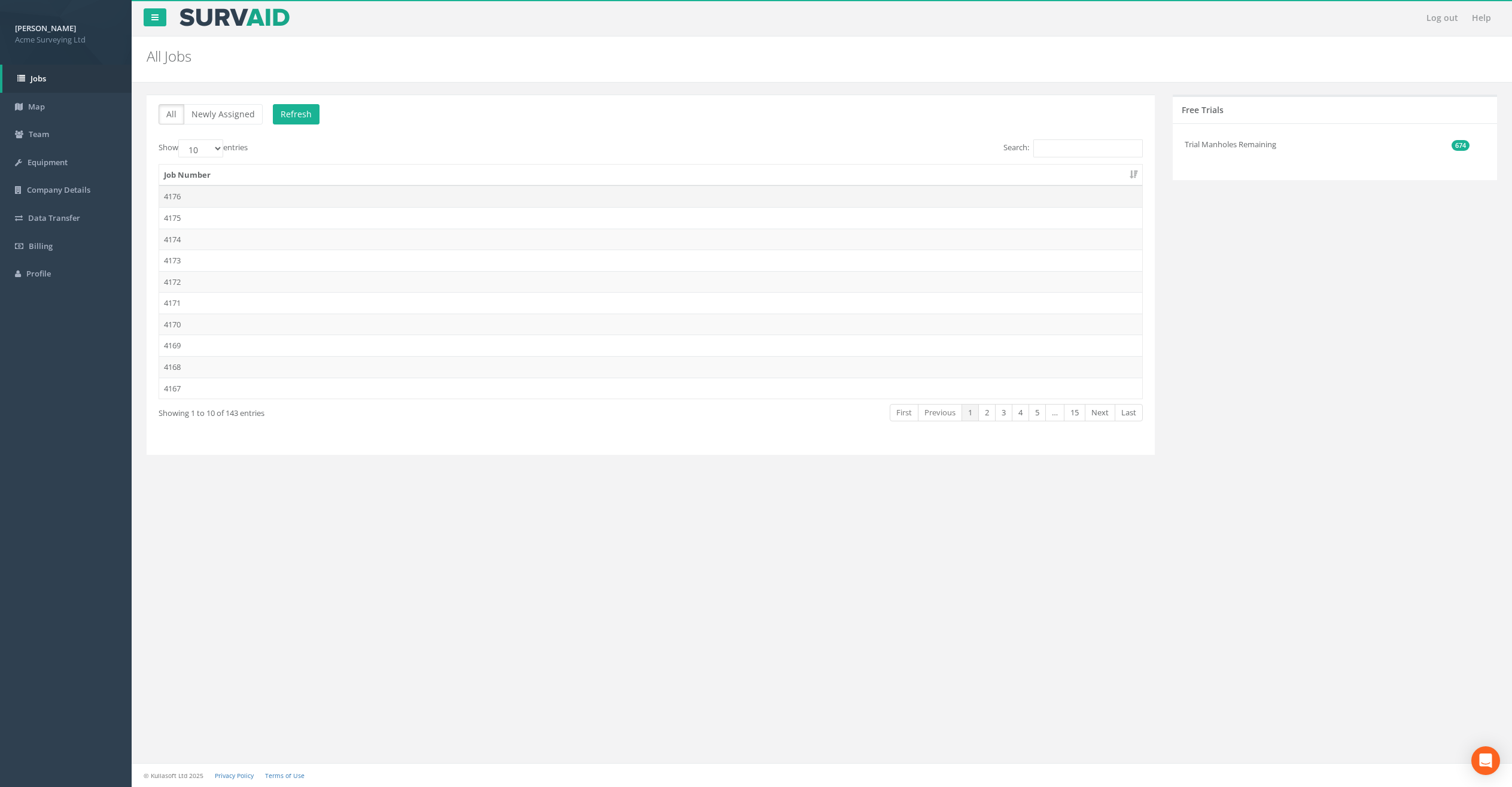
click at [564, 202] on td "4176" at bounding box center [651, 196] width 983 height 21
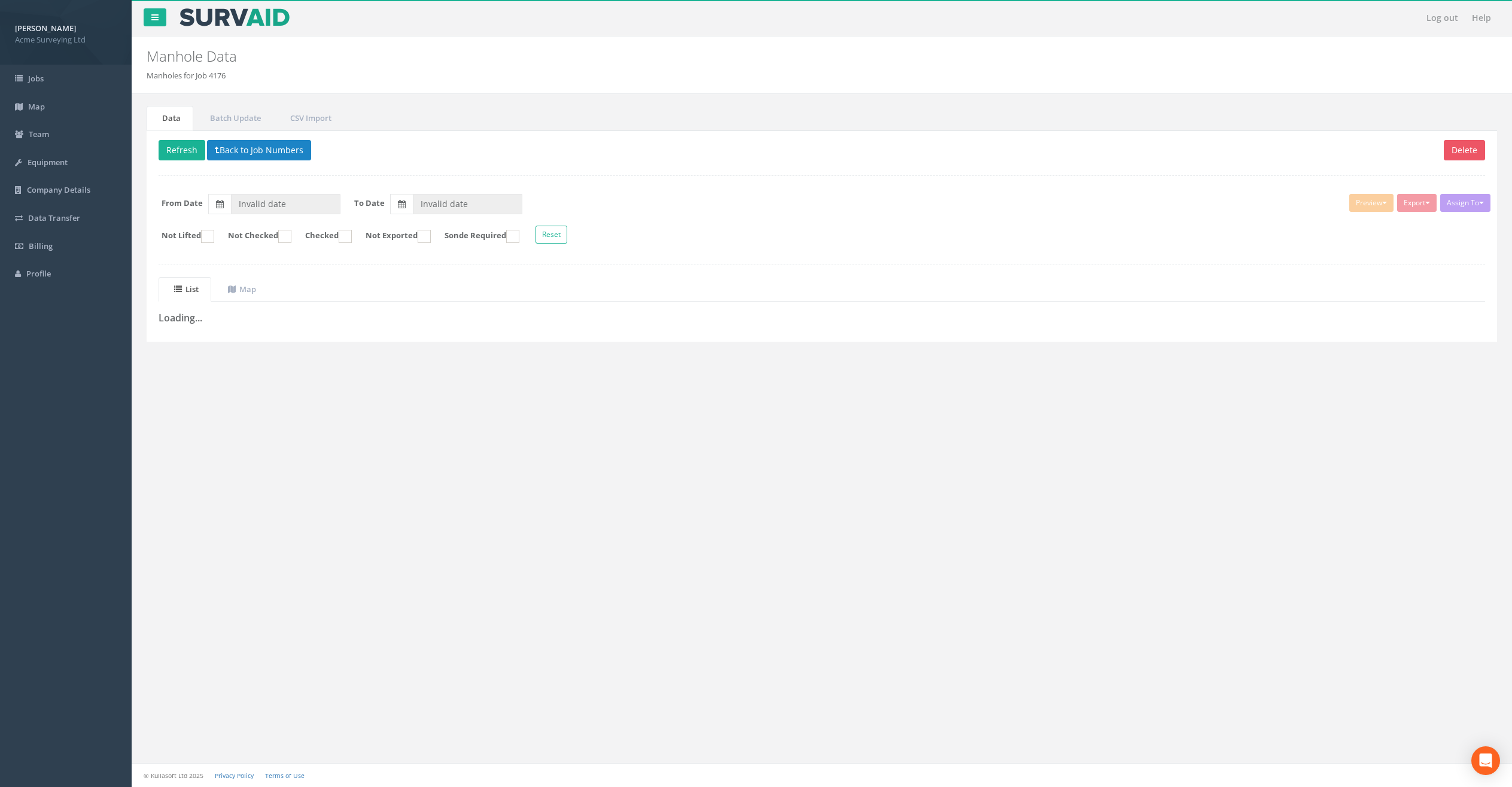
type input "[DATE]"
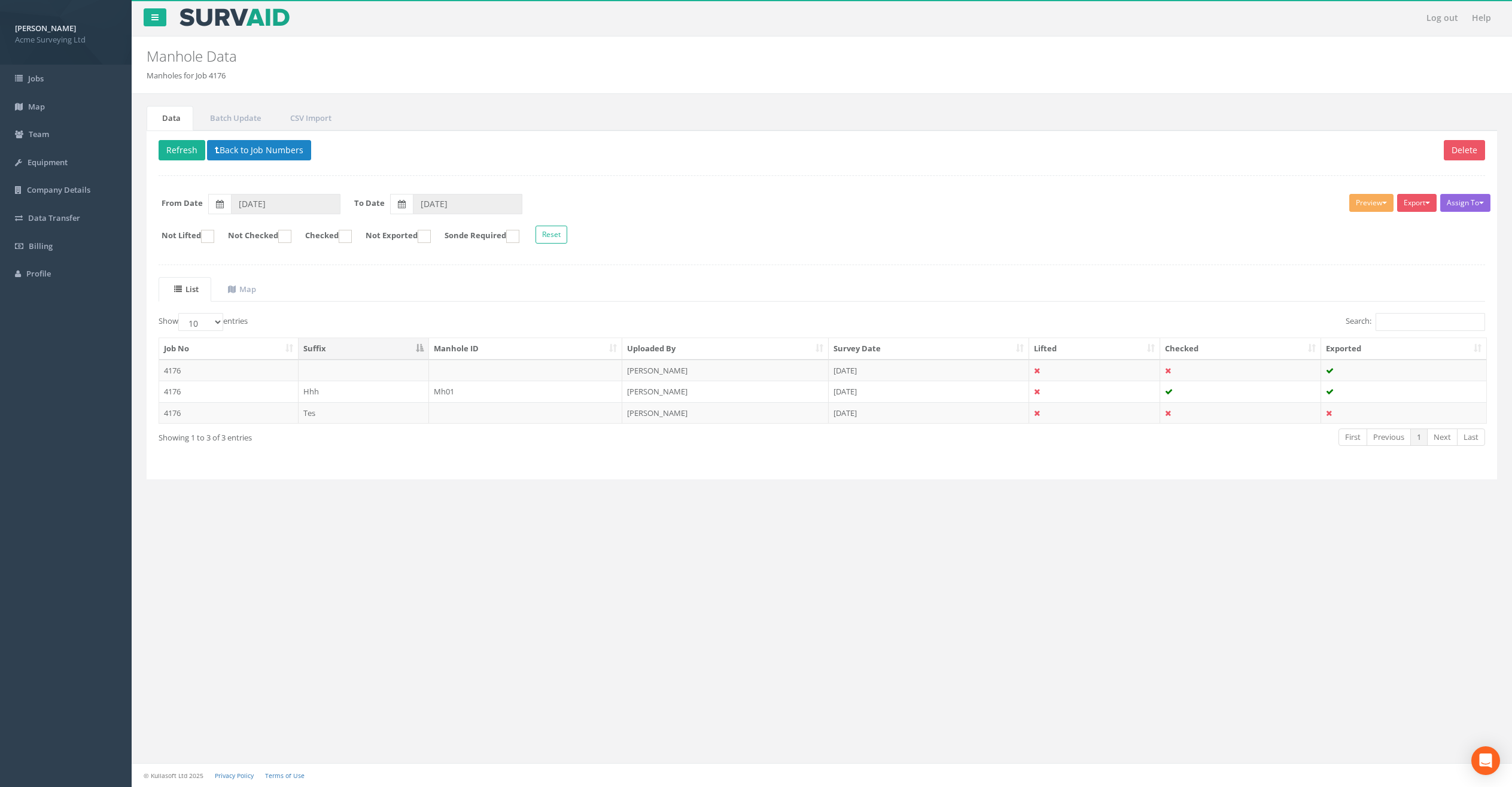
click at [1477, 208] on button "Assign To" at bounding box center [1465, 203] width 51 height 18
click at [1184, 206] on form "From Date [DATE] To Date [DATE]" at bounding box center [822, 204] width 1344 height 20
click at [47, 247] on span "Billing" at bounding box center [40, 245] width 24 height 11
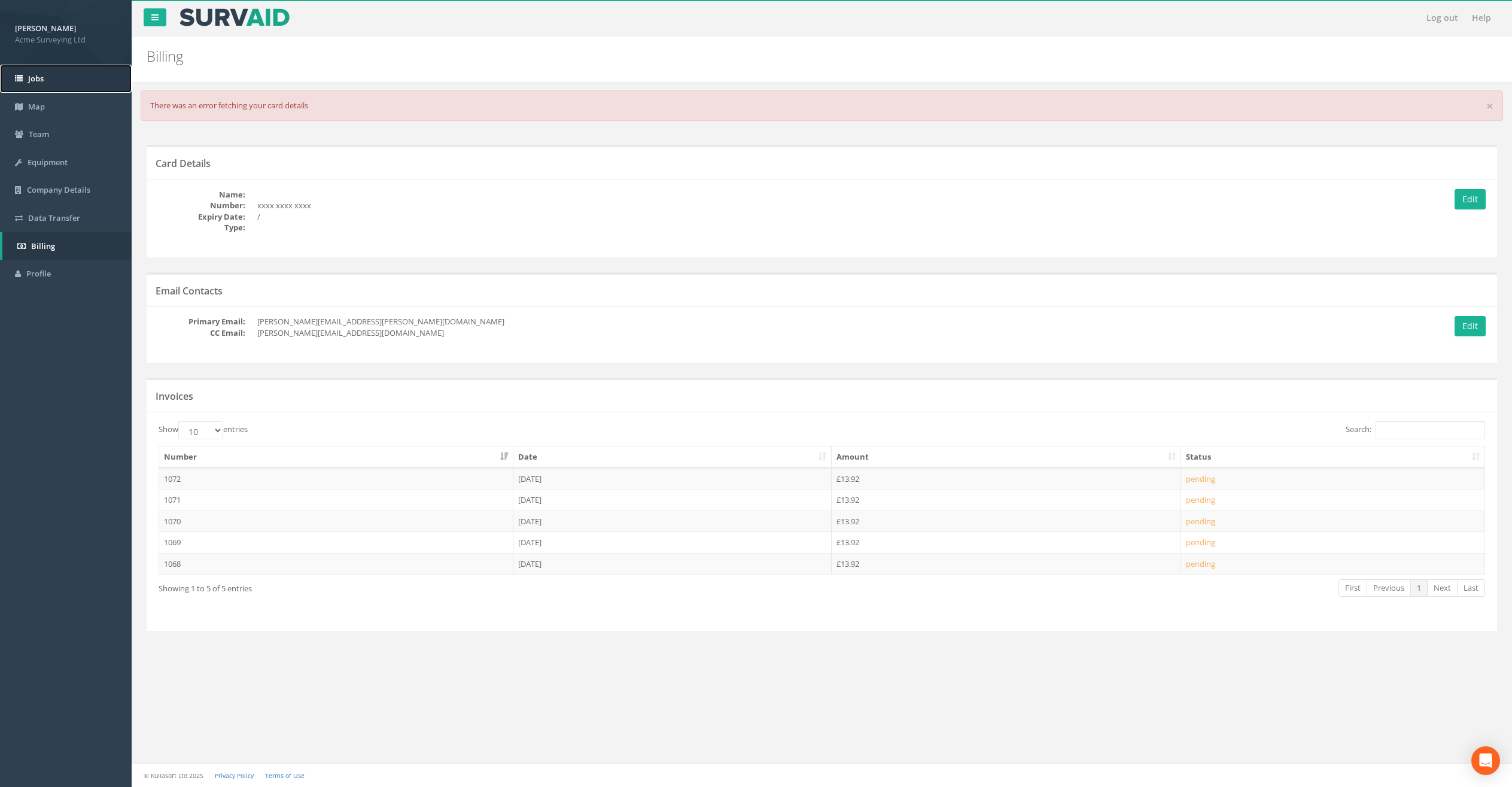
click at [66, 85] on link "Jobs" at bounding box center [66, 79] width 132 height 28
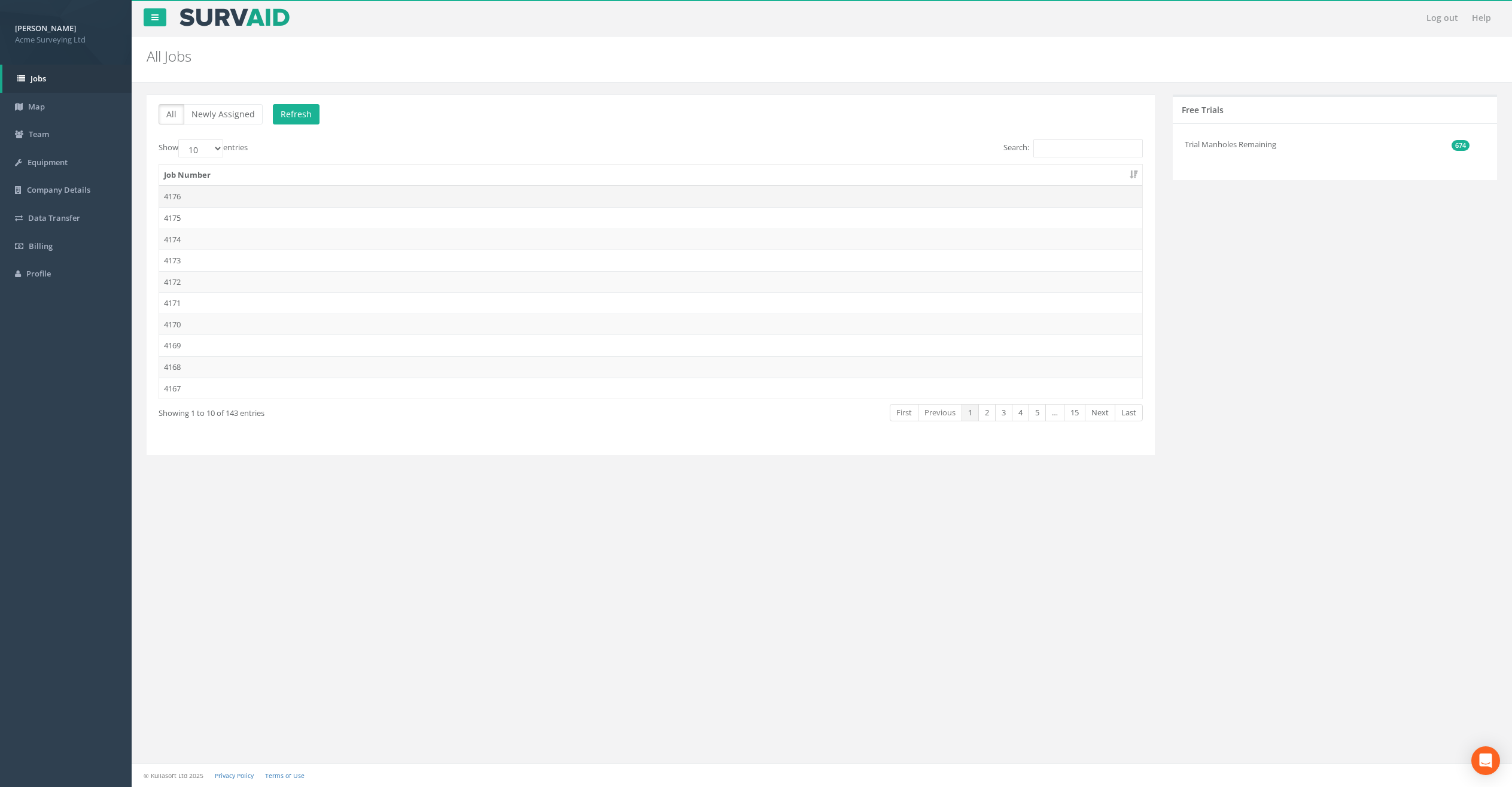
click at [378, 197] on td "4176" at bounding box center [651, 196] width 983 height 21
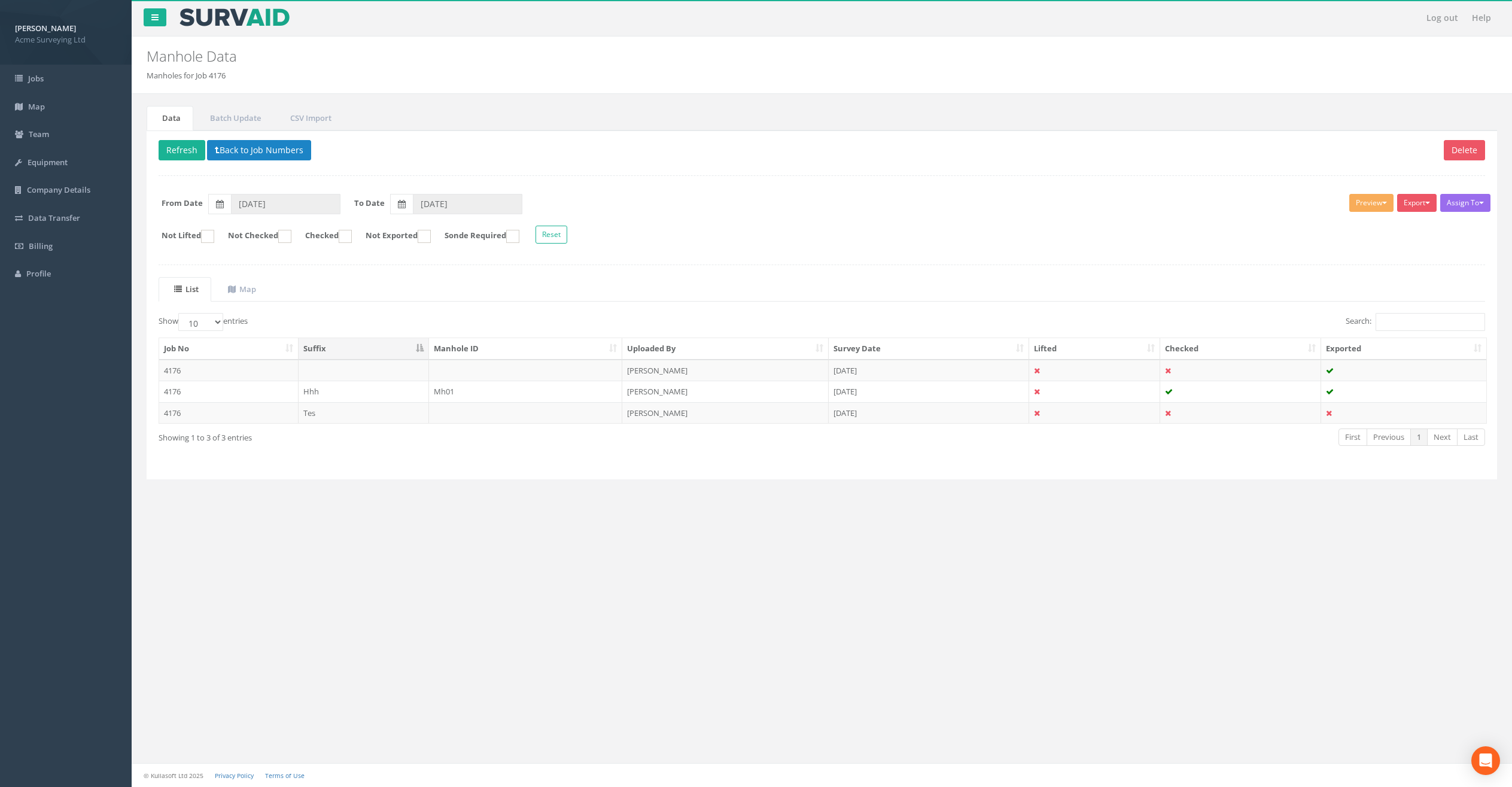
click at [738, 624] on div "Log out Help Manhole Data Manholes for Job 4176 × There was an error fetching t…" at bounding box center [822, 394] width 1381 height 787
click at [1381, 198] on button "Preview" at bounding box center [1372, 203] width 44 height 18
click at [1407, 199] on button "Export" at bounding box center [1417, 203] width 40 height 18
click at [998, 467] on div "Show 10 25 50 100 entries Search: Job No Suffix Manhole ID Uploaded By Survey D…" at bounding box center [822, 390] width 1327 height 154
click at [1415, 205] on button "Export" at bounding box center [1417, 203] width 40 height 18
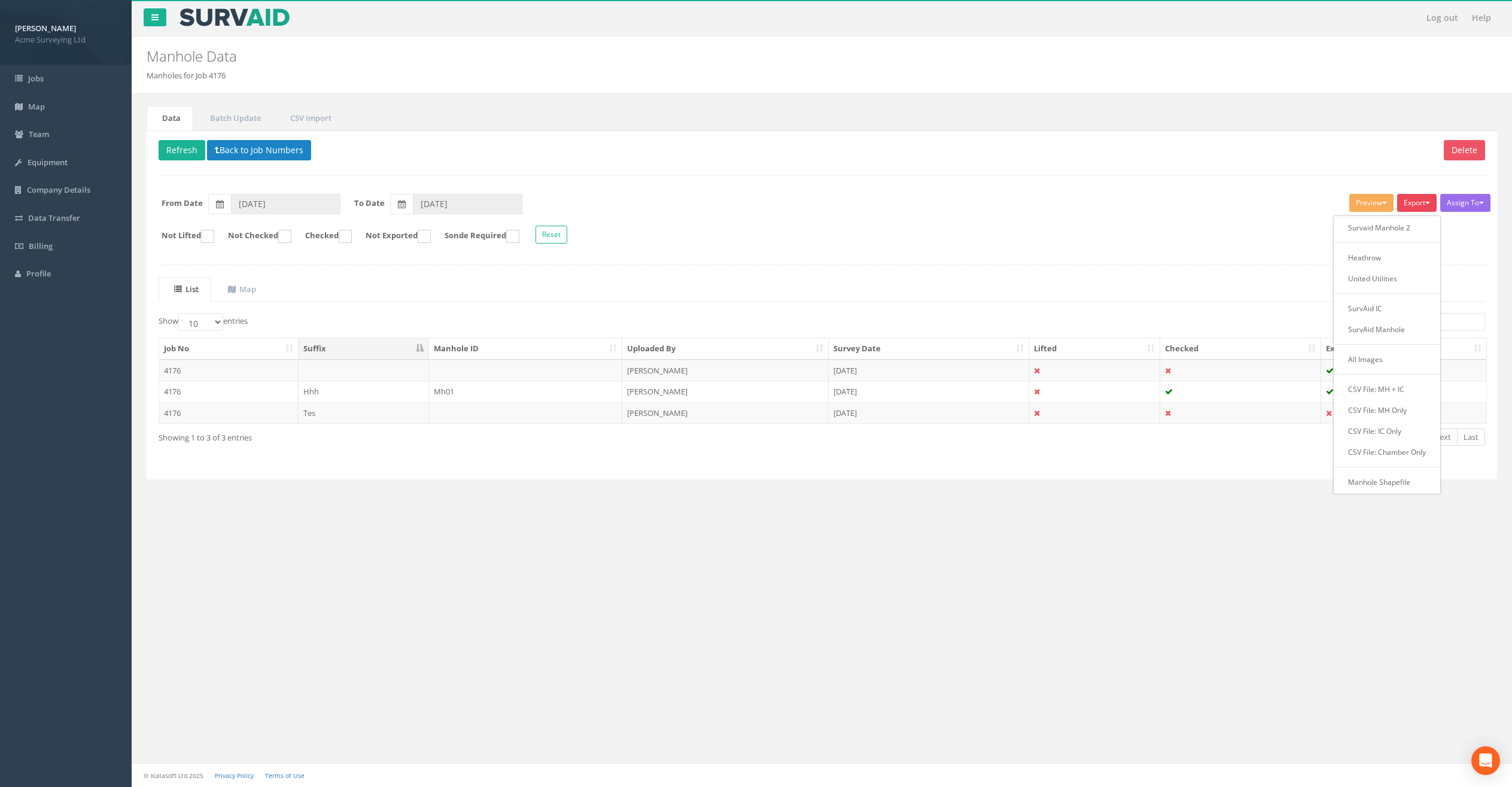
click at [1181, 211] on form "From Date [DATE] To Date [DATE]" at bounding box center [822, 204] width 1344 height 20
click at [1375, 203] on button "Preview" at bounding box center [1372, 203] width 44 height 18
click at [1079, 182] on div "Delete Refresh Back to Job Numbers Assign To Amazing Surveys Ltd Cracking Surve…" at bounding box center [822, 305] width 1351 height 349
click at [736, 206] on form "From Date [DATE] To Date [DATE]" at bounding box center [822, 204] width 1344 height 20
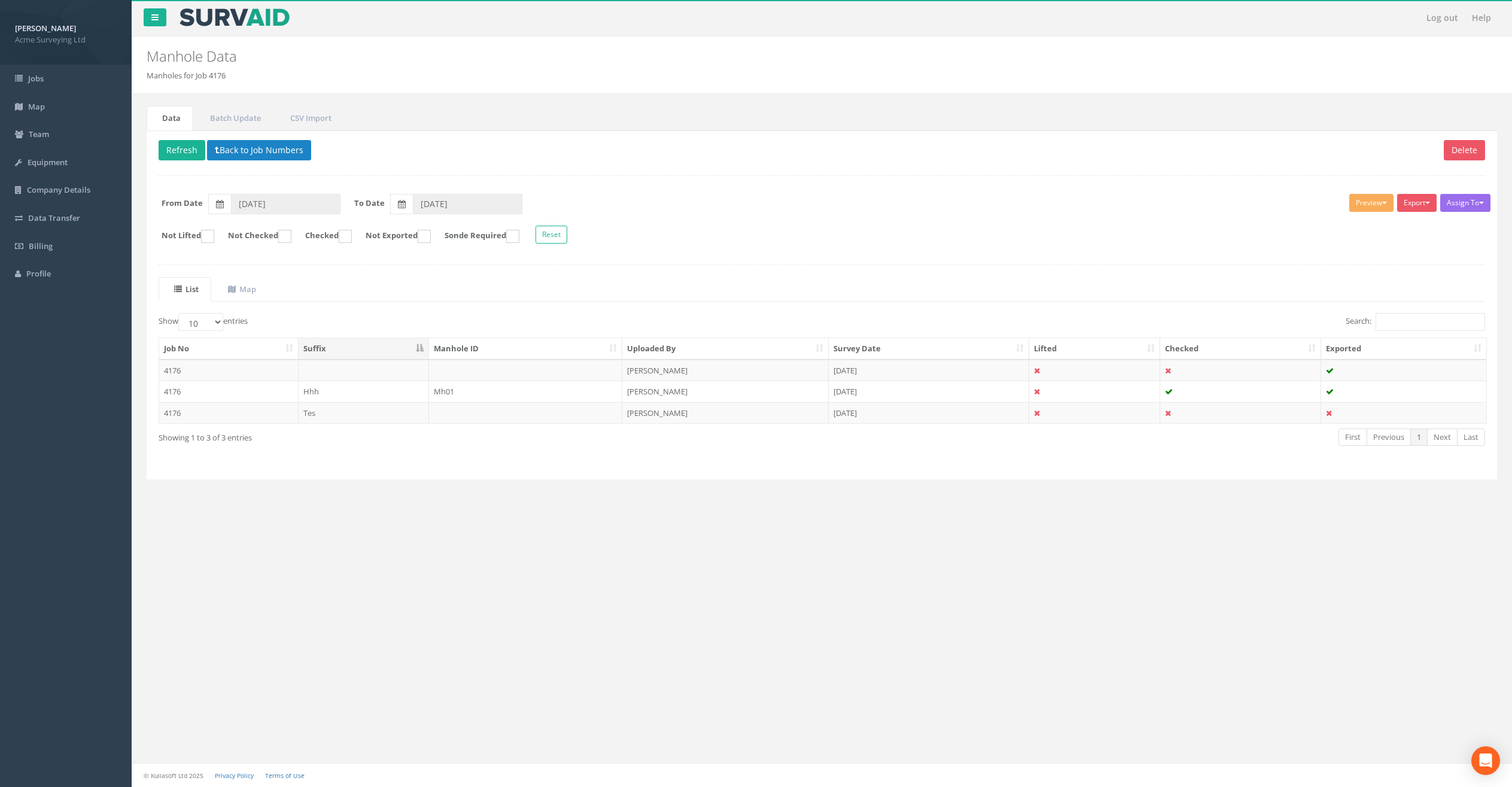
click at [642, 413] on td "[PERSON_NAME]" at bounding box center [725, 413] width 207 height 21
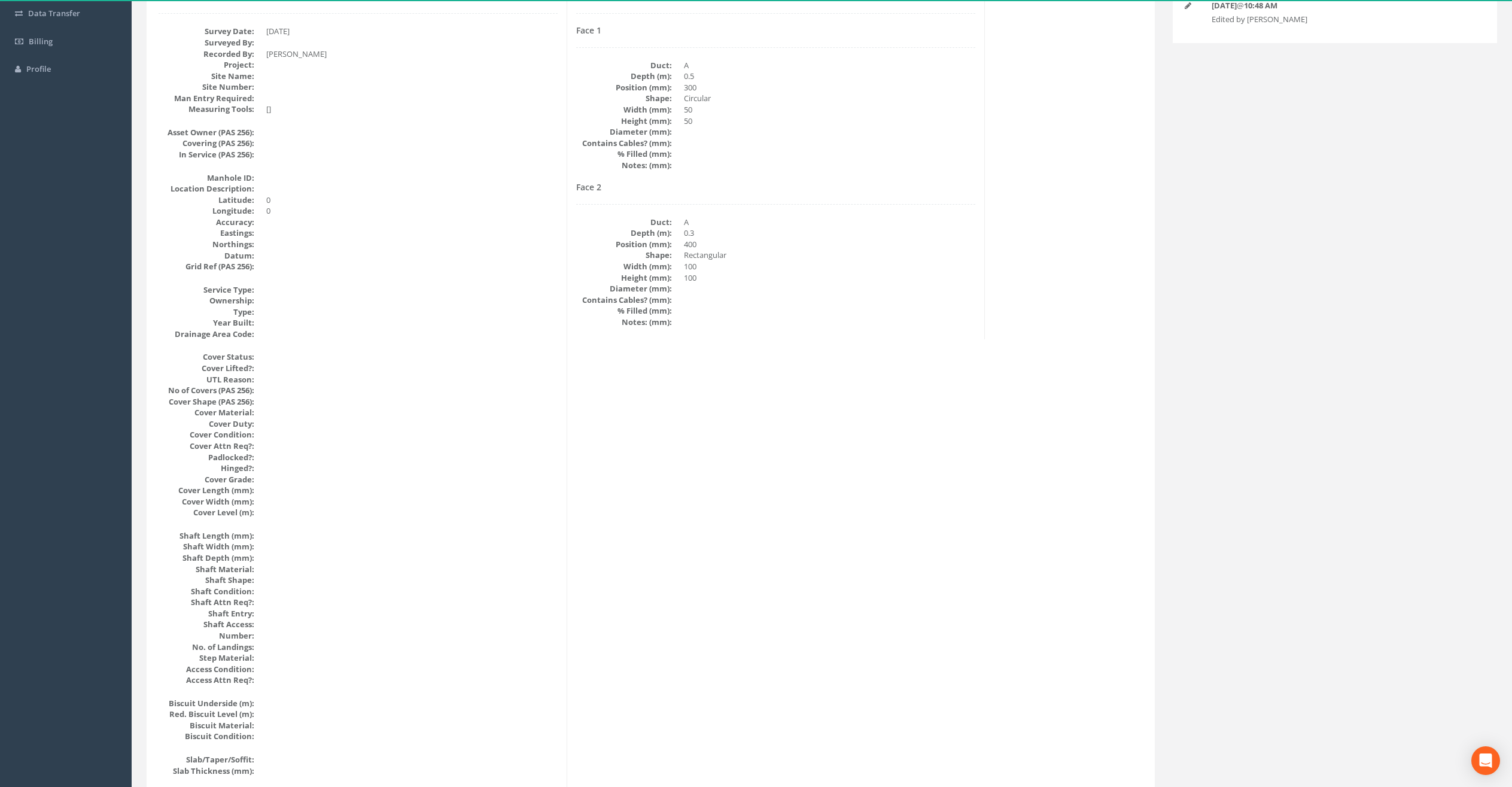
scroll to position [209, 0]
drag, startPoint x: 227, startPoint y: 374, endPoint x: 296, endPoint y: 493, distance: 137.6
click at [285, 500] on dl "Cover Status: Cover Lifted?: UTL Reason: No of Covers (PAS 256): Cover Shape (P…" at bounding box center [358, 431] width 399 height 167
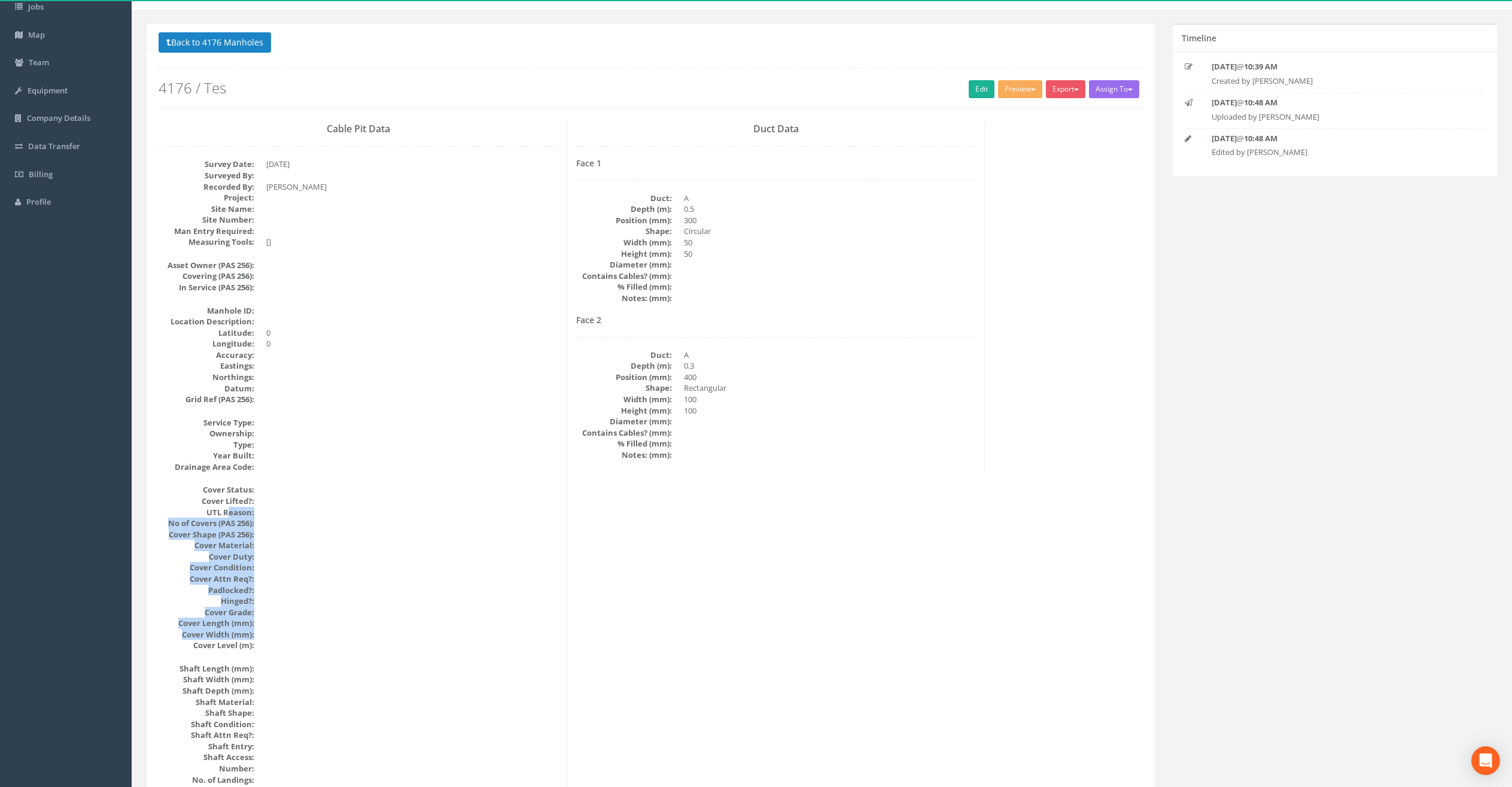
scroll to position [0, 0]
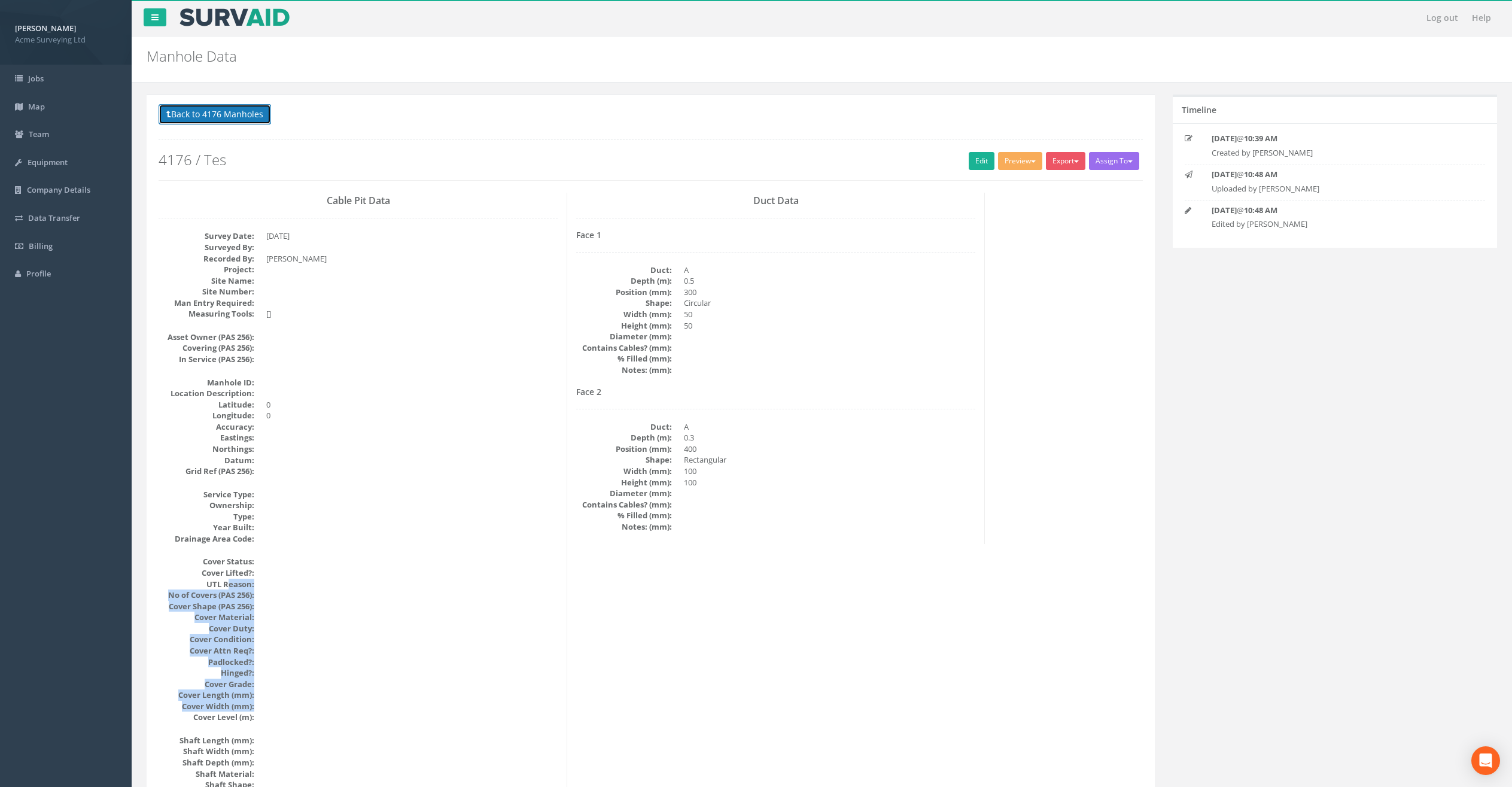
click at [238, 115] on button "Back to 4176 Manholes" at bounding box center [214, 113] width 113 height 20
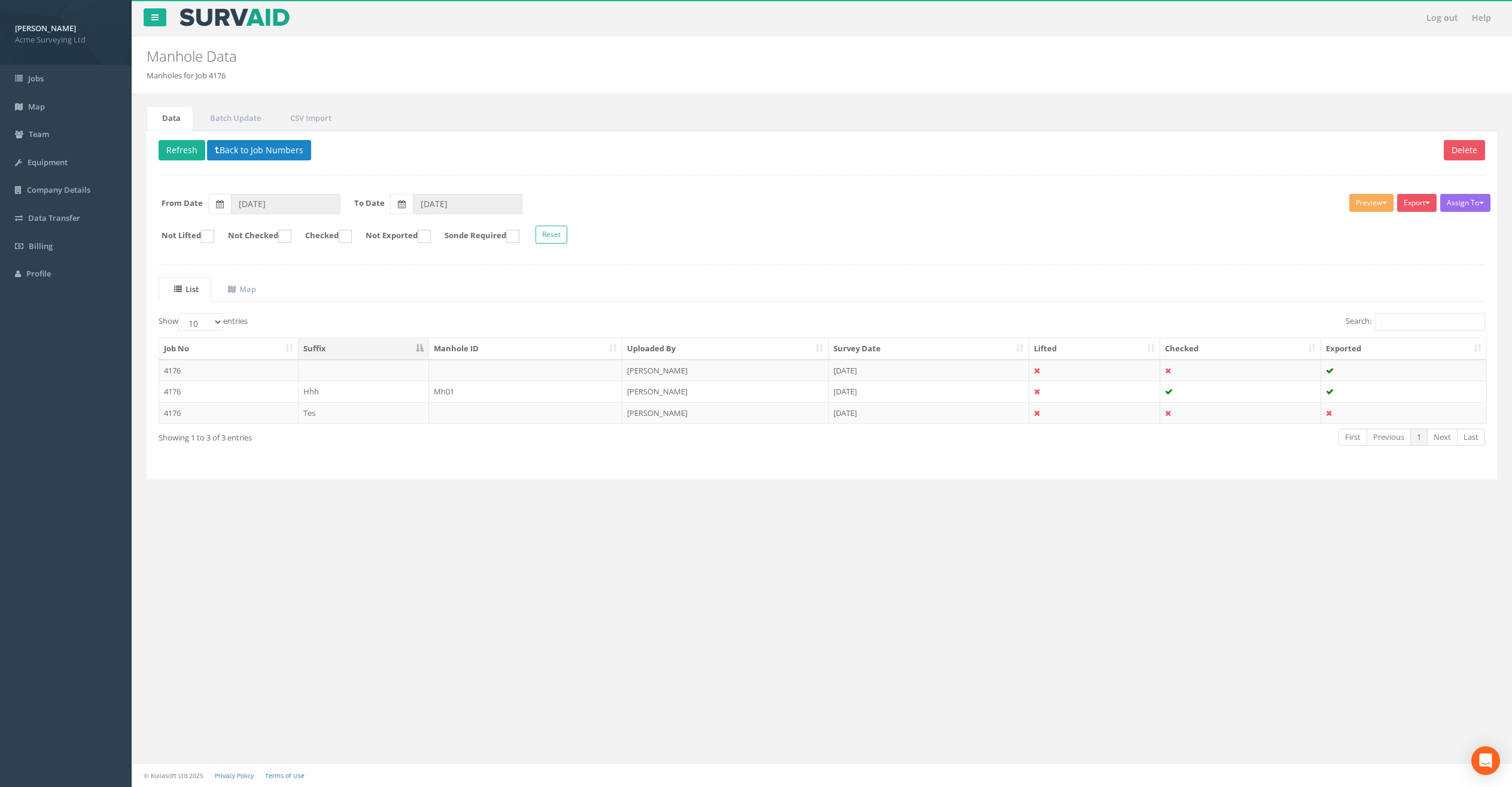
click at [374, 394] on td "Hhh" at bounding box center [363, 391] width 130 height 21
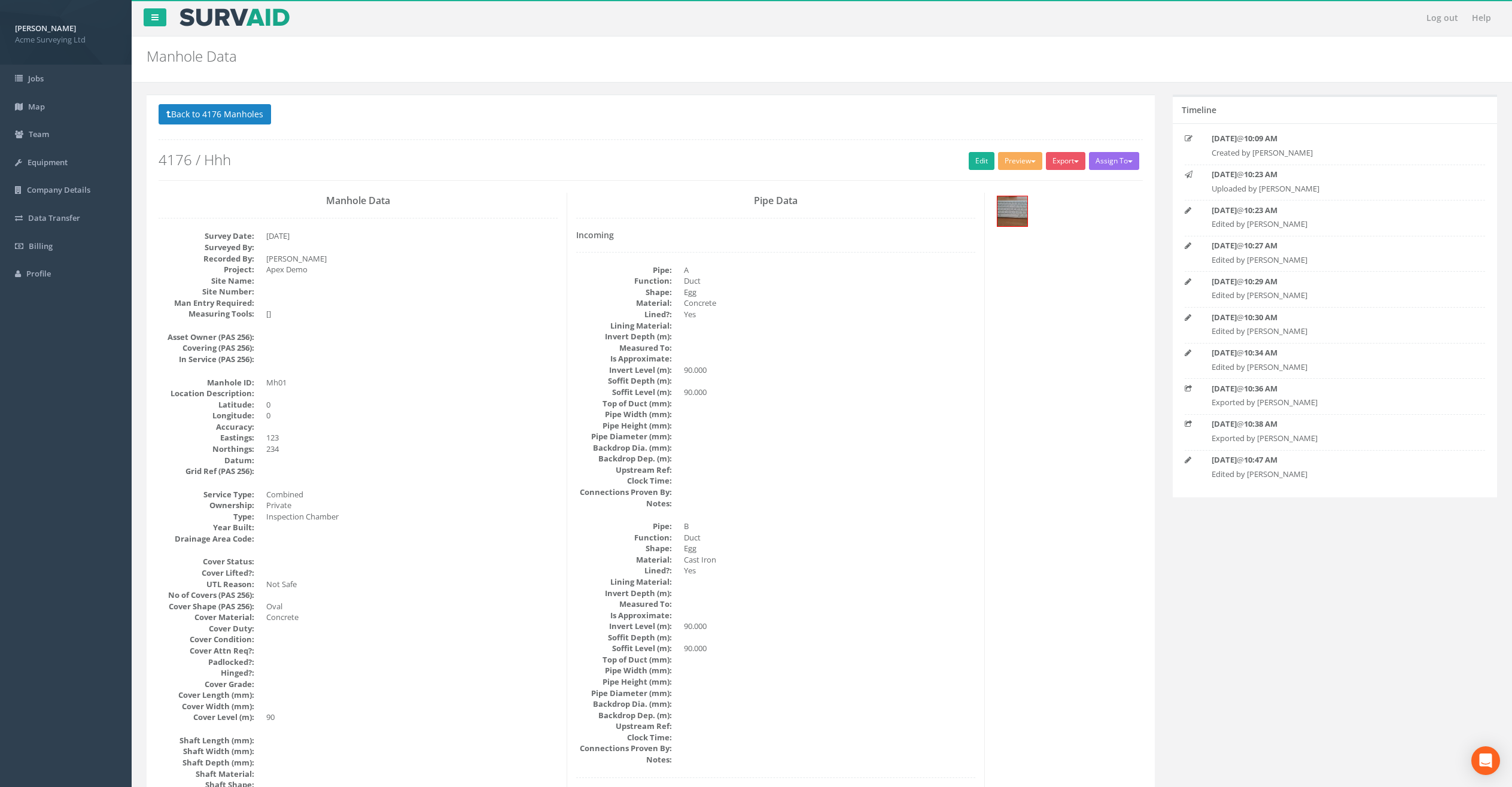
click at [230, 331] on dt "Asset Owner (PAS 256):" at bounding box center [207, 337] width 96 height 12
drag, startPoint x: 265, startPoint y: 467, endPoint x: 276, endPoint y: 526, distance: 60.0
click at [347, 441] on dd "123" at bounding box center [411, 437] width 292 height 12
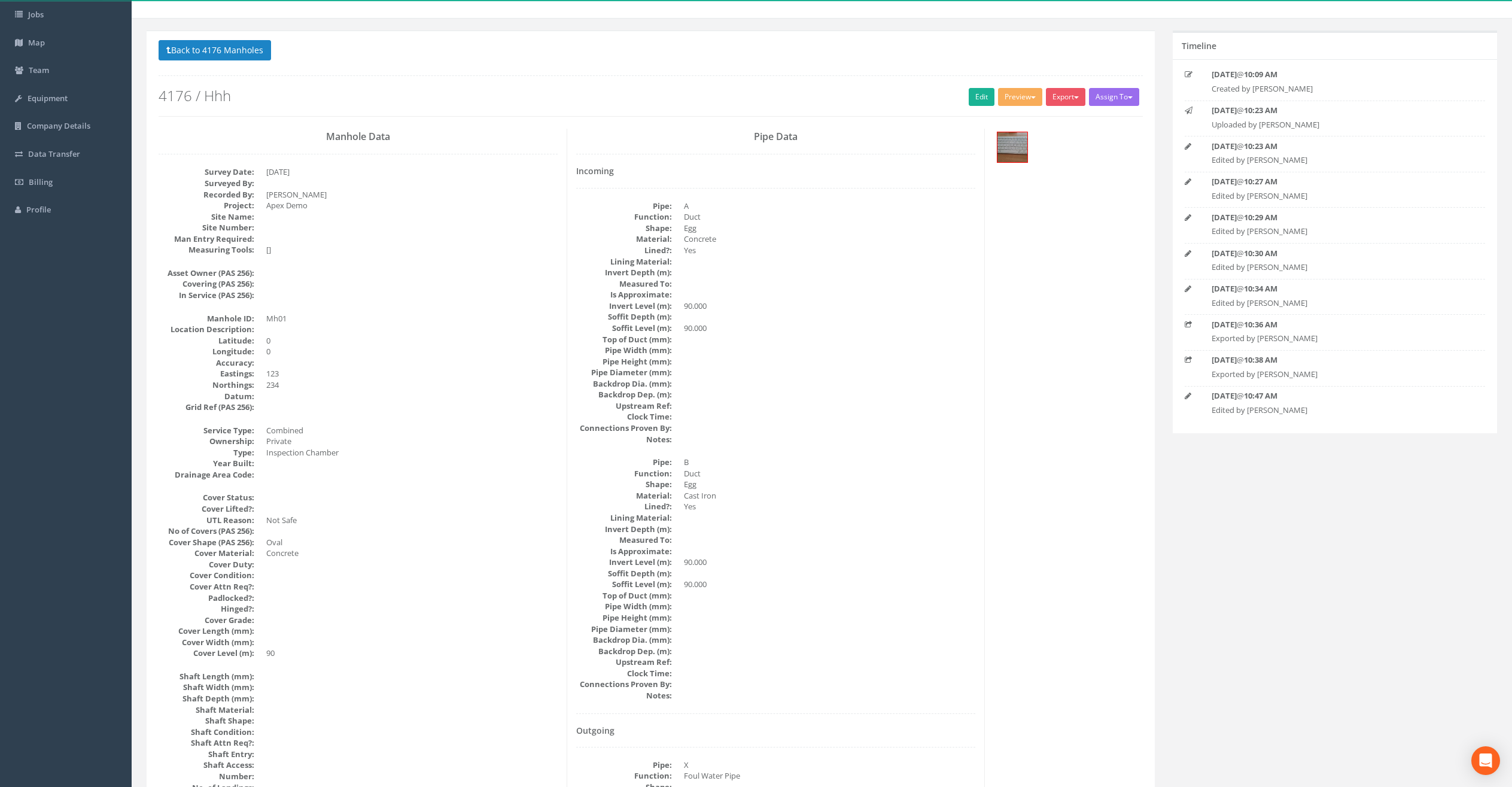
scroll to position [72, 0]
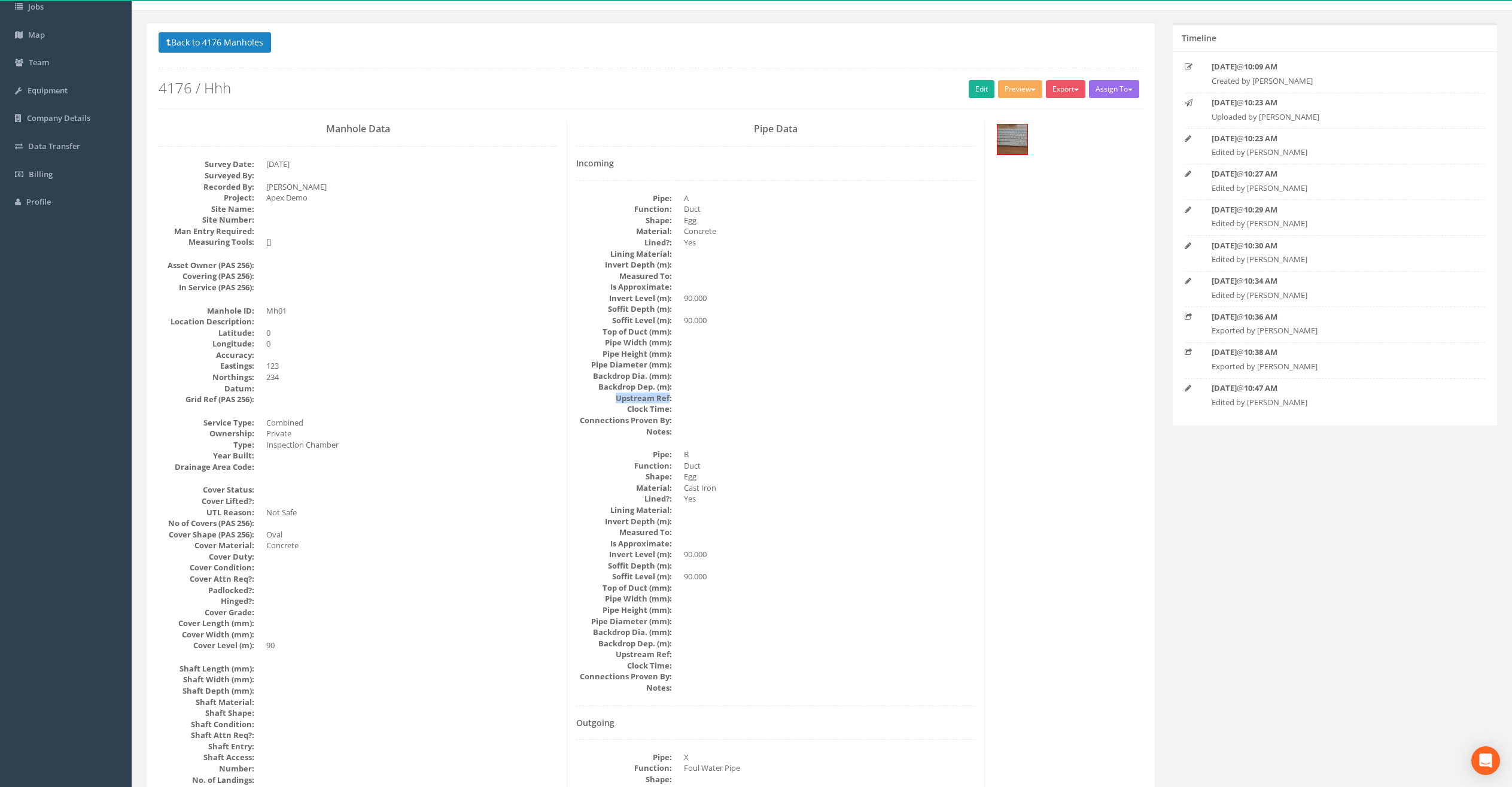
drag, startPoint x: 614, startPoint y: 399, endPoint x: 675, endPoint y: 398, distance: 61.0
click at [670, 399] on dt "Upstream Ref:" at bounding box center [624, 398] width 96 height 12
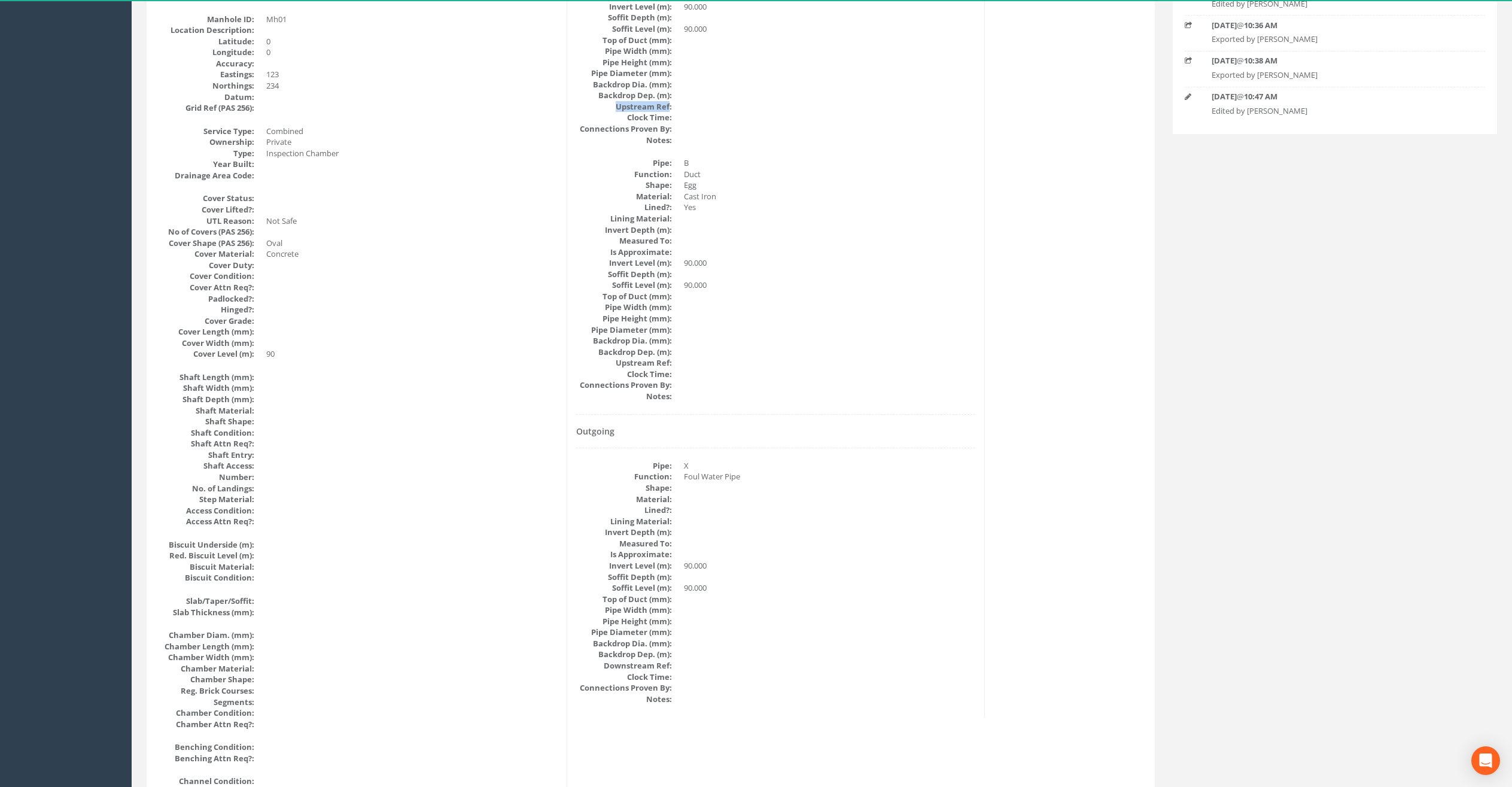
scroll to position [367, 0]
drag, startPoint x: 604, startPoint y: 662, endPoint x: 676, endPoint y: 658, distance: 72.1
click at [674, 658] on dl "Pipe: X Function: Foul Water Pipe Shape: Material: Lined?: Lining Material: Inv…" at bounding box center [775, 578] width 399 height 244
click at [852, 487] on dd at bounding box center [830, 484] width 292 height 12
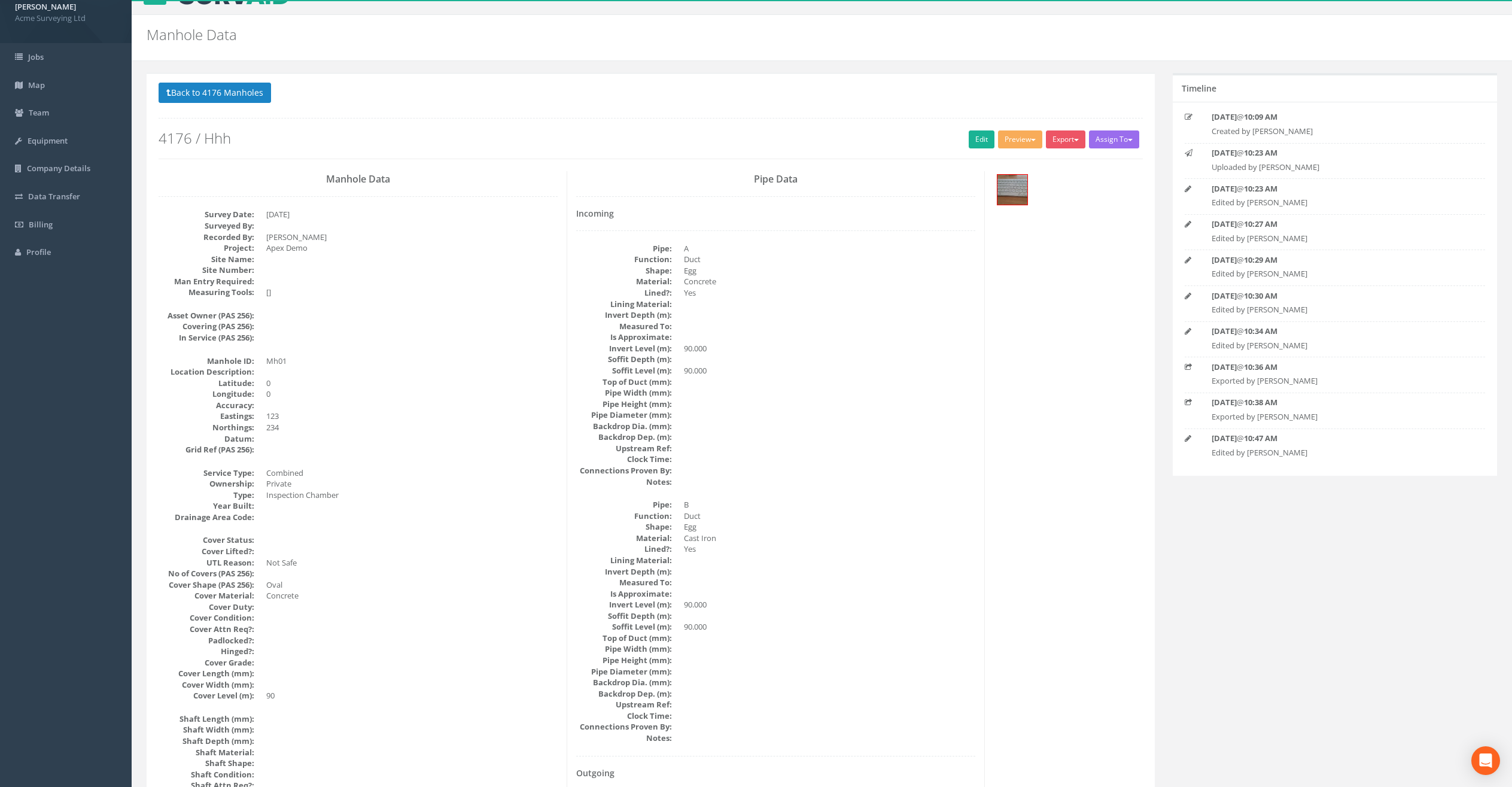
scroll to position [0, 0]
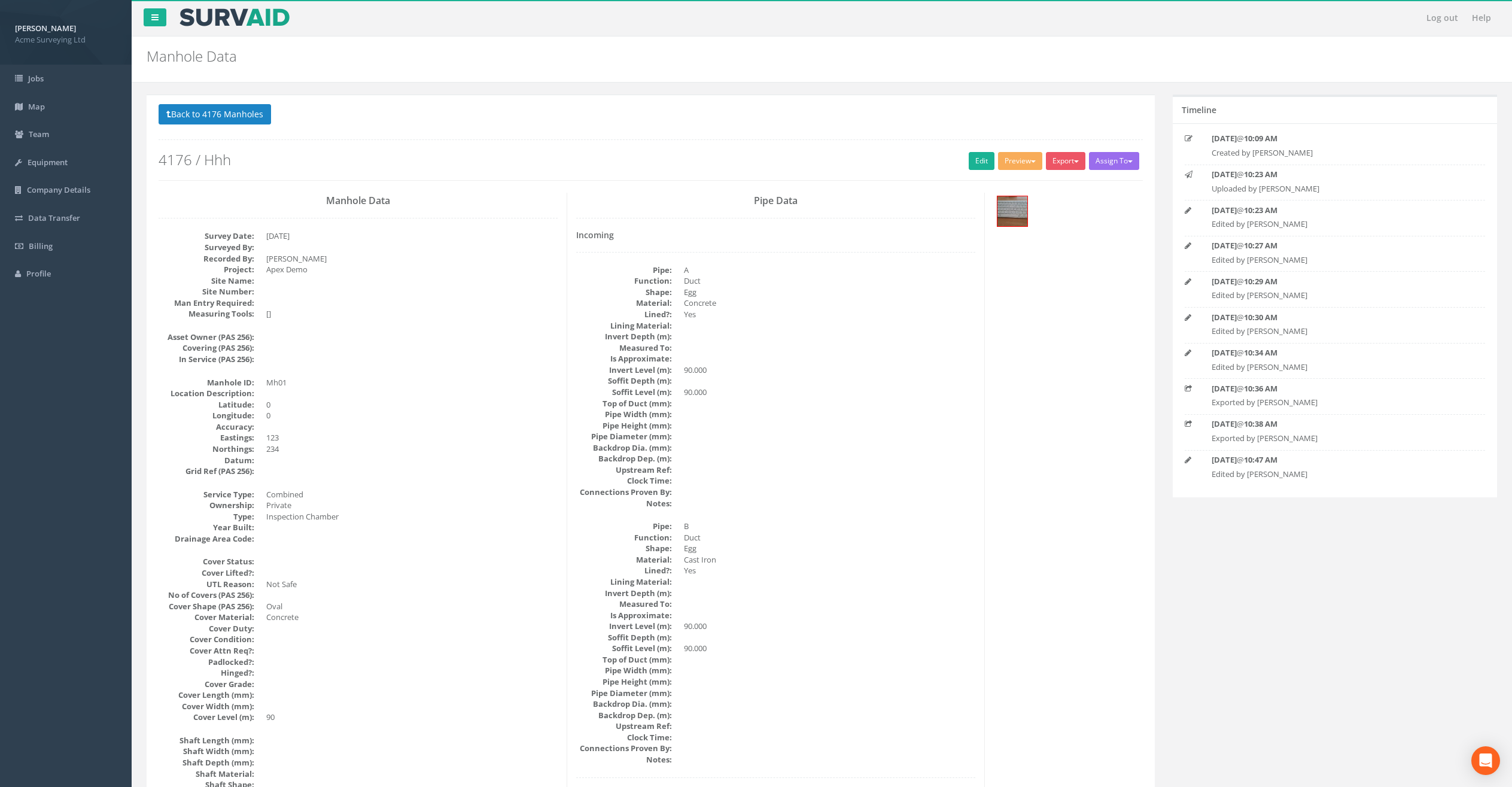
click at [682, 225] on div "Pipe Data Incoming Pipe: A Function: Duct Shape: Egg Material: Concrete Lined?:…" at bounding box center [775, 635] width 417 height 887
click at [245, 113] on button "Back to 4176 Manholes" at bounding box center [214, 113] width 113 height 20
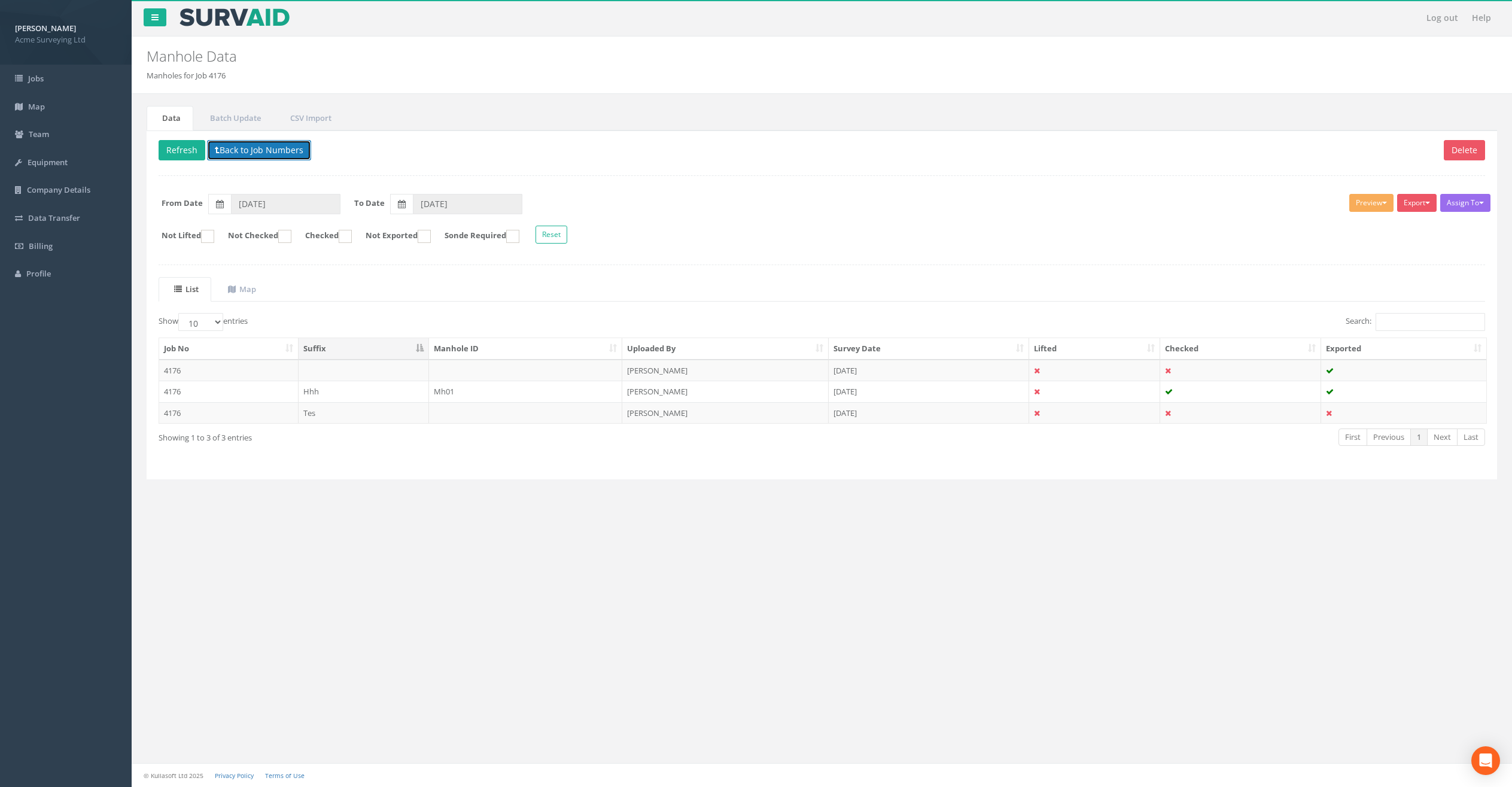
click at [284, 150] on button "Back to Job Numbers" at bounding box center [259, 150] width 104 height 20
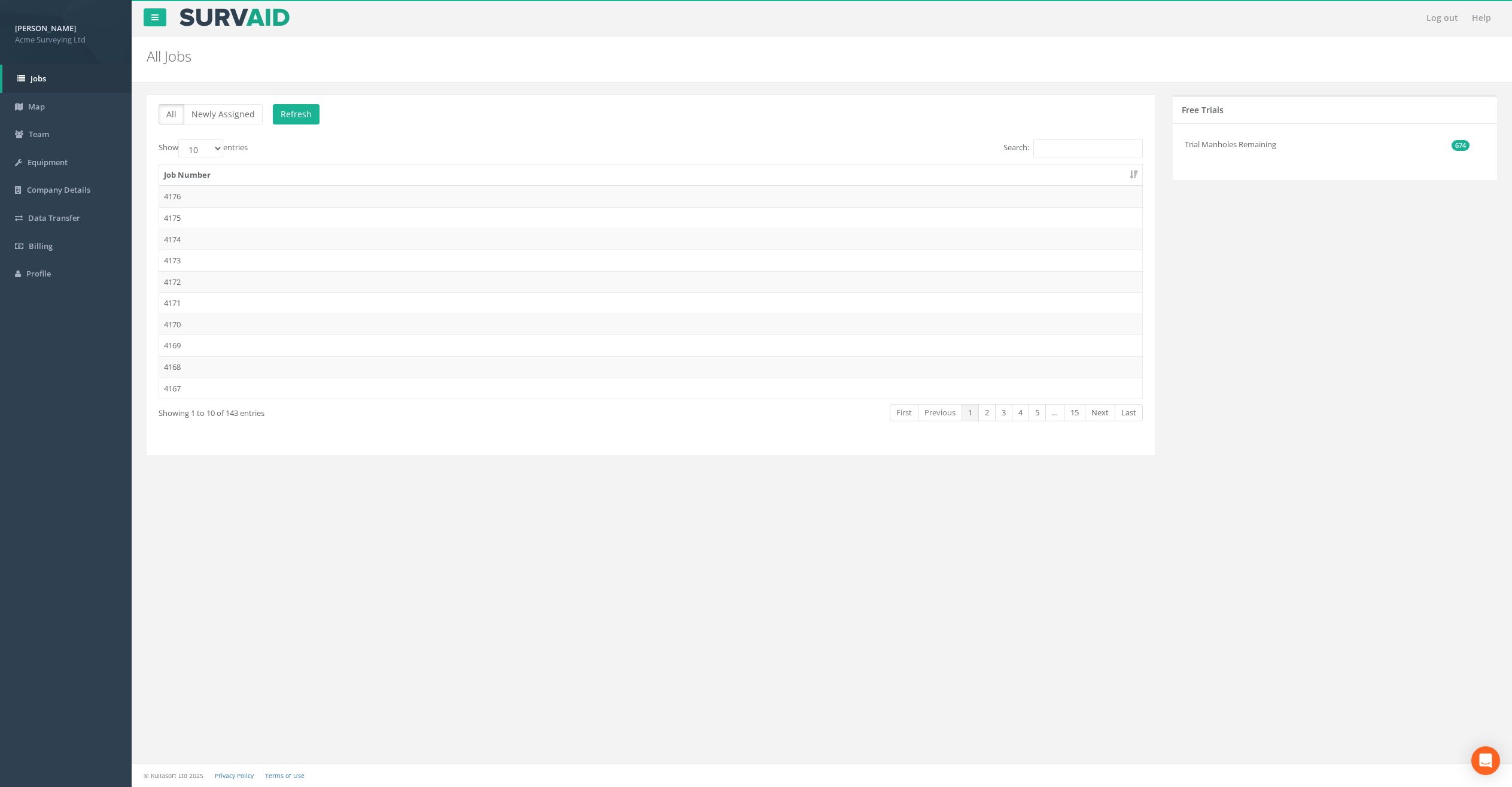
click at [276, 197] on td "4176" at bounding box center [651, 196] width 983 height 21
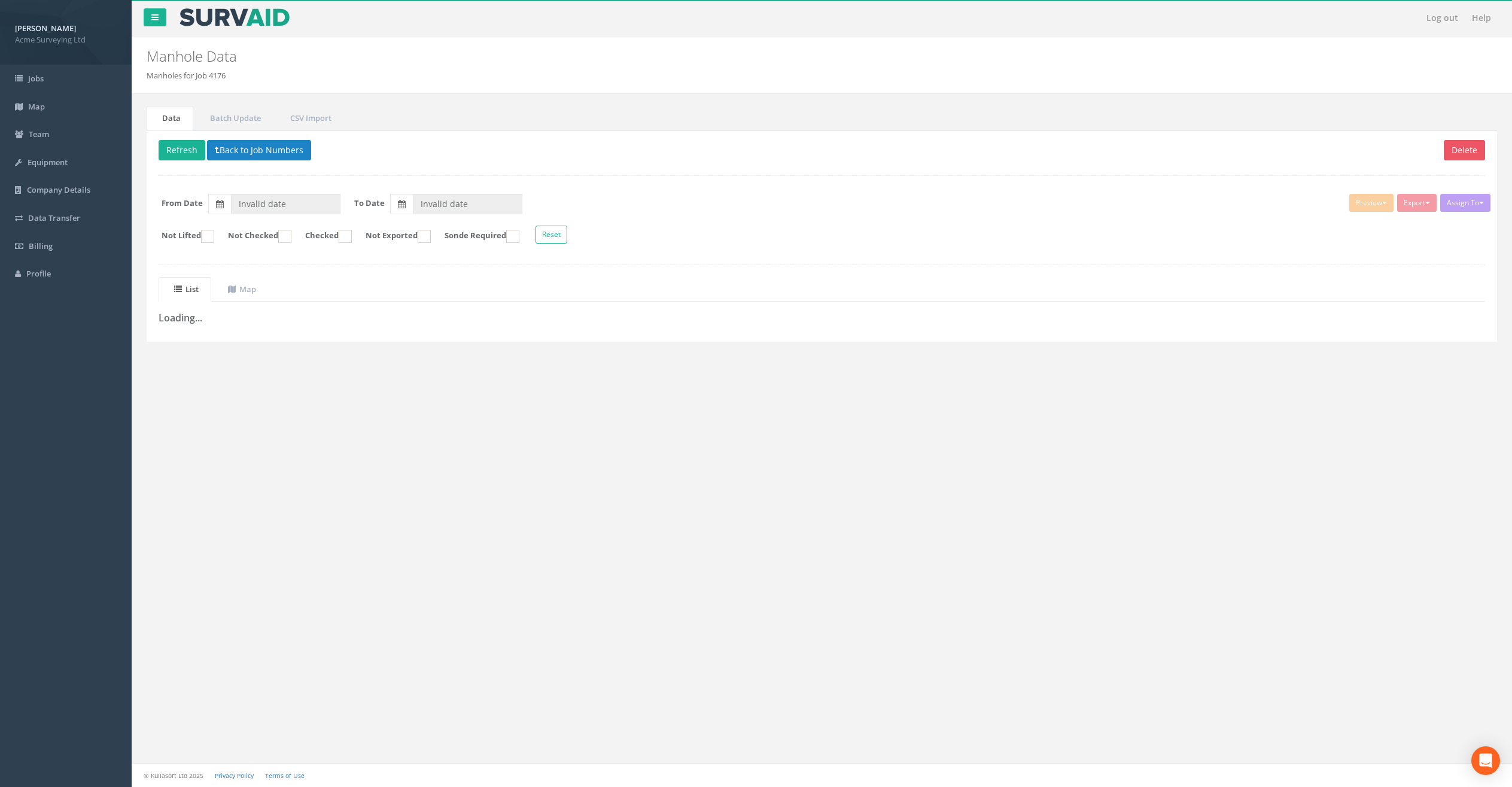
type input "[DATE]"
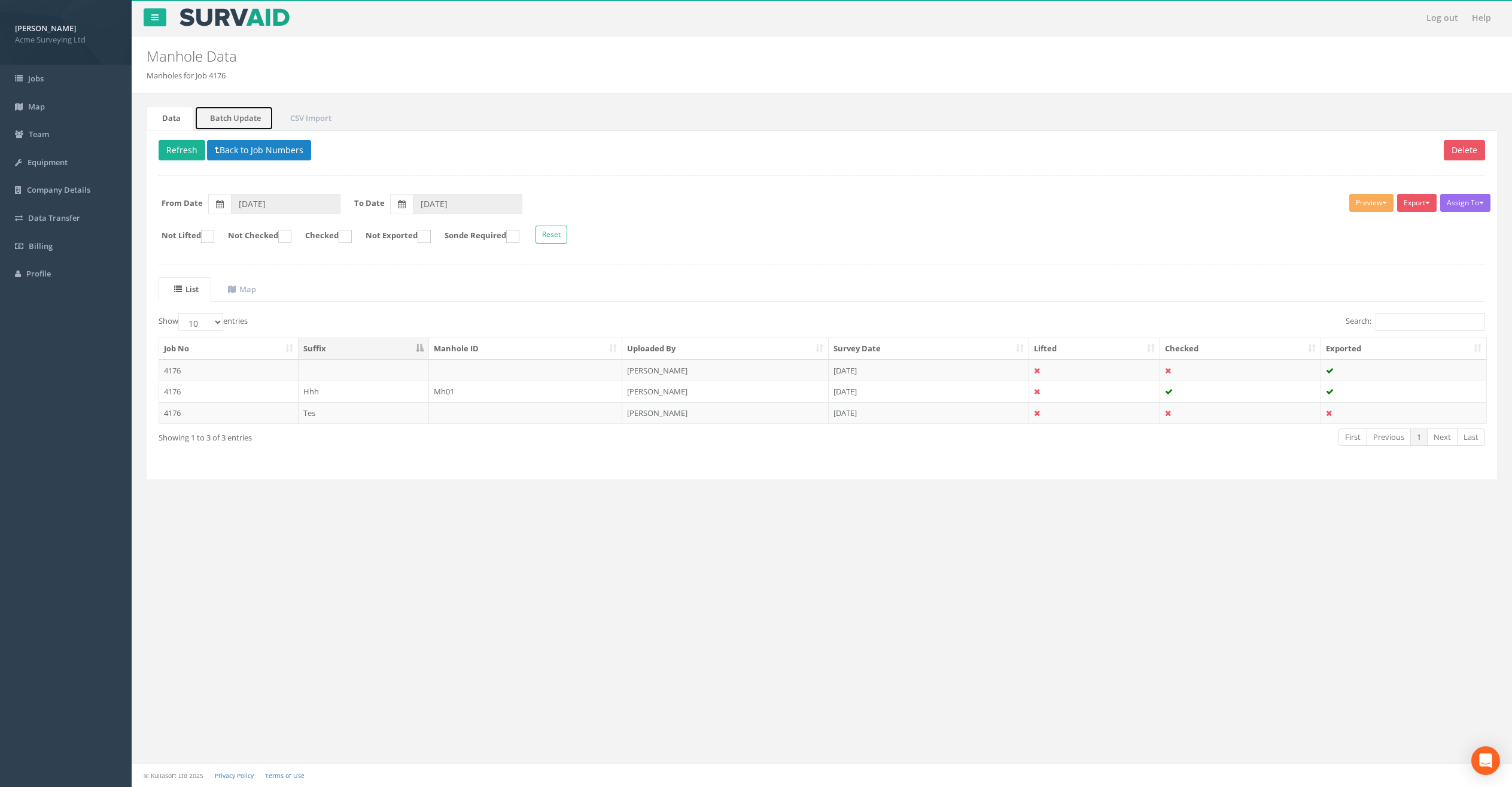
click at [252, 115] on link "Batch Update" at bounding box center [233, 119] width 79 height 25
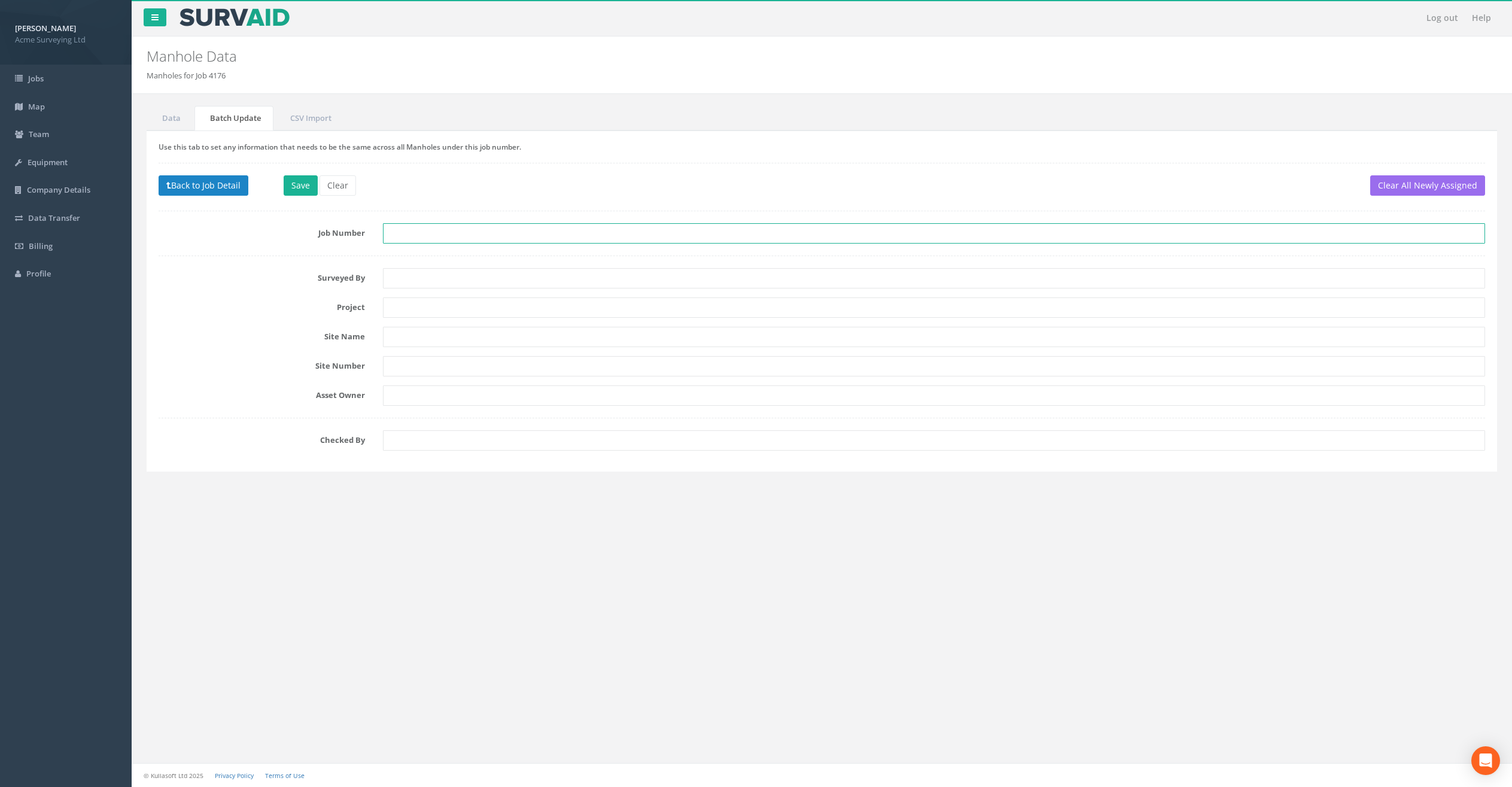
click at [422, 235] on input "text" at bounding box center [934, 233] width 1103 height 20
drag, startPoint x: 173, startPoint y: 117, endPoint x: 184, endPoint y: 126, distance: 14.2
click at [173, 118] on link "Data" at bounding box center [169, 119] width 47 height 25
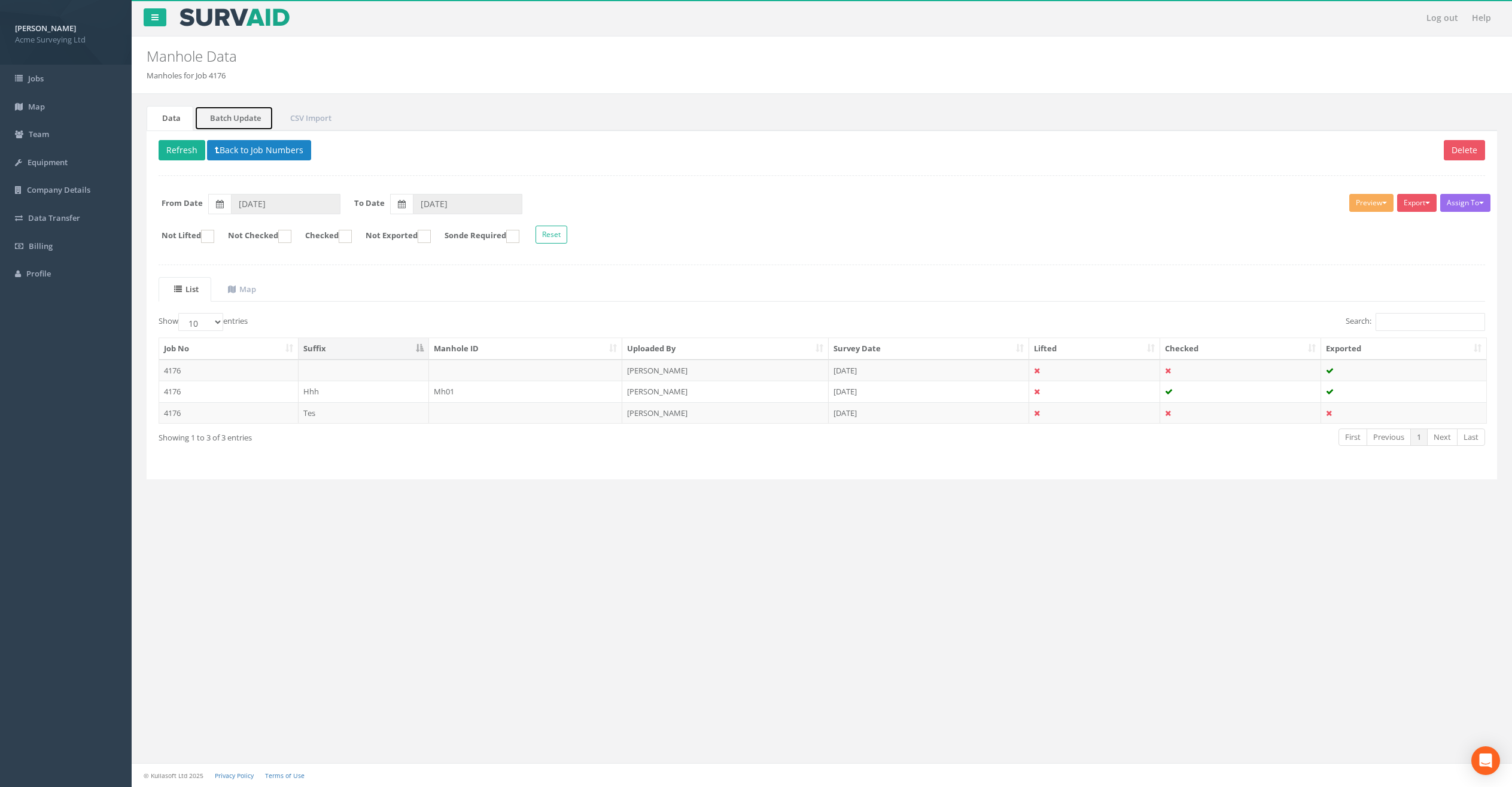
click at [252, 121] on link "Batch Update" at bounding box center [233, 119] width 79 height 25
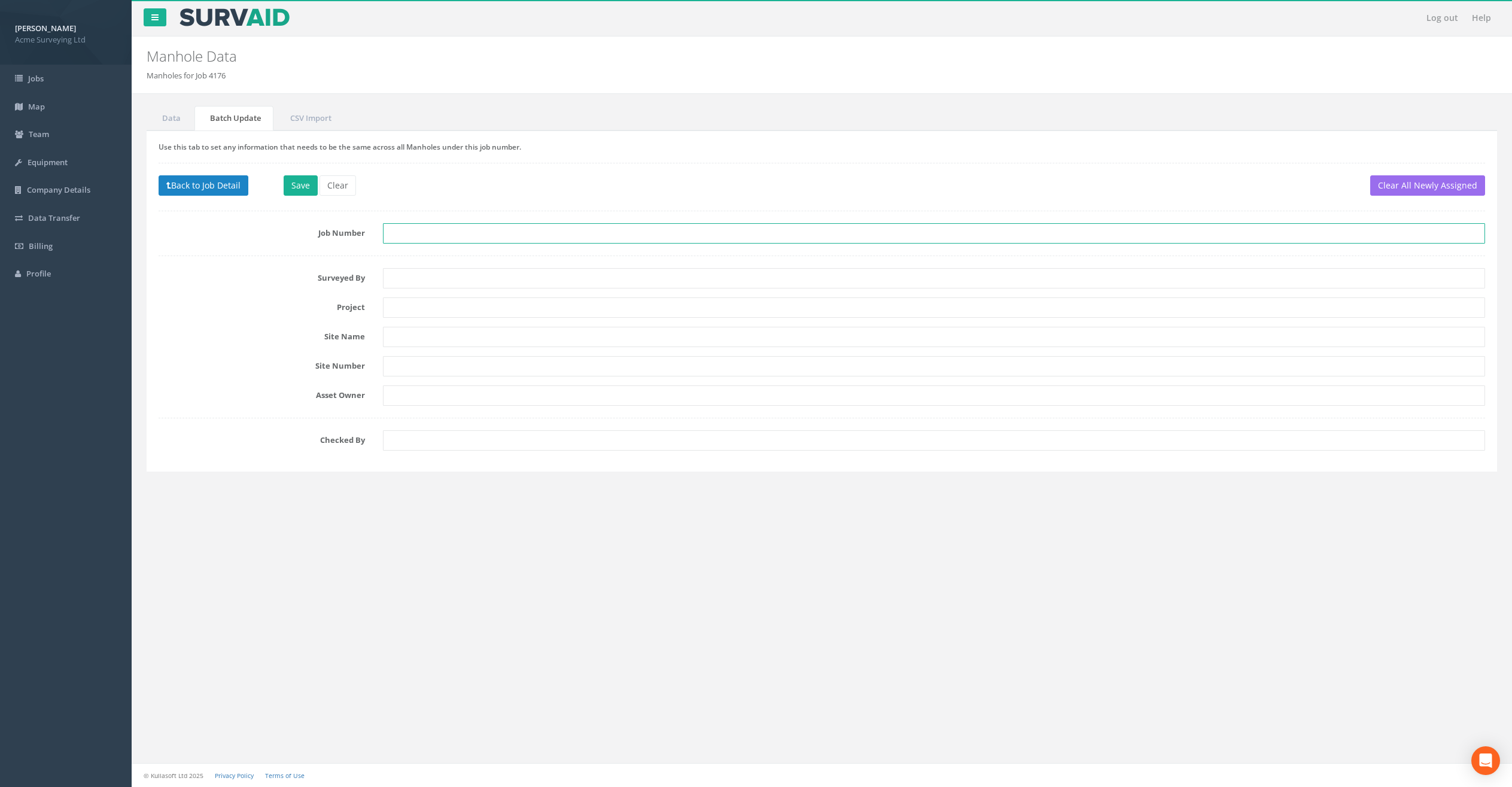
click at [426, 228] on input "text" at bounding box center [934, 233] width 1103 height 20
type input "4177"
click at [298, 181] on button "Save" at bounding box center [300, 185] width 34 height 20
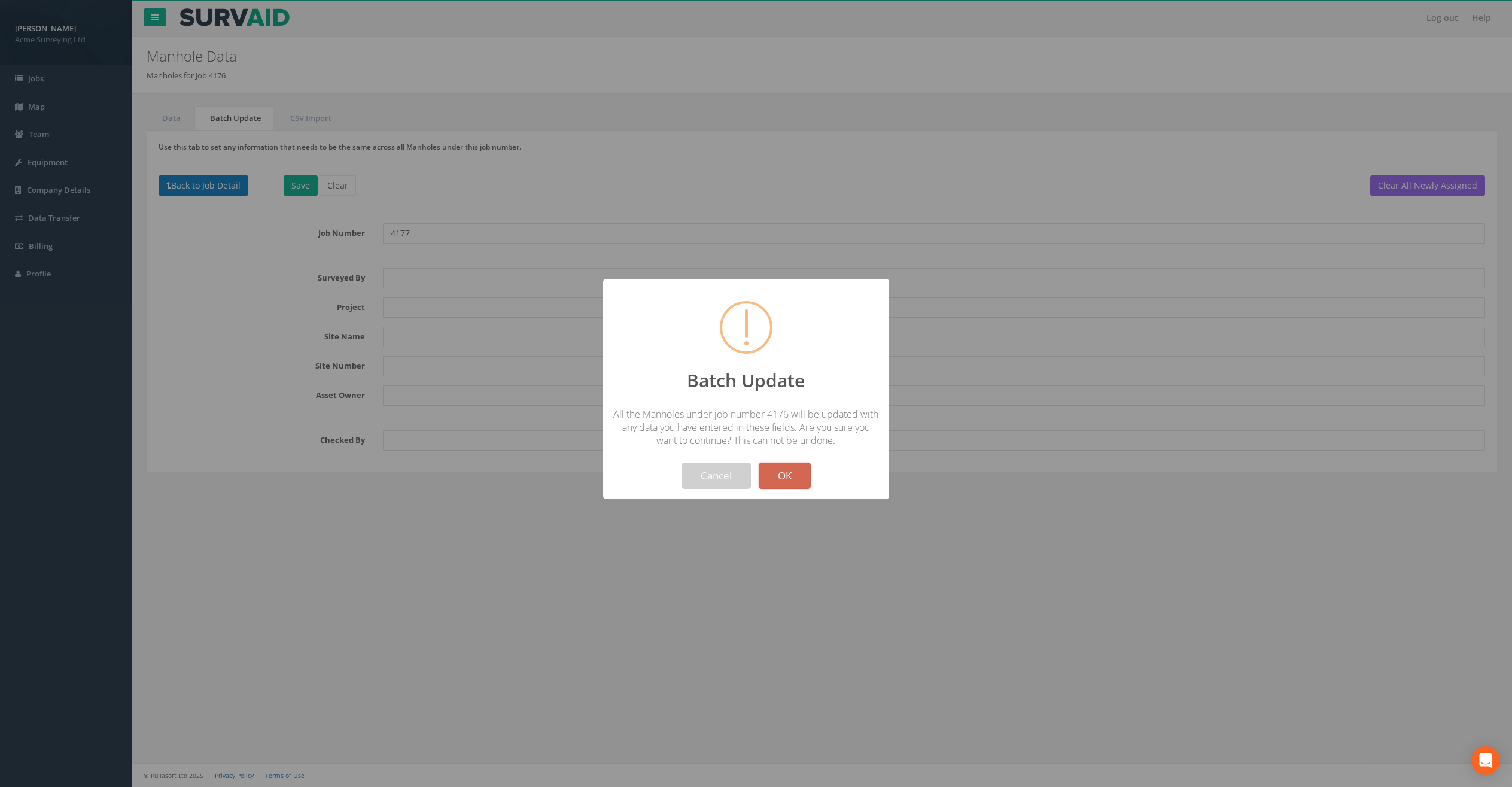
click at [788, 476] on button "OK" at bounding box center [784, 476] width 52 height 27
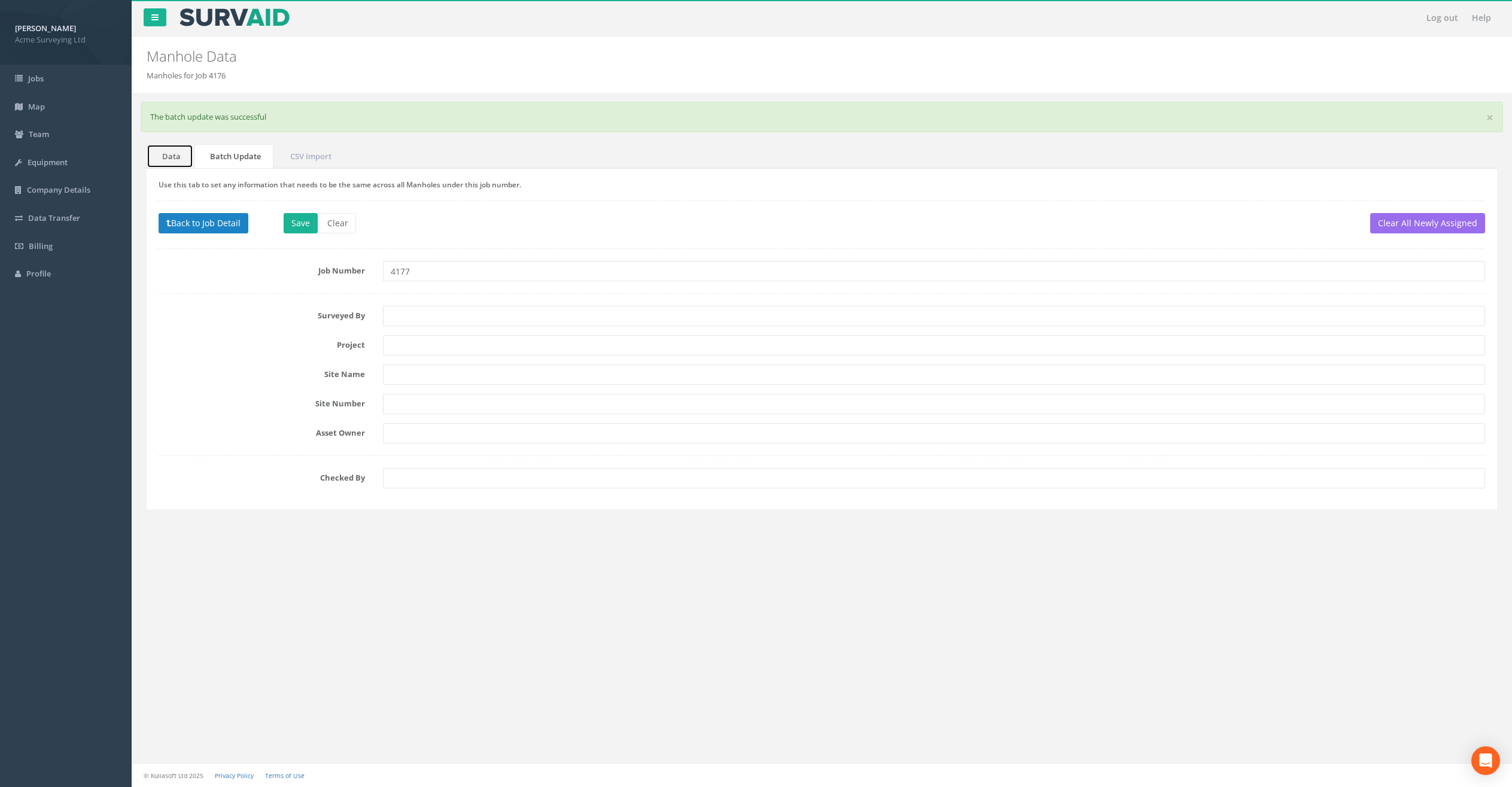
click at [172, 153] on link "Data" at bounding box center [169, 157] width 47 height 25
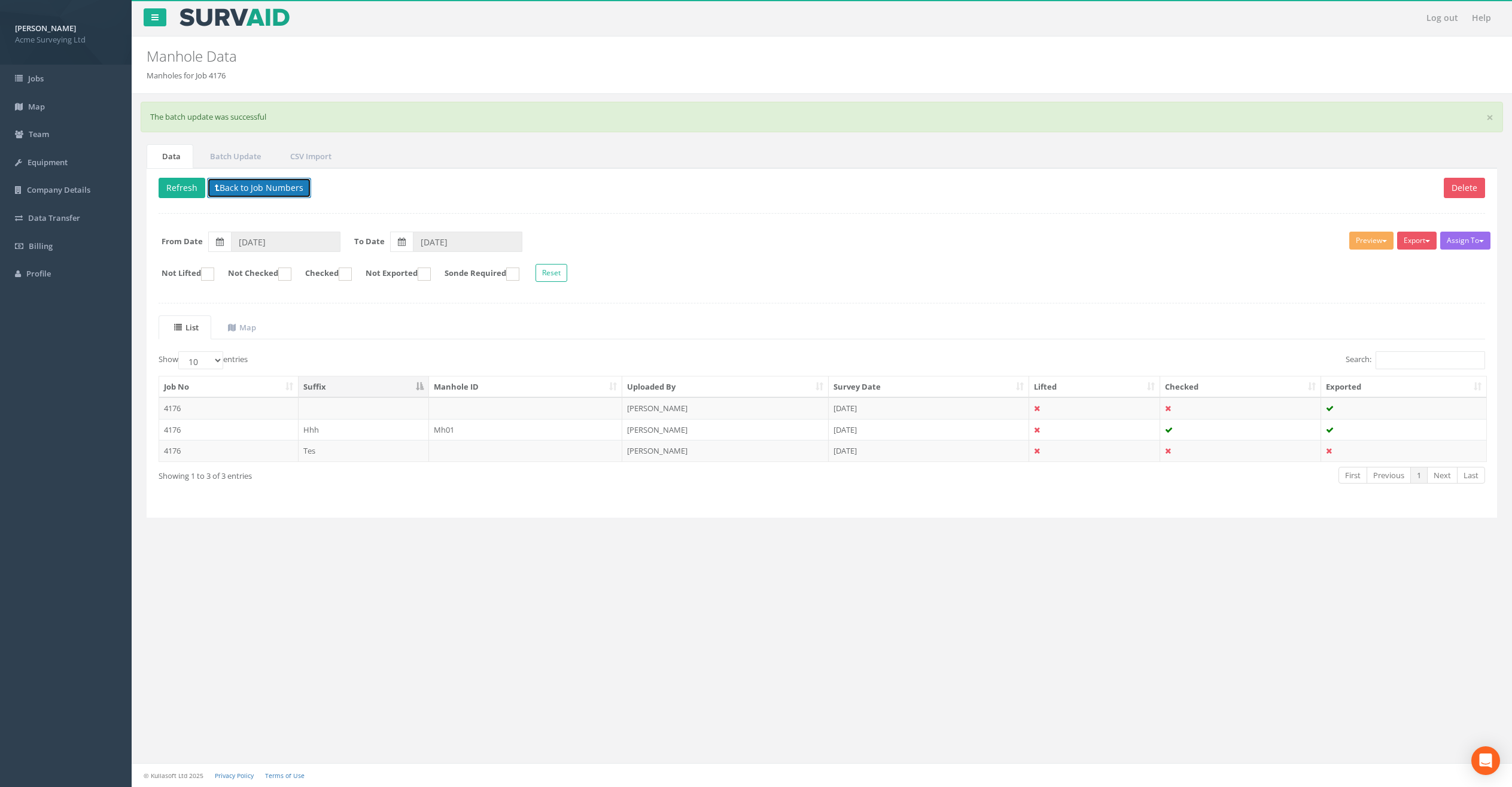
click at [260, 196] on button "Back to Job Numbers" at bounding box center [259, 188] width 104 height 20
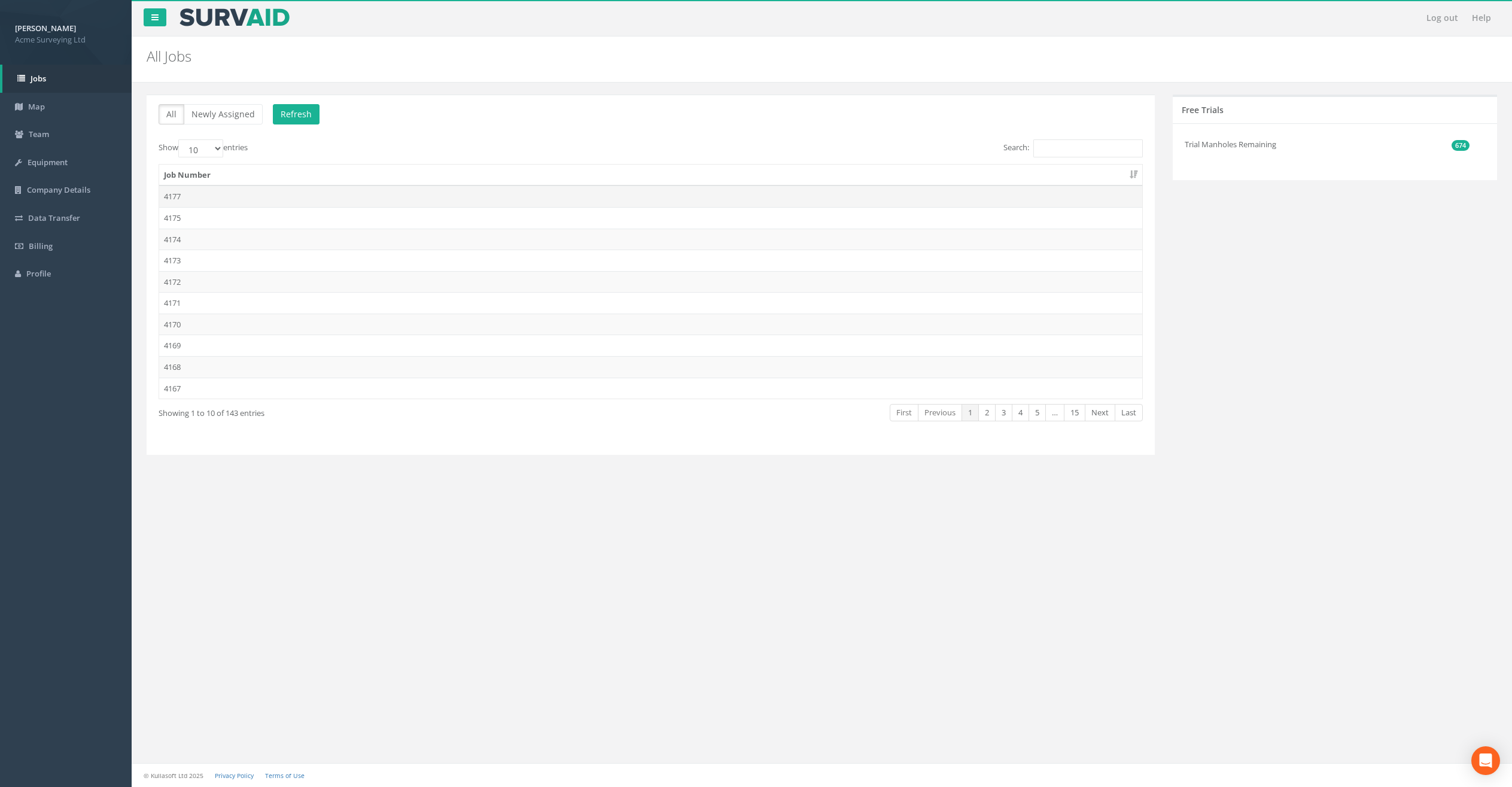
click at [264, 203] on td "4177" at bounding box center [651, 196] width 983 height 21
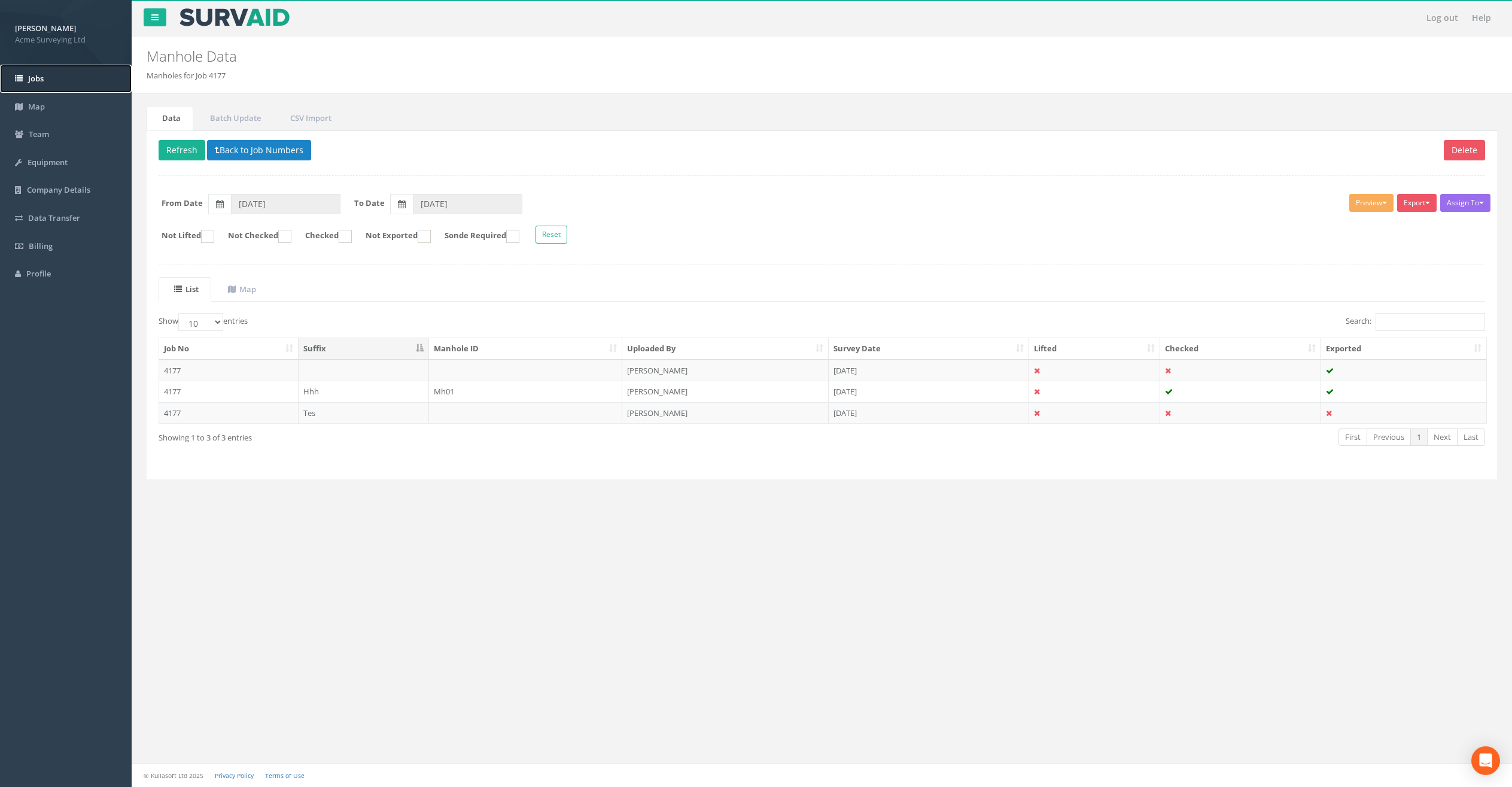
click at [74, 84] on link "Jobs" at bounding box center [66, 79] width 132 height 28
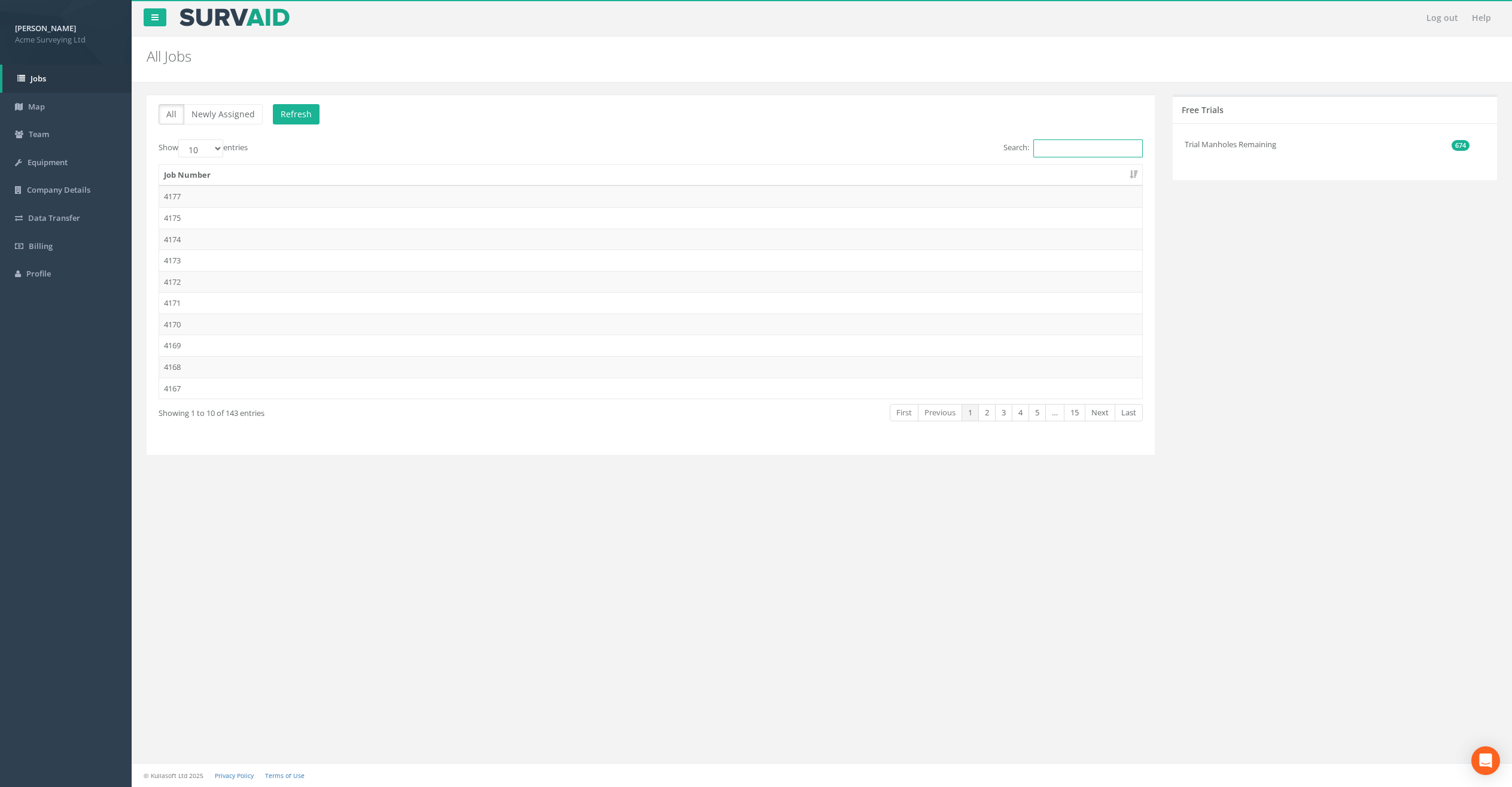
click at [1055, 147] on input "Search:" at bounding box center [1088, 148] width 110 height 18
type input "4"
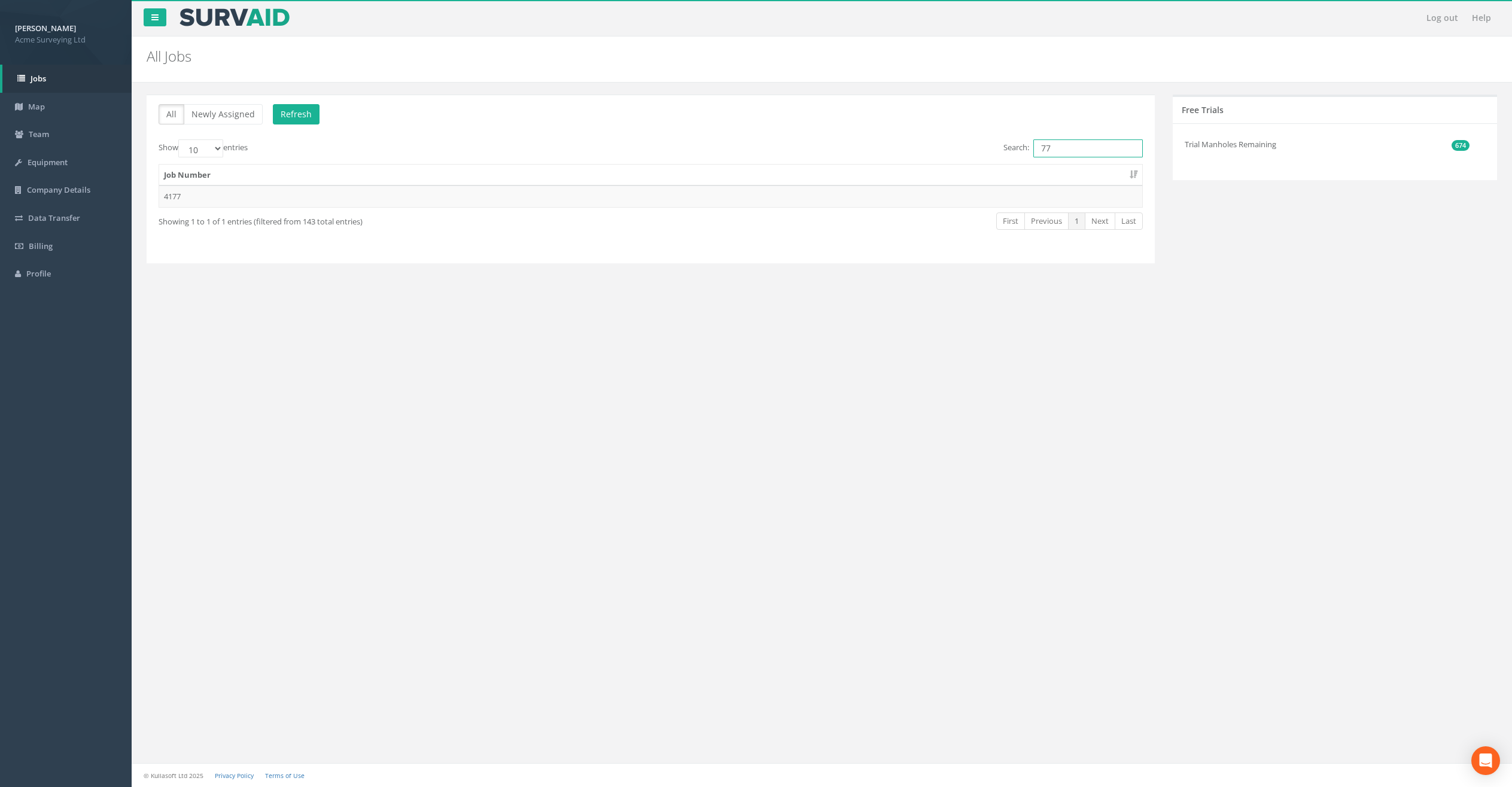
type input "7"
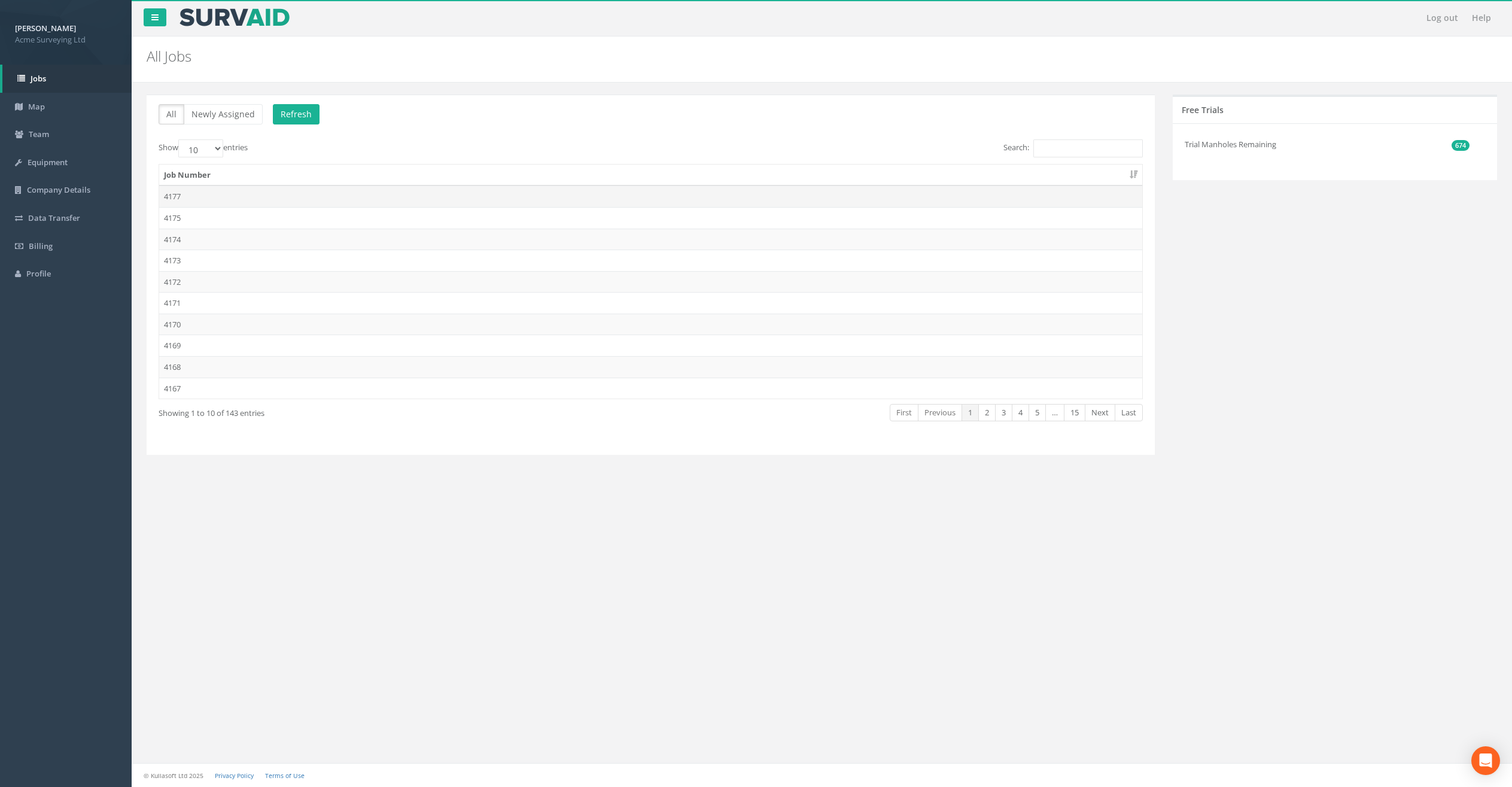
click at [298, 193] on td "4177" at bounding box center [651, 196] width 983 height 21
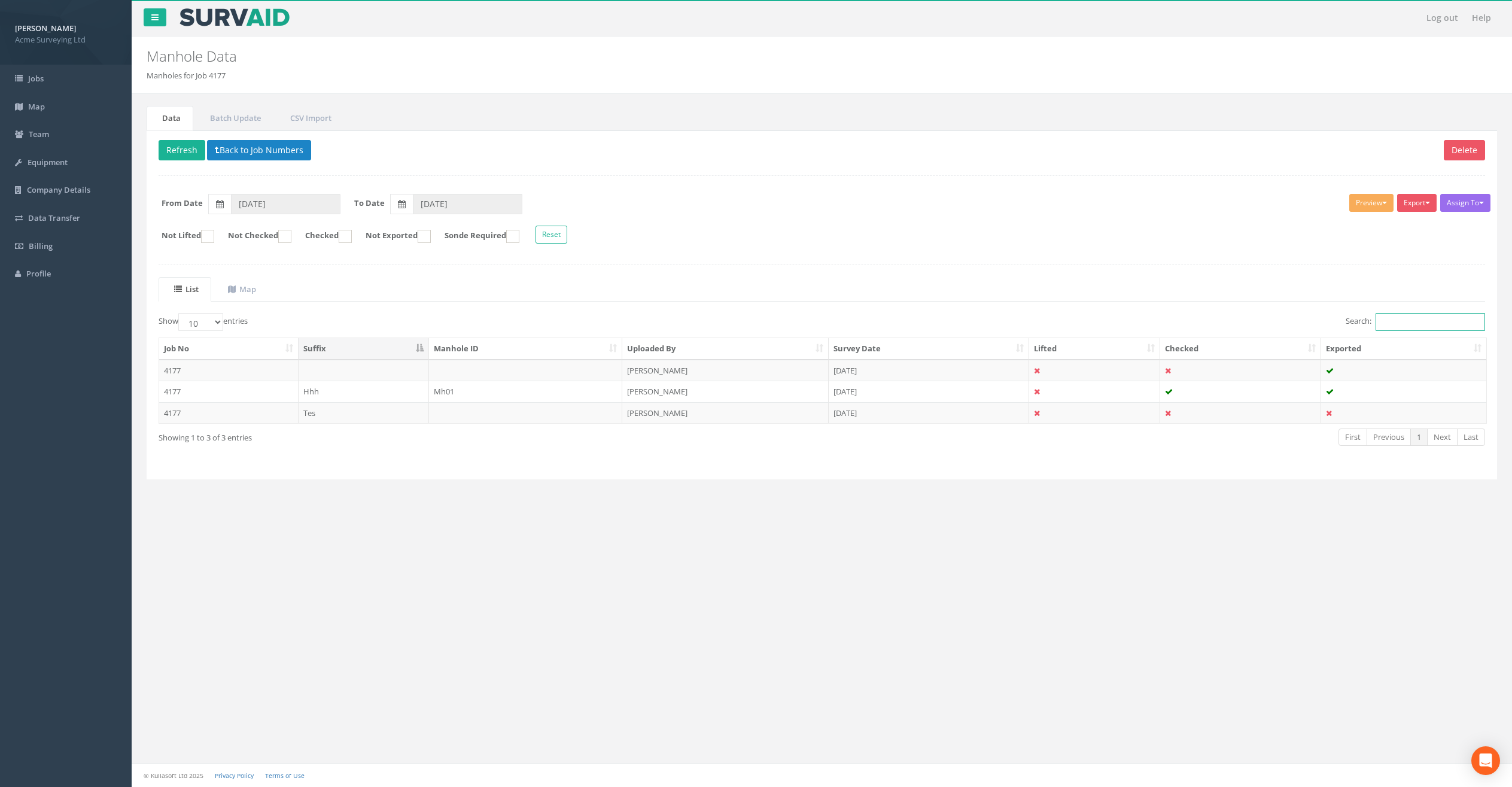
click at [1397, 324] on input "Search:" at bounding box center [1430, 322] width 110 height 18
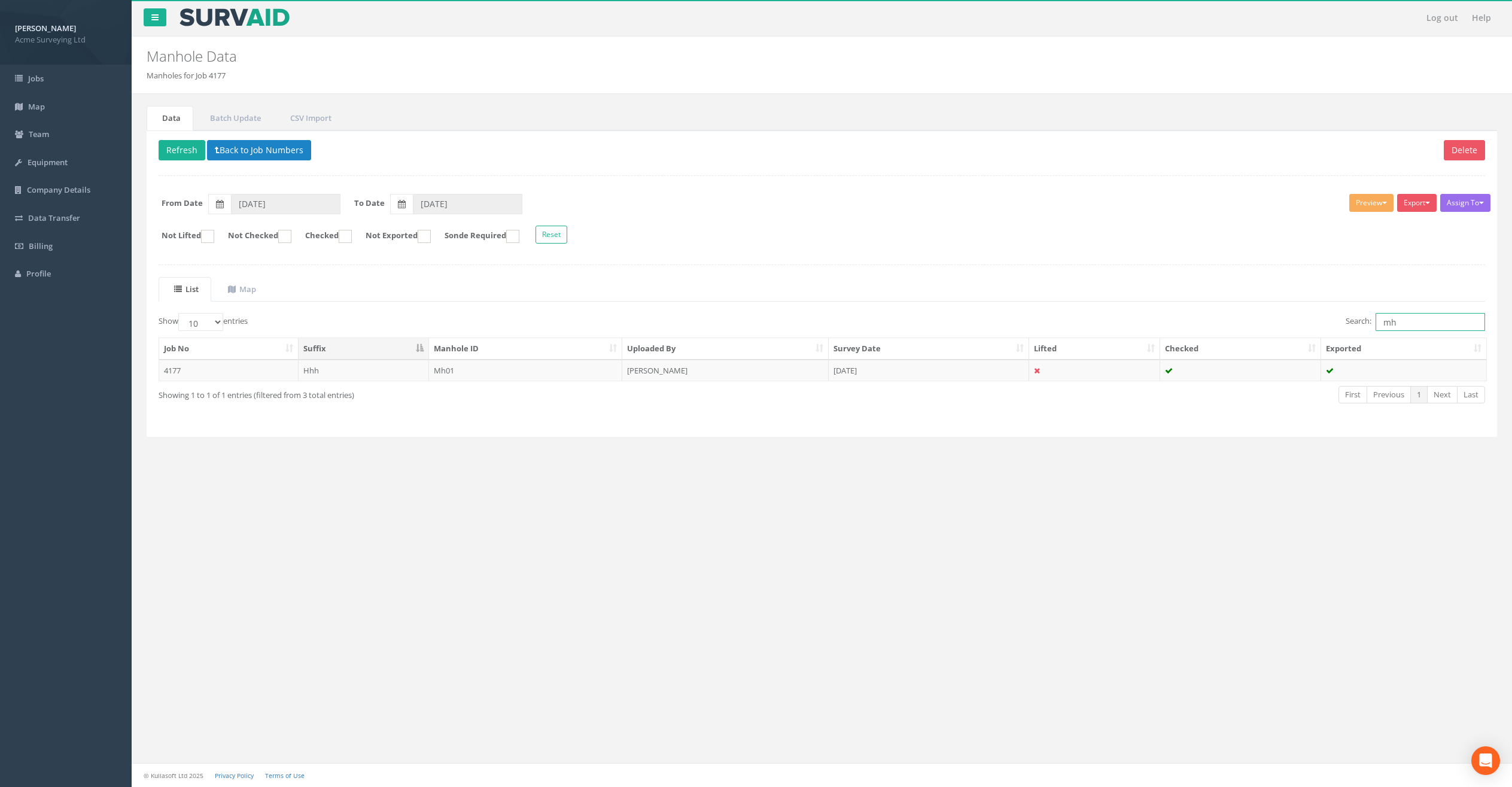
type input "m"
type input "h"
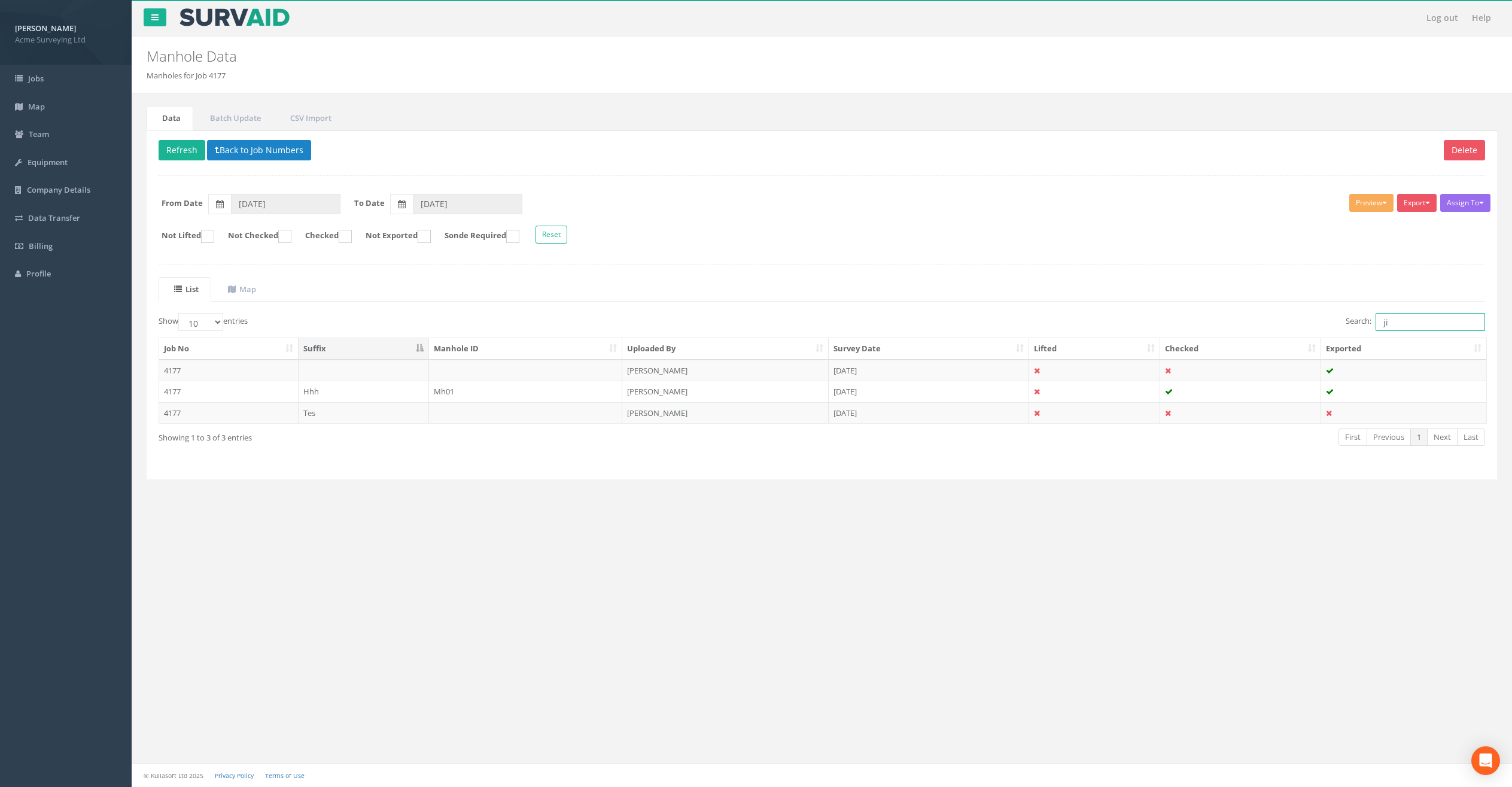
type input "j"
click at [262, 144] on button "Back to Job Numbers" at bounding box center [259, 150] width 104 height 20
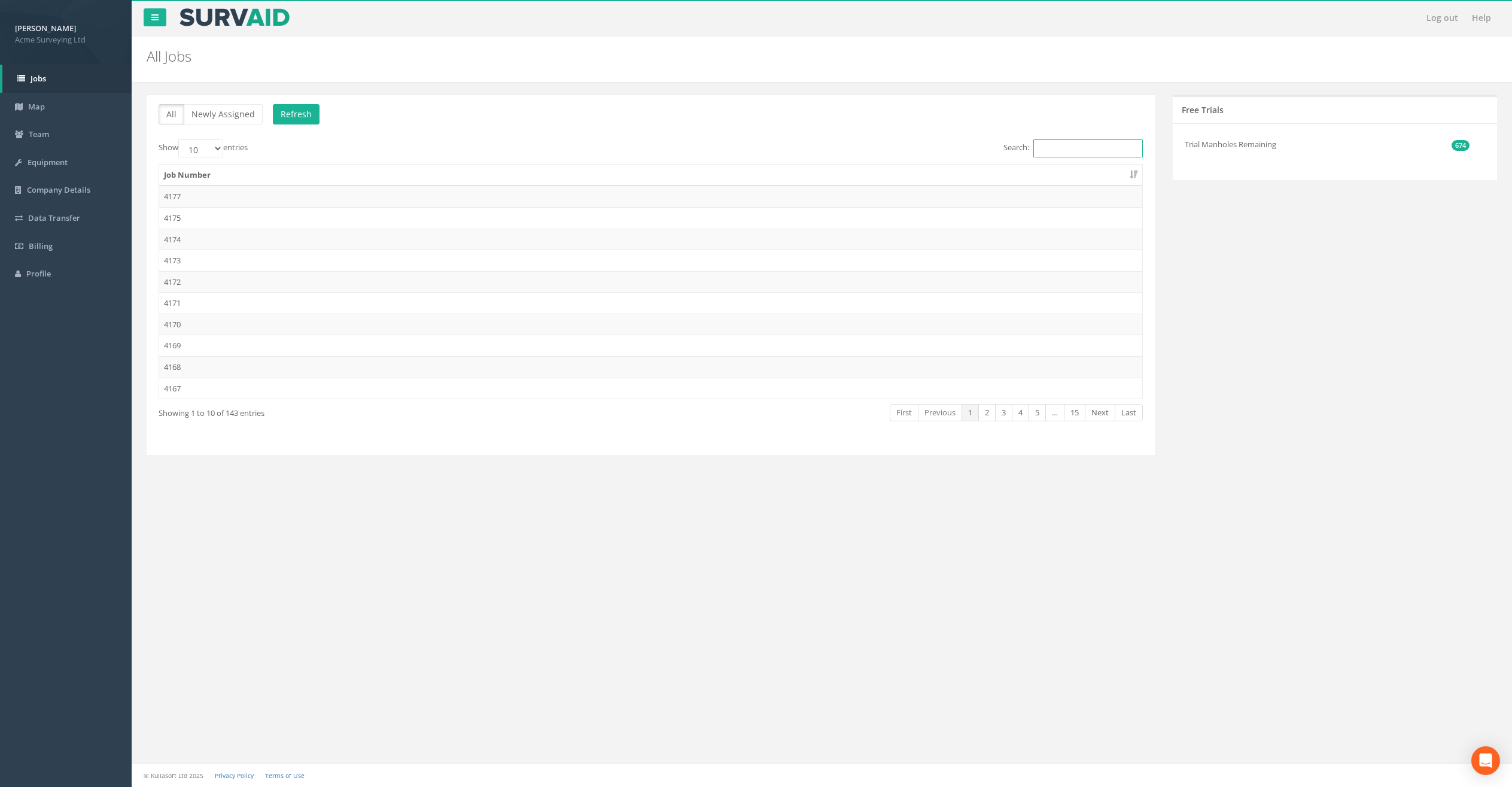
click at [1090, 149] on input "Search:" at bounding box center [1088, 148] width 110 height 18
click at [18, 137] on icon at bounding box center [19, 134] width 8 height 8
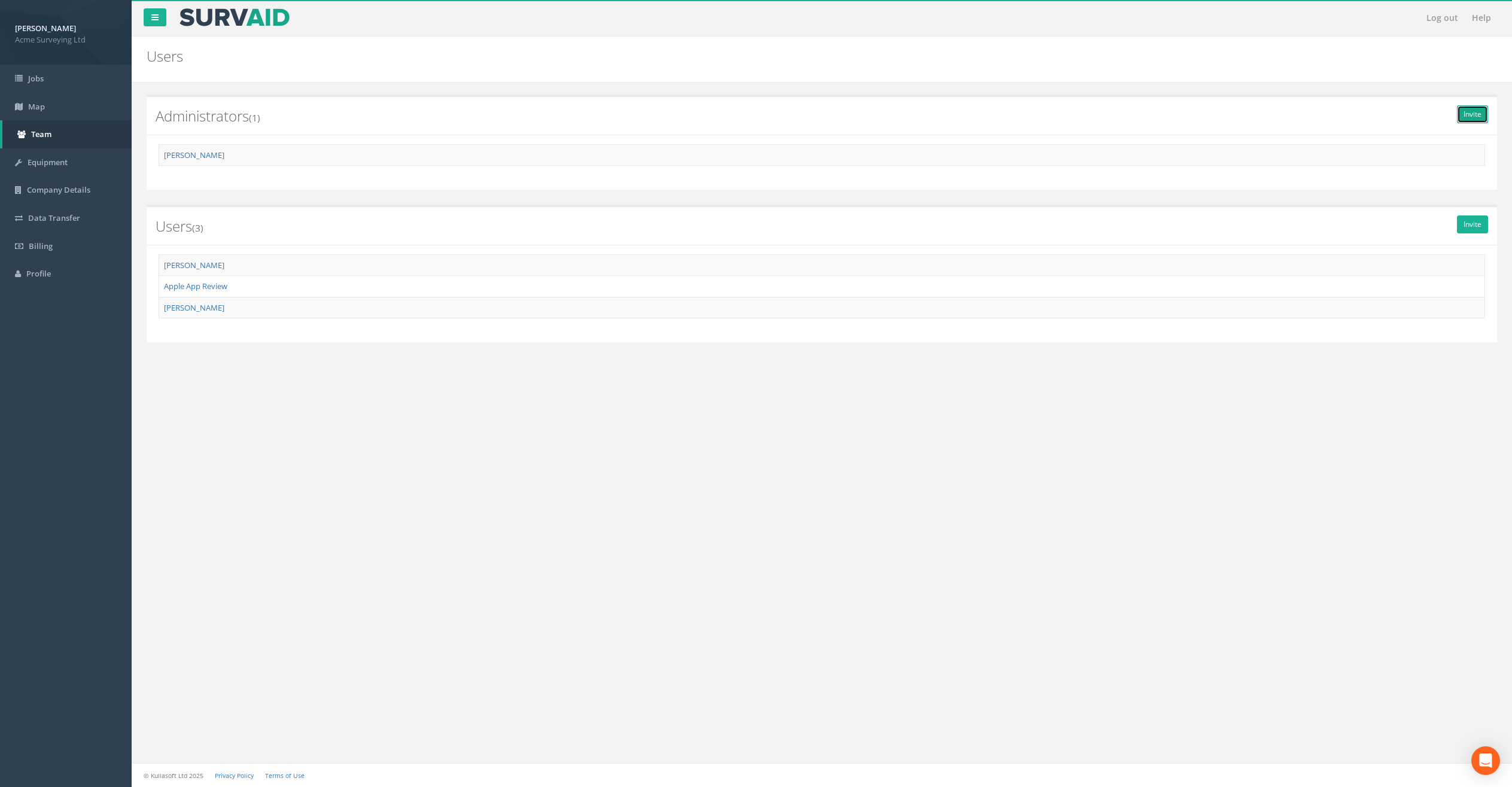
click at [1460, 115] on link "Invite" at bounding box center [1472, 114] width 31 height 18
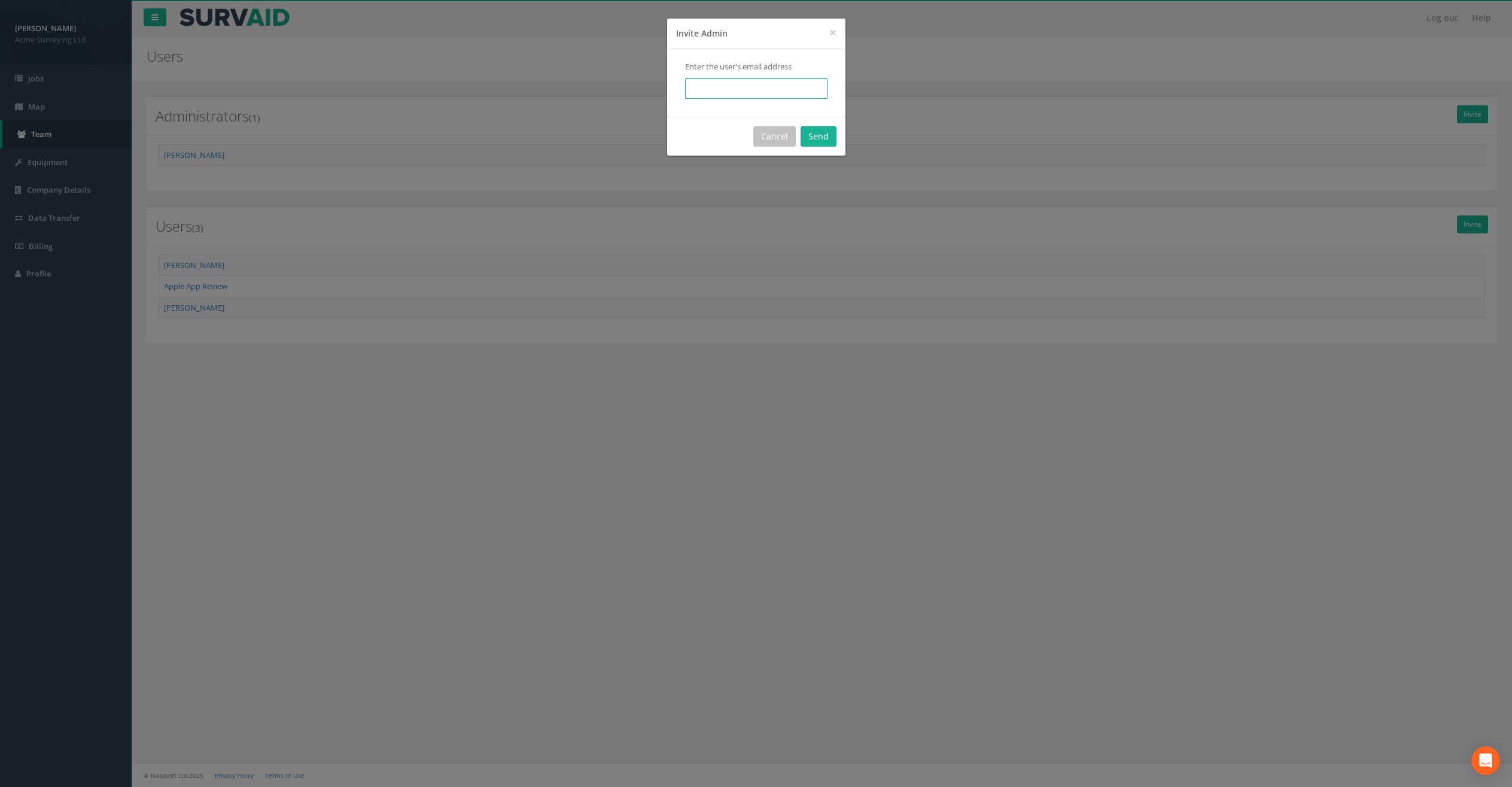
click at [721, 89] on input "email" at bounding box center [756, 88] width 143 height 20
drag, startPoint x: 708, startPoint y: 120, endPoint x: 790, endPoint y: 143, distance: 85.2
click at [709, 121] on div "Cancel Send" at bounding box center [756, 136] width 178 height 39
click at [775, 140] on button "Cancel" at bounding box center [775, 136] width 43 height 20
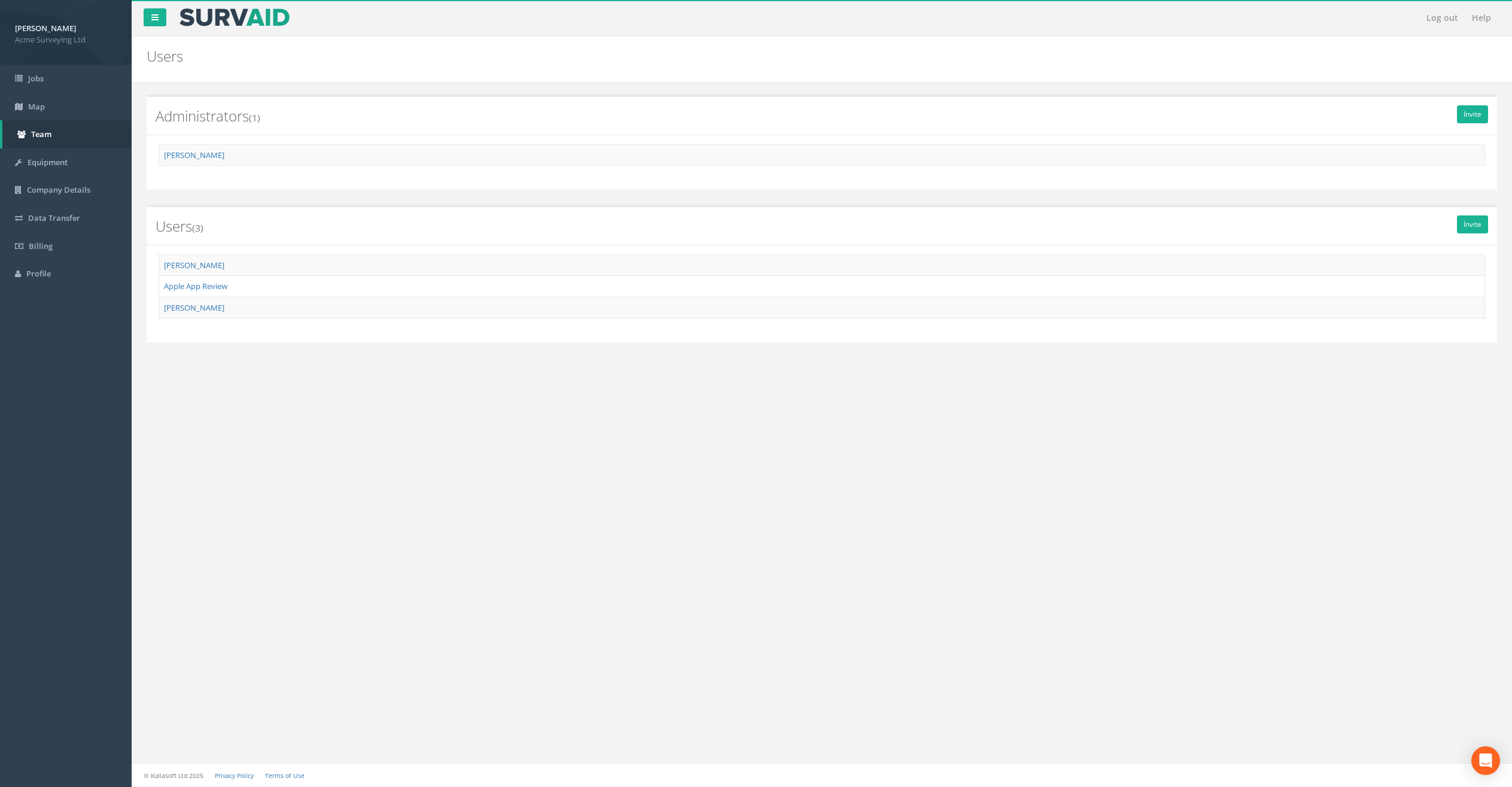
drag, startPoint x: 1393, startPoint y: 425, endPoint x: 1383, endPoint y: 404, distance: 23.3
click at [1383, 404] on div "Log out Help Users × There was an error fetching the Admins × There was an erro…" at bounding box center [822, 394] width 1381 height 787
click at [1489, 760] on icon "Open Intercom Messenger" at bounding box center [1485, 760] width 14 height 16
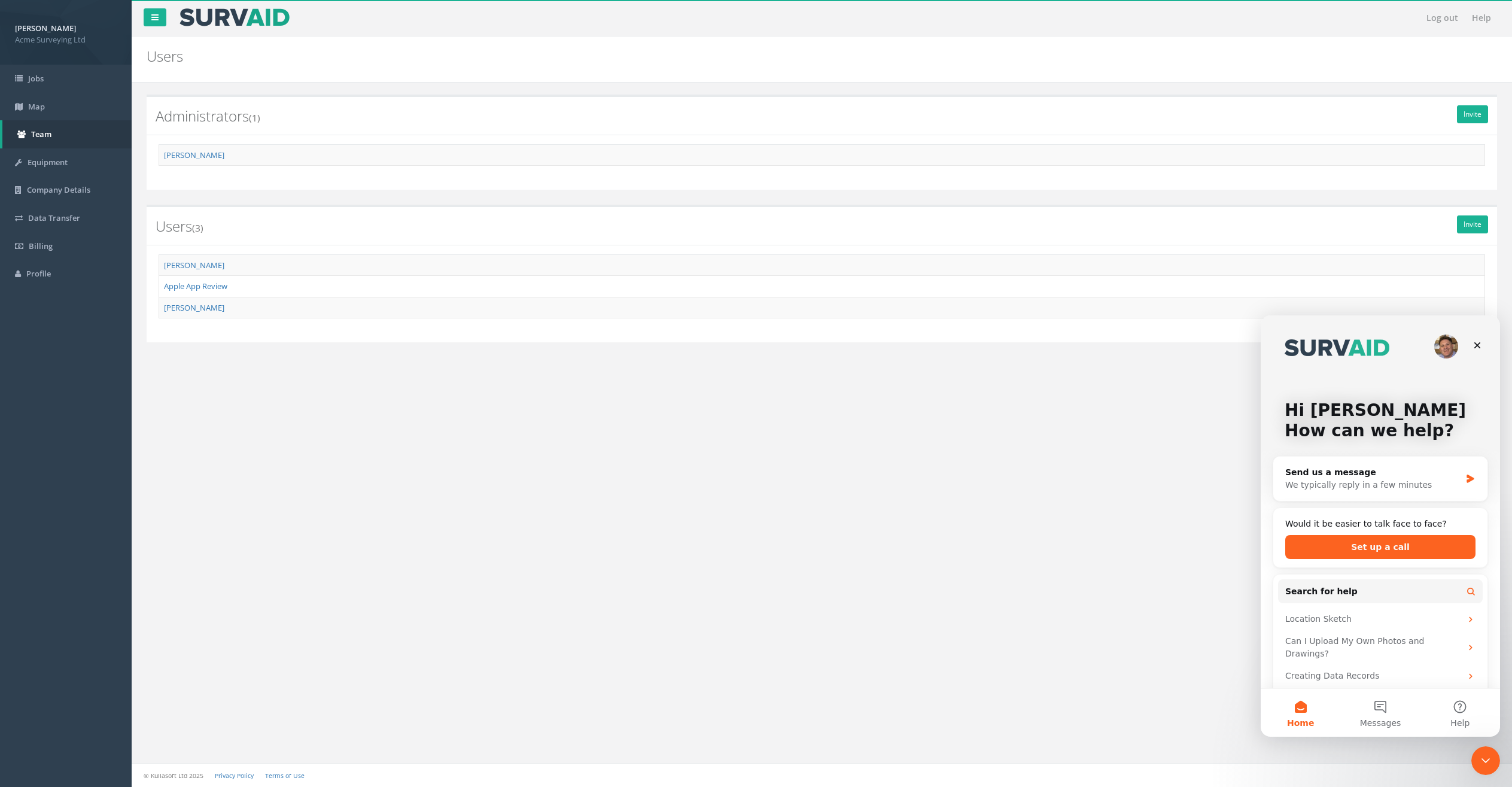
click at [1033, 564] on div "Log out Help Users × There was an error fetching the Admins × There was an erro…" at bounding box center [822, 394] width 1381 height 787
click at [34, 82] on span "Jobs" at bounding box center [36, 78] width 16 height 11
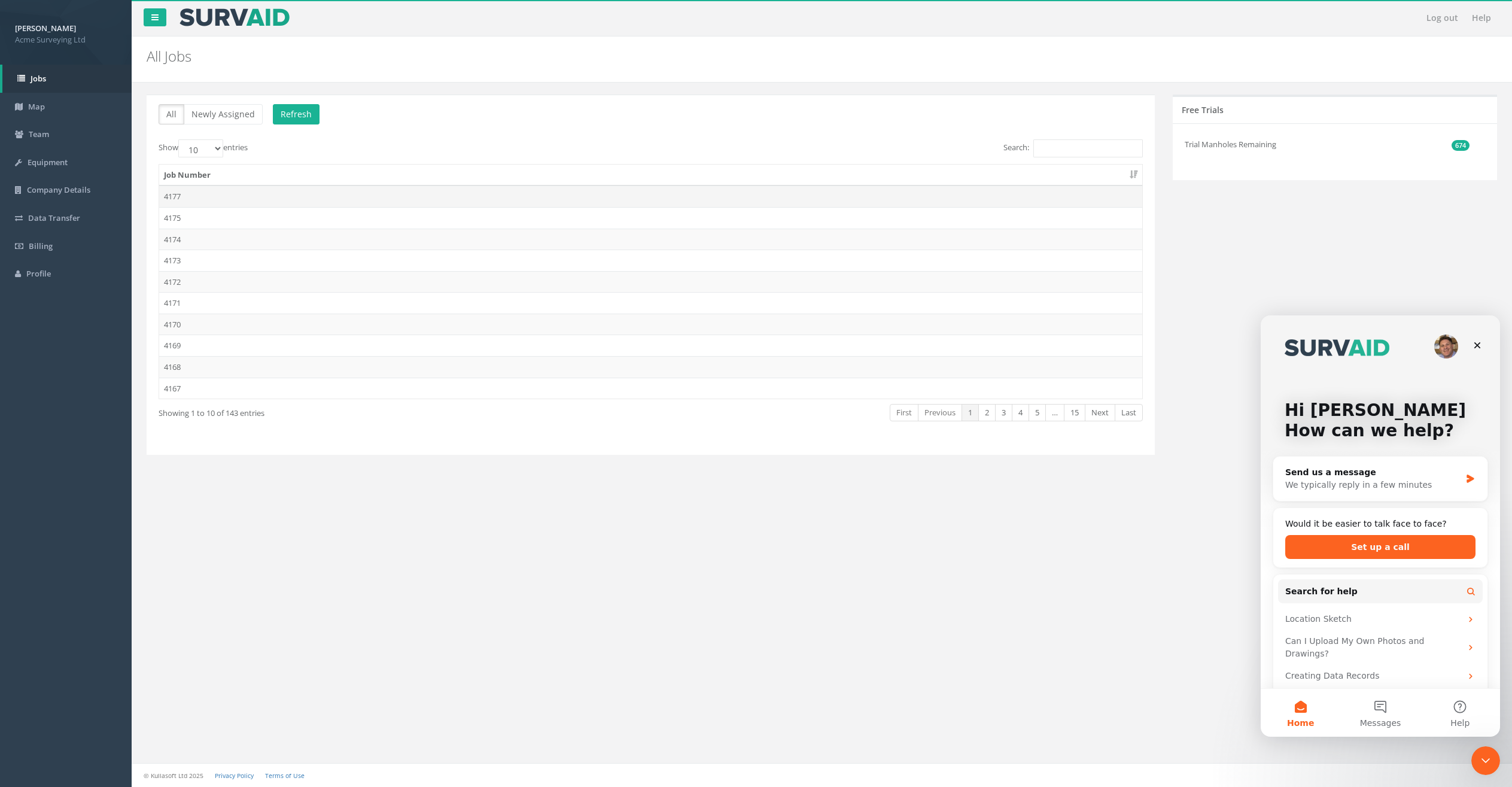
click at [291, 196] on td "4177" at bounding box center [651, 196] width 983 height 21
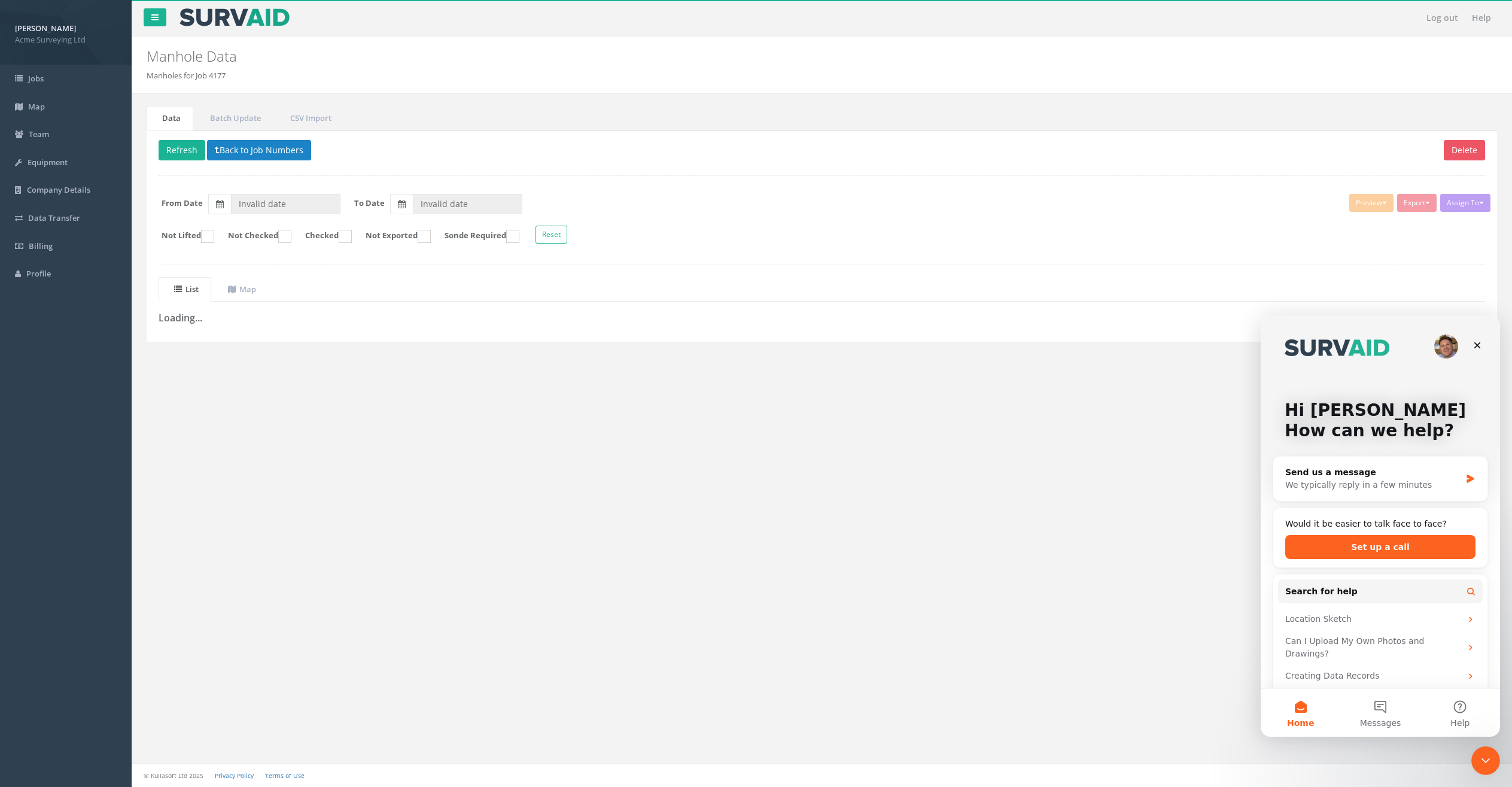
type input "[DATE]"
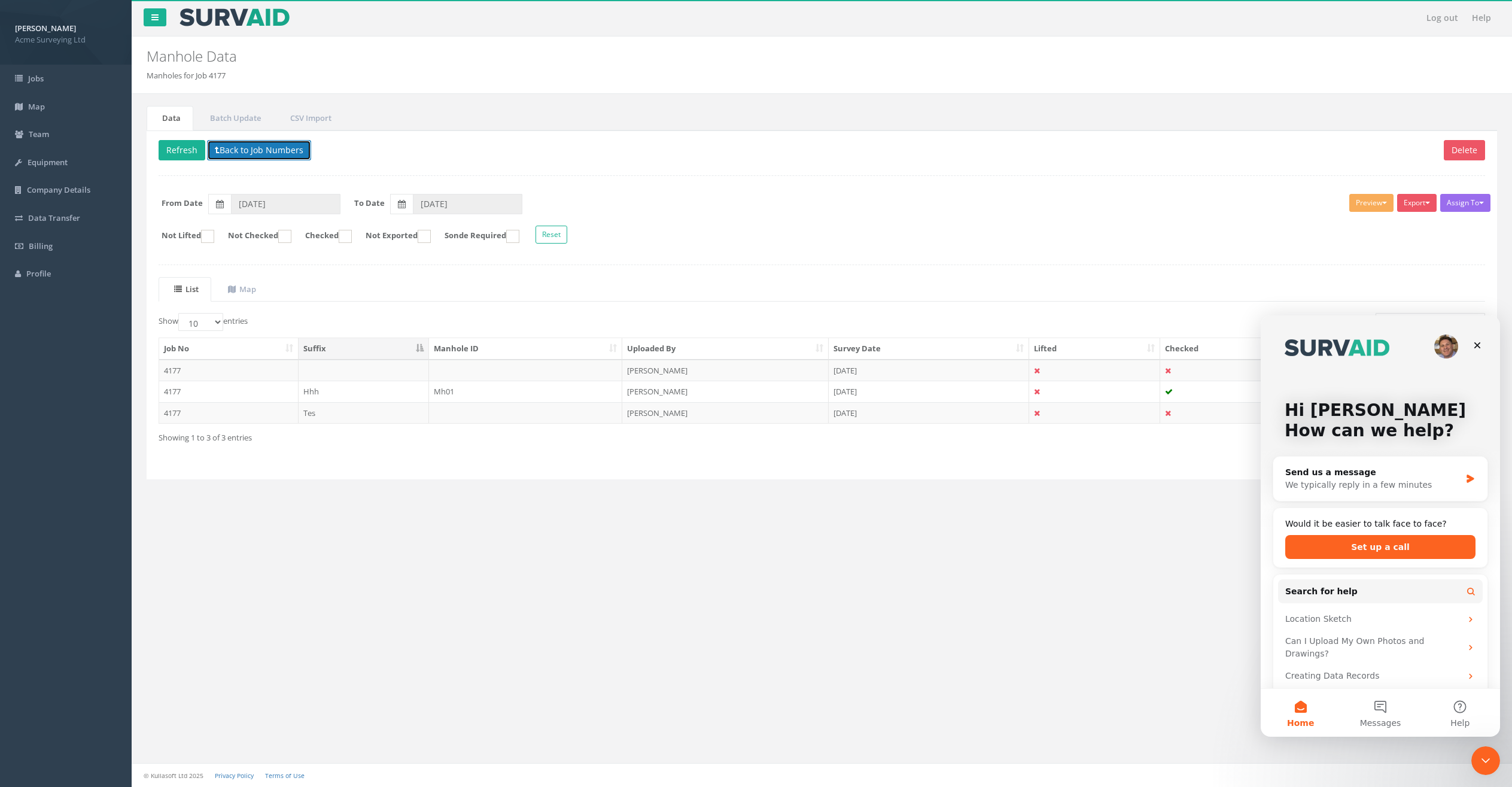
click at [284, 149] on button "Back to Job Numbers" at bounding box center [259, 150] width 104 height 20
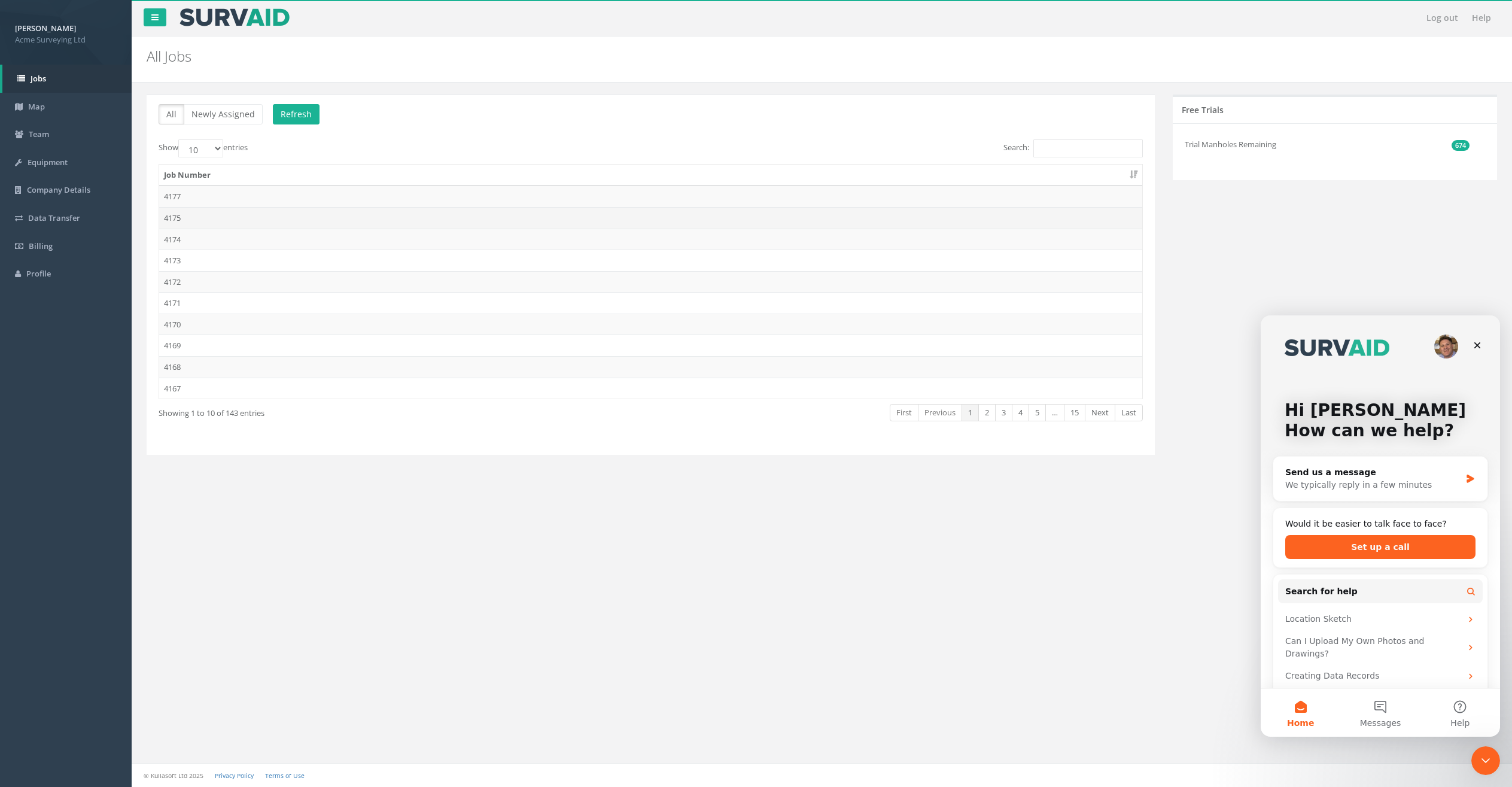
click at [279, 218] on td "4175" at bounding box center [651, 218] width 983 height 21
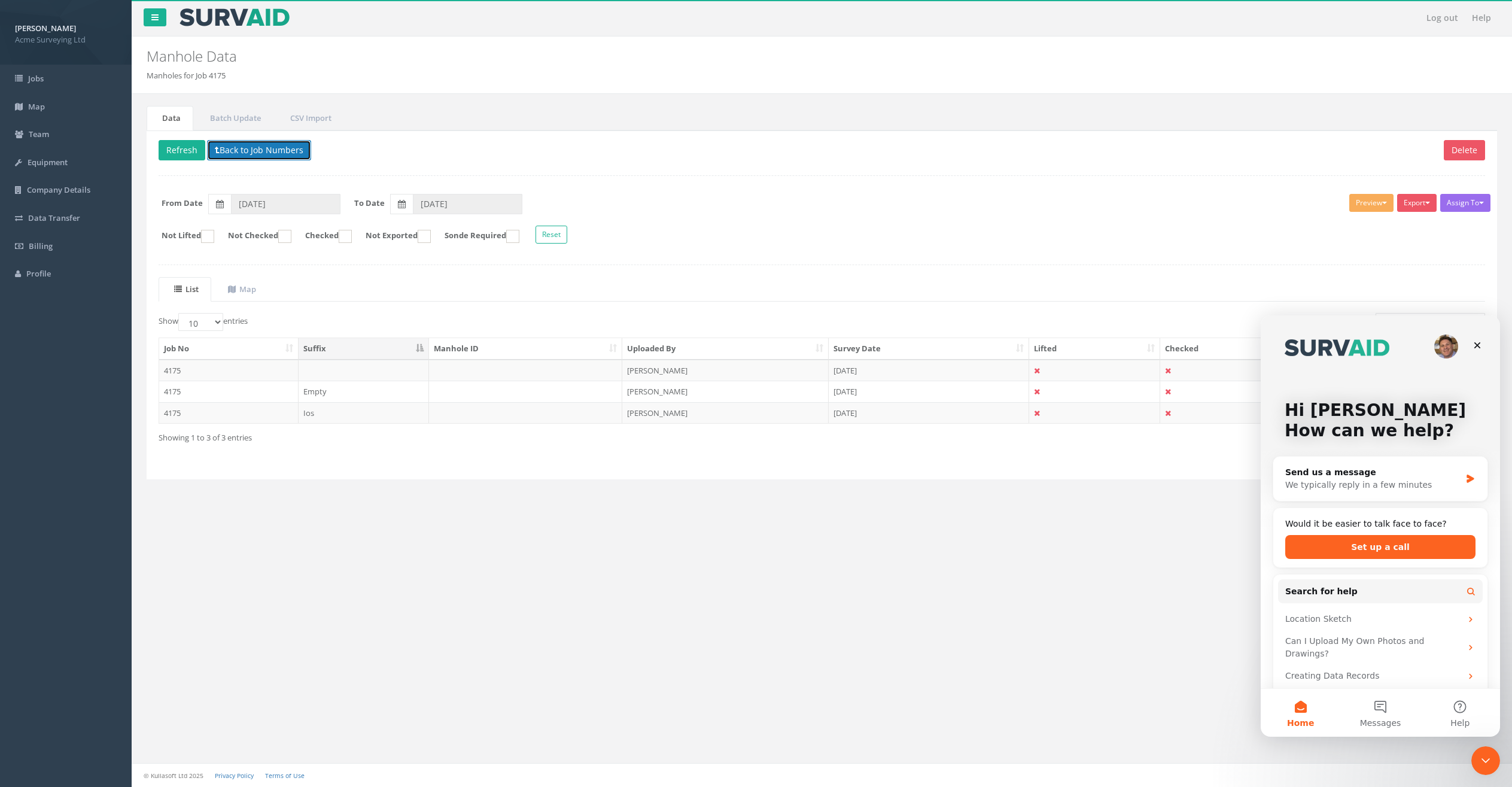
click at [277, 152] on button "Back to Job Numbers" at bounding box center [259, 150] width 104 height 20
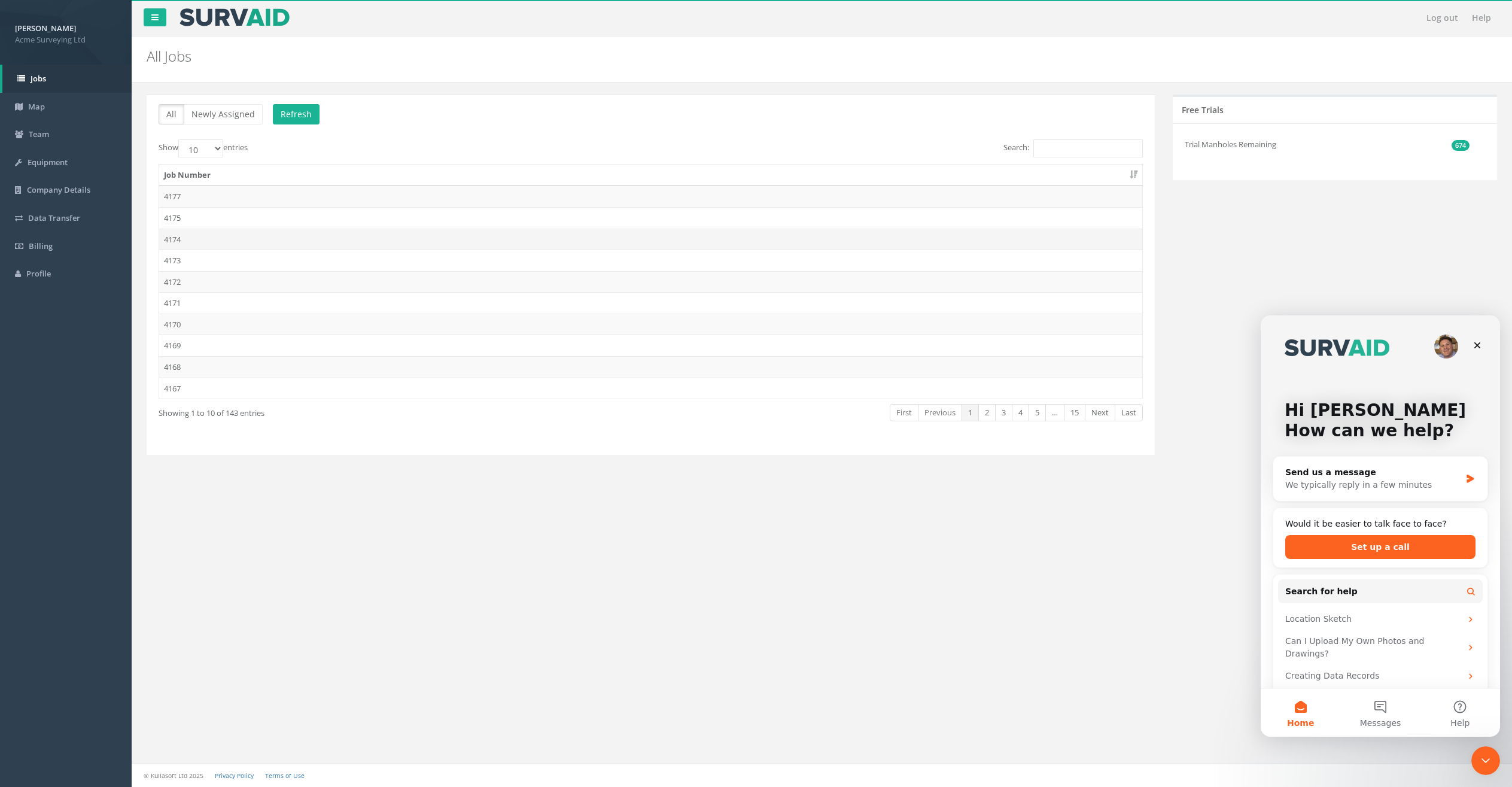
click at [267, 238] on td "4174" at bounding box center [651, 239] width 983 height 21
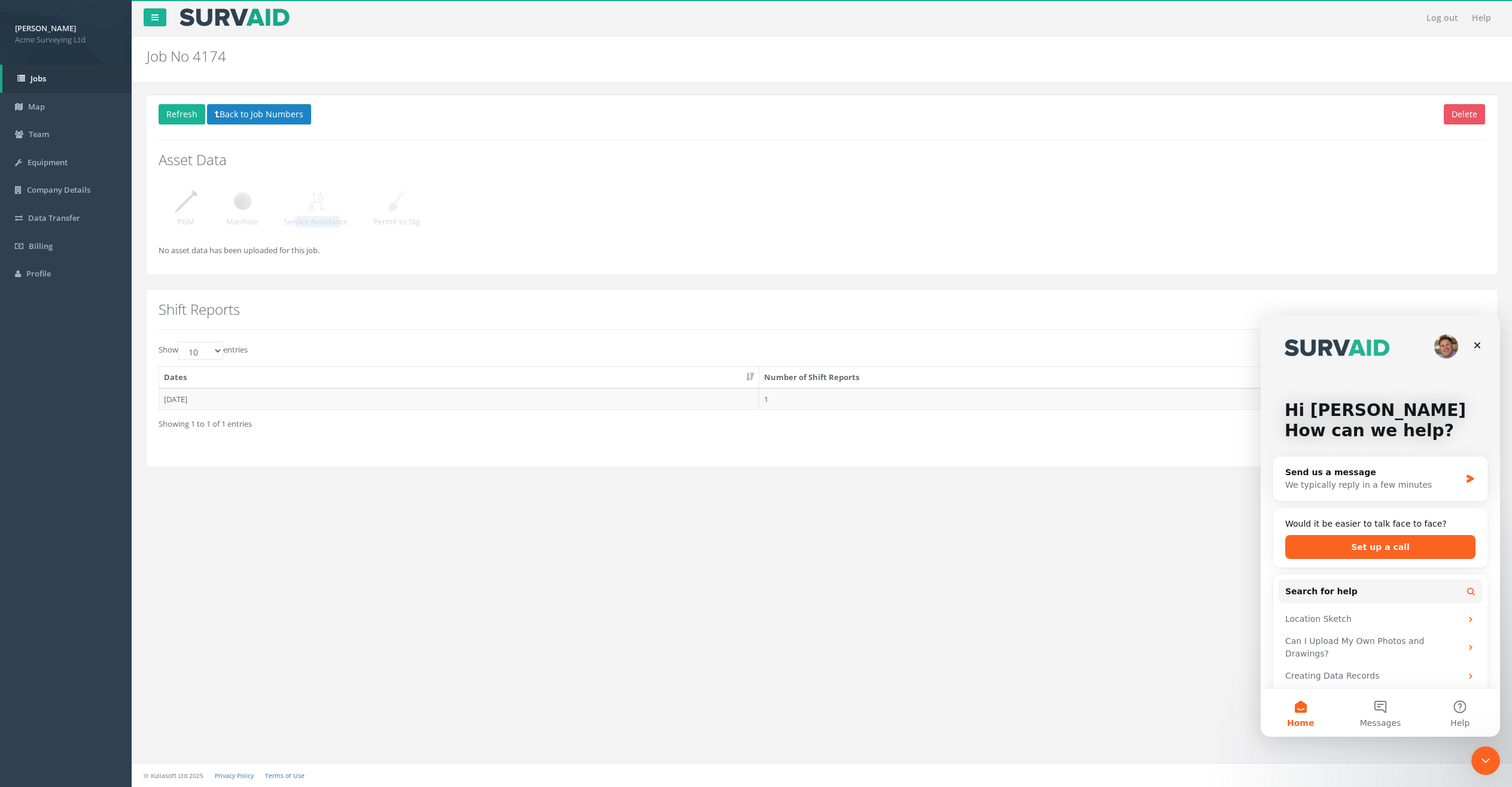
drag, startPoint x: 295, startPoint y: 223, endPoint x: 341, endPoint y: 223, distance: 46.0
click at [341, 223] on p "Service Avoidance" at bounding box center [316, 222] width 64 height 12
click at [336, 199] on div "Service Avoidance" at bounding box center [316, 206] width 64 height 42
drag, startPoint x: 300, startPoint y: 222, endPoint x: 346, endPoint y: 222, distance: 46.0
click at [346, 222] on p "Service Avoidance" at bounding box center [316, 222] width 64 height 12
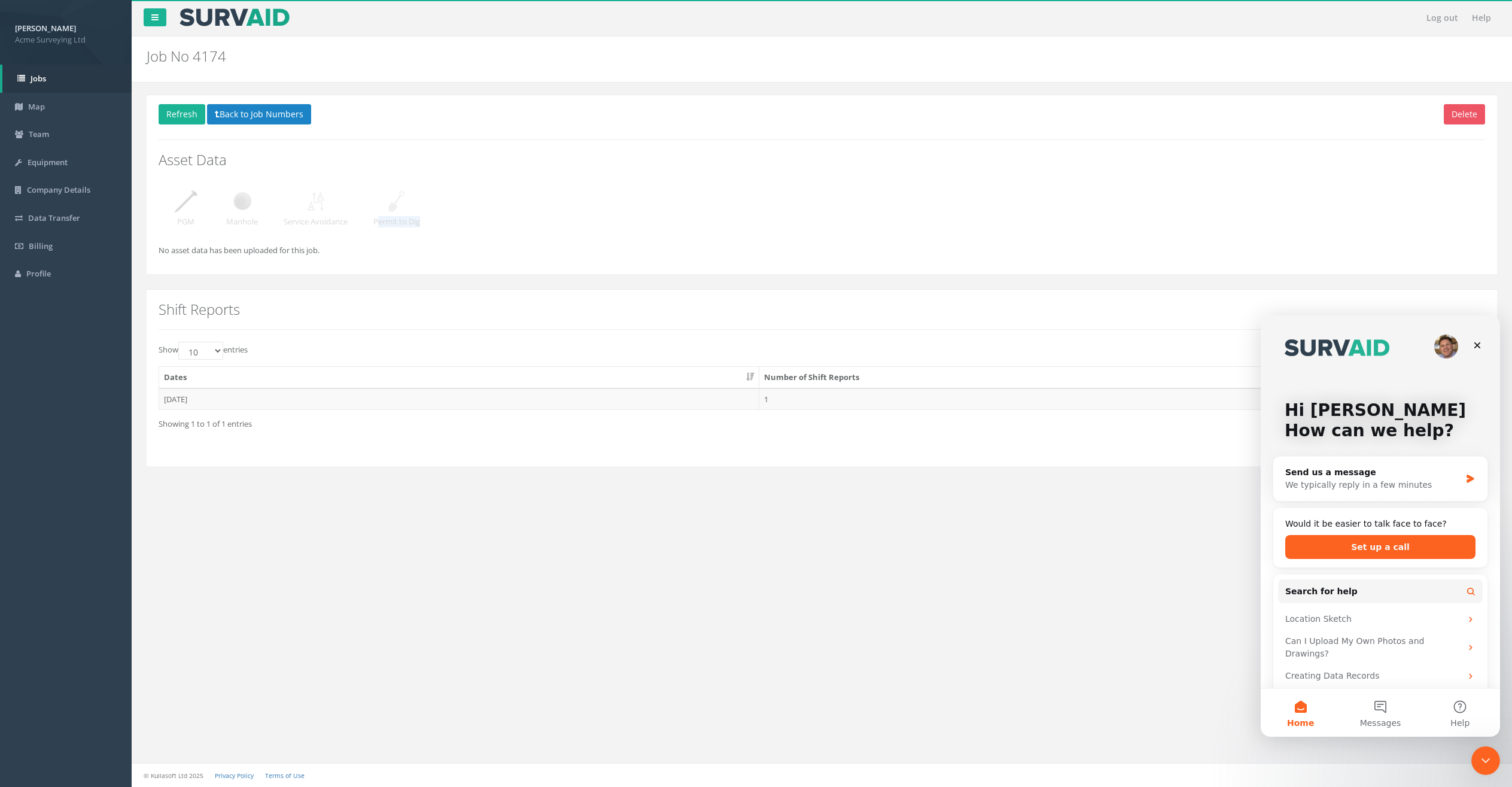
drag, startPoint x: 382, startPoint y: 222, endPoint x: 448, endPoint y: 234, distance: 67.1
click at [433, 222] on div "Delete Refresh Back to Job Numbers Asset Data PGM Manhole Service Avoidance Per…" at bounding box center [822, 184] width 1351 height 180
click at [460, 199] on div "Delete Refresh Back to Job Numbers Asset Data PGM Manhole Service Avoidance Per…" at bounding box center [822, 184] width 1351 height 180
drag, startPoint x: 244, startPoint y: 202, endPoint x: 299, endPoint y: 207, distance: 55.2
click at [244, 203] on img at bounding box center [243, 201] width 30 height 30
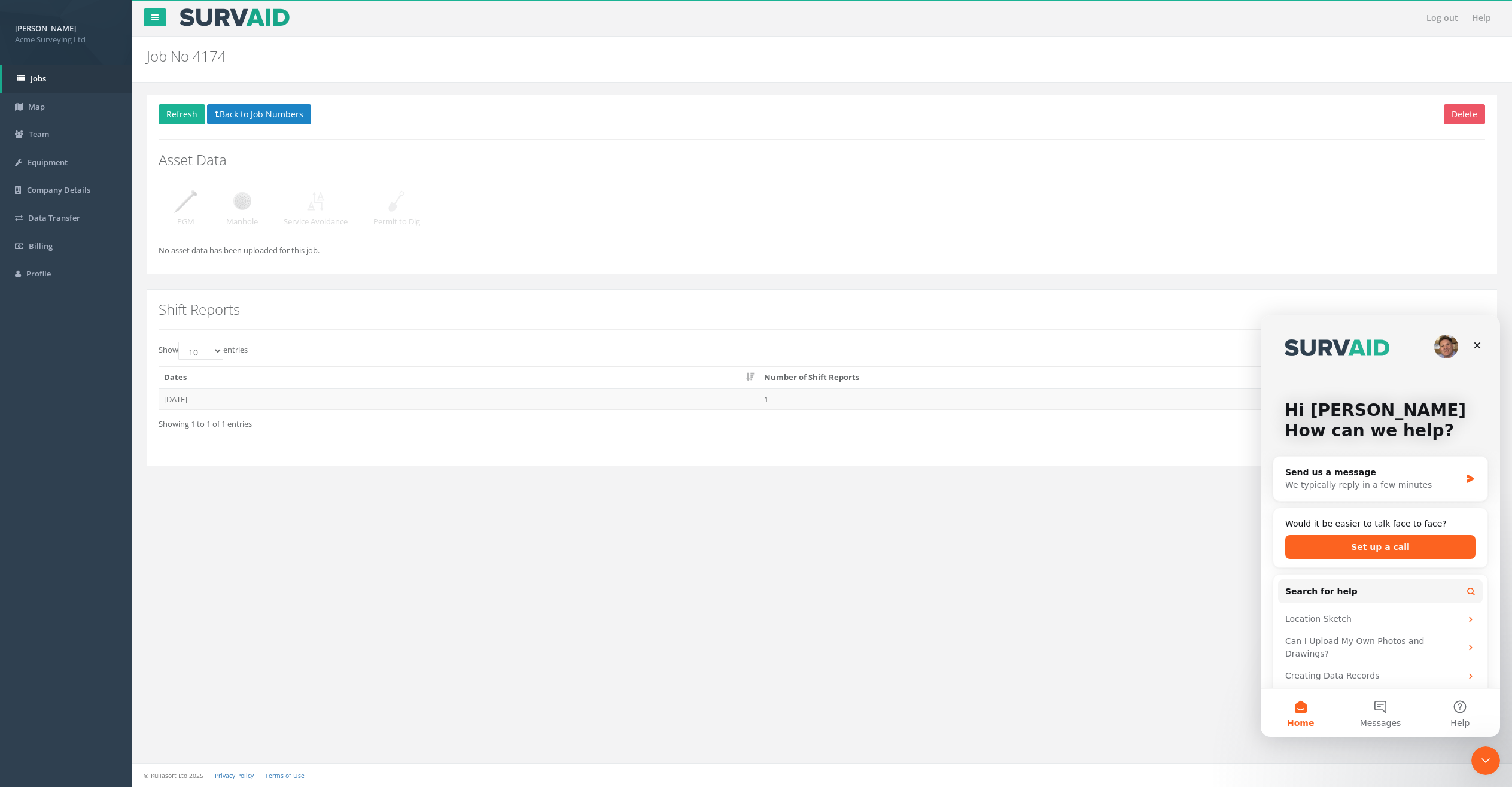
drag, startPoint x: 302, startPoint y: 208, endPoint x: 404, endPoint y: 195, distance: 102.8
click at [303, 207] on div "Service Avoidance" at bounding box center [316, 206] width 64 height 42
drag, startPoint x: 408, startPoint y: 196, endPoint x: 419, endPoint y: 190, distance: 12.5
click at [409, 196] on img at bounding box center [397, 201] width 30 height 30
click at [279, 118] on button "Back to Job Numbers" at bounding box center [259, 113] width 104 height 20
